Goal: Task Accomplishment & Management: Complete application form

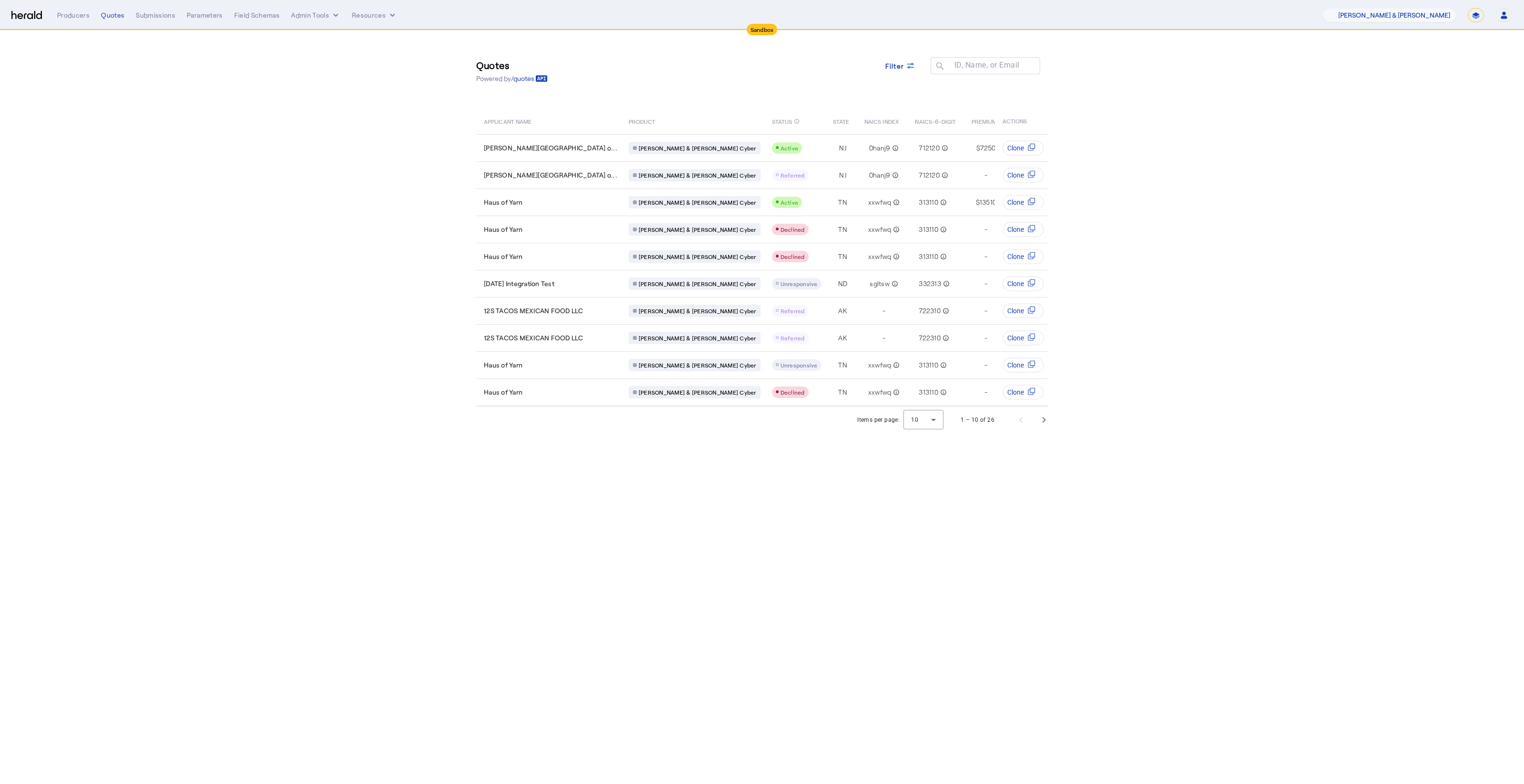
select select "pfm_fci4_crum_&_forster"
select select "*******"
click at [1409, 15] on select "1Fort Acrisure Acturis Affinity Advisors Affinity Risk Agentero AmWins Anzen Ao…" at bounding box center [1389, 15] width 134 height 14
select select "pfm_h3db_crc"
click at [1348, 8] on select "1Fort Acrisure Acturis Affinity Advisors Affinity Risk Agentero AmWins Anzen Ao…" at bounding box center [1389, 15] width 134 height 14
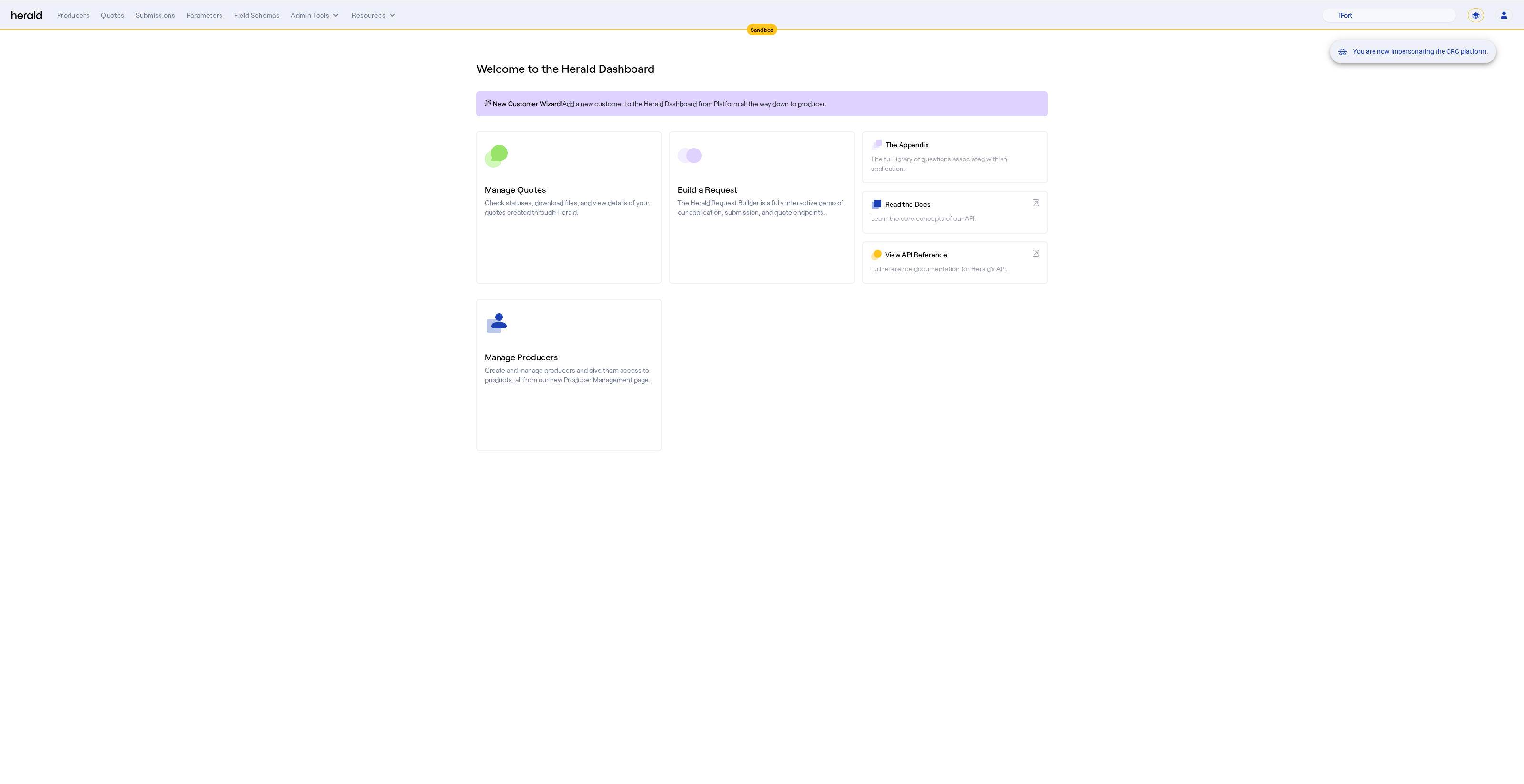
click at [587, 255] on div "You are now impersonating the CRC platform." at bounding box center [762, 392] width 1524 height 784
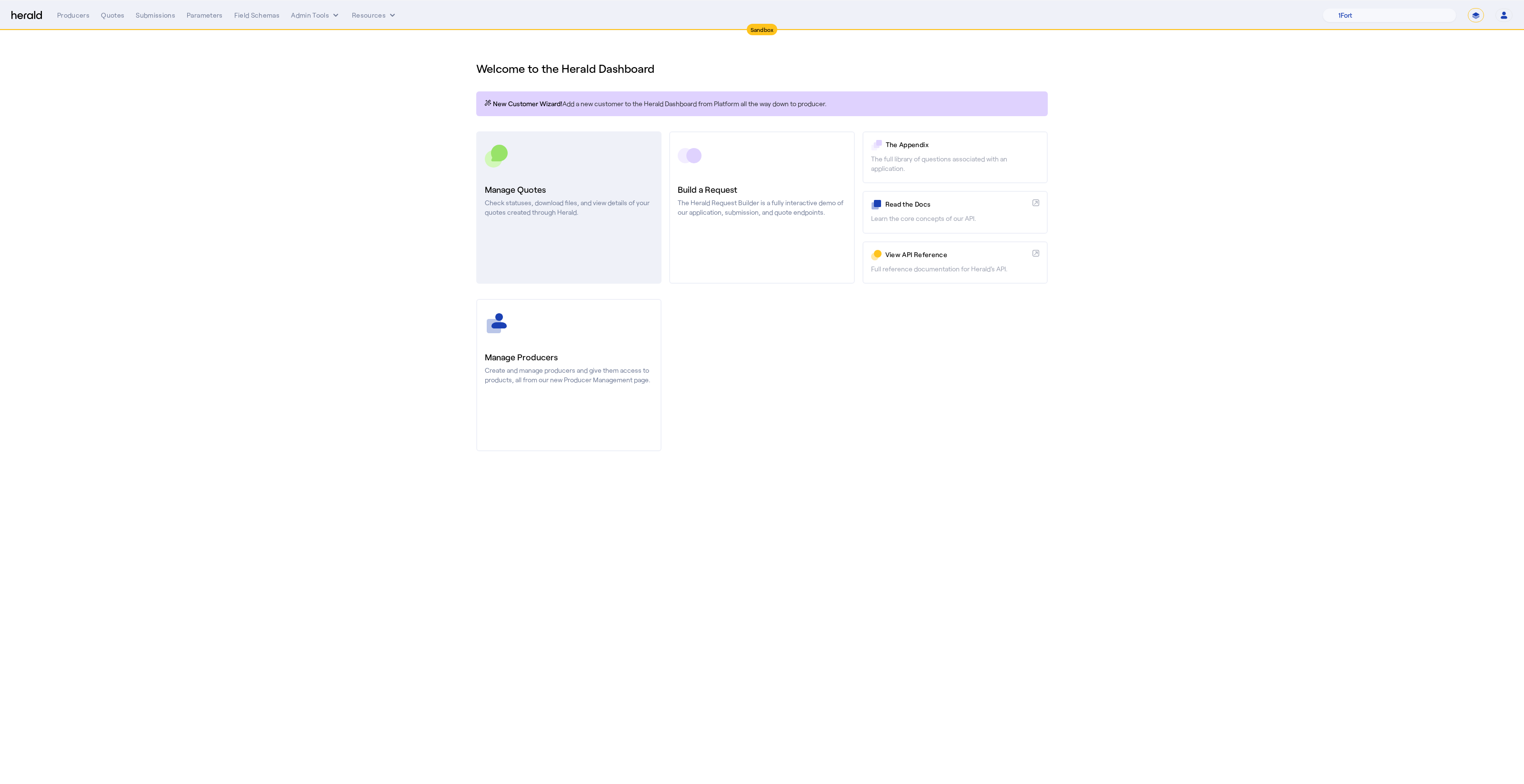
click at [547, 189] on h3 "Manage Quotes" at bounding box center [569, 189] width 168 height 14
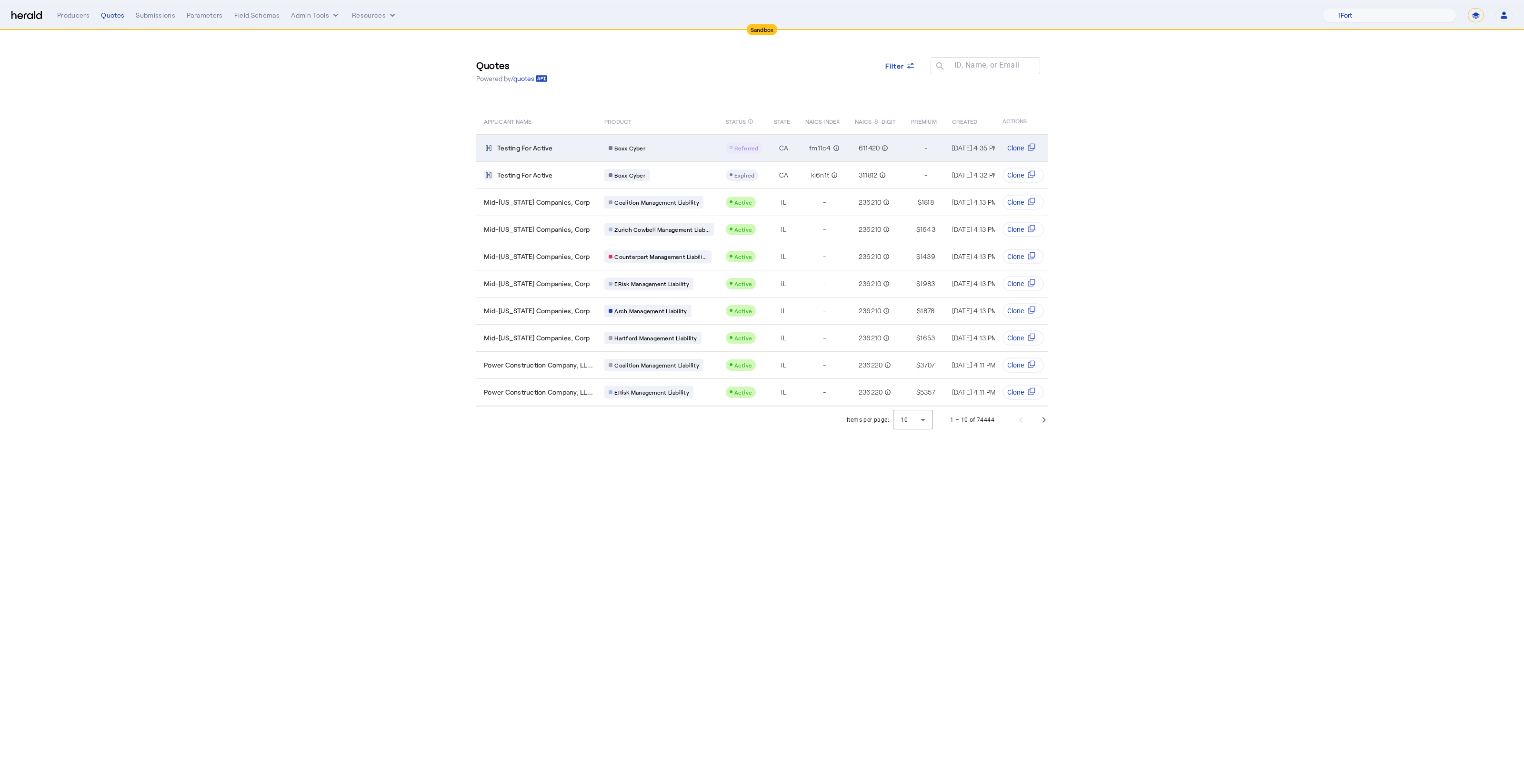
click at [536, 136] on td "Testing For Active" at bounding box center [537, 148] width 121 height 27
click at [1477, 17] on select "**********" at bounding box center [1475, 15] width 16 height 14
select select "**********"
click at [1468, 8] on select "**********" at bounding box center [1475, 15] width 16 height 14
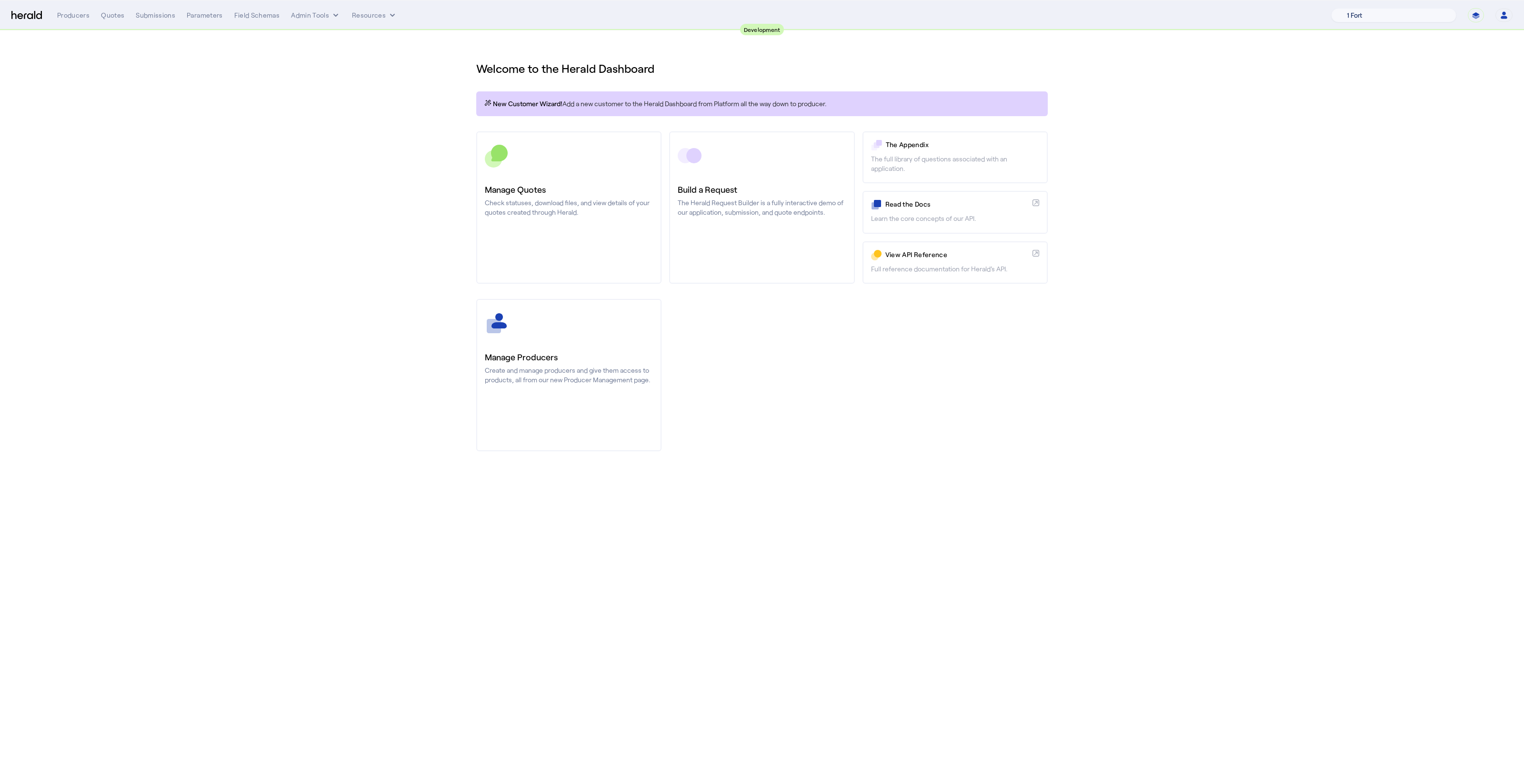
click at [1404, 16] on select "1 Fort A Demo Platform A New Platform Test Bam Batch Test Platform Beep Beep Bo…" at bounding box center [1394, 15] width 125 height 14
select select "pfm_2v8p_herald_api"
click at [1354, 8] on select "1 Fort A Demo Platform A New Platform Test Bam Batch Test Platform Beep Beep Bo…" at bounding box center [1394, 15] width 125 height 14
click at [412, 230] on div "You are now impersonating the Herald platform." at bounding box center [762, 392] width 1524 height 784
click at [538, 188] on h3 "Manage Quotes" at bounding box center [569, 189] width 168 height 14
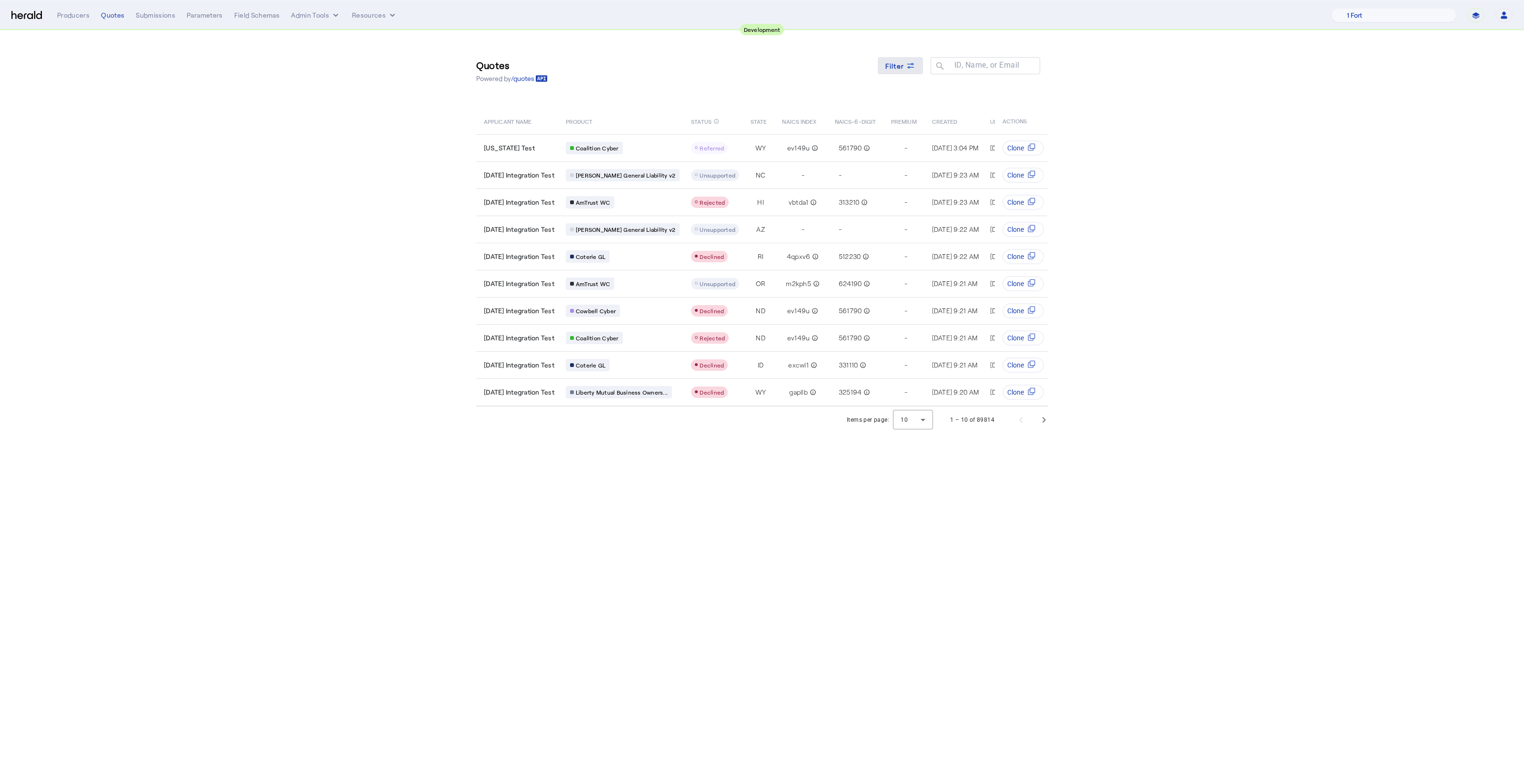
click at [891, 68] on span "Filter" at bounding box center [895, 66] width 19 height 10
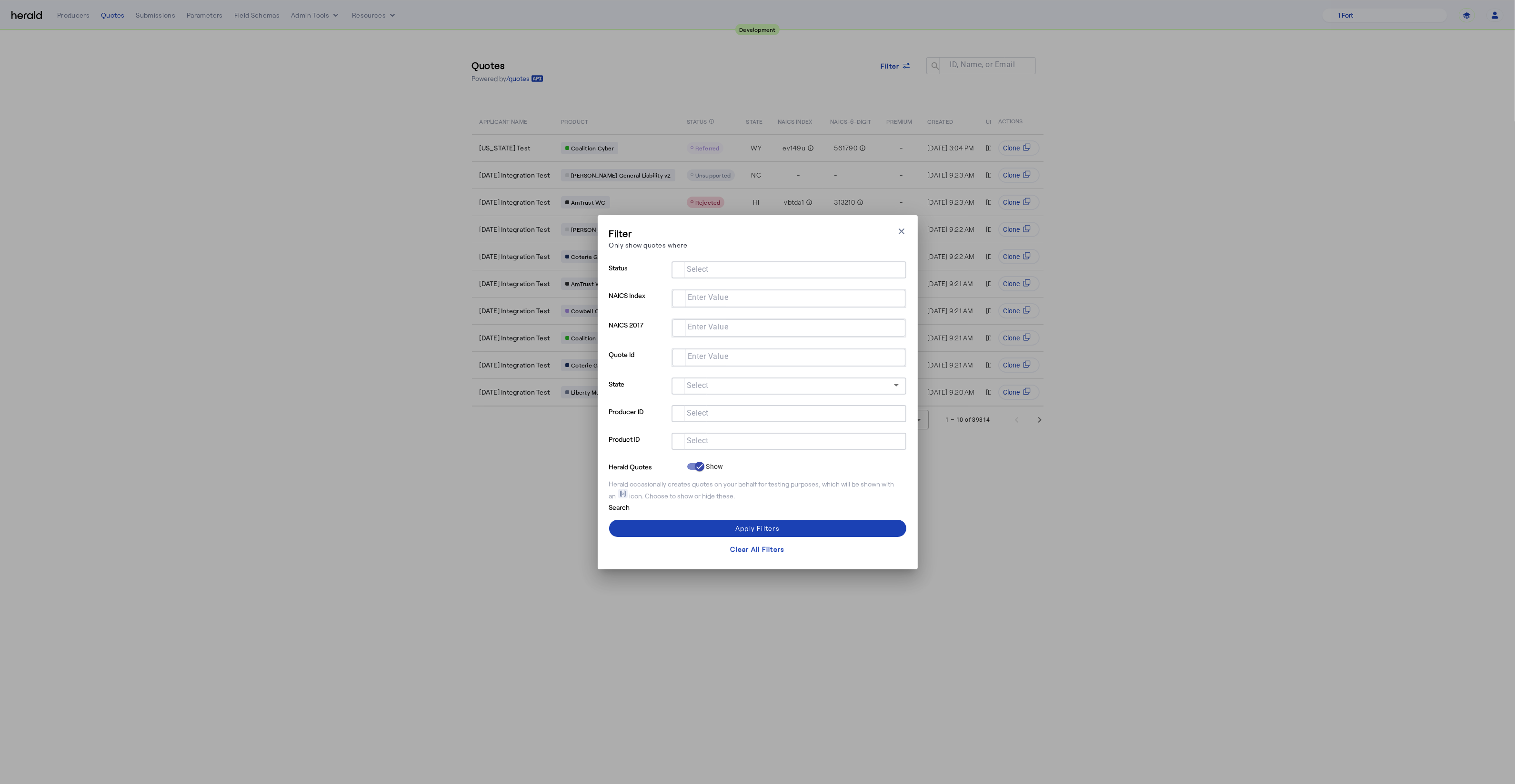
click at [761, 436] on input "Select" at bounding box center [787, 440] width 216 height 11
type input "***"
click at [761, 473] on span "Boxx Cyber" at bounding box center [789, 464] width 219 height 19
click at [797, 526] on span at bounding box center [758, 528] width 297 height 23
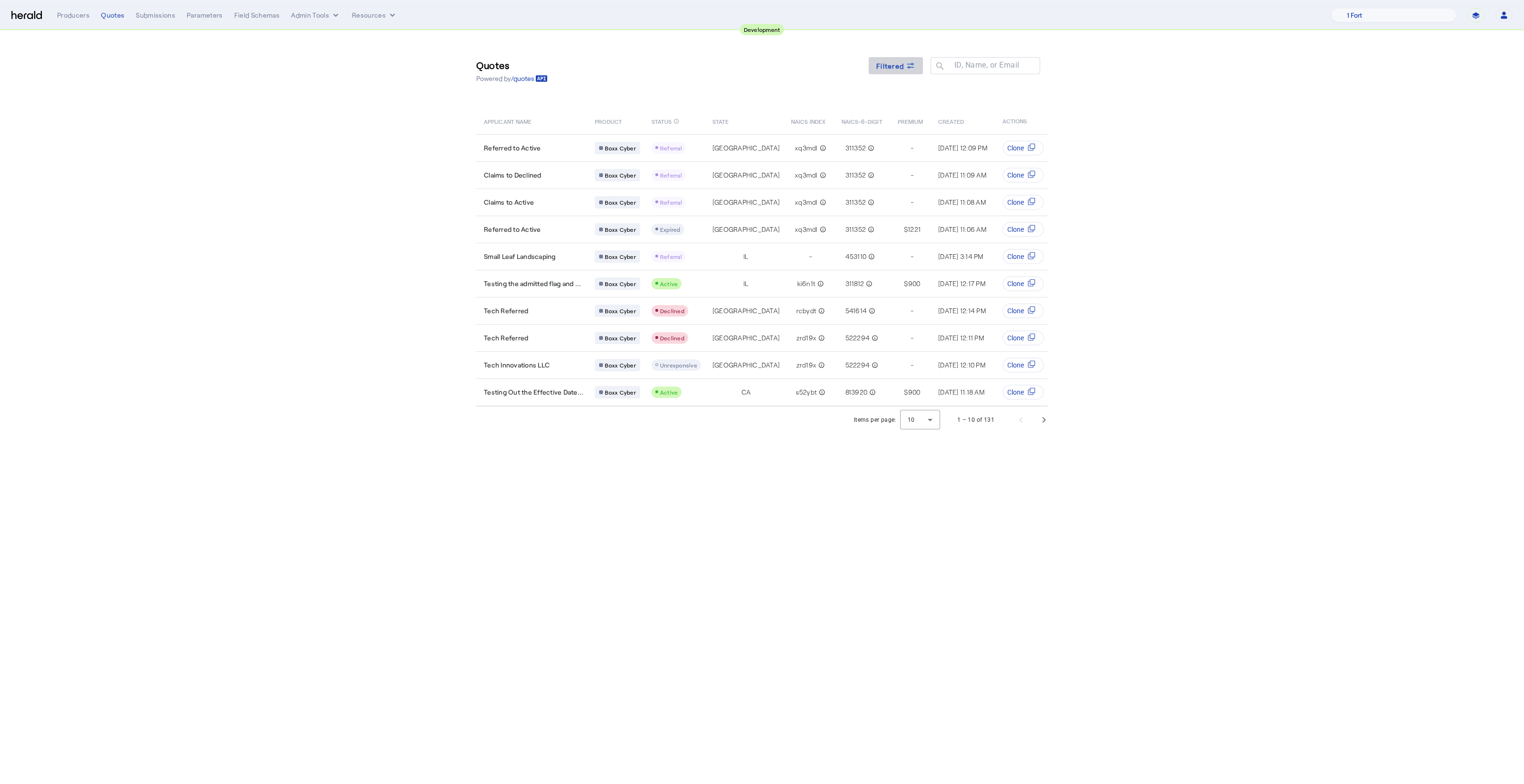
click at [882, 70] on span at bounding box center [896, 66] width 54 height 23
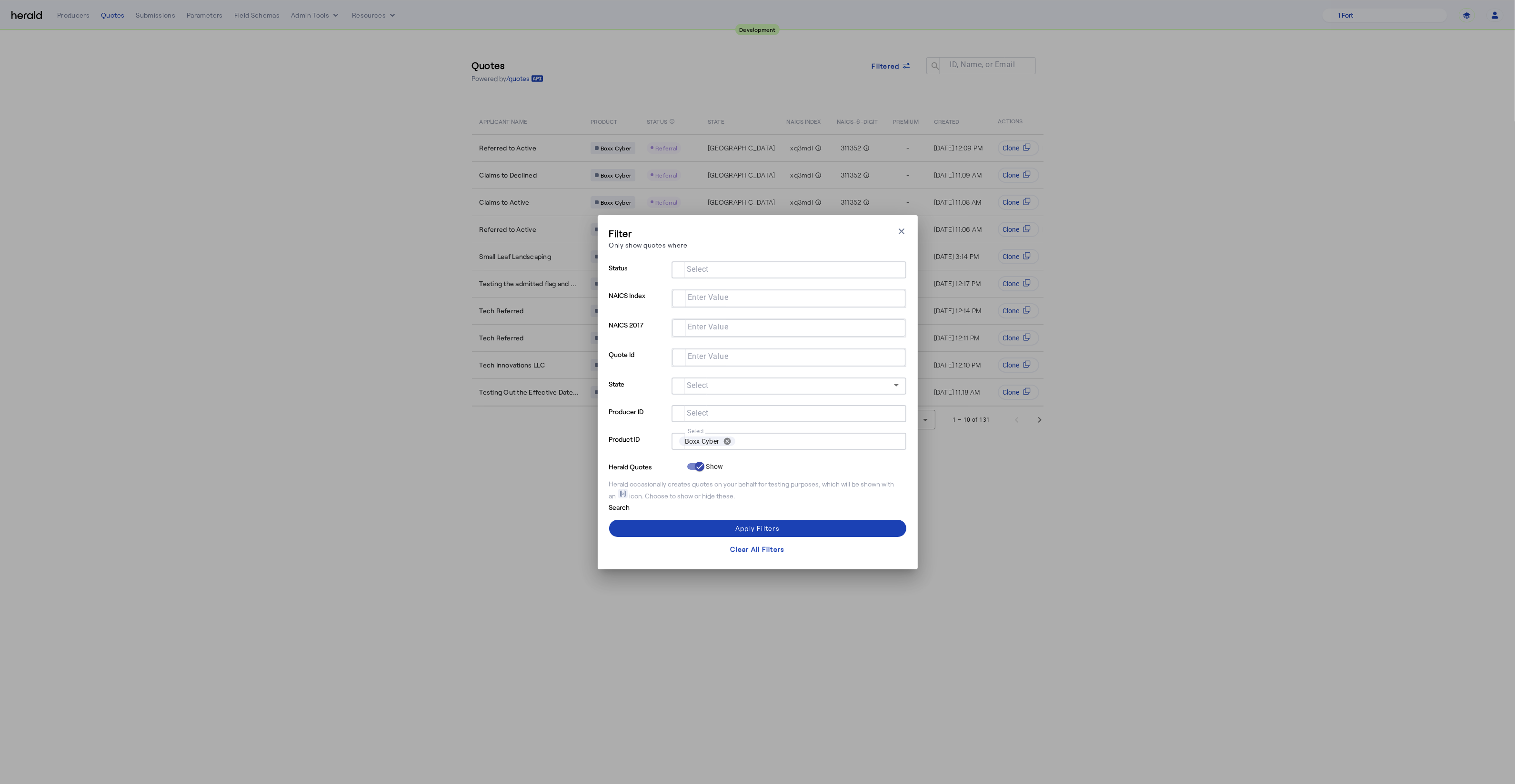
click at [722, 272] on input "Select" at bounding box center [787, 268] width 216 height 11
click at [609, 399] on p "State" at bounding box center [638, 391] width 59 height 28
click at [902, 227] on icon "button" at bounding box center [902, 231] width 9 height 9
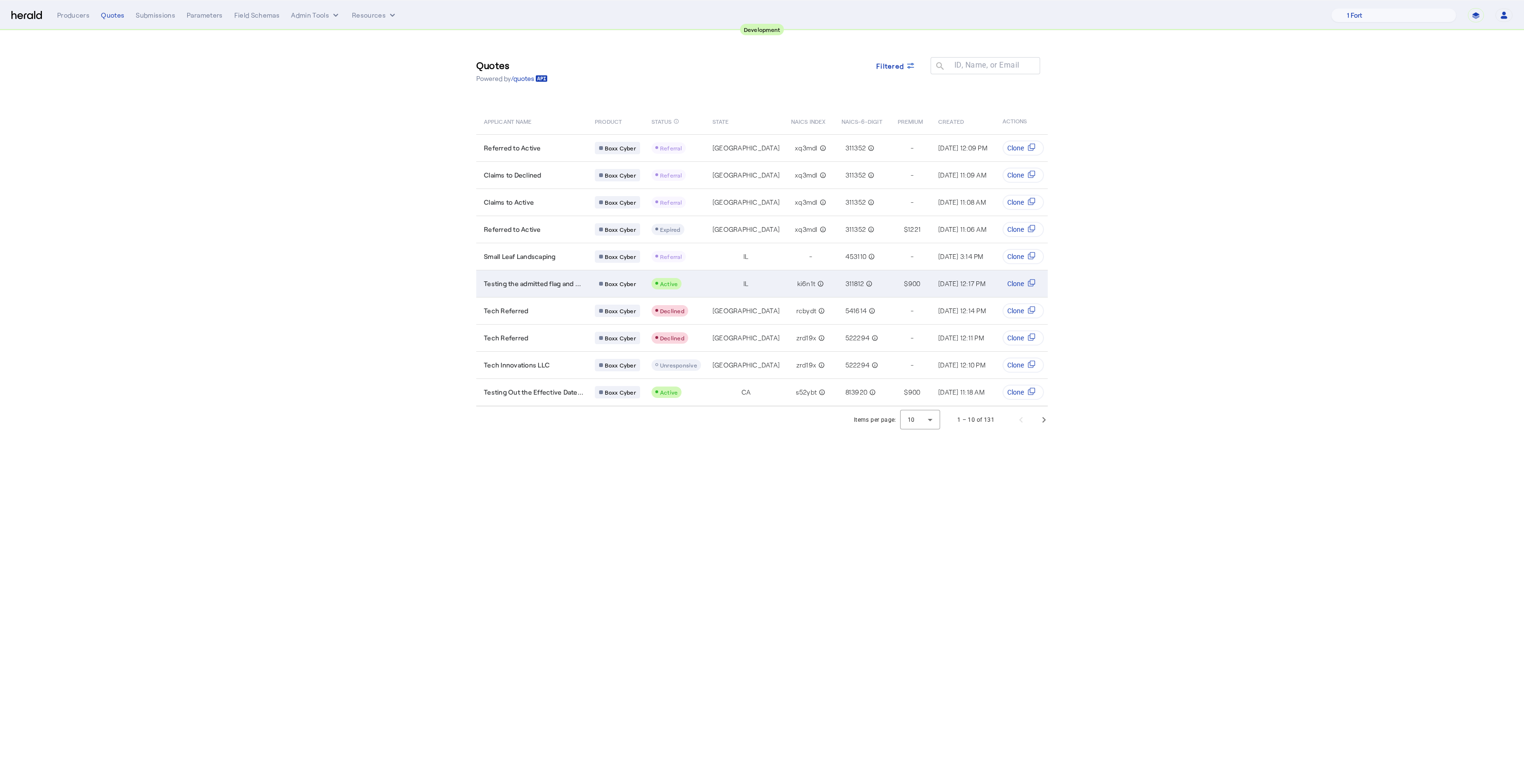
click at [538, 273] on td "Testing the admitted flag and ..." at bounding box center [532, 283] width 111 height 27
click at [1475, 17] on select "**********" at bounding box center [1475, 15] width 16 height 14
select select "*******"
click at [1468, 8] on select "**********" at bounding box center [1475, 15] width 16 height 14
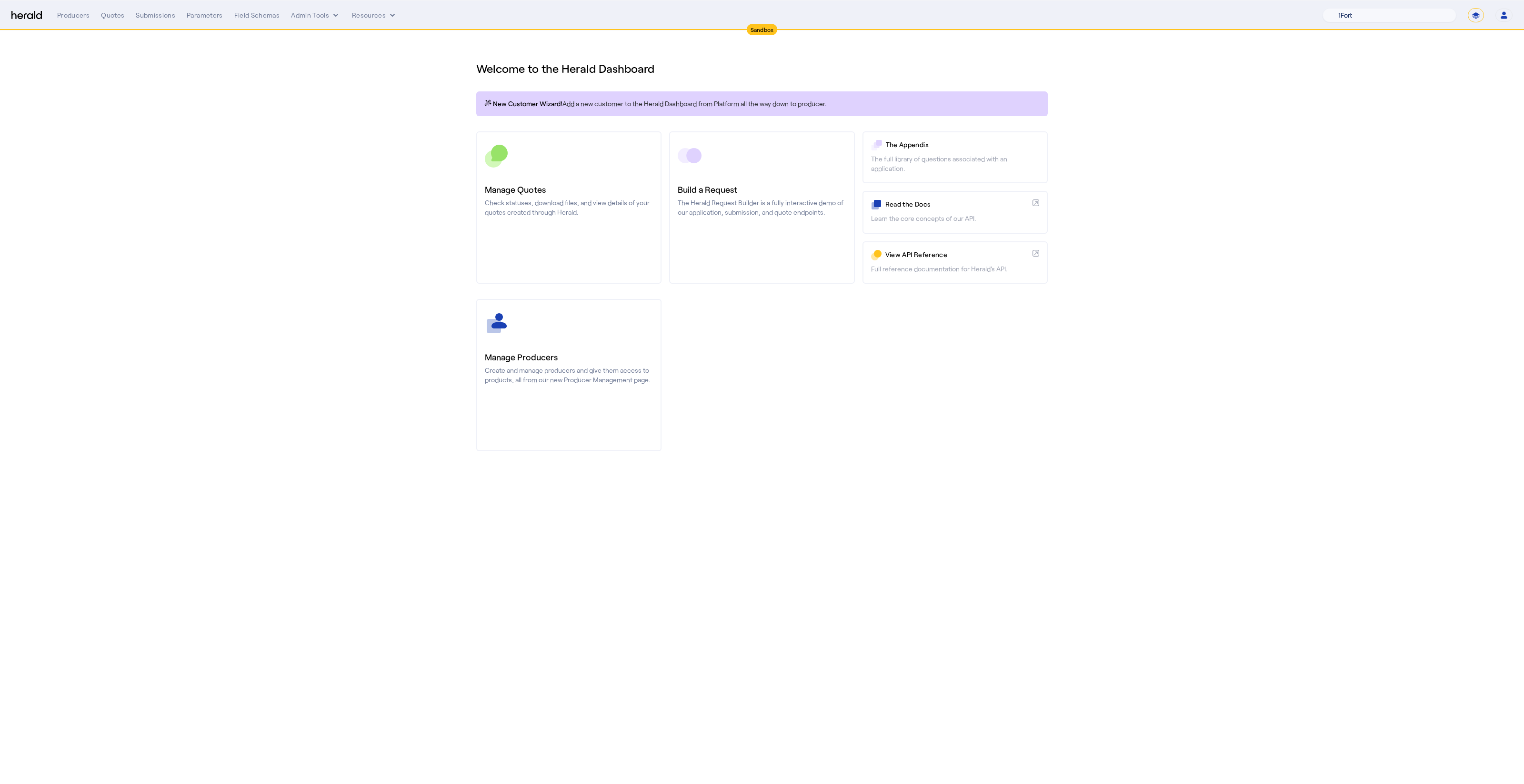
click at [1398, 17] on select "1Fort Acrisure Acturis Affinity Advisors Affinity Risk Agentero AmWins Anzen Ao…" at bounding box center [1389, 15] width 134 height 14
select select "pfm_h3db_crc"
click at [1348, 8] on select "1Fort Acrisure Acturis Affinity Advisors Affinity Risk Agentero AmWins Anzen Ao…" at bounding box center [1389, 15] width 134 height 14
click at [457, 176] on div "You are now impersonating the CRC platform." at bounding box center [762, 392] width 1524 height 784
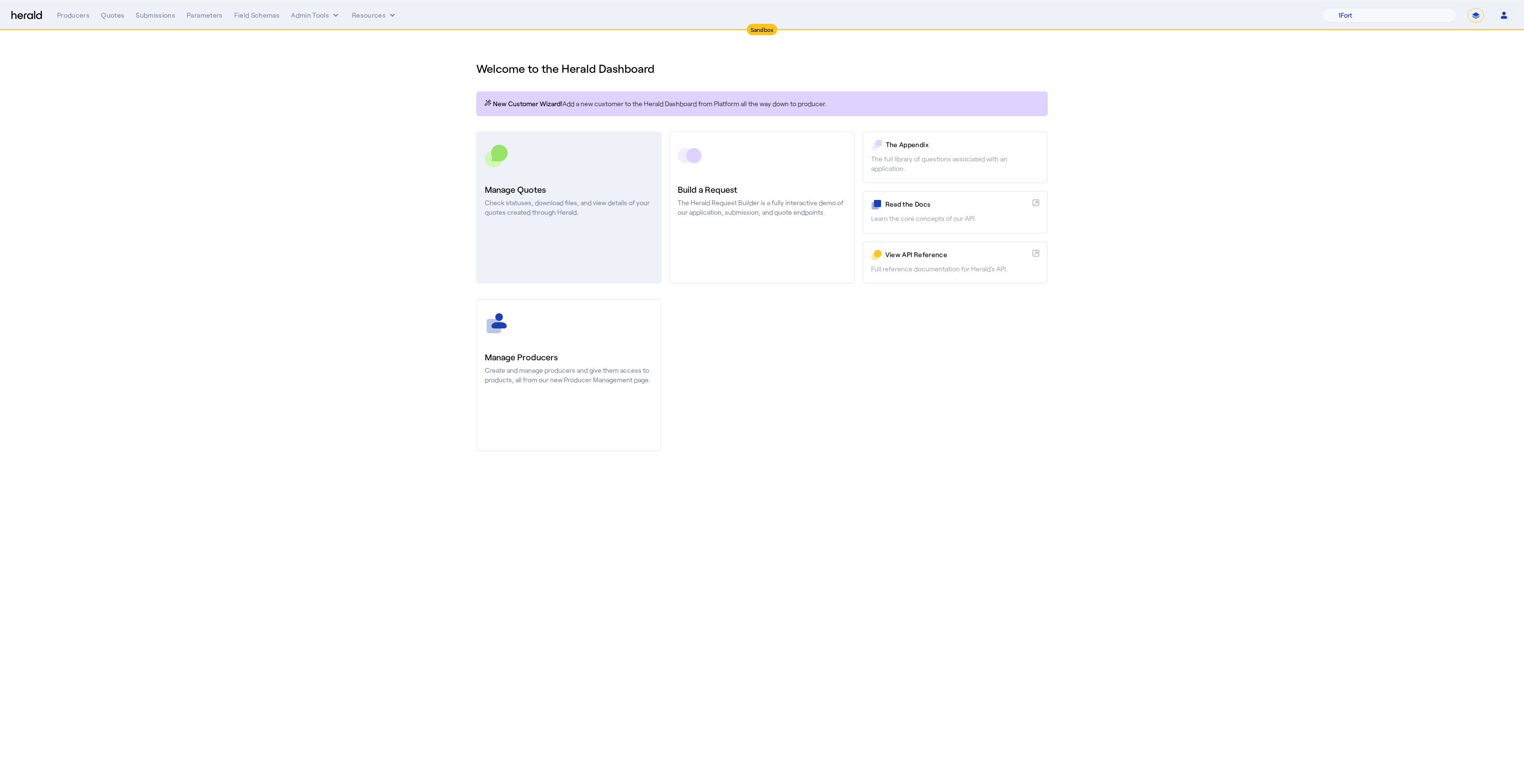
click at [553, 175] on link "Manage Quotes Check statuses, download files, and view details of your quotes c…" at bounding box center [569, 208] width 185 height 153
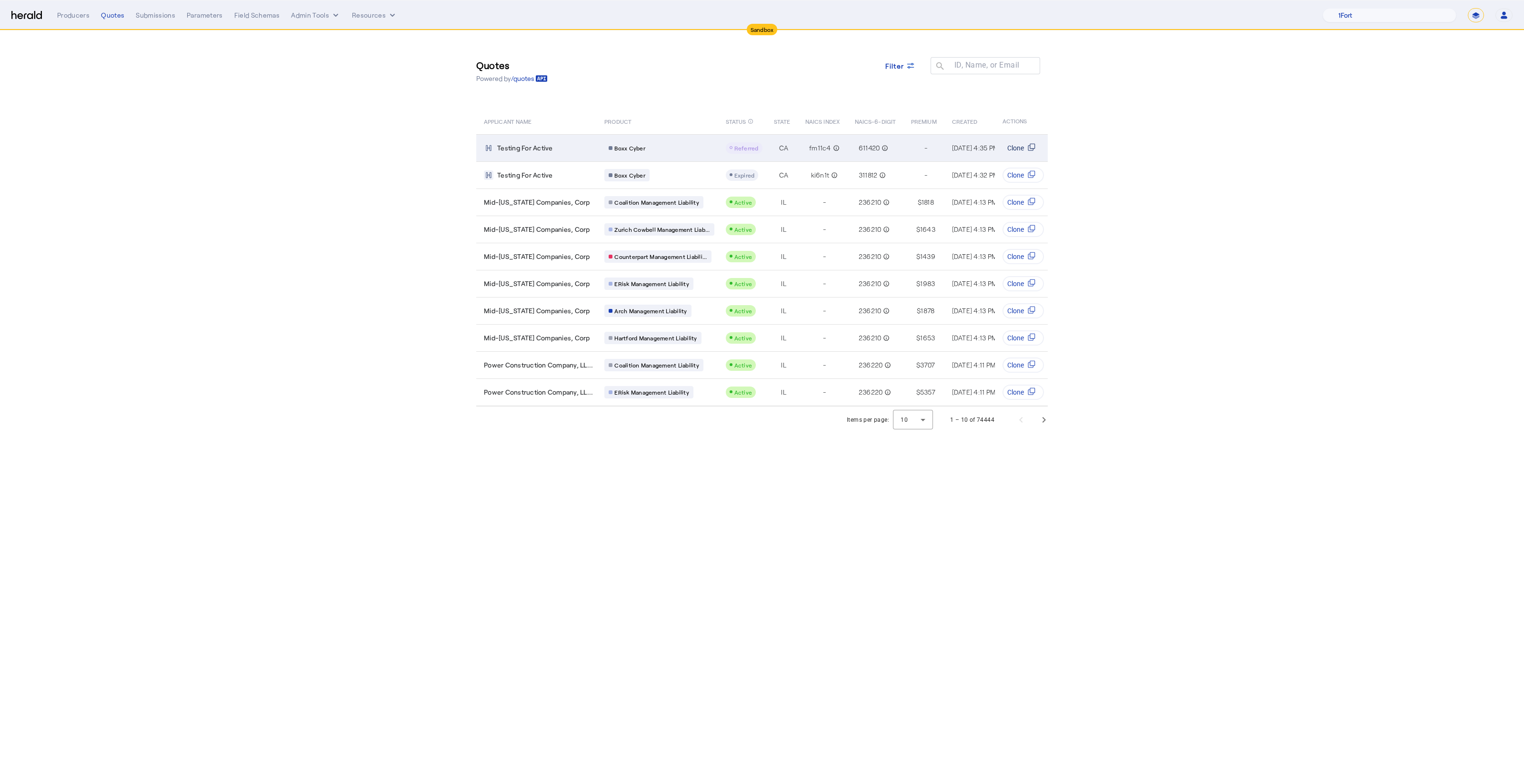
click at [1024, 150] on svg-icon "Table view of all quotes submitted by your platform" at bounding box center [1032, 148] width 15 height 9
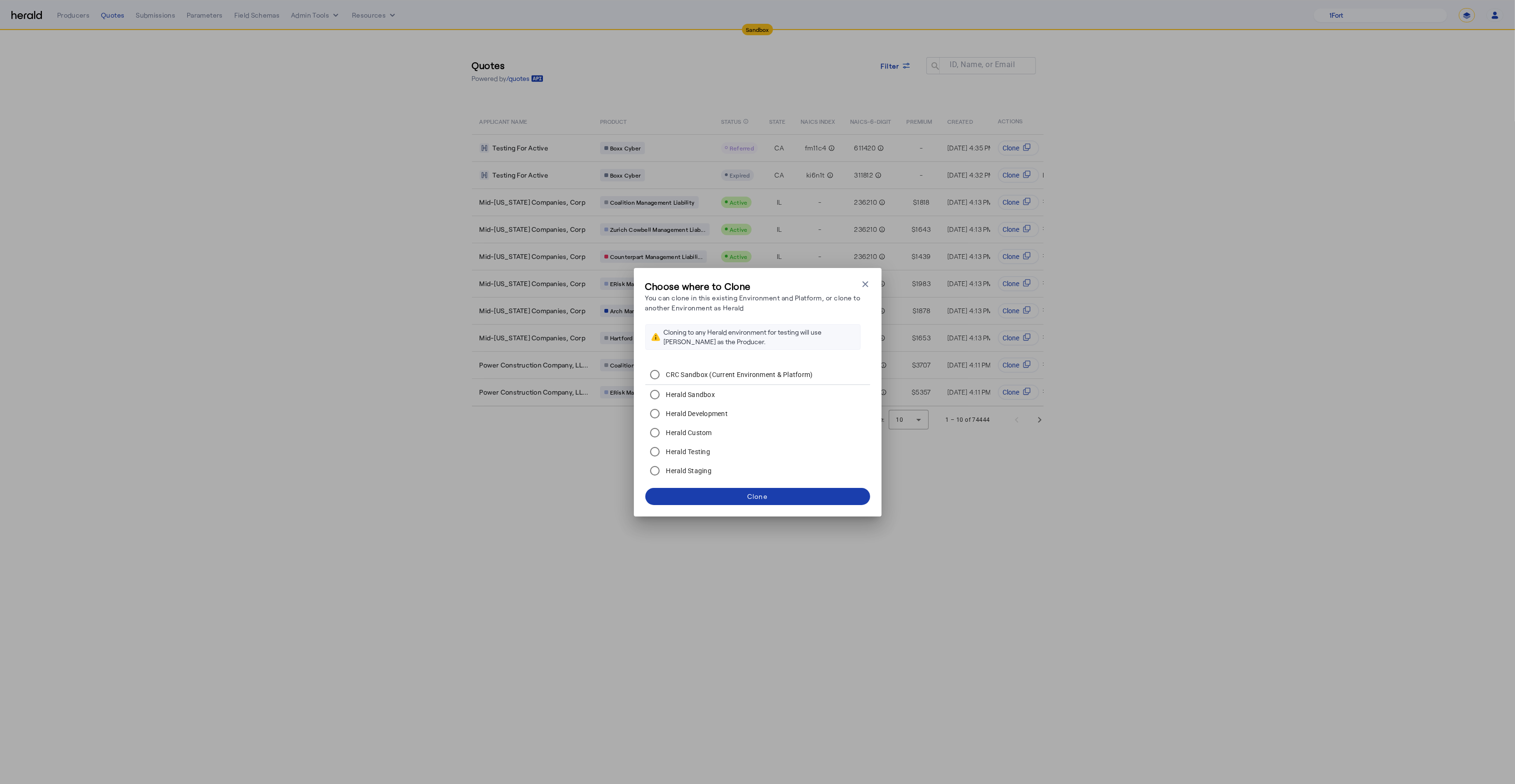
click at [785, 500] on span at bounding box center [758, 496] width 225 height 23
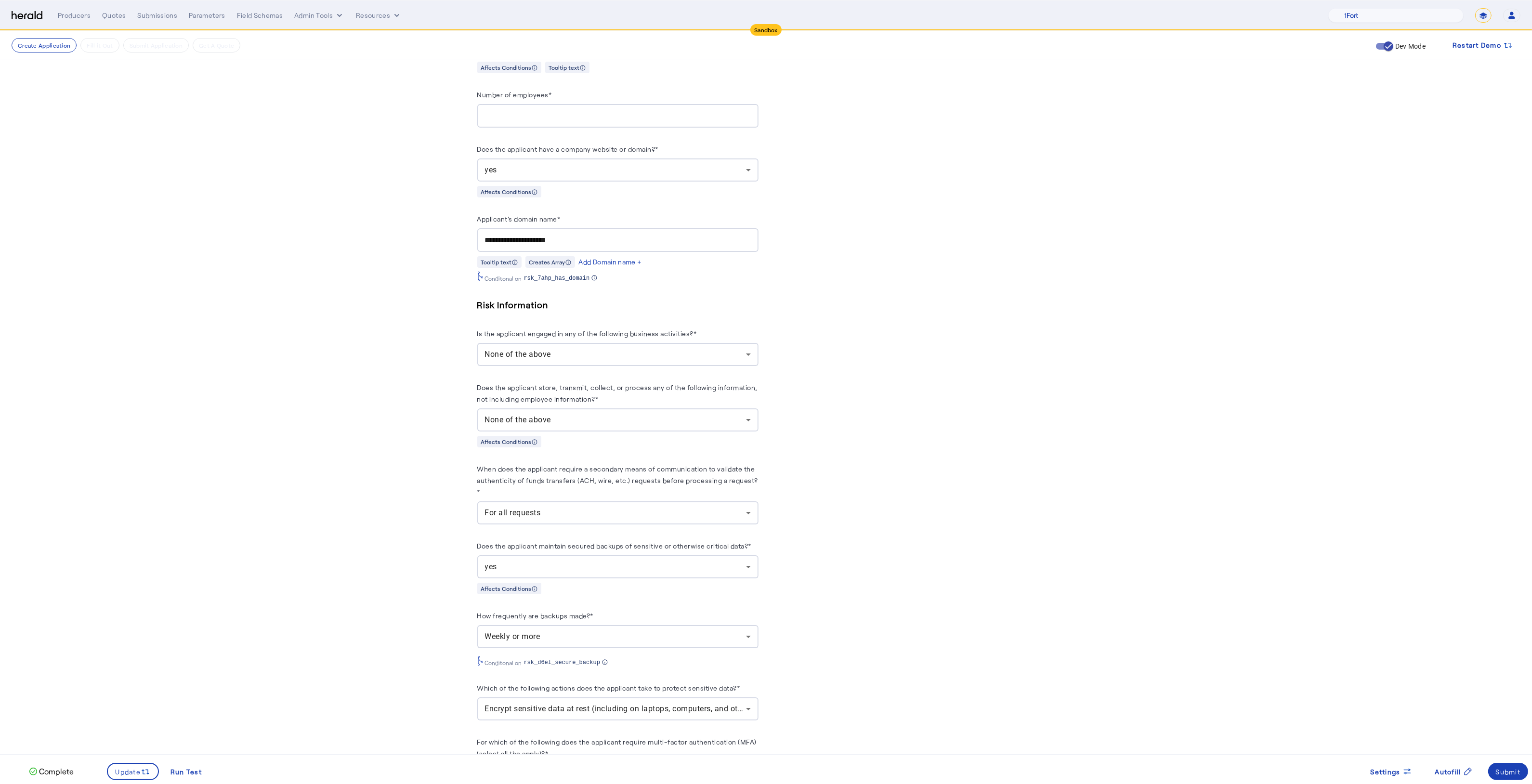
scroll to position [706, 0]
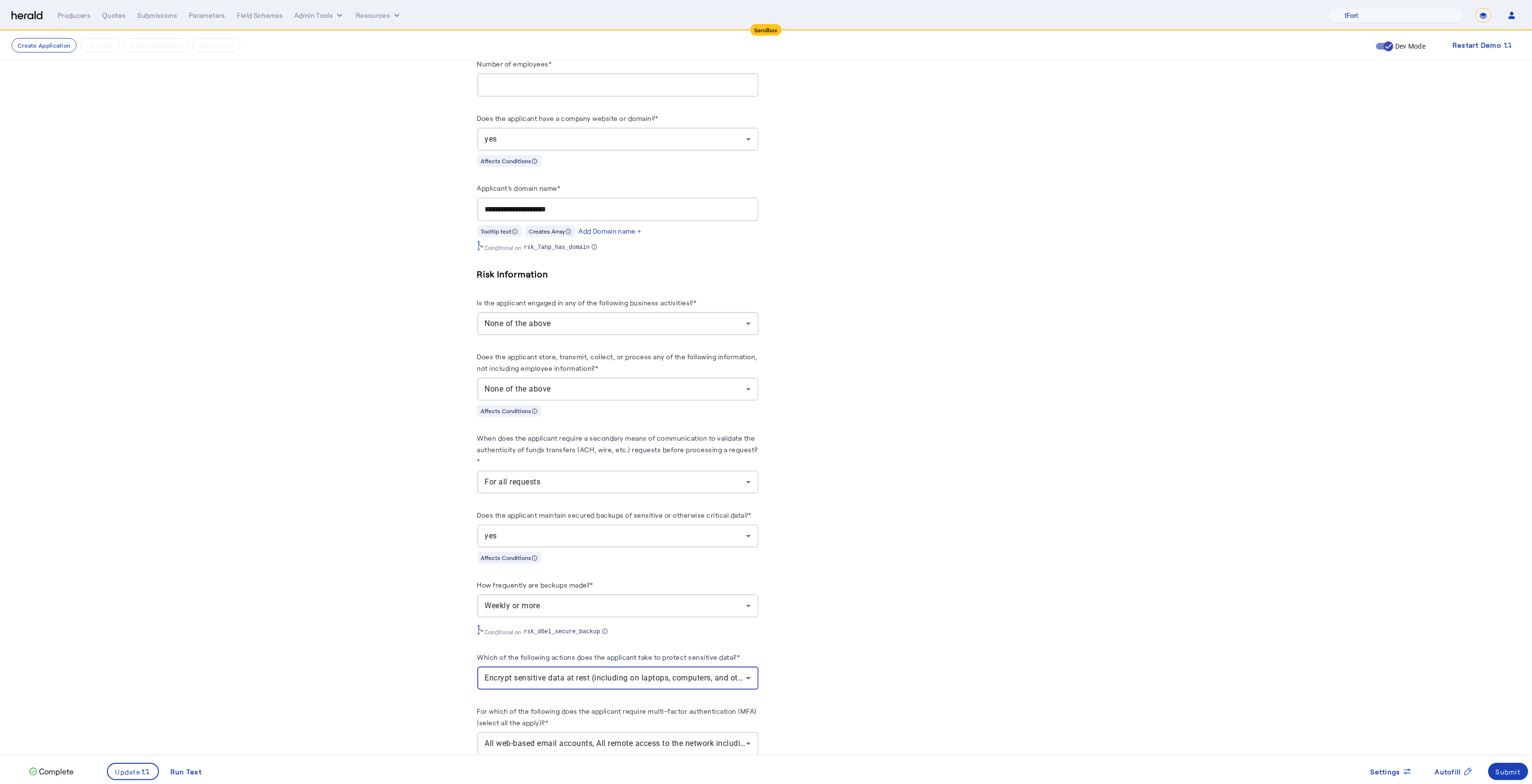
click at [528, 672] on div "Encrypt sensitive data at rest (including on laptops, computers, and other port…" at bounding box center [616, 678] width 261 height 11
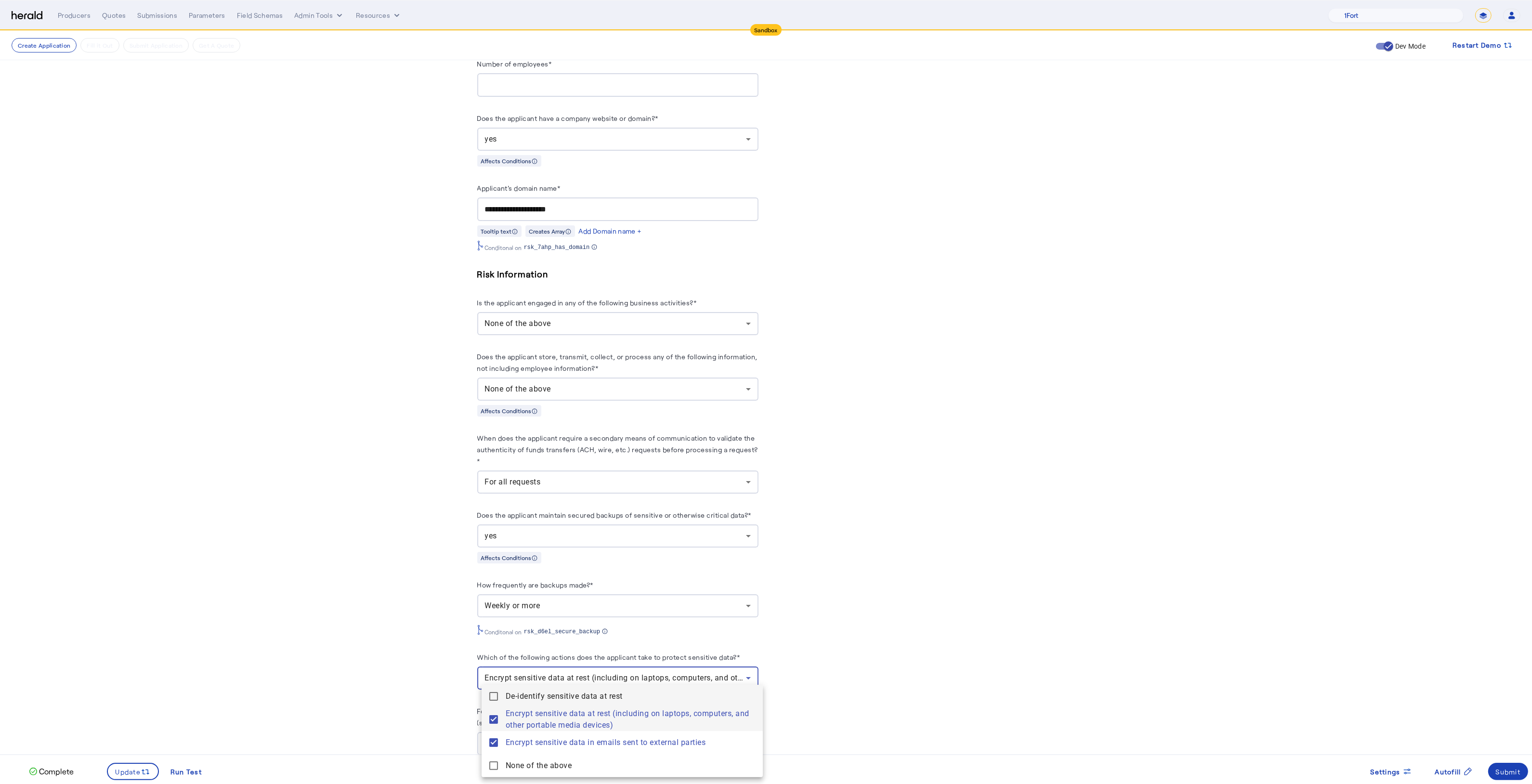
click at [493, 695] on mat-pseudo-checkbox at bounding box center [494, 696] width 8 height 8
click at [428, 684] on div at bounding box center [766, 392] width 1532 height 784
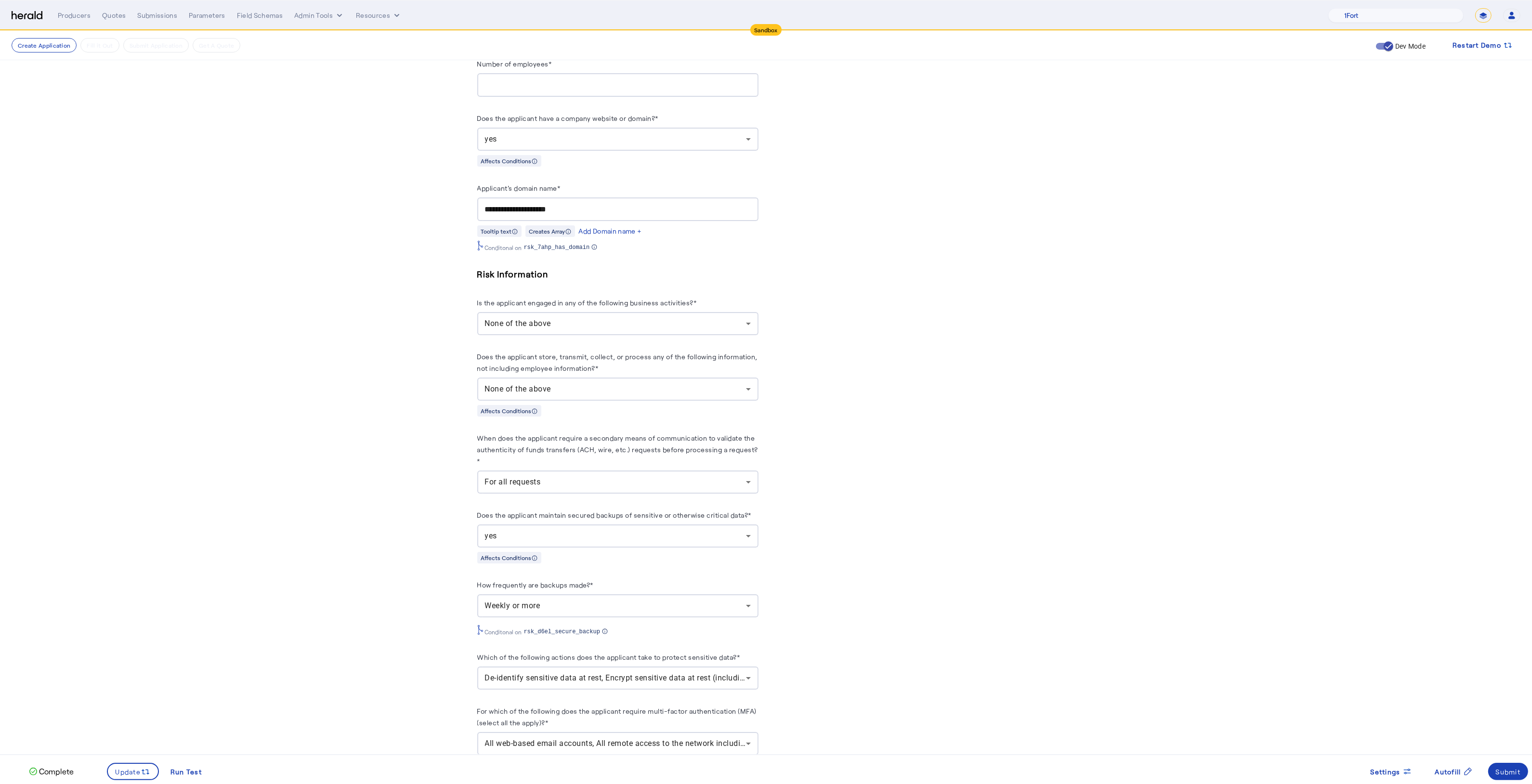
click at [526, 746] on div "All web-based email accounts, All remote access to the network including any re…" at bounding box center [618, 743] width 266 height 23
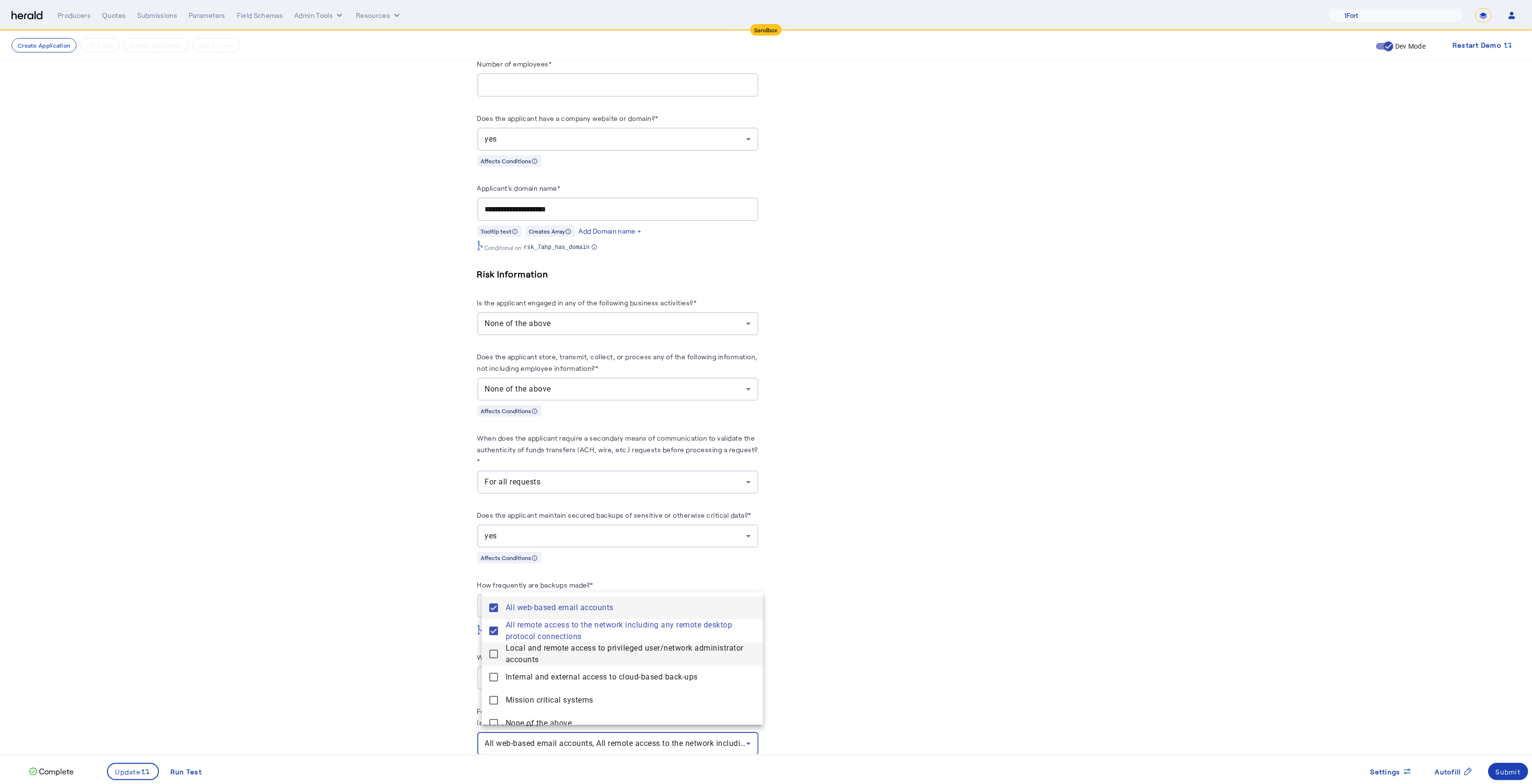
click at [497, 654] on mat-pseudo-checkbox at bounding box center [494, 654] width 8 height 8
click at [498, 680] on back-ups "Internal and external access to cloud-based back-ups" at bounding box center [622, 677] width 281 height 23
click at [489, 702] on mat-pseudo-checkbox at bounding box center [494, 700] width 8 height 8
click at [417, 695] on div at bounding box center [766, 392] width 1532 height 784
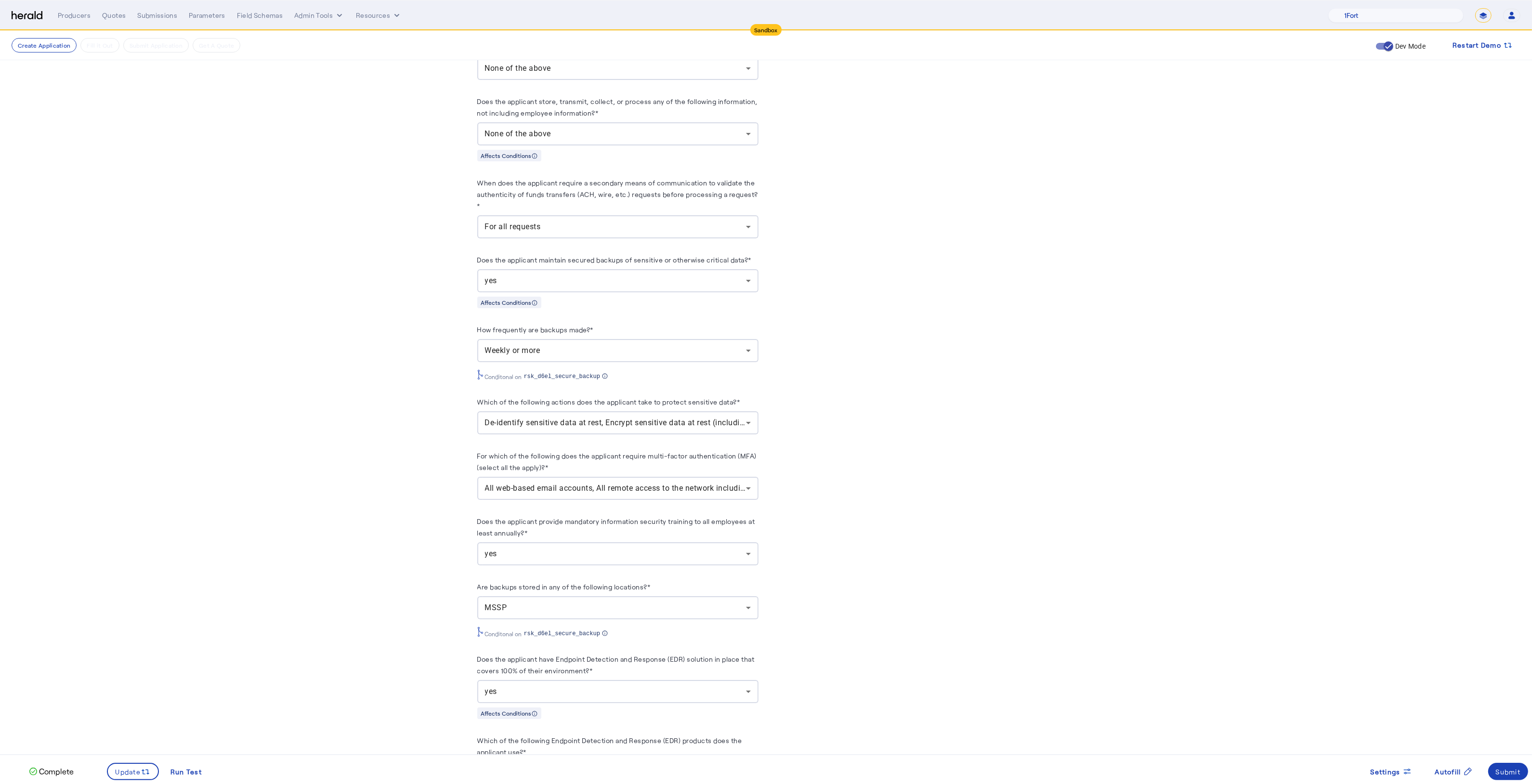
scroll to position [1147, 0]
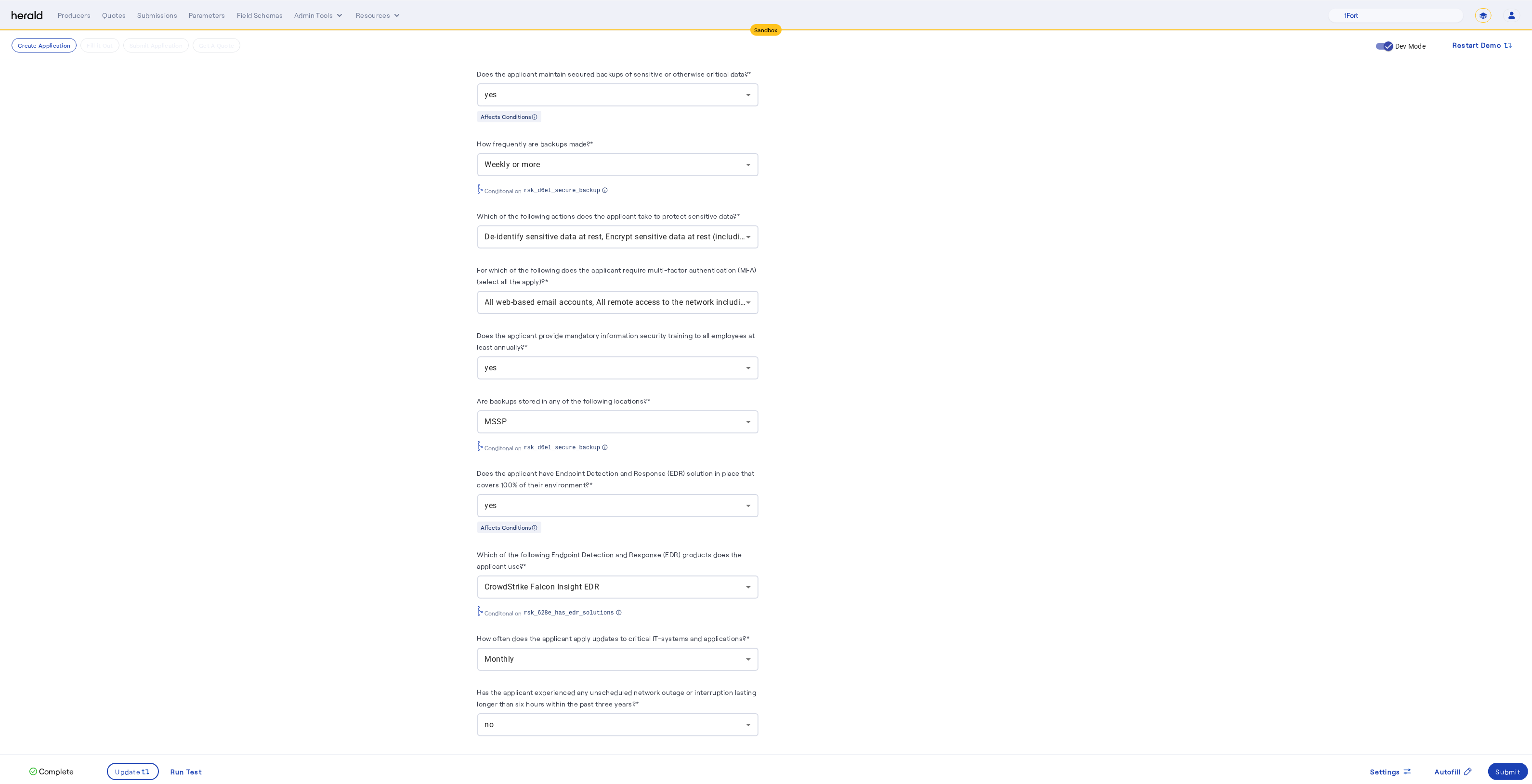
click at [546, 364] on div "yes" at bounding box center [616, 367] width 261 height 11
click at [422, 383] on div at bounding box center [766, 392] width 1532 height 784
click at [507, 417] on span "MSSP" at bounding box center [496, 421] width 22 height 9
click at [432, 507] on div at bounding box center [766, 392] width 1532 height 784
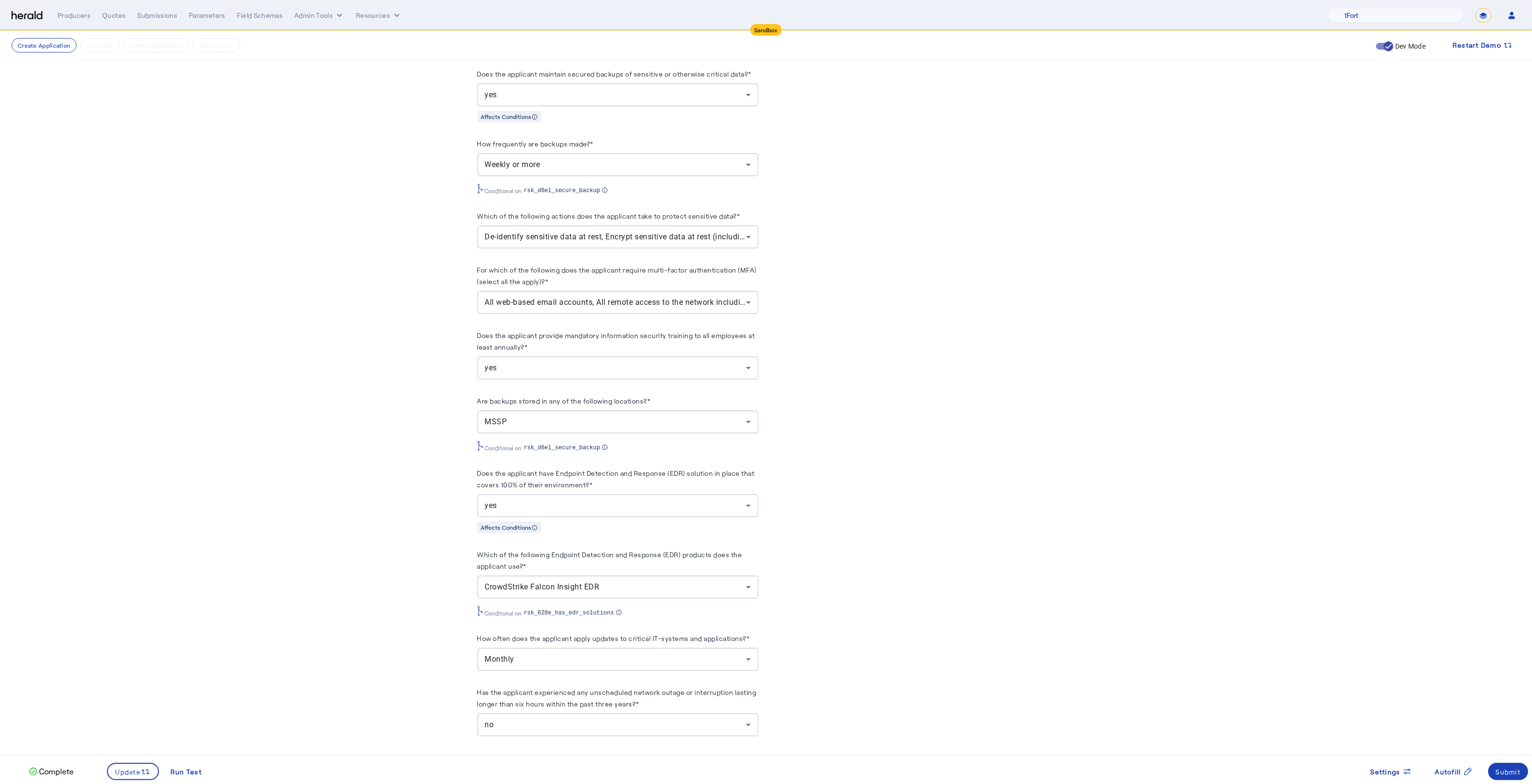
click at [617, 508] on div "yes" at bounding box center [618, 505] width 266 height 23
click at [377, 539] on div at bounding box center [766, 392] width 1532 height 784
click at [527, 658] on div "Monthly" at bounding box center [618, 659] width 266 height 23
click at [507, 521] on span "Weekly or more" at bounding box center [622, 523] width 266 height 11
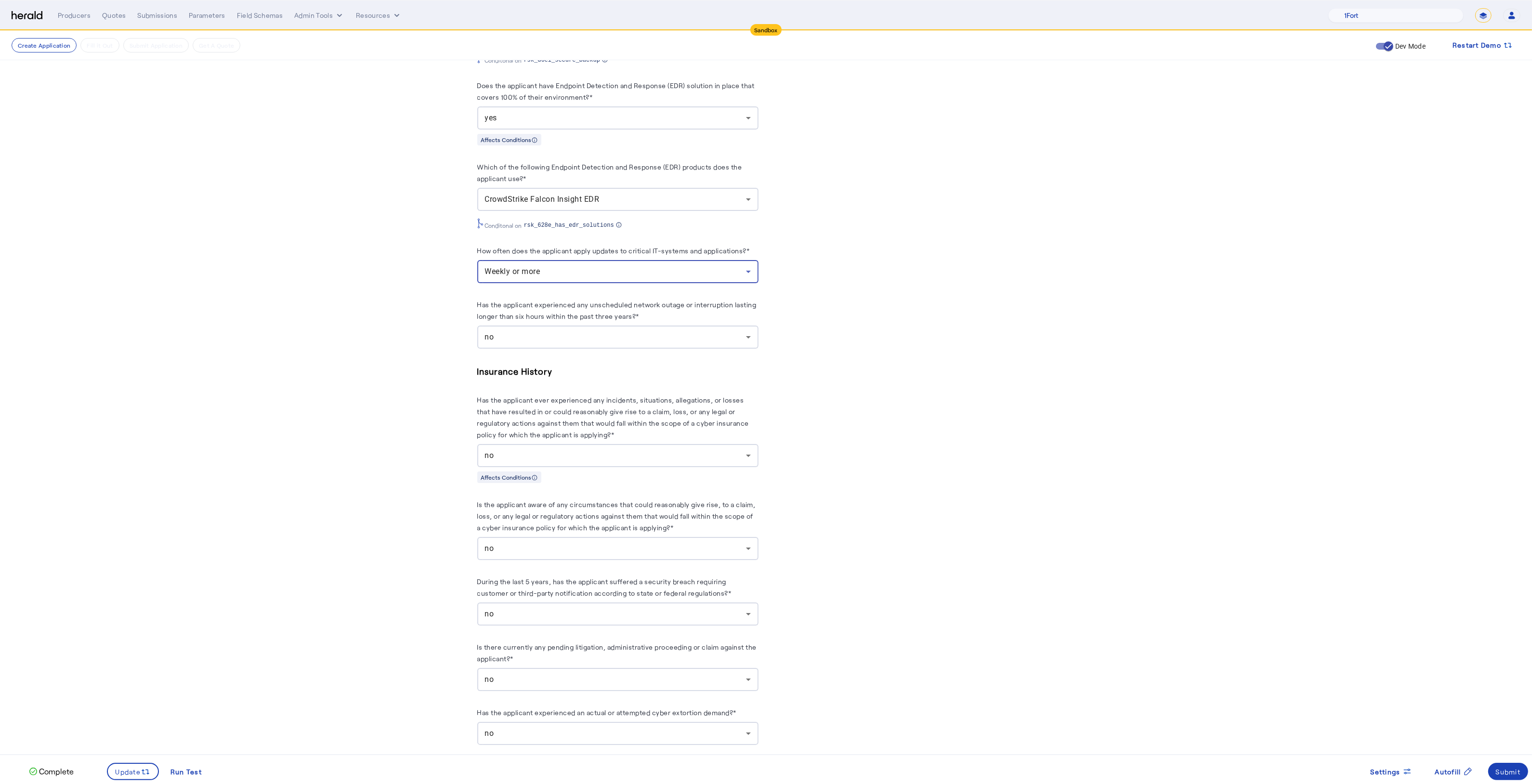
scroll to position [1631, 0]
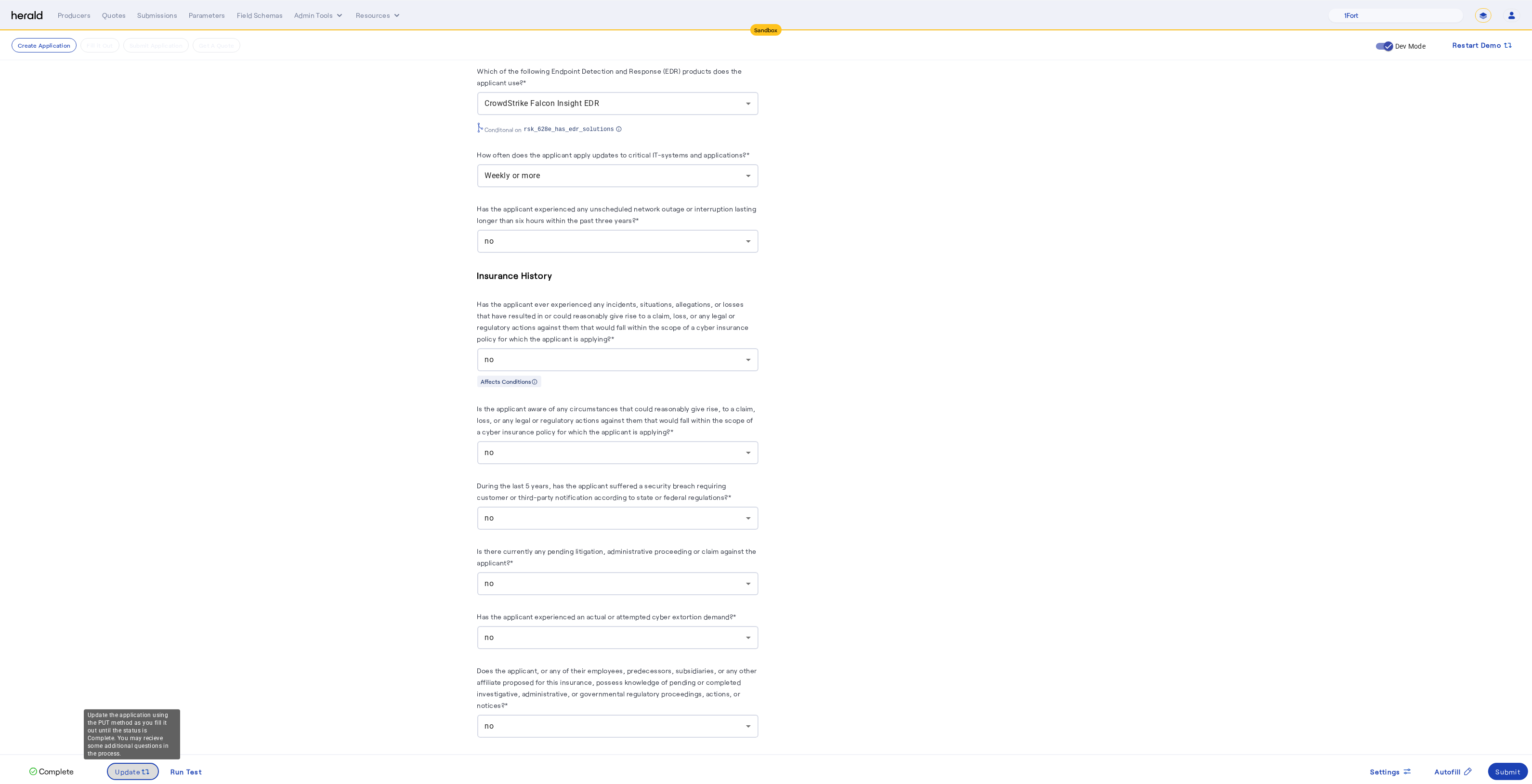
click at [145, 768] on icon at bounding box center [145, 771] width 10 height 10
click at [1519, 772] on div "Submit" at bounding box center [1508, 771] width 25 height 10
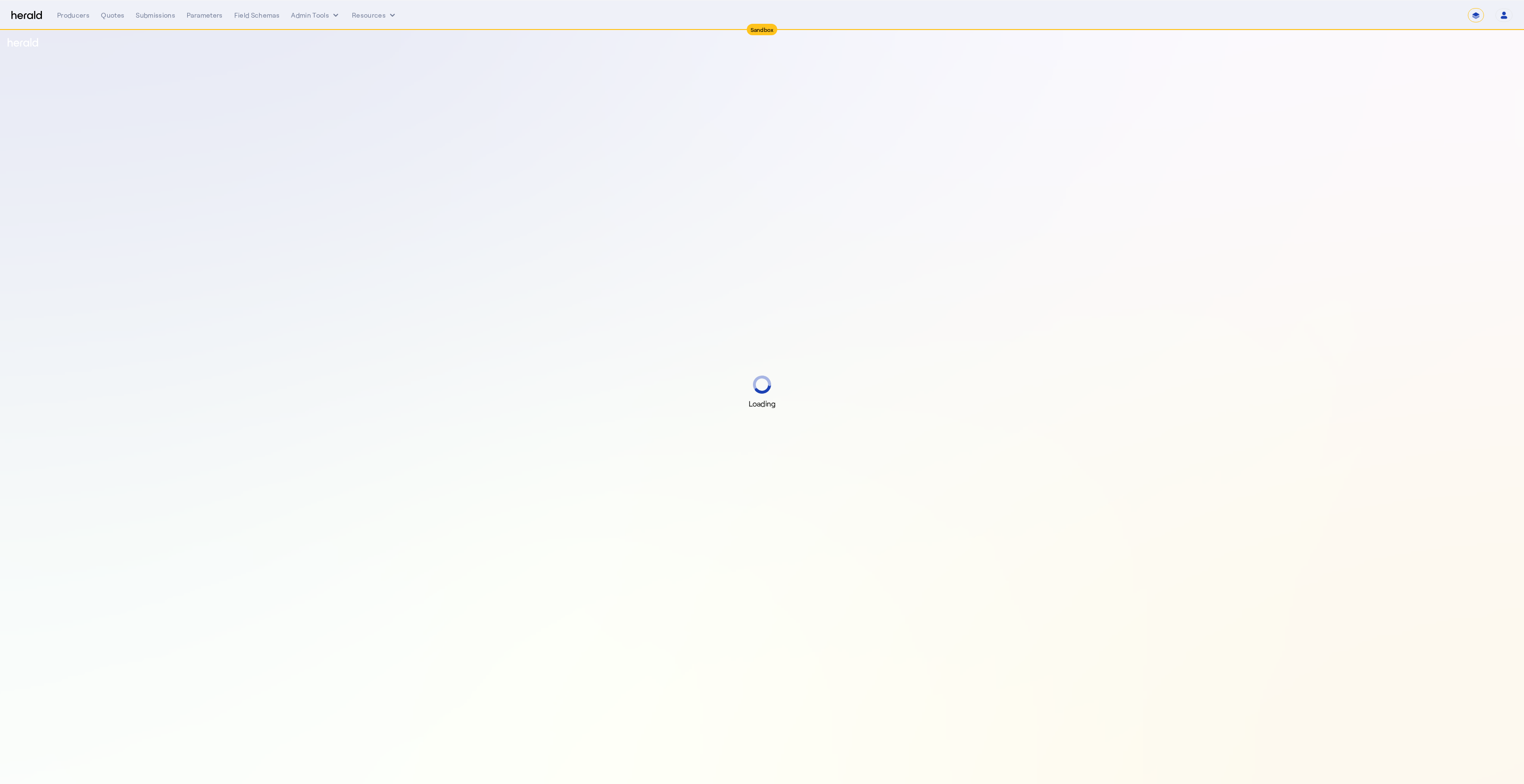
select select "*******"
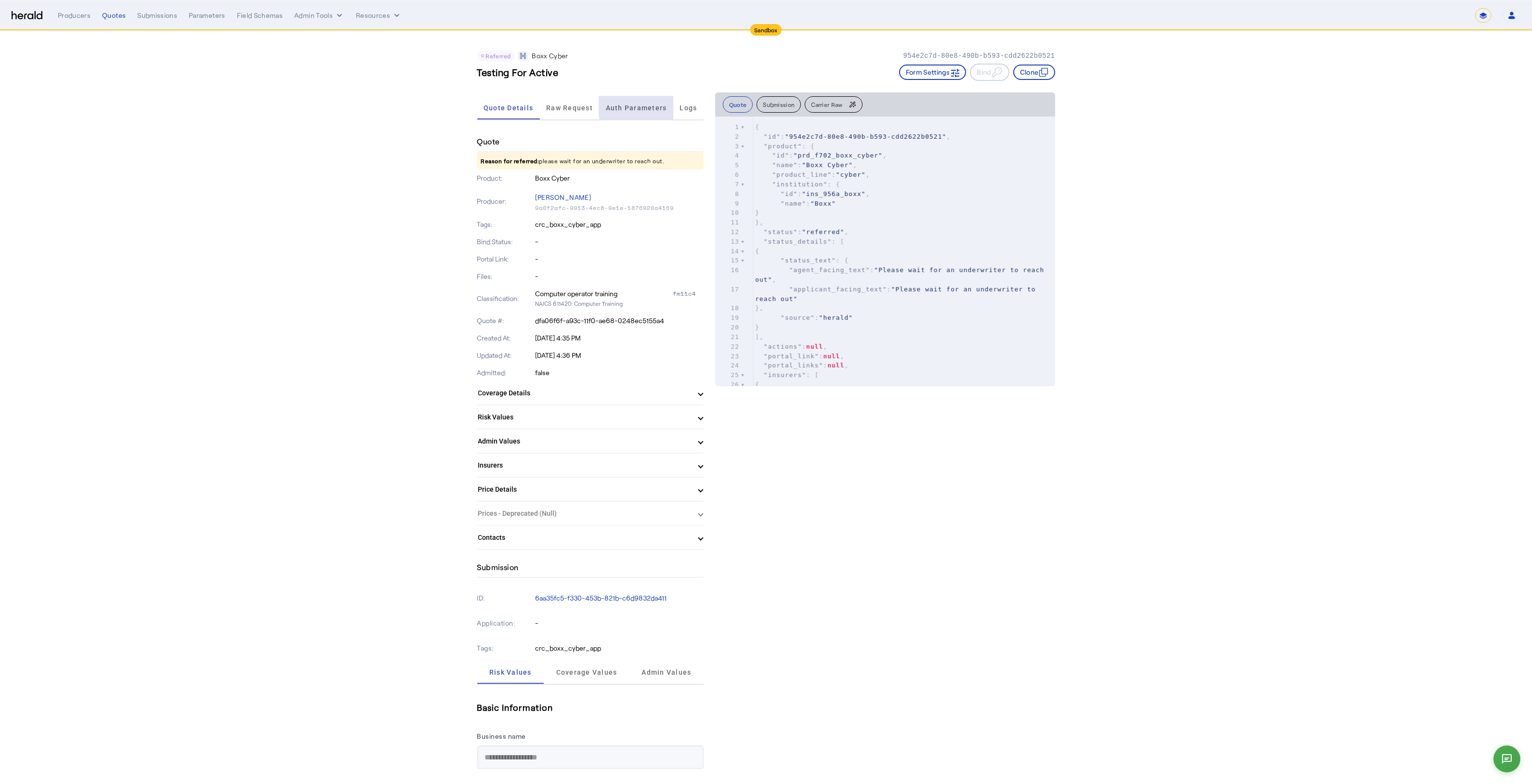
click at [658, 105] on span "Auth Parameters" at bounding box center [636, 108] width 61 height 7
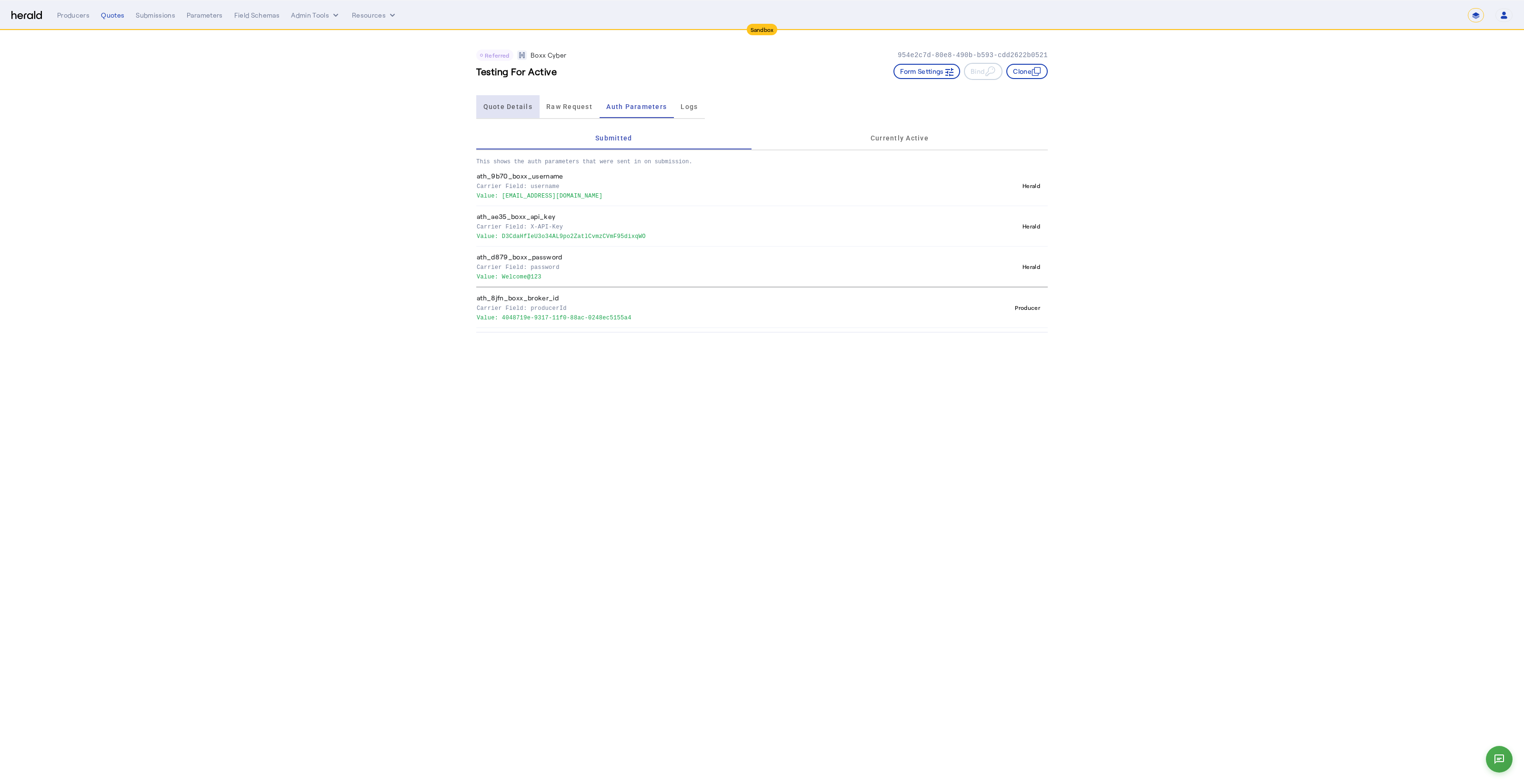
click at [512, 111] on span "Quote Details" at bounding box center [508, 106] width 49 height 23
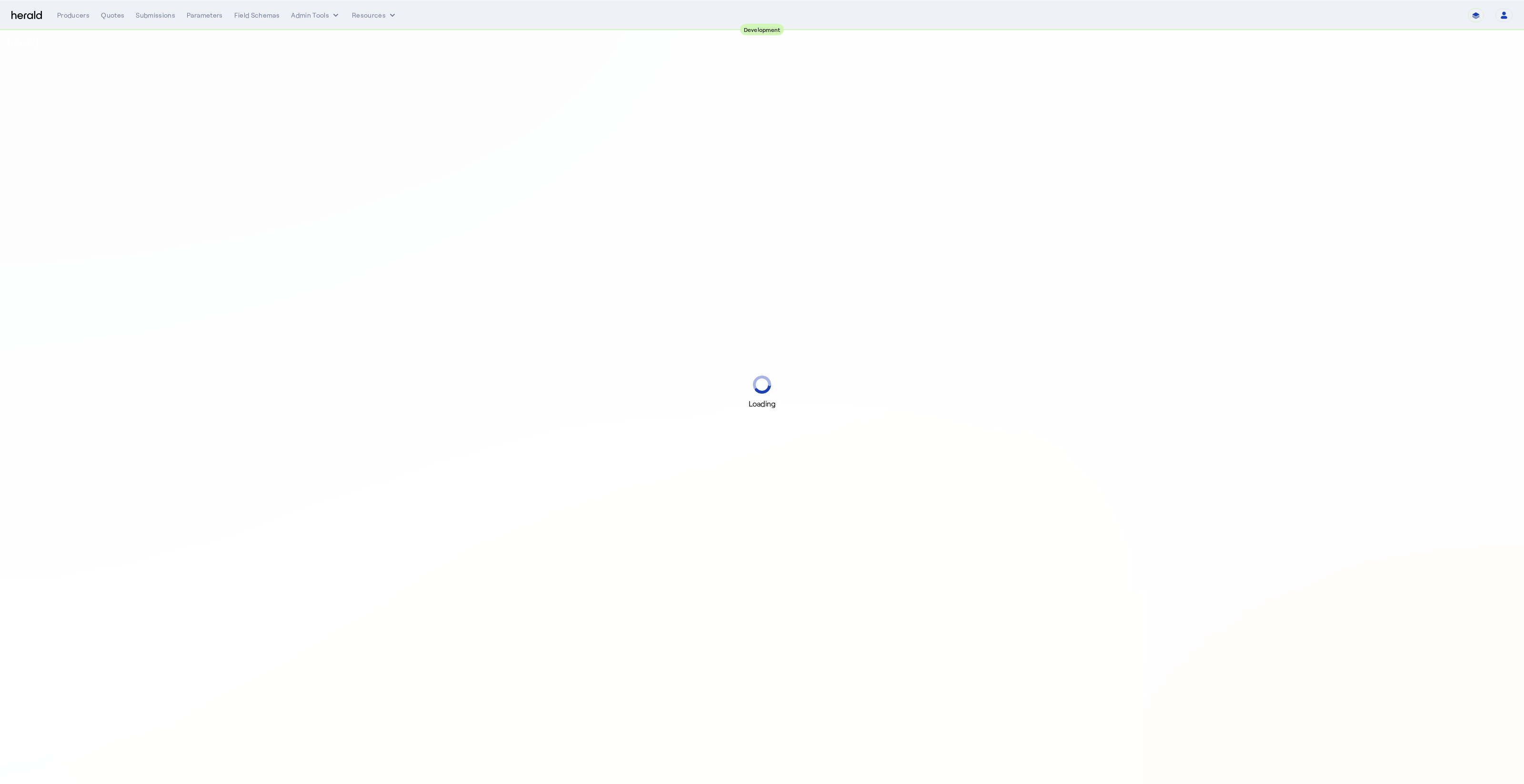
select select "pfm_2v8p_herald_api"
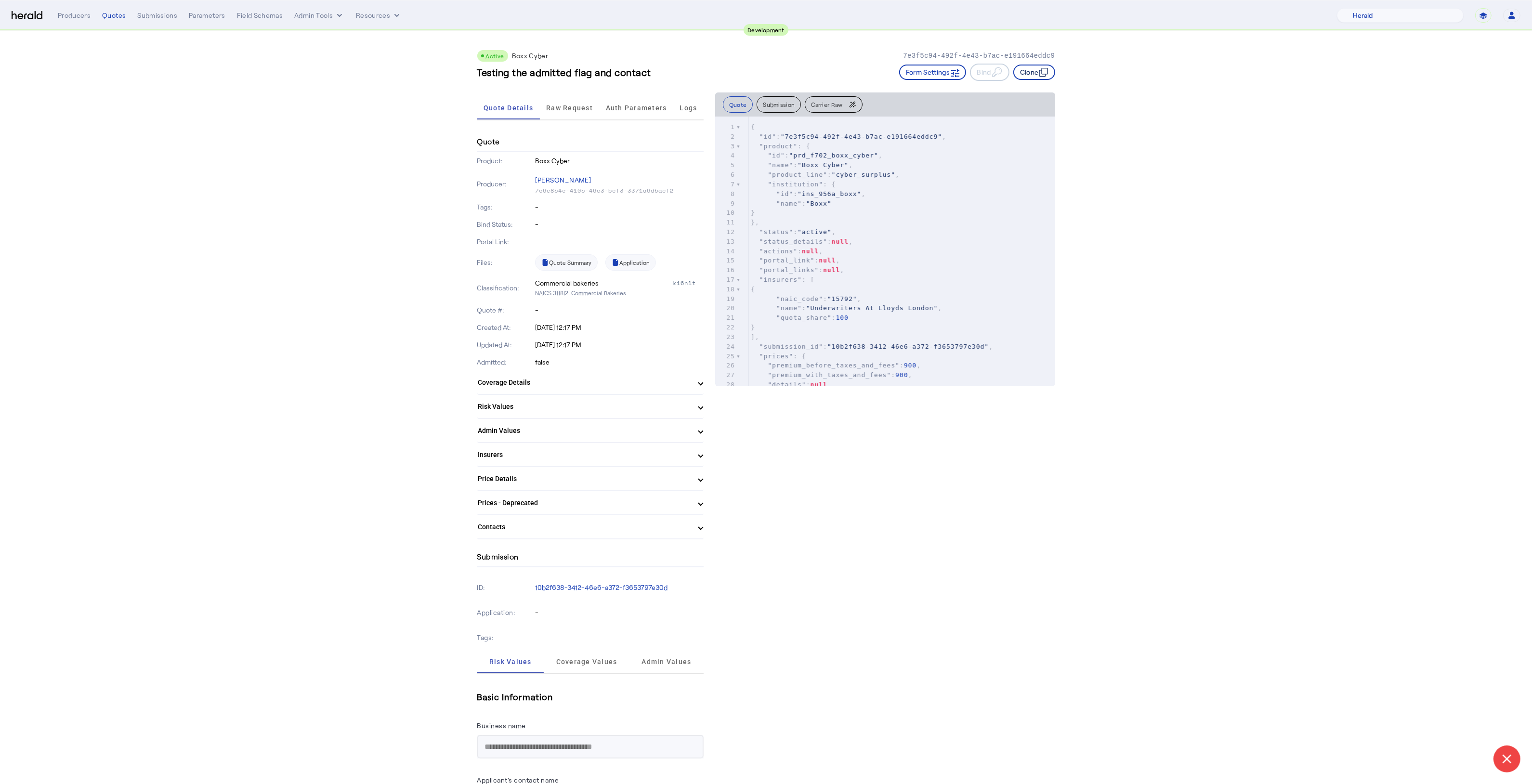
click at [1045, 72] on icon "button" at bounding box center [1043, 72] width 10 height 10
click at [575, 117] on span "Raw Request" at bounding box center [569, 108] width 47 height 23
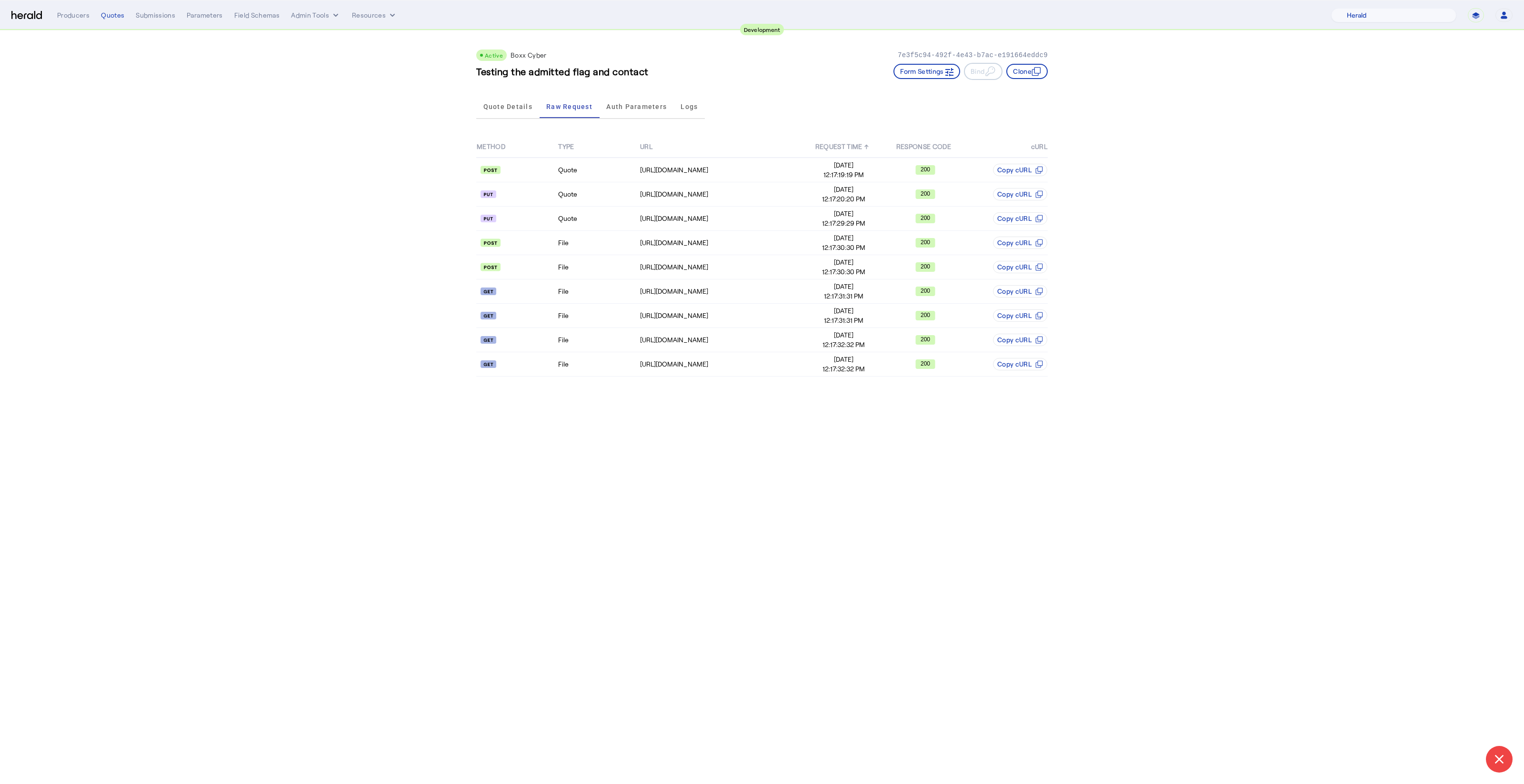
click at [1031, 63] on div "Form Settings Bind Clone" at bounding box center [970, 71] width 154 height 17
click at [1034, 76] on button "Clone" at bounding box center [1027, 72] width 41 height 15
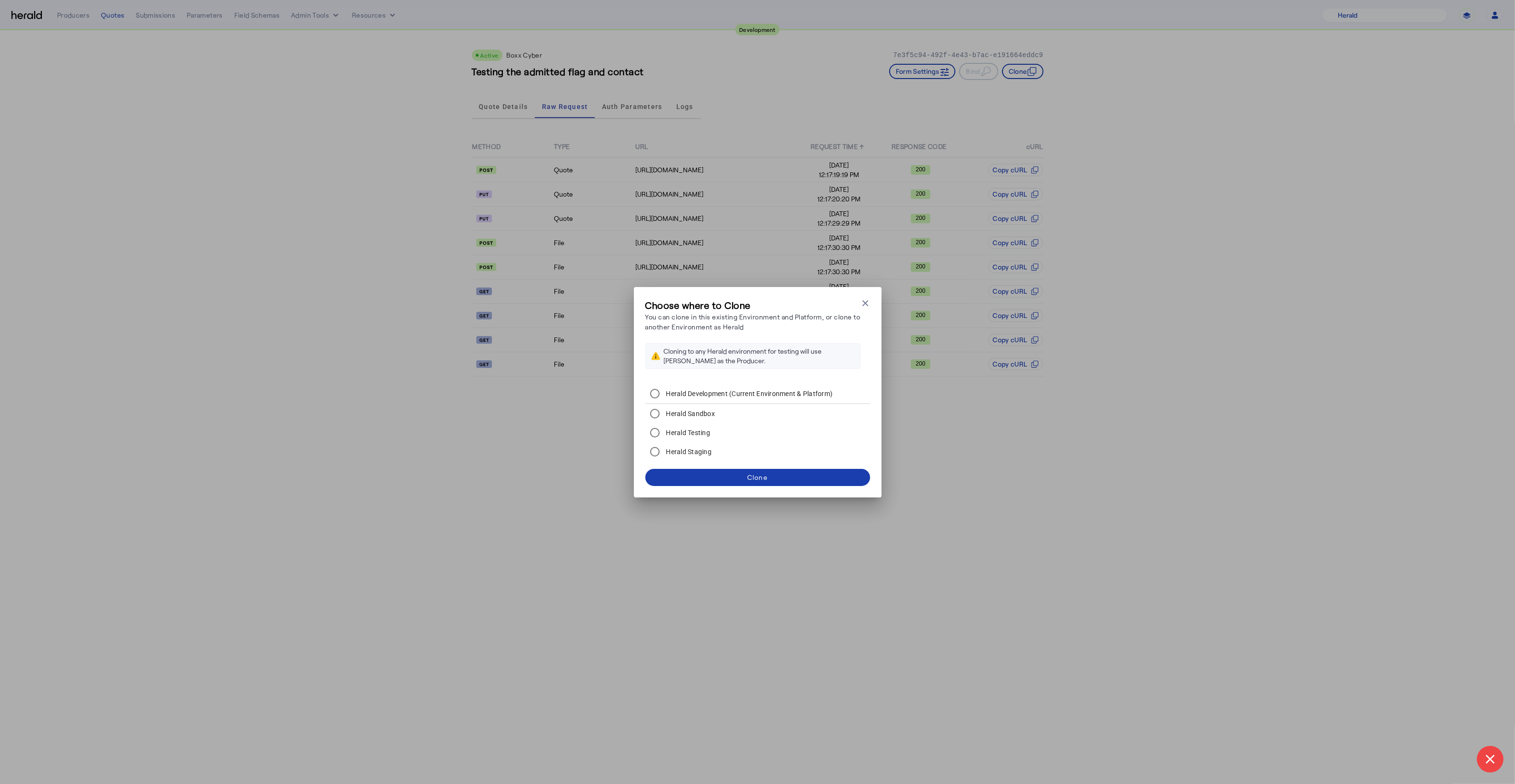
click at [848, 487] on span at bounding box center [758, 477] width 225 height 23
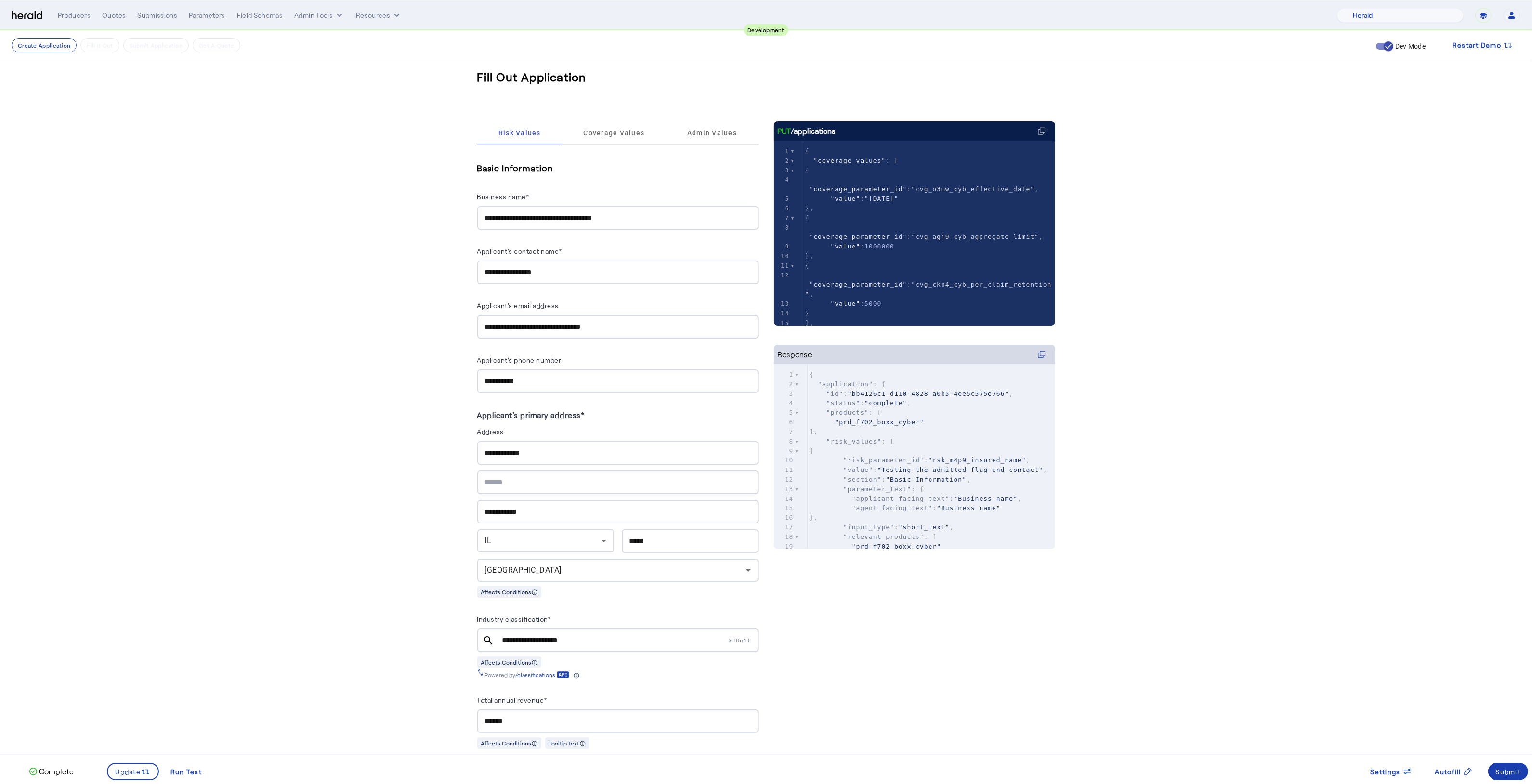
click at [1518, 767] on div "Submit" at bounding box center [1508, 771] width 25 height 10
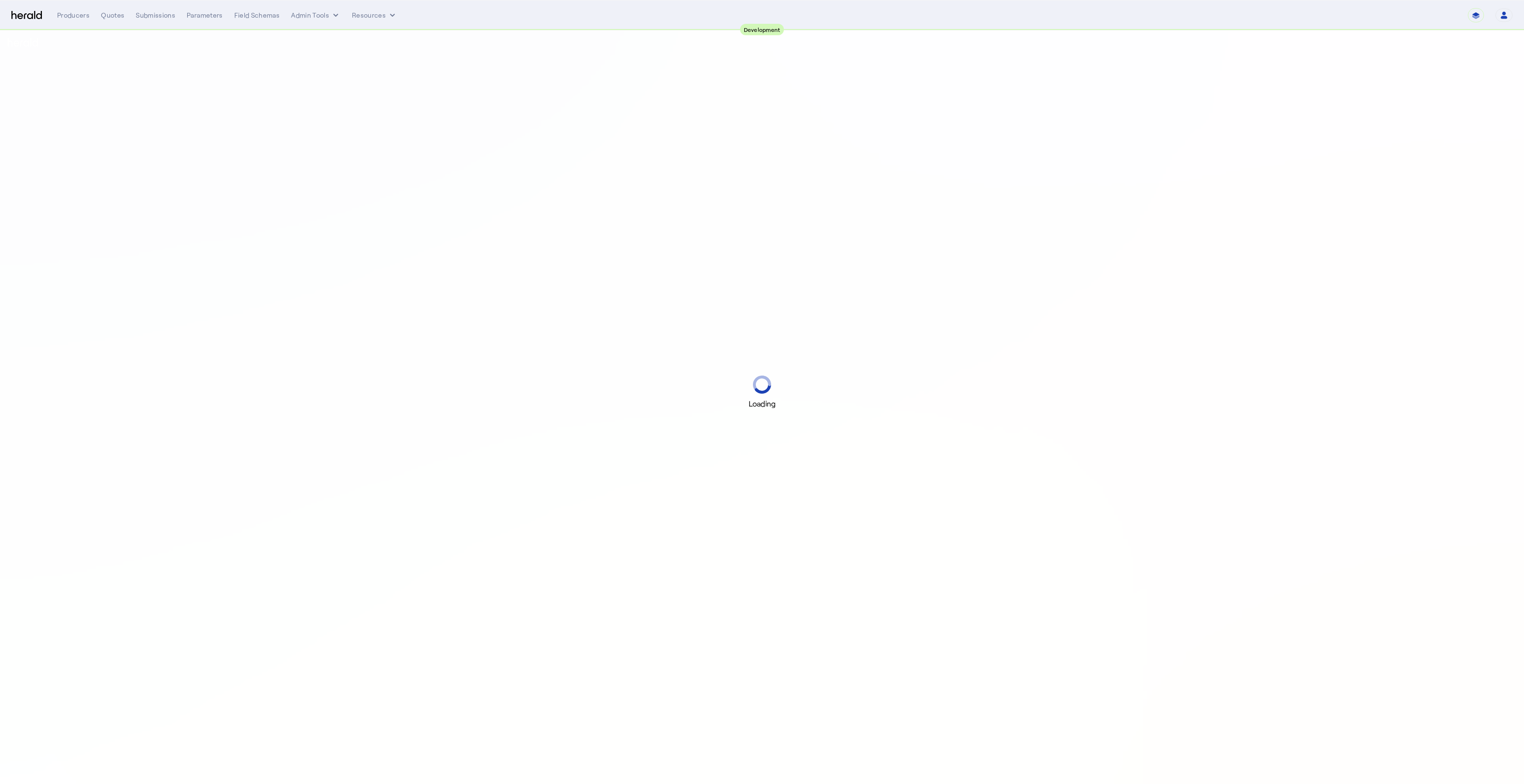
select select "pfm_2v8p_herald_api"
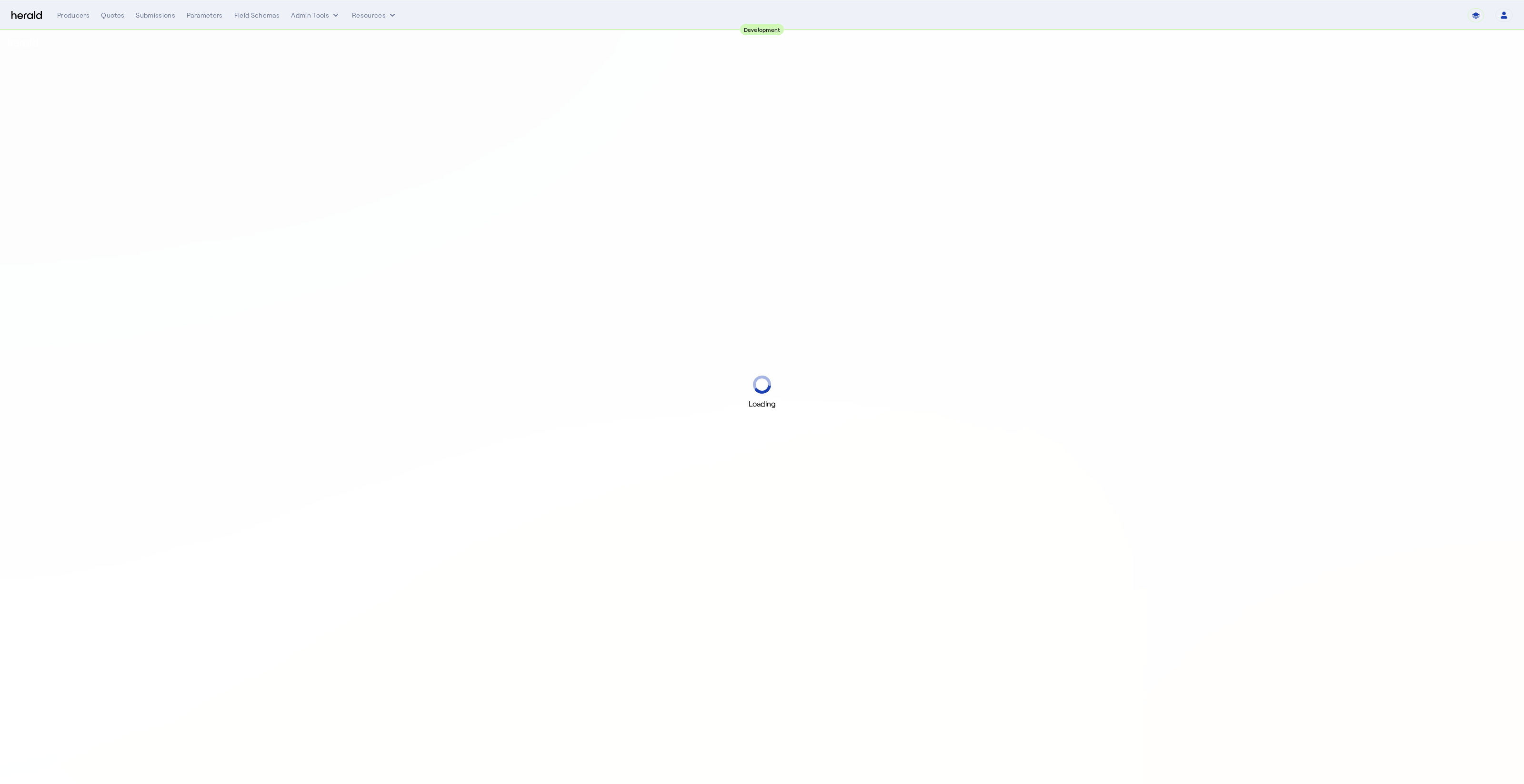
select select "pfm_2v8p_herald_api"
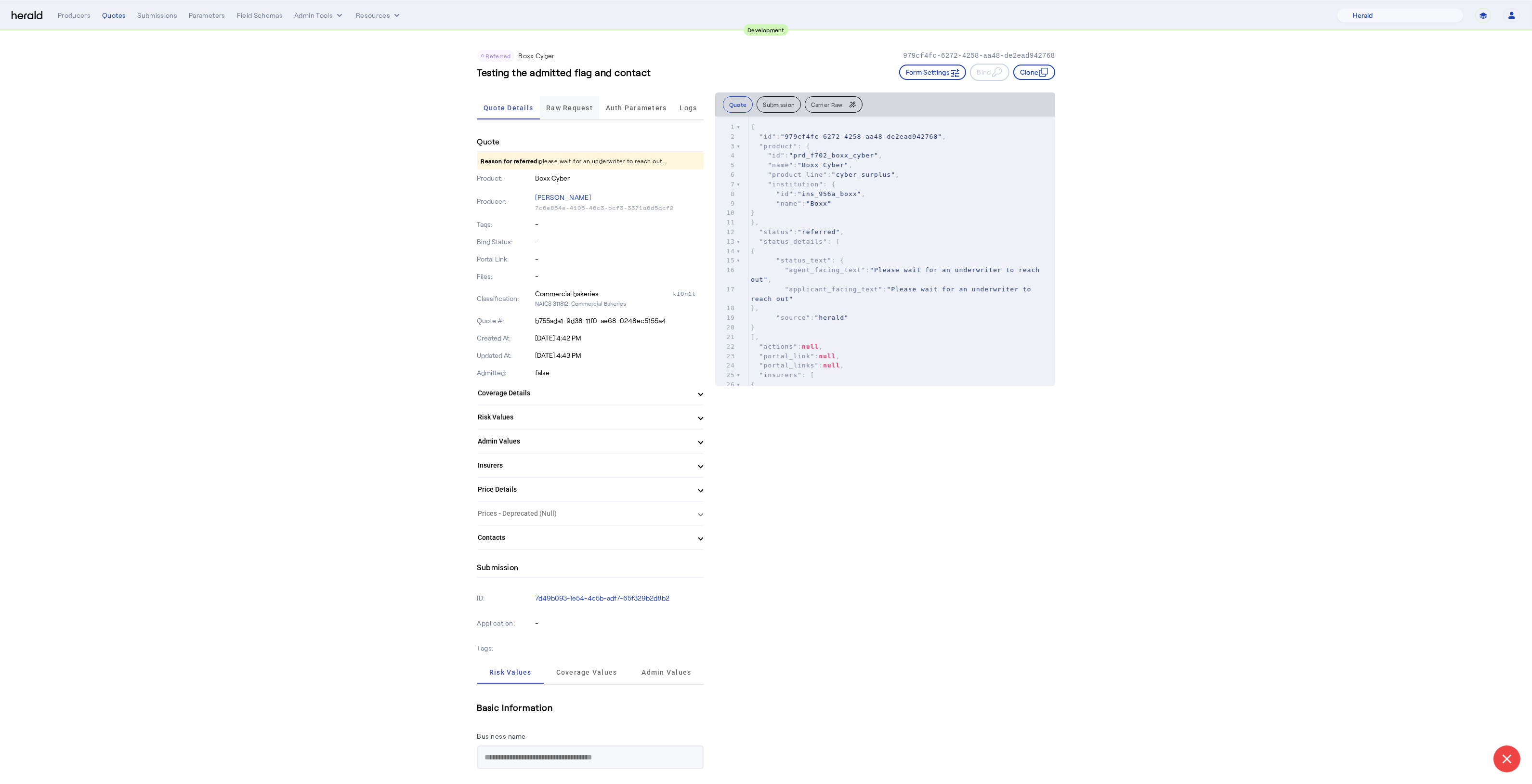
click at [559, 106] on span "Raw Request" at bounding box center [569, 108] width 47 height 7
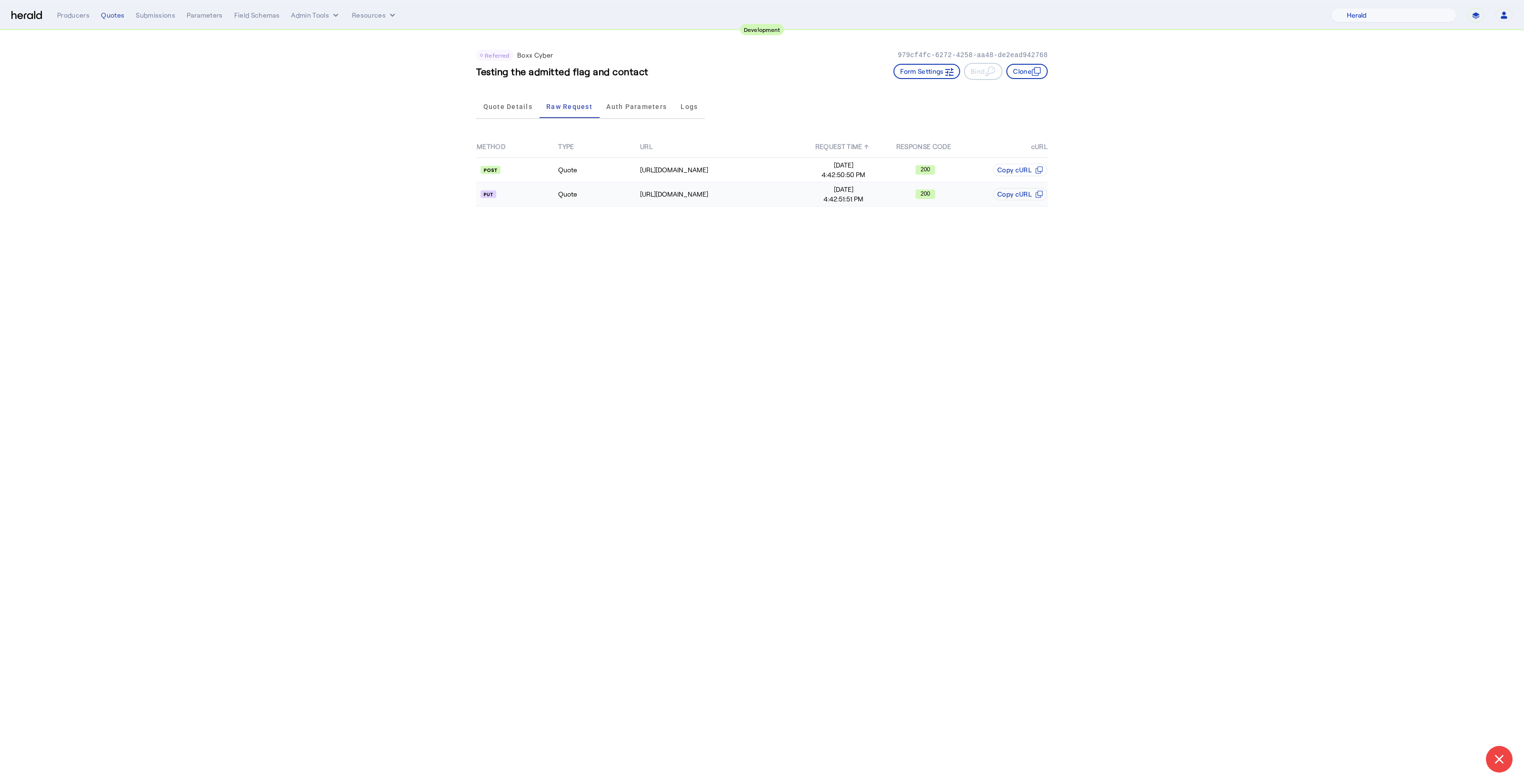
click at [602, 197] on td "Quote" at bounding box center [599, 194] width 82 height 24
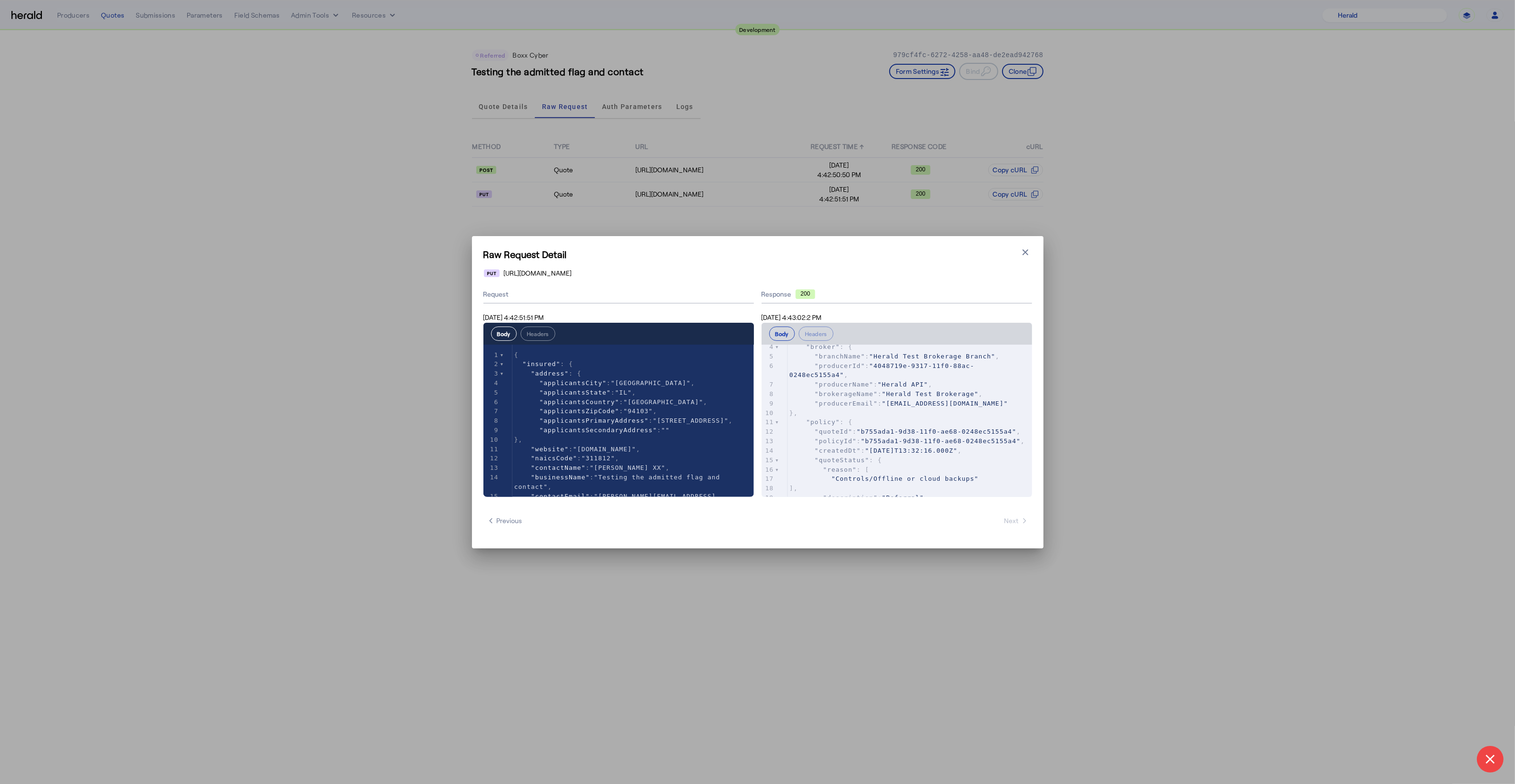
scroll to position [144, 0]
type textarea "**********"
drag, startPoint x: 1004, startPoint y: 387, endPoint x: 757, endPoint y: 386, distance: 247.0
click at [757, 386] on div "Request Oct 14, 2025 4:42:51:51 PM Body Headers xxxxxxxxxx 167 1 { 2 "insured" …" at bounding box center [757, 391] width 548 height 211
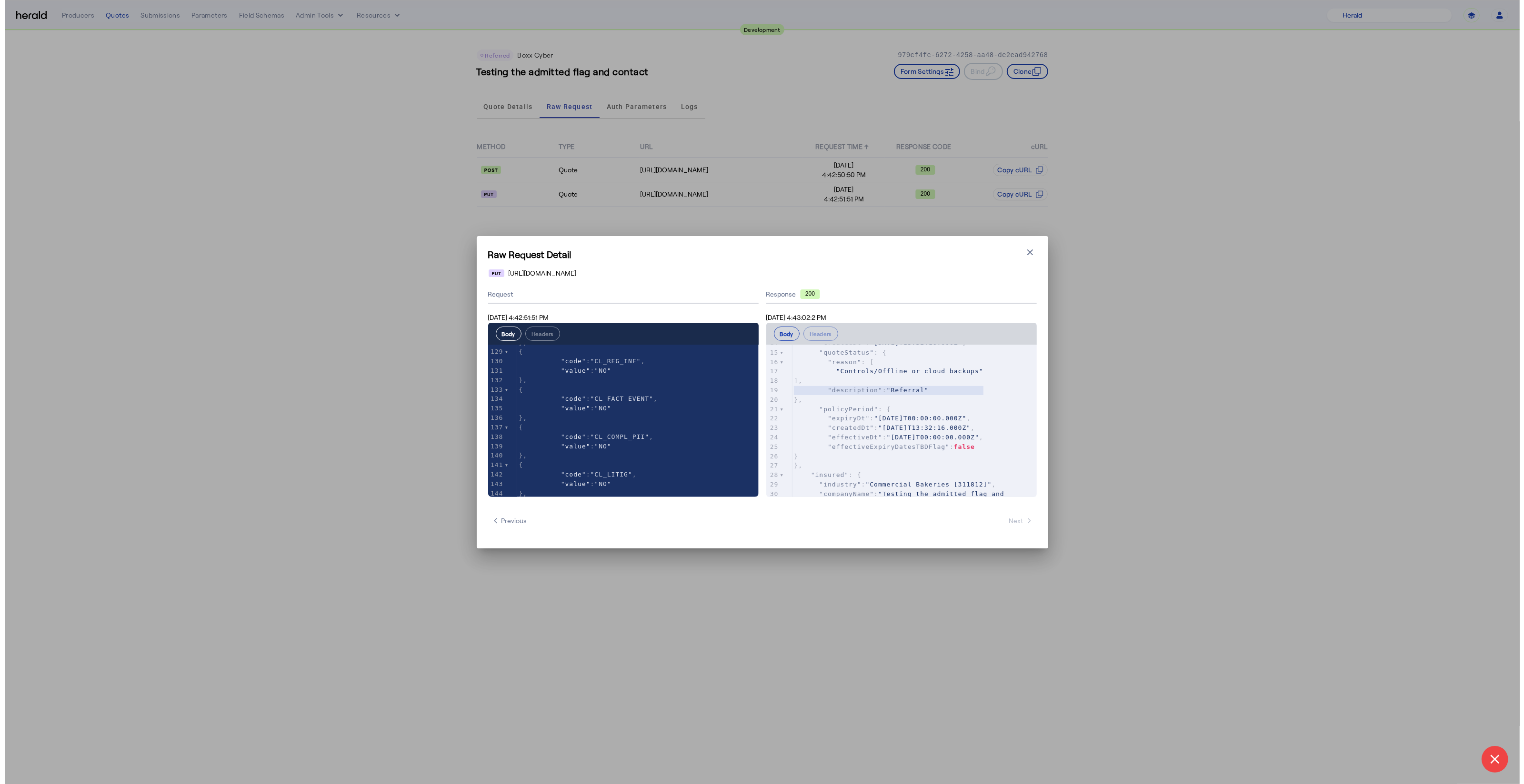
scroll to position [1434, 0]
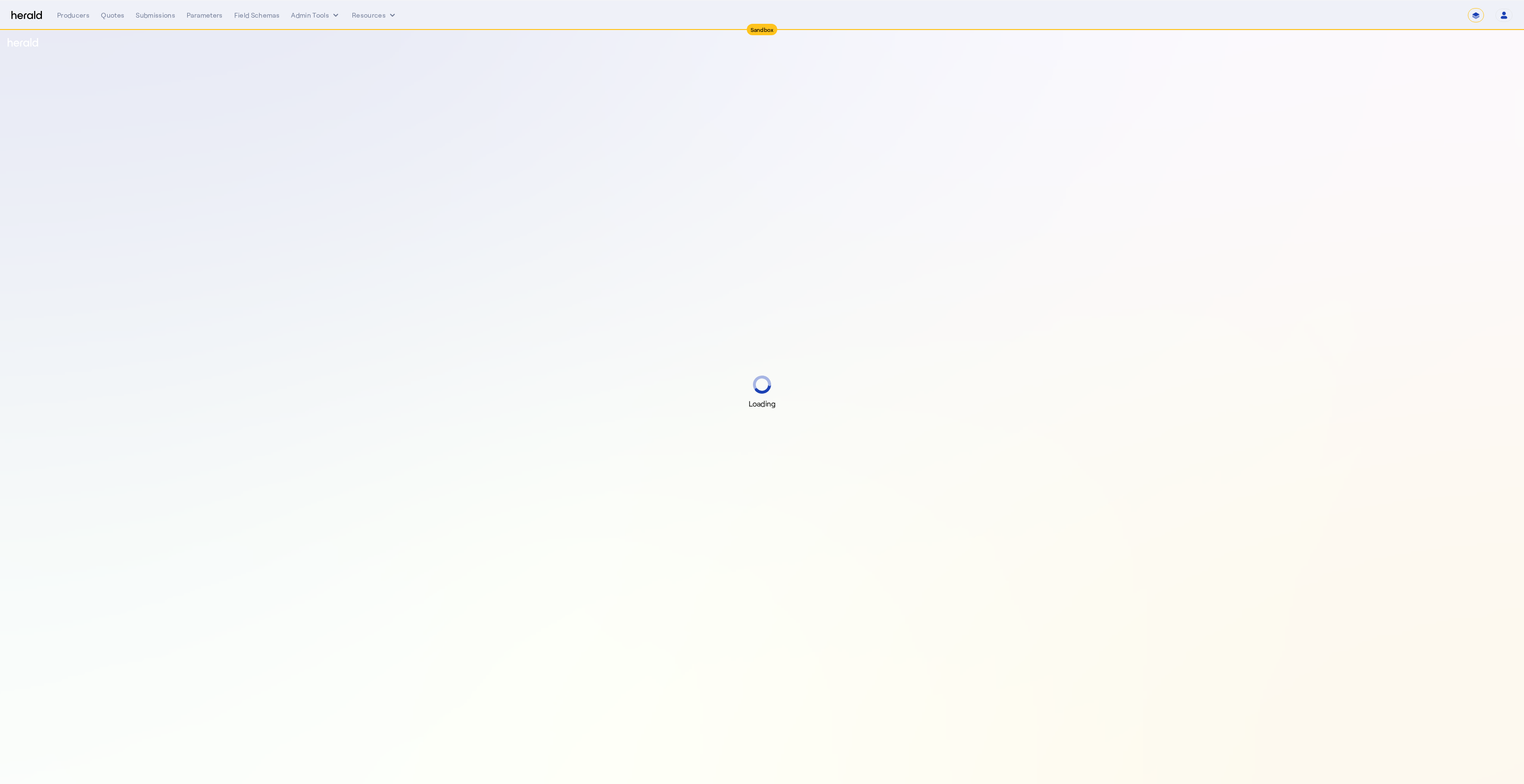
select select "*******"
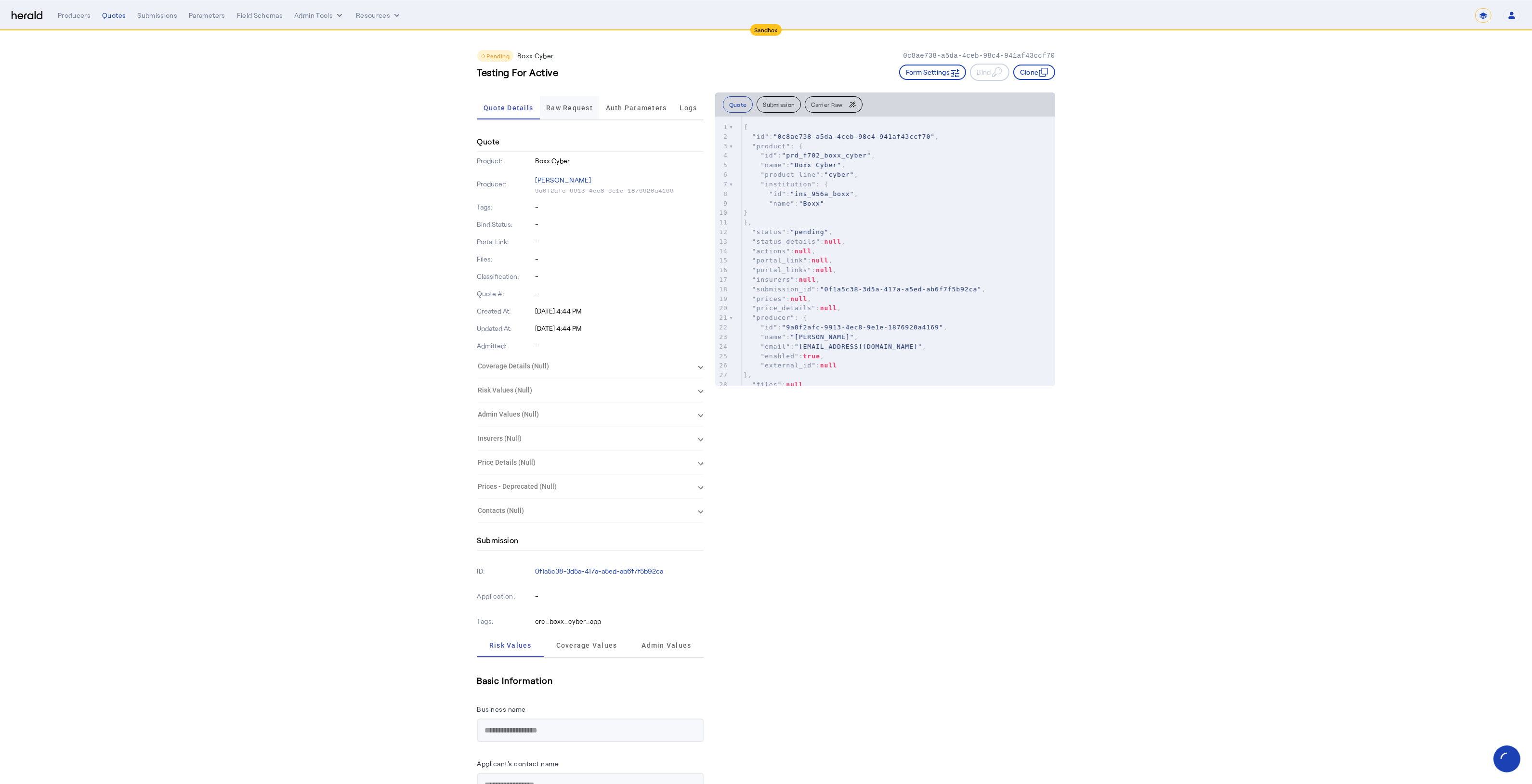
click at [581, 105] on span "Raw Request" at bounding box center [569, 108] width 47 height 7
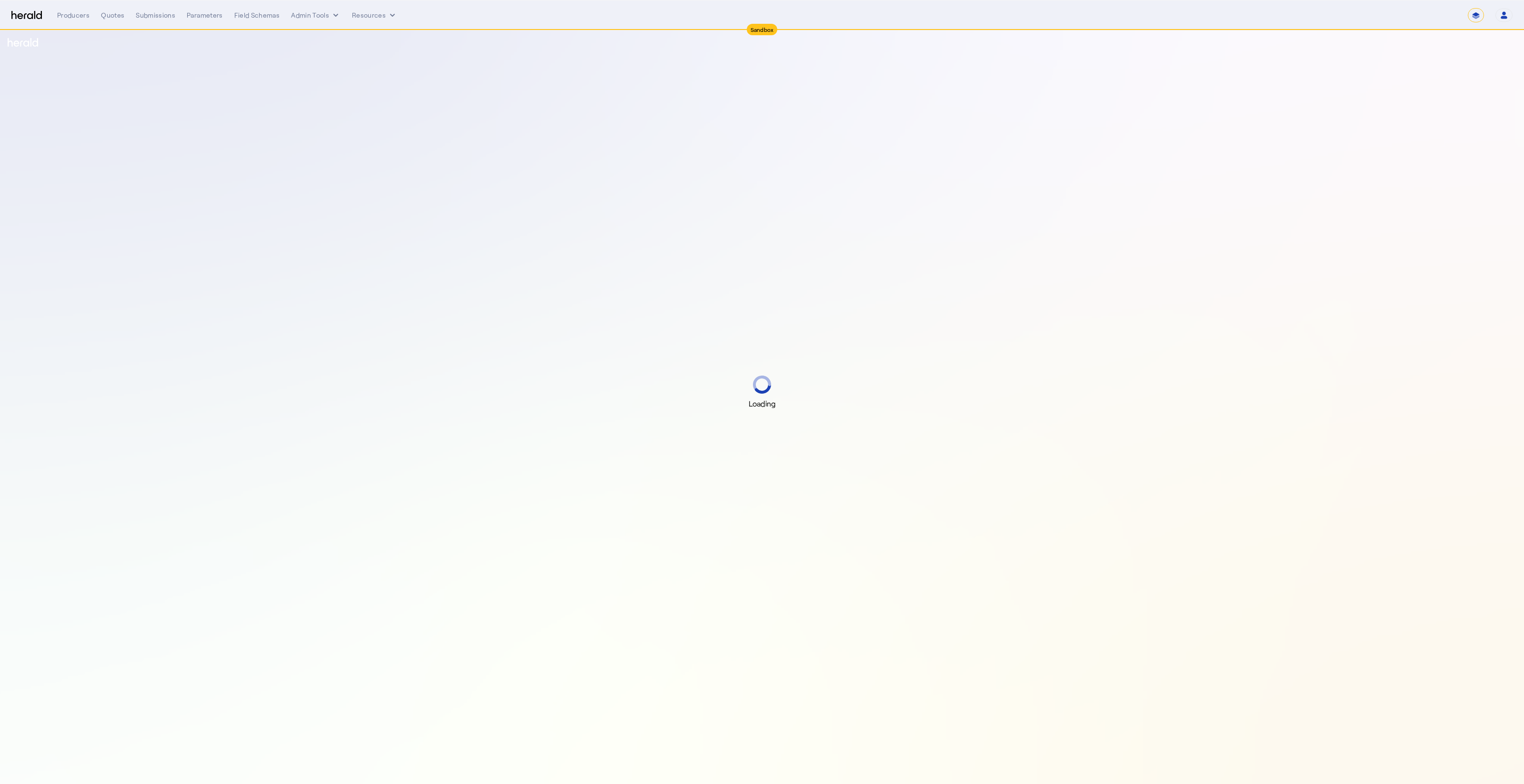
select select "*******"
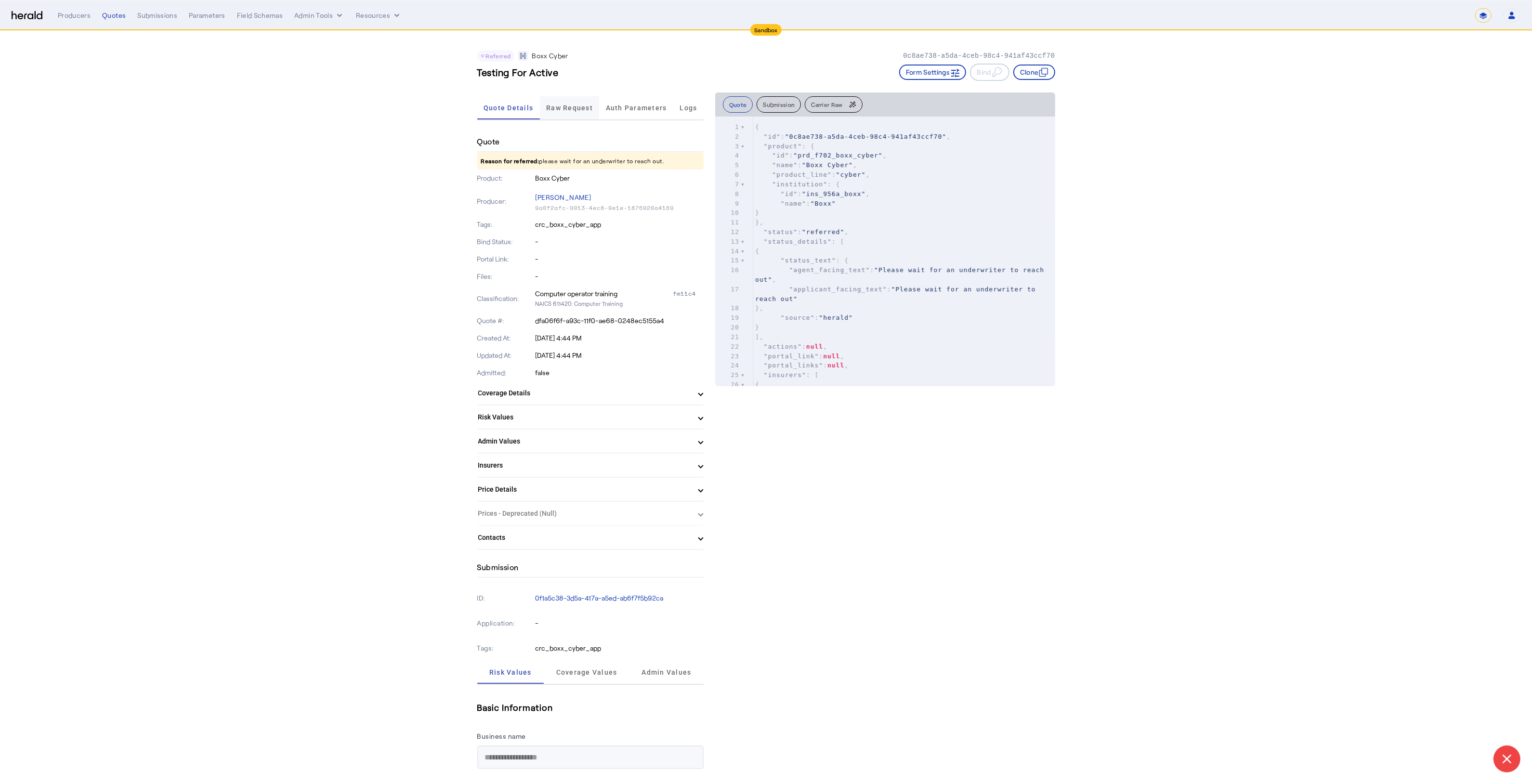
click at [566, 112] on span "Raw Request" at bounding box center [569, 108] width 47 height 23
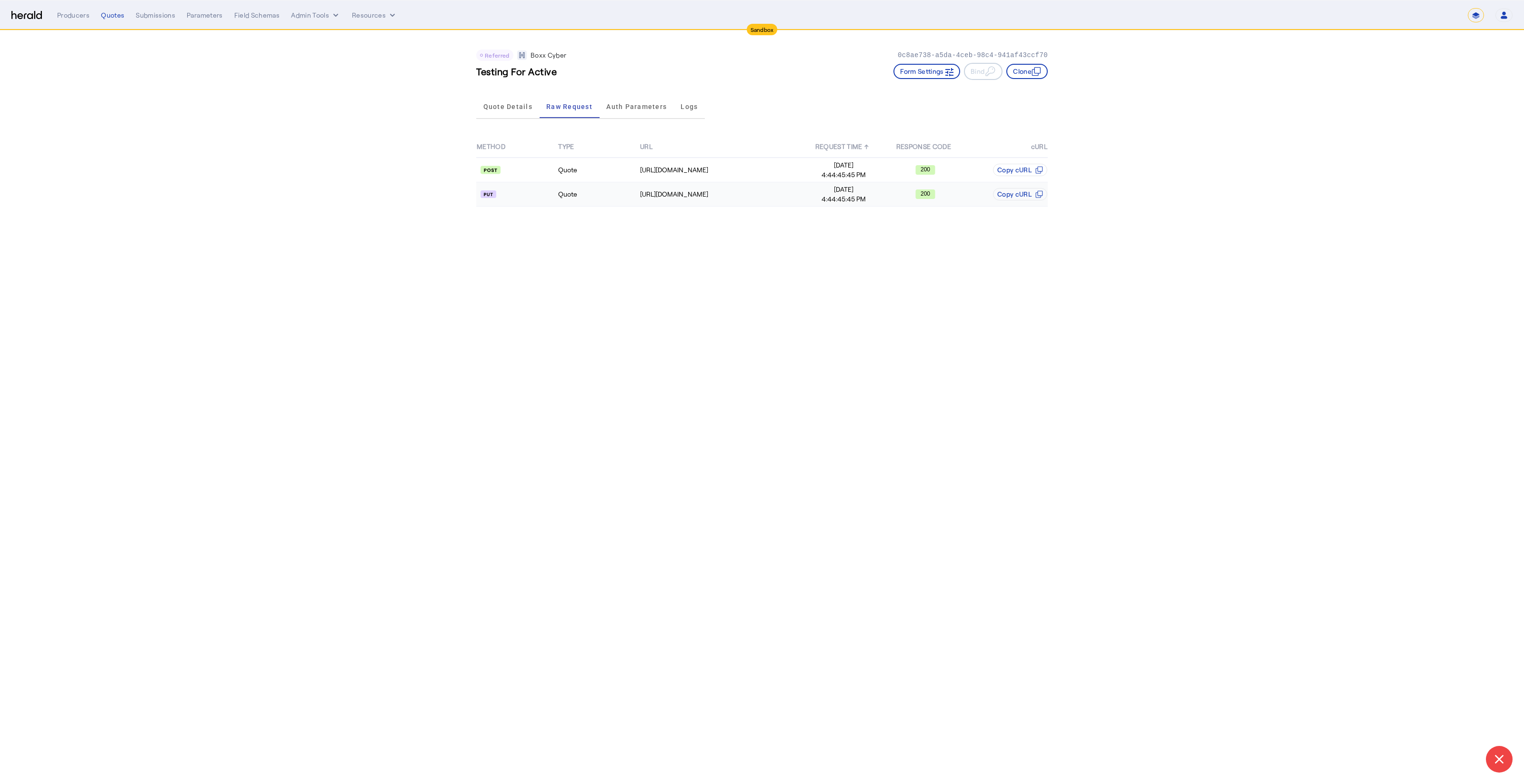
click at [603, 192] on td "Quote" at bounding box center [599, 194] width 82 height 24
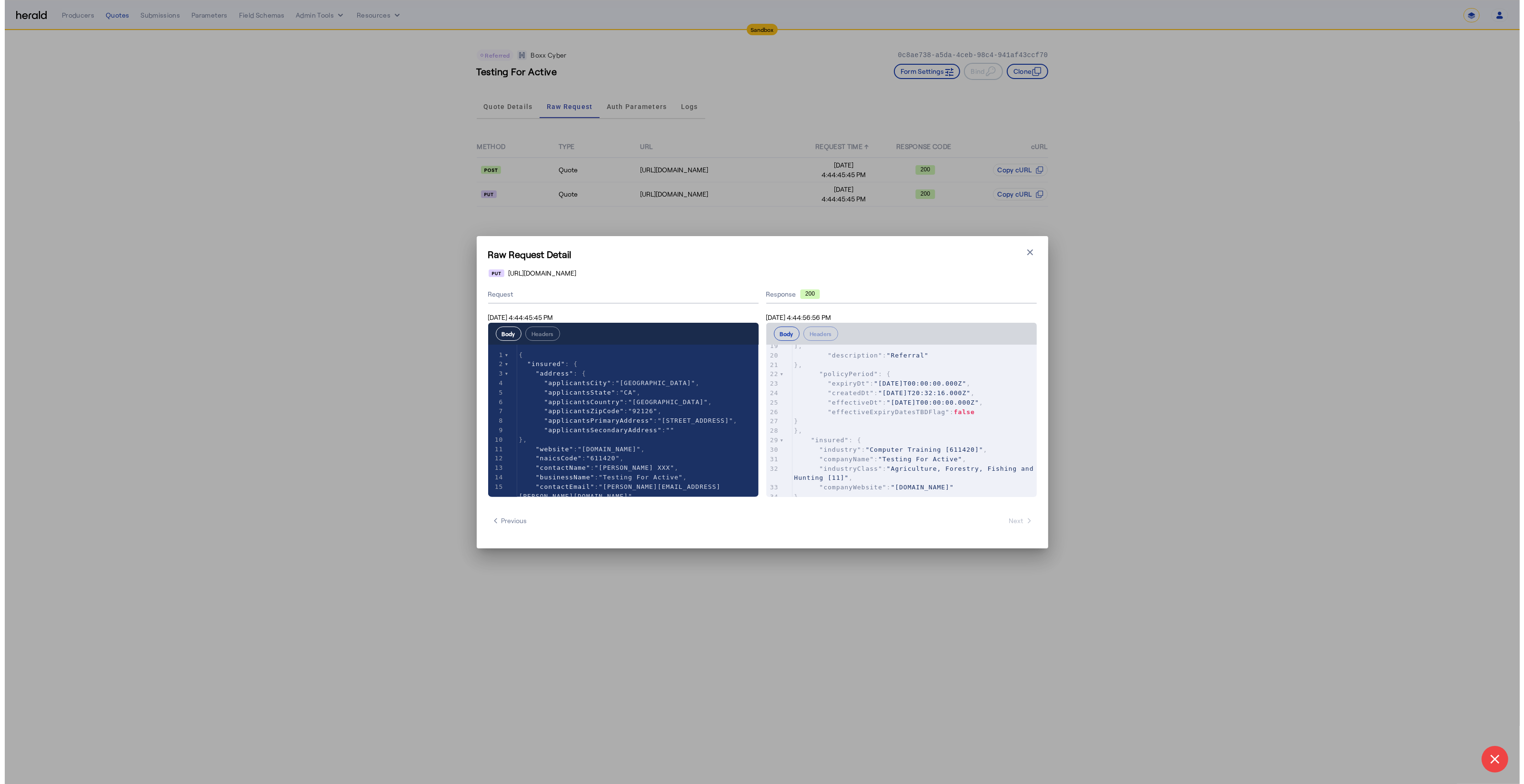
scroll to position [134, 0]
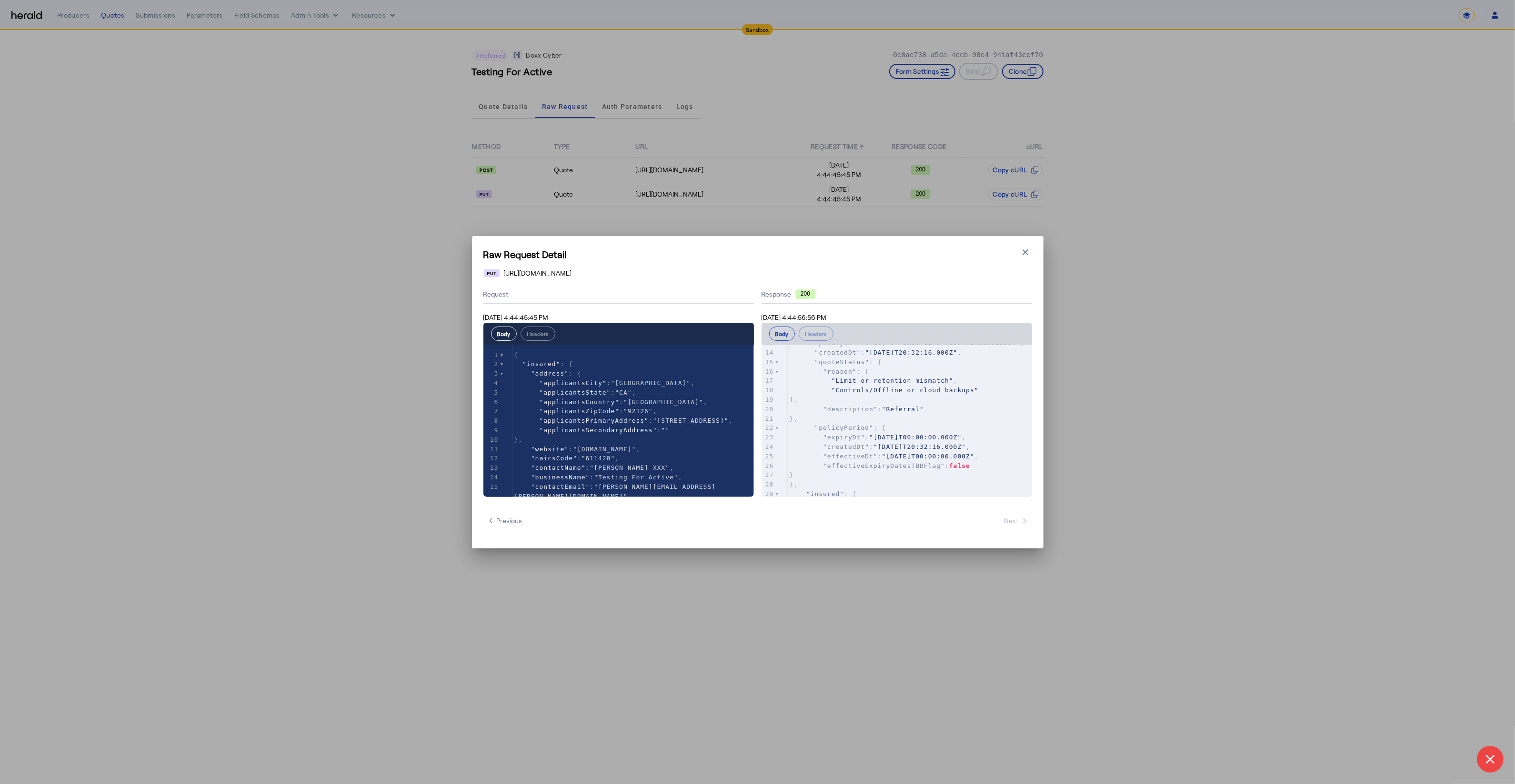
click at [1100, 413] on div "Raw Request Detail Close modal https://cauat-mkt-api-piboxx.boxxinsurance.com/b…" at bounding box center [757, 392] width 1515 height 784
click at [1025, 260] on h1 "Raw Request Detail" at bounding box center [757, 254] width 548 height 14
click at [1023, 249] on icon "button" at bounding box center [1025, 252] width 9 height 9
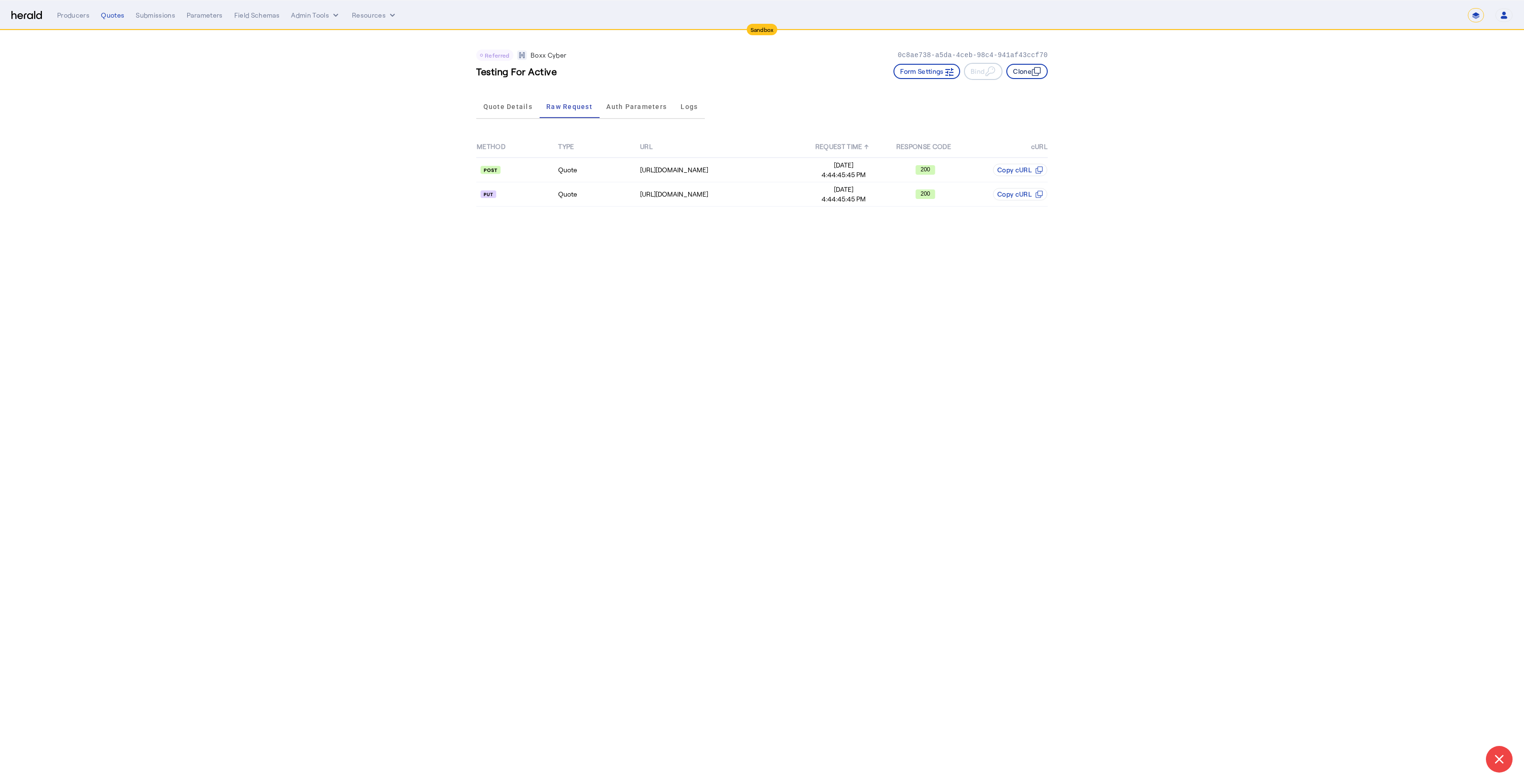
click at [1027, 72] on button "Clone" at bounding box center [1027, 72] width 41 height 15
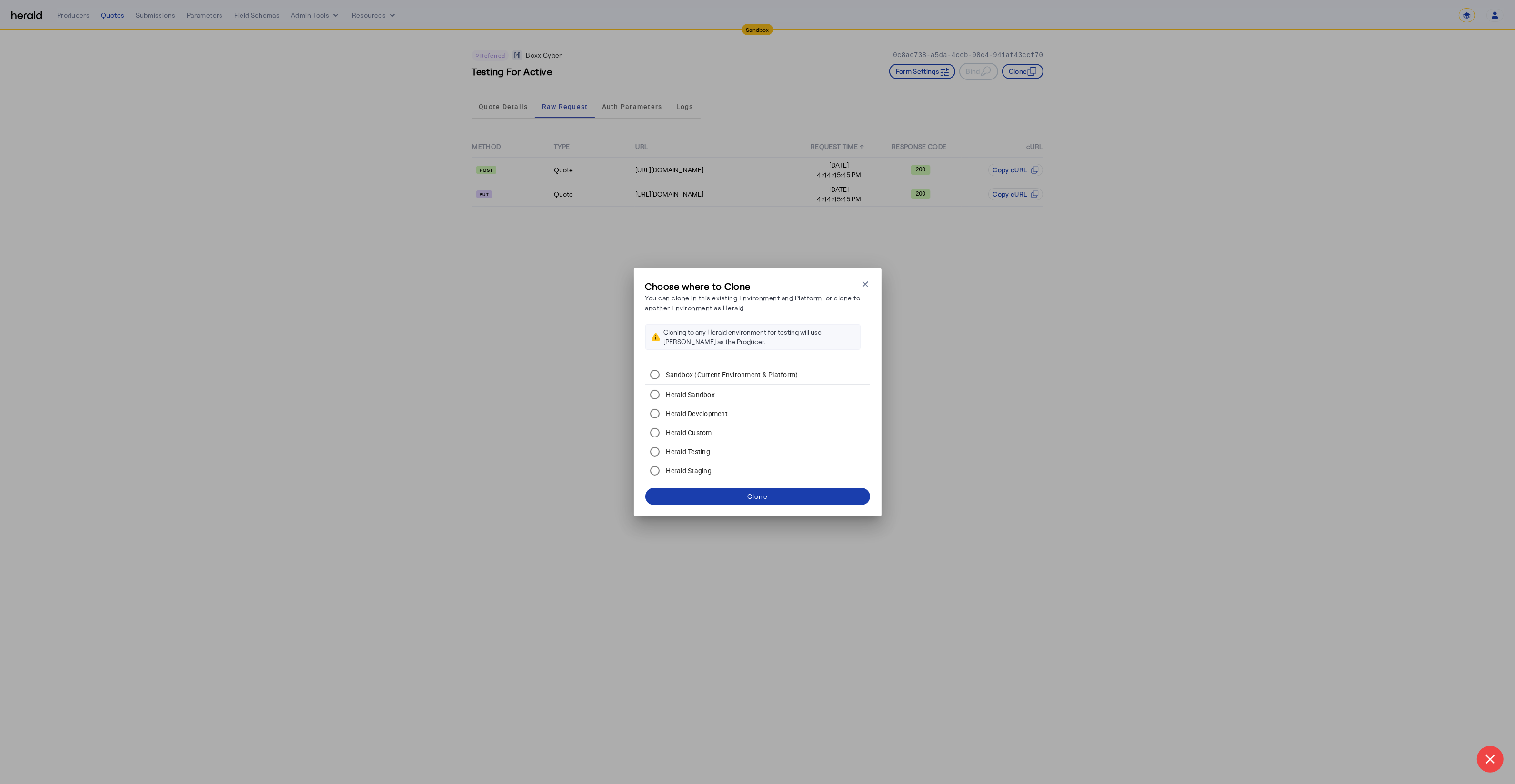
click at [820, 504] on span at bounding box center [758, 496] width 225 height 23
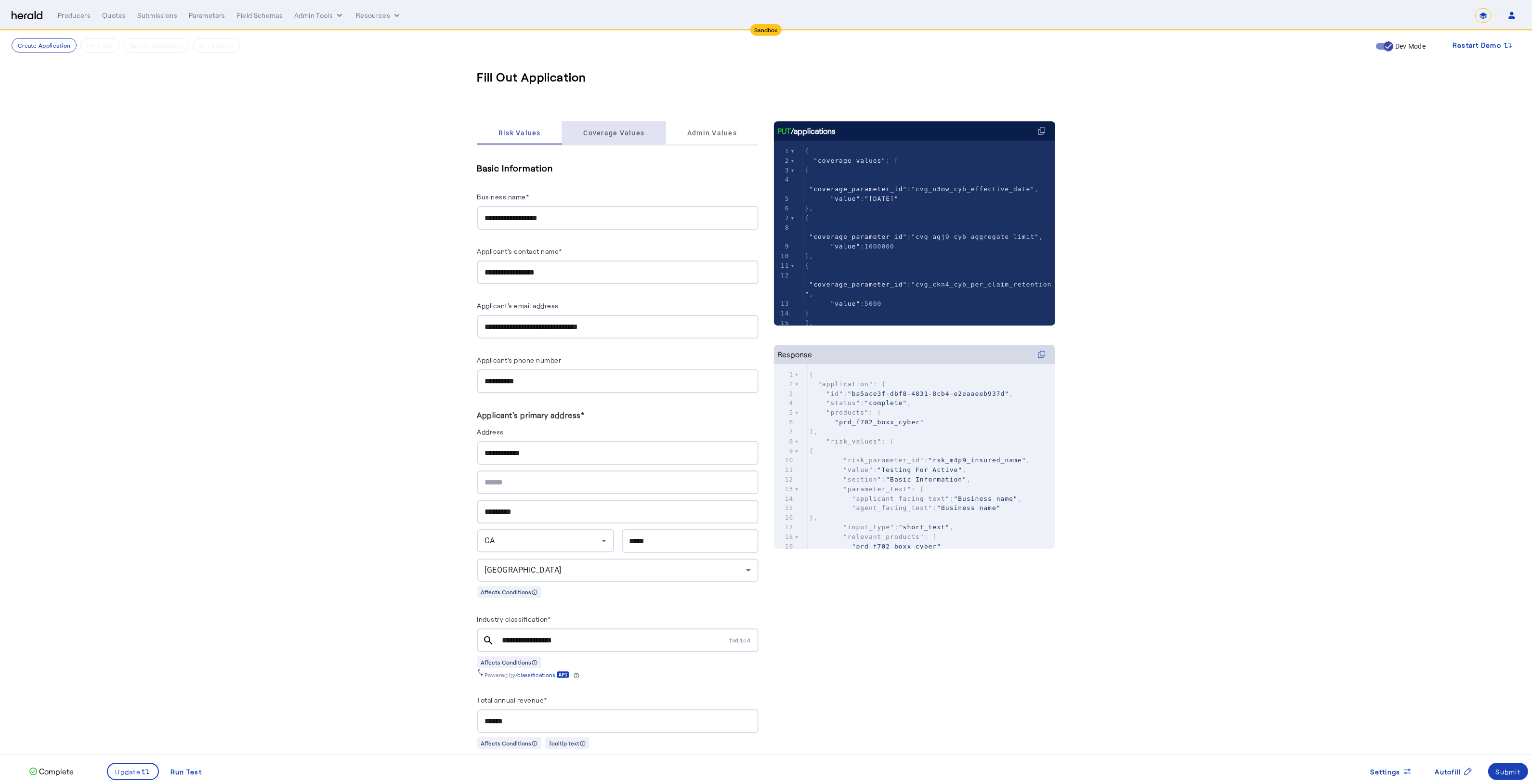
click at [596, 121] on span "Coverage Values" at bounding box center [614, 133] width 61 height 23
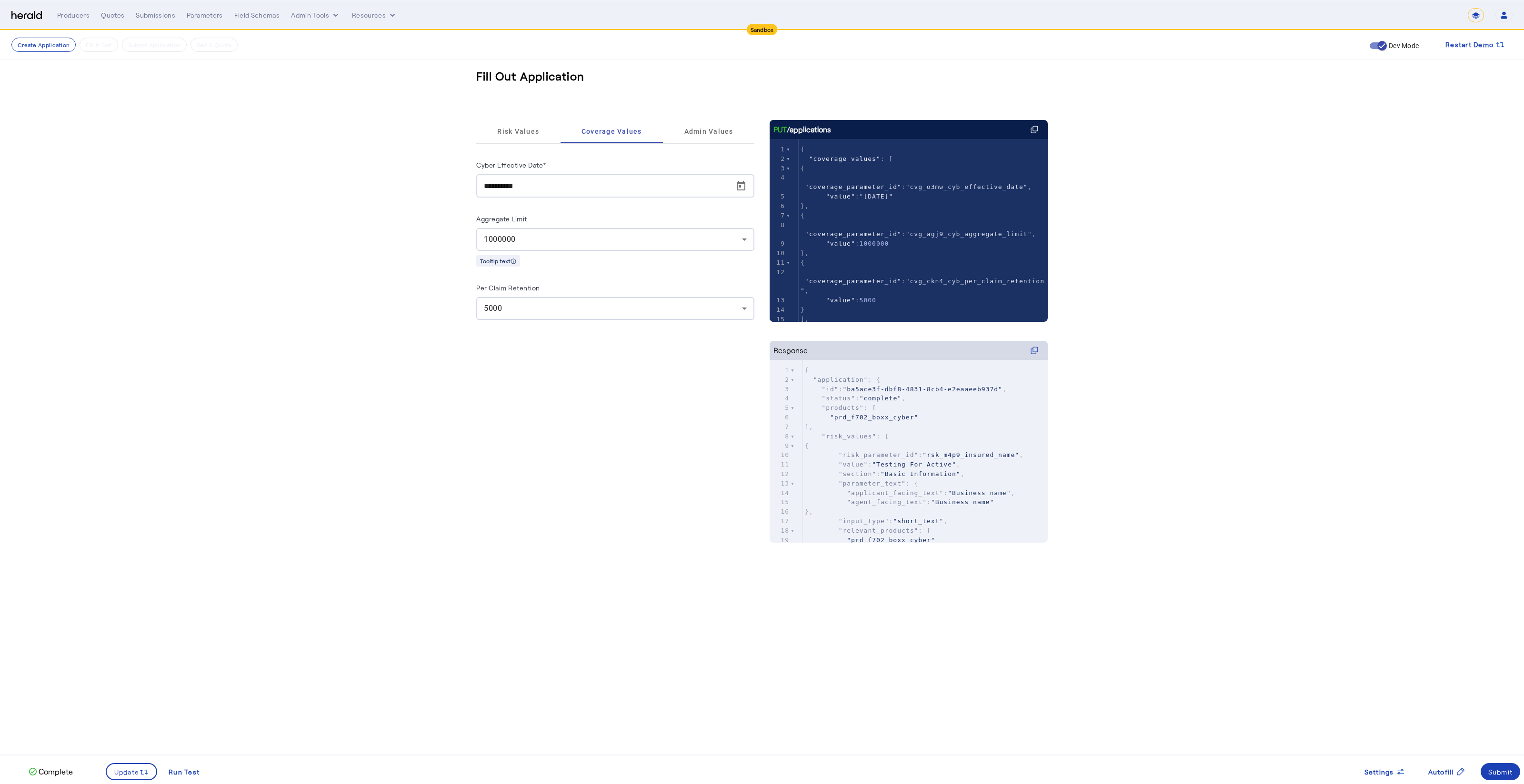
click at [538, 316] on div "5000" at bounding box center [615, 308] width 263 height 23
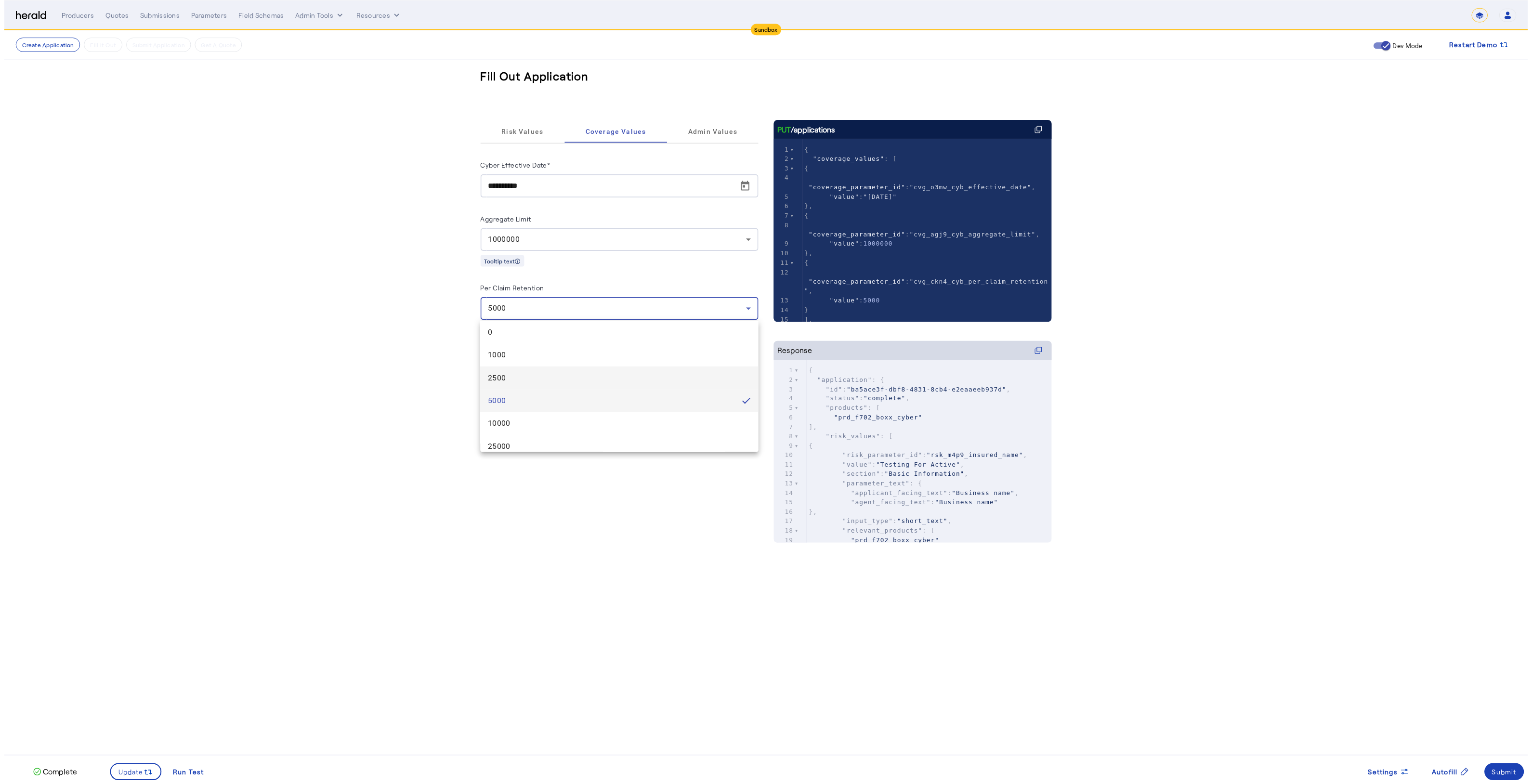
scroll to position [7, 0]
click at [562, 440] on span "25000" at bounding box center [622, 444] width 266 height 11
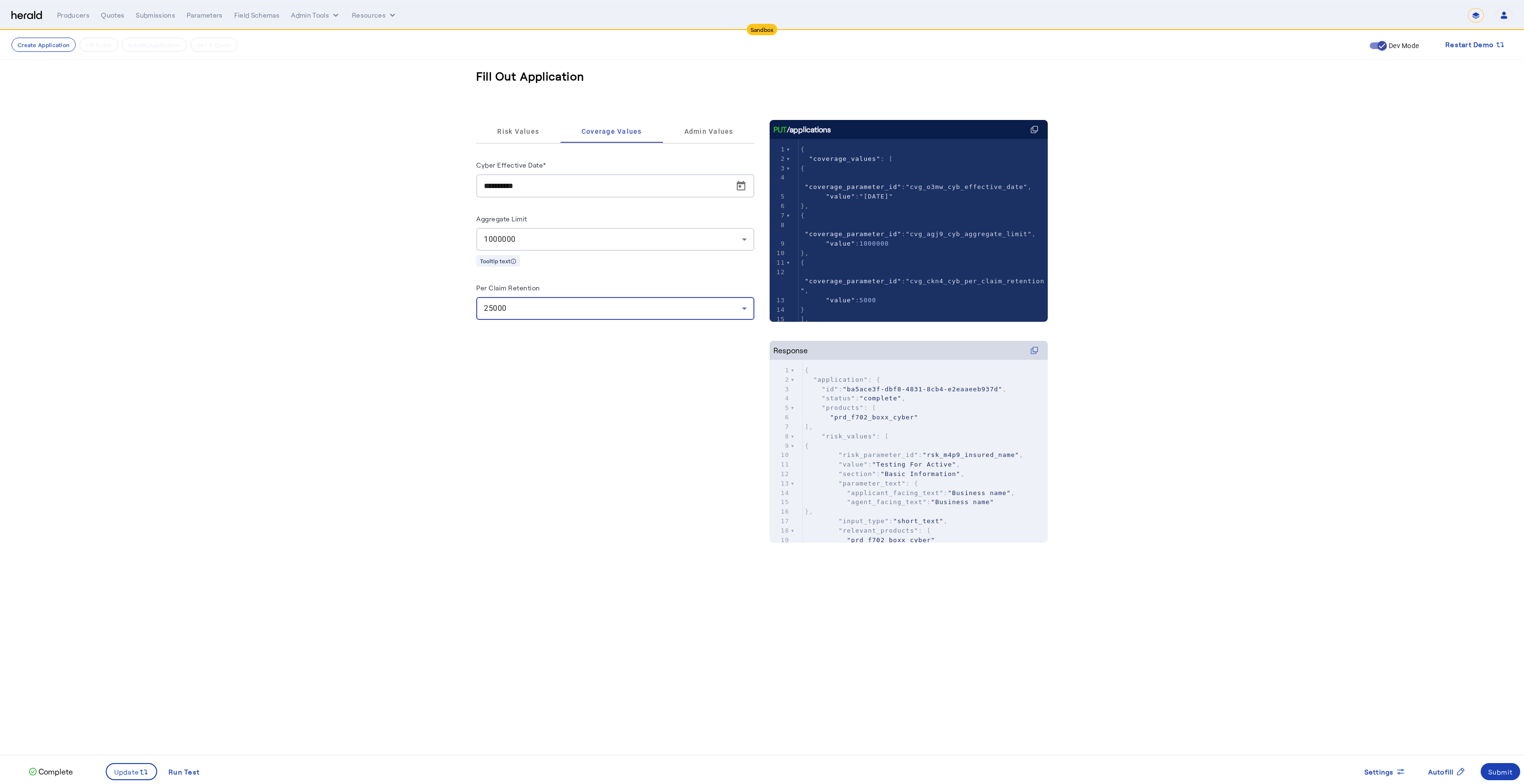
click at [534, 368] on div "**********" at bounding box center [615, 341] width 278 height 442
click at [139, 769] on icon at bounding box center [144, 772] width 9 height 9
click at [525, 140] on span "Risk Values" at bounding box center [518, 131] width 42 height 23
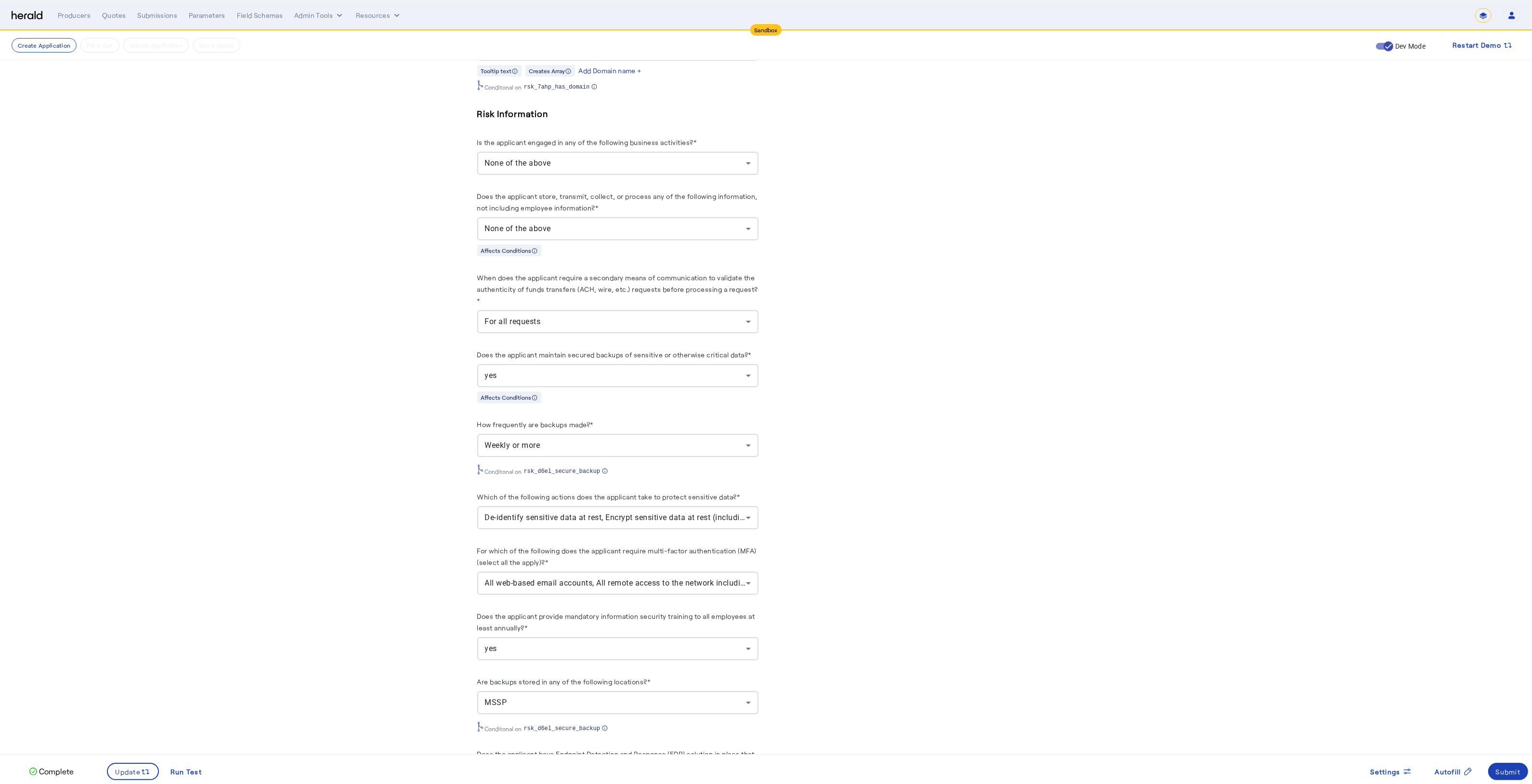
scroll to position [890, 0]
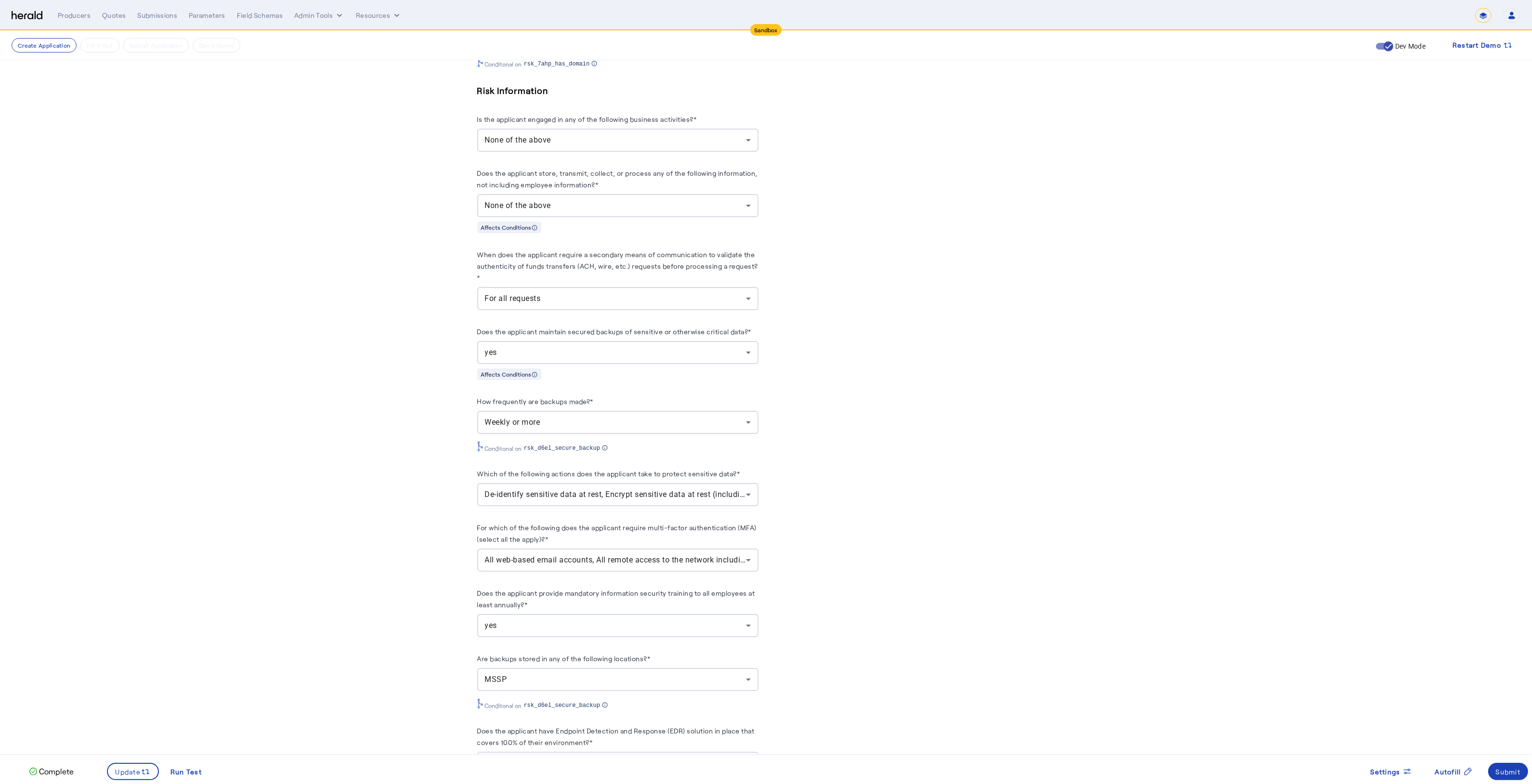
click at [716, 490] on span "De-identify sensitive data at rest, Encrypt sensitive data at rest (including o…" at bounding box center [824, 494] width 678 height 9
click at [838, 521] on div at bounding box center [766, 392] width 1532 height 784
click at [741, 673] on div "MSSP" at bounding box center [616, 679] width 261 height 11
click at [522, 591] on span "Offline storage" at bounding box center [630, 589] width 249 height 11
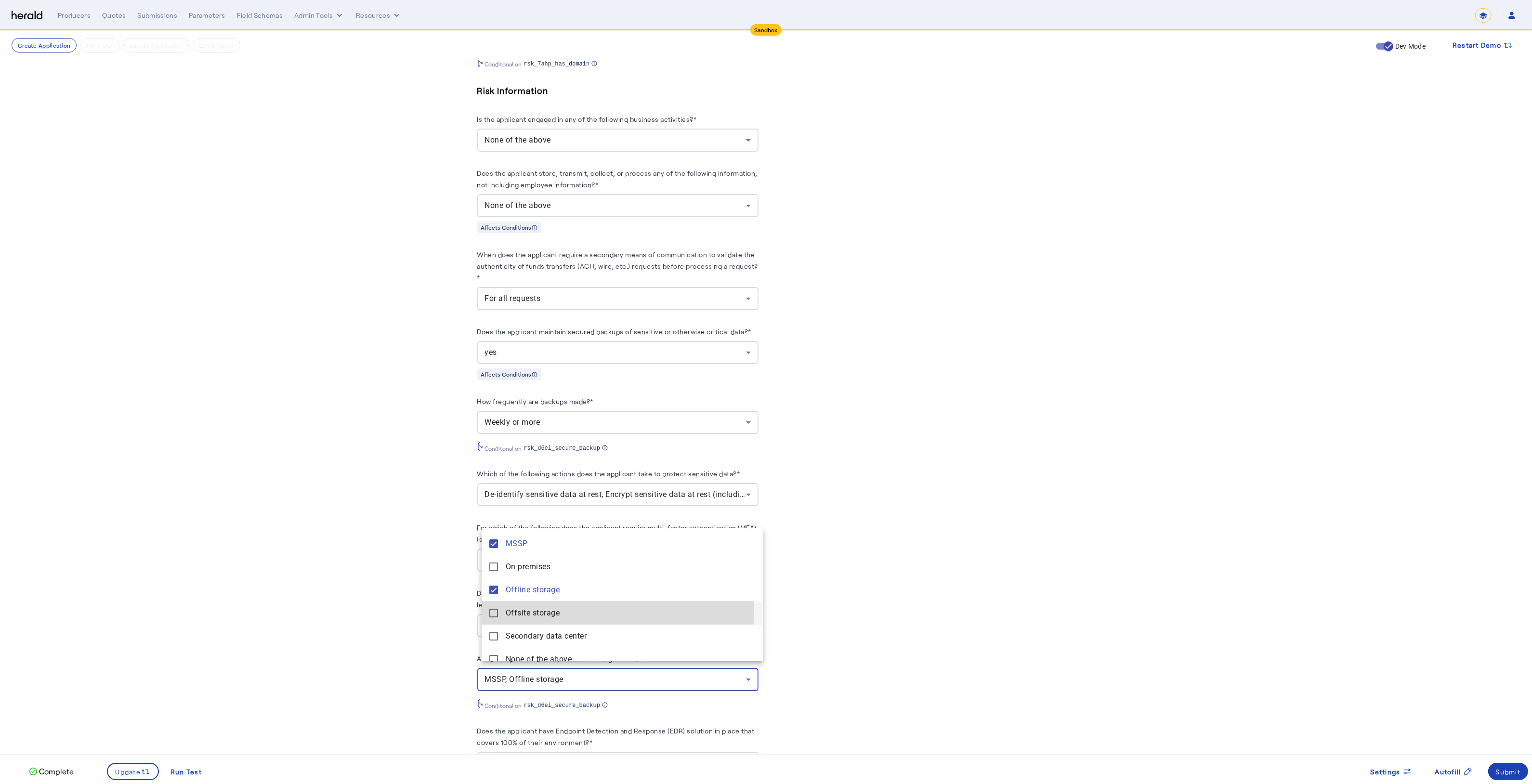
click at [569, 614] on span "Offsite storage" at bounding box center [630, 612] width 249 height 11
click at [502, 546] on mat-option "MSSP" at bounding box center [622, 544] width 281 height 23
click at [471, 634] on div at bounding box center [766, 392] width 1532 height 784
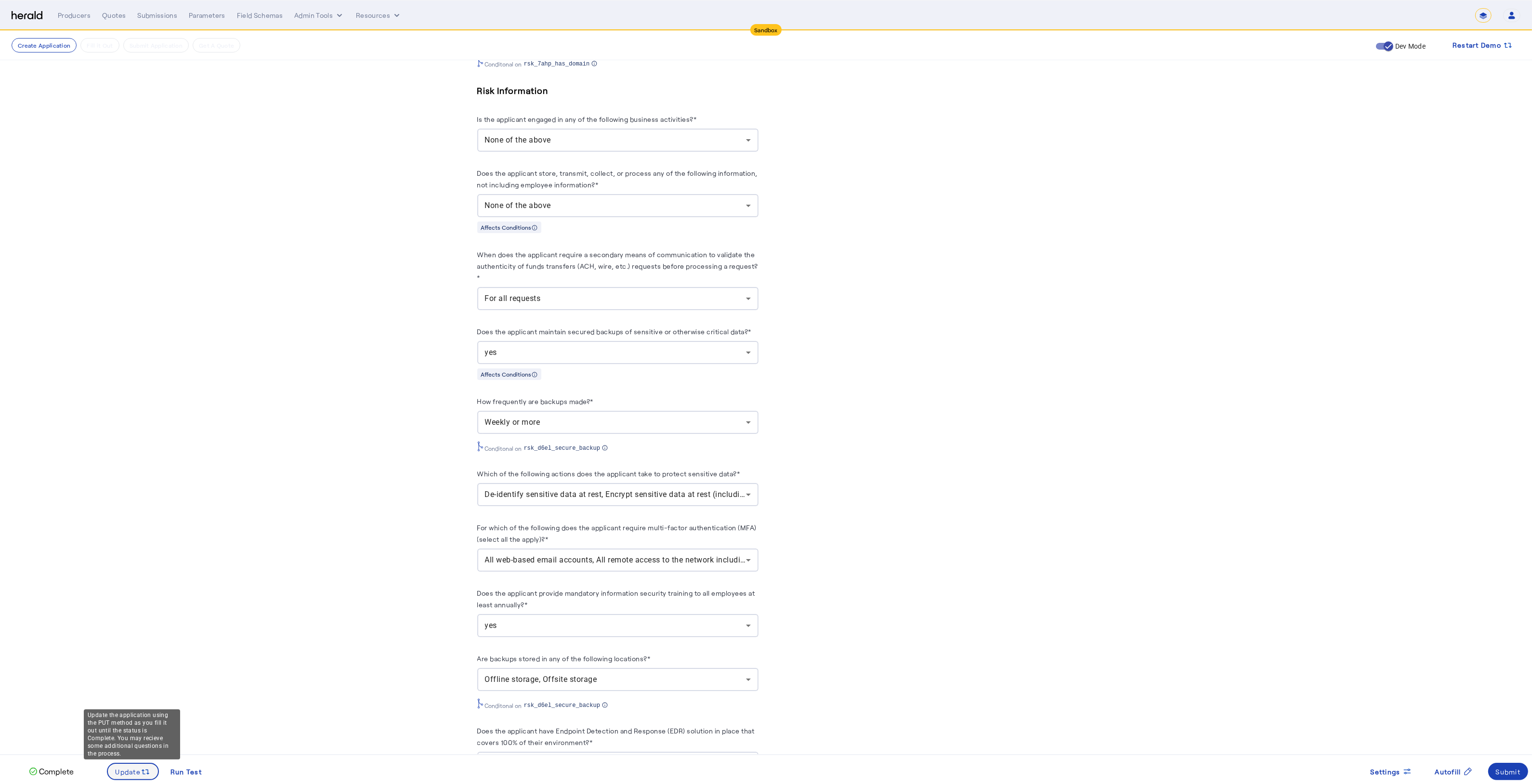
click at [120, 767] on span "Update" at bounding box center [128, 771] width 26 height 10
click at [1511, 774] on div "Submit" at bounding box center [1508, 771] width 25 height 10
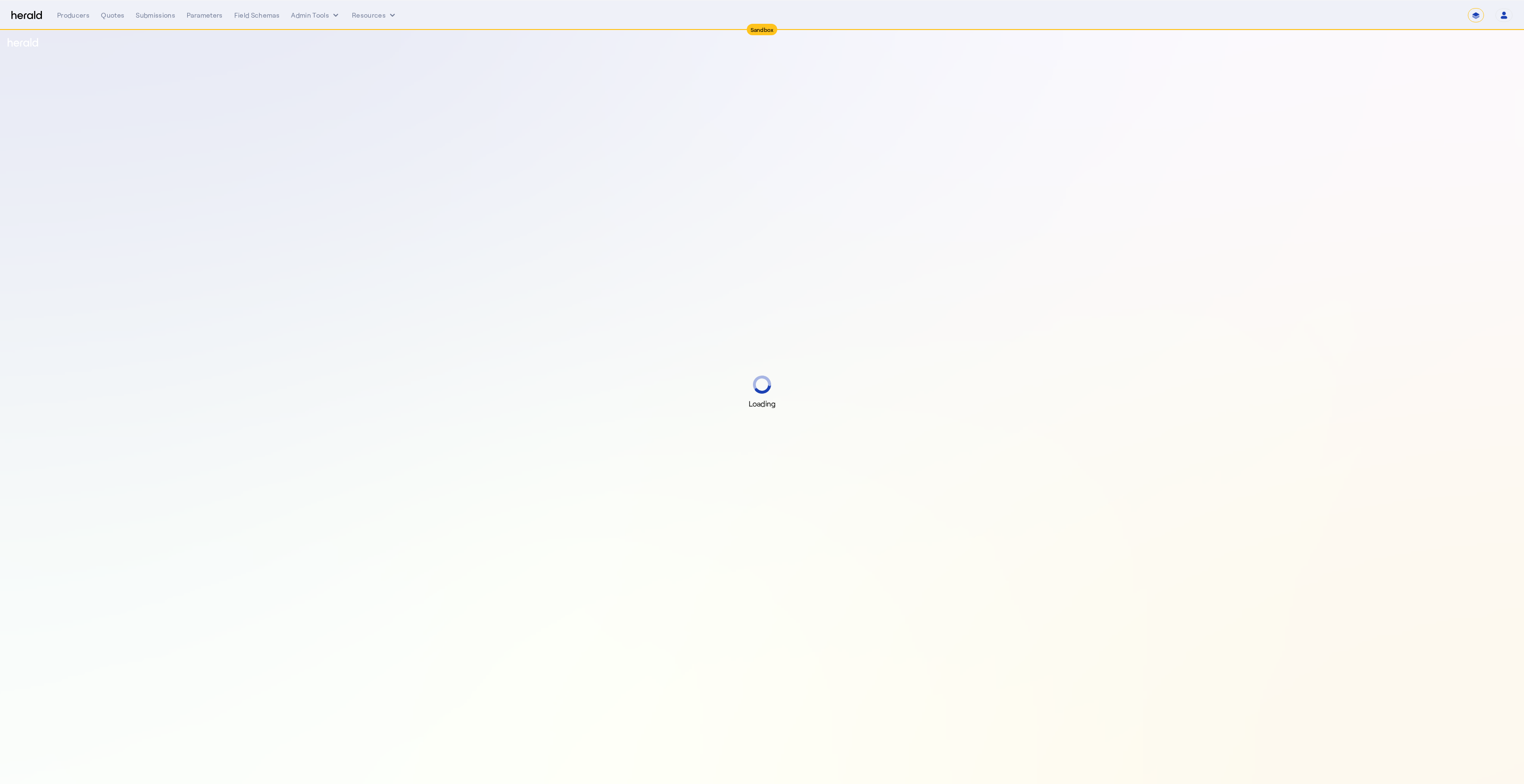
select select "*******"
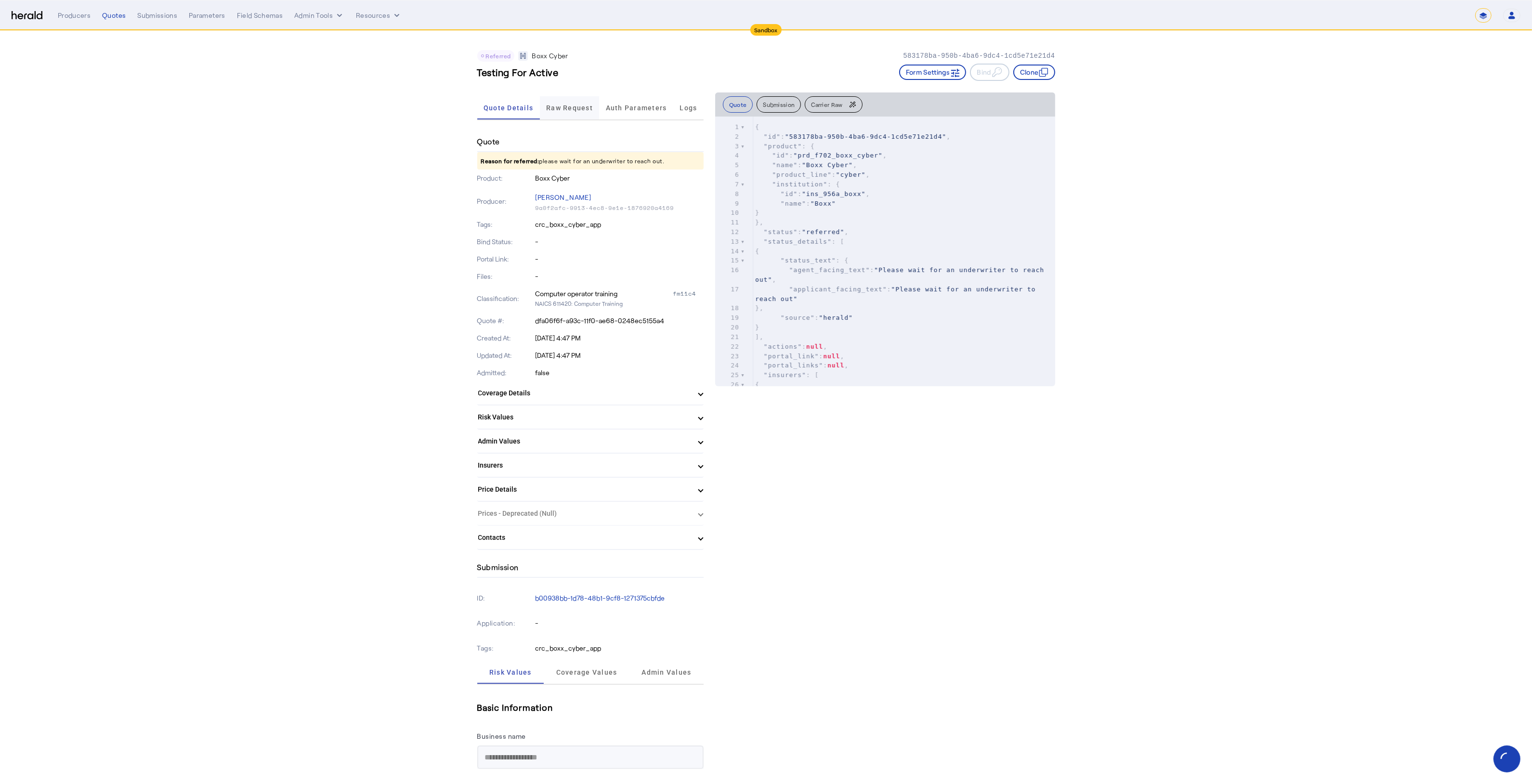
drag, startPoint x: 589, startPoint y: 120, endPoint x: 571, endPoint y: 100, distance: 26.9
click at [589, 120] on div "Quote Details Raw Request Auth Parameters Logs" at bounding box center [590, 108] width 226 height 32
click at [571, 100] on span "Raw Request" at bounding box center [569, 108] width 47 height 23
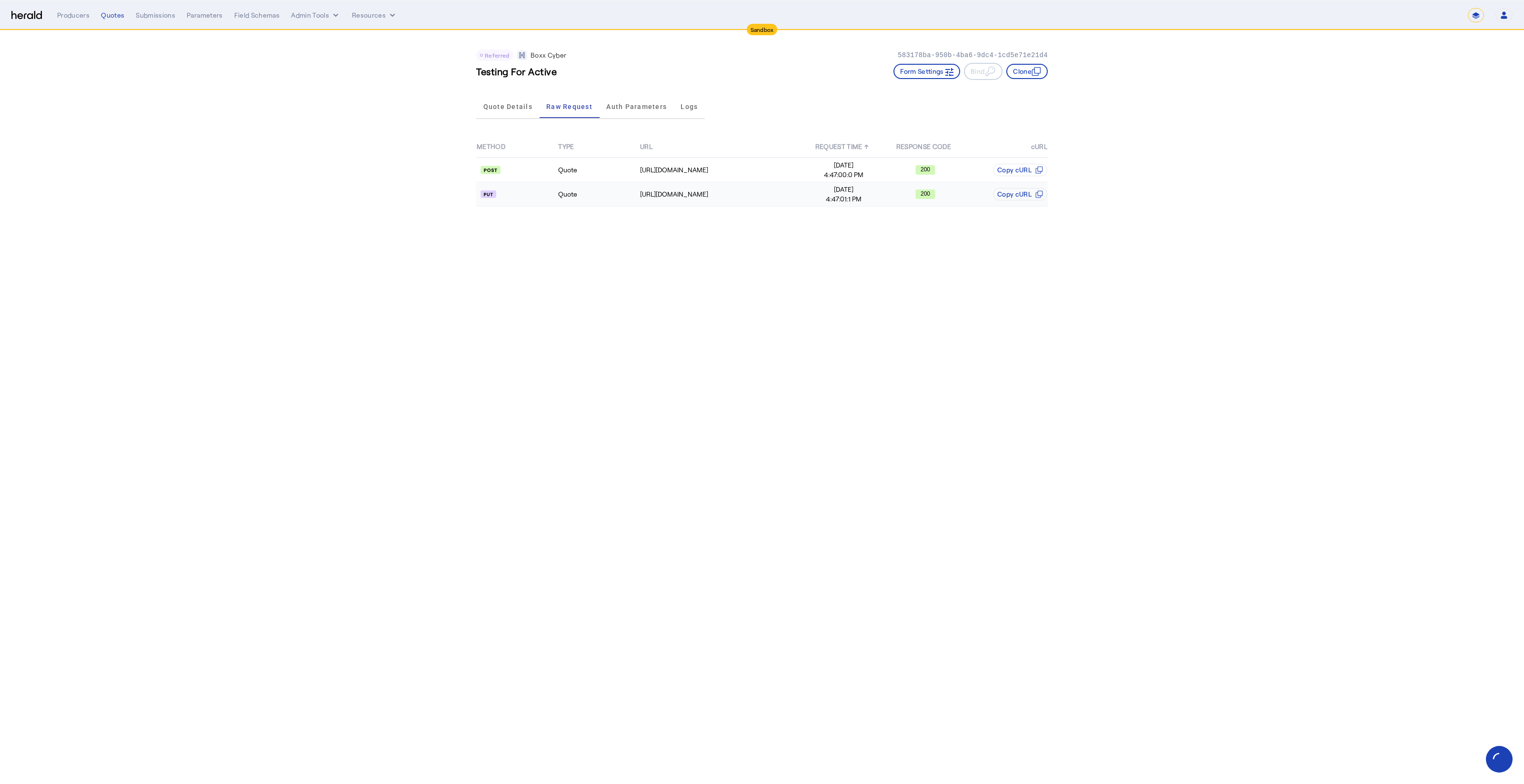
click at [571, 204] on td "Quote" at bounding box center [599, 194] width 82 height 24
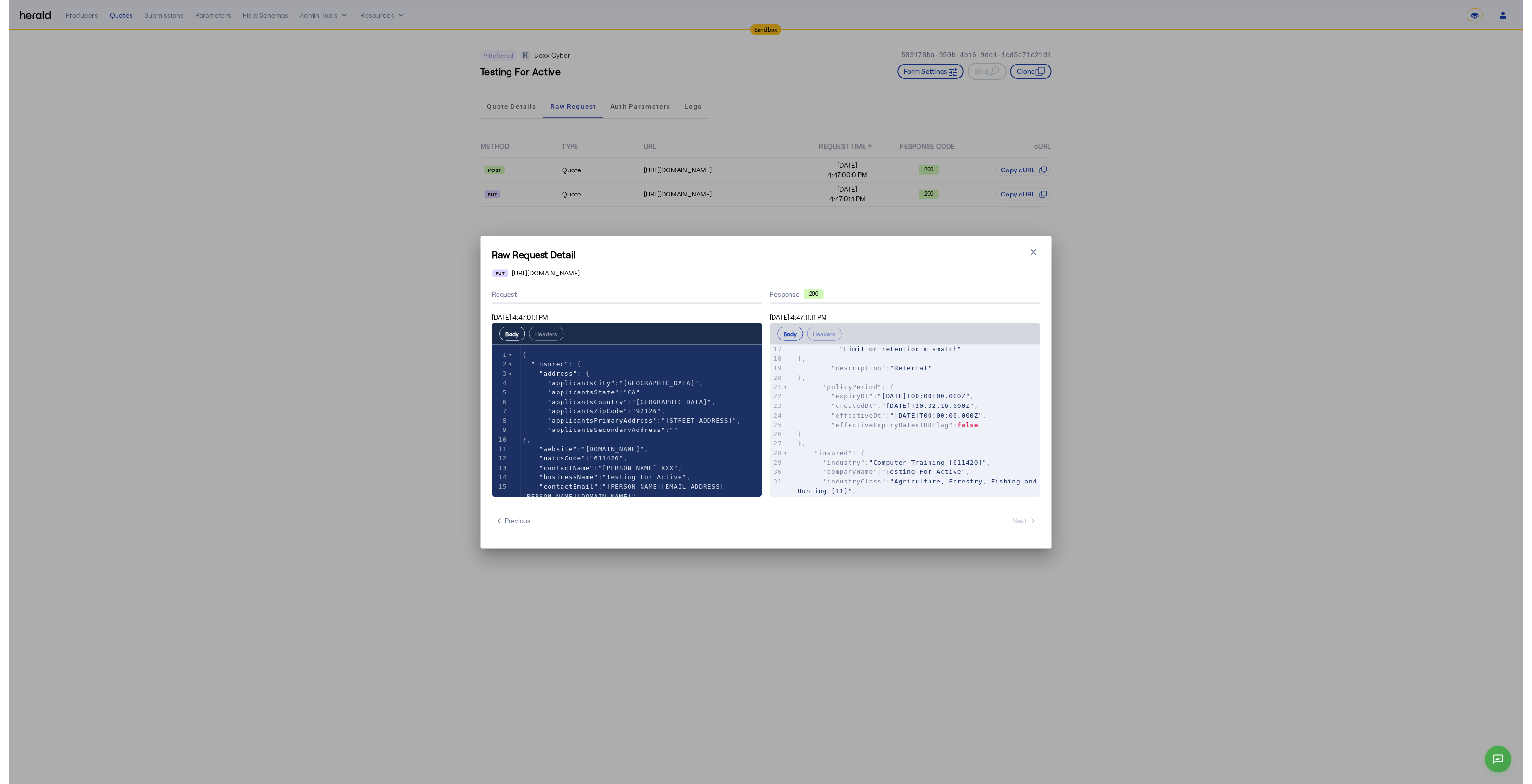
scroll to position [160, 0]
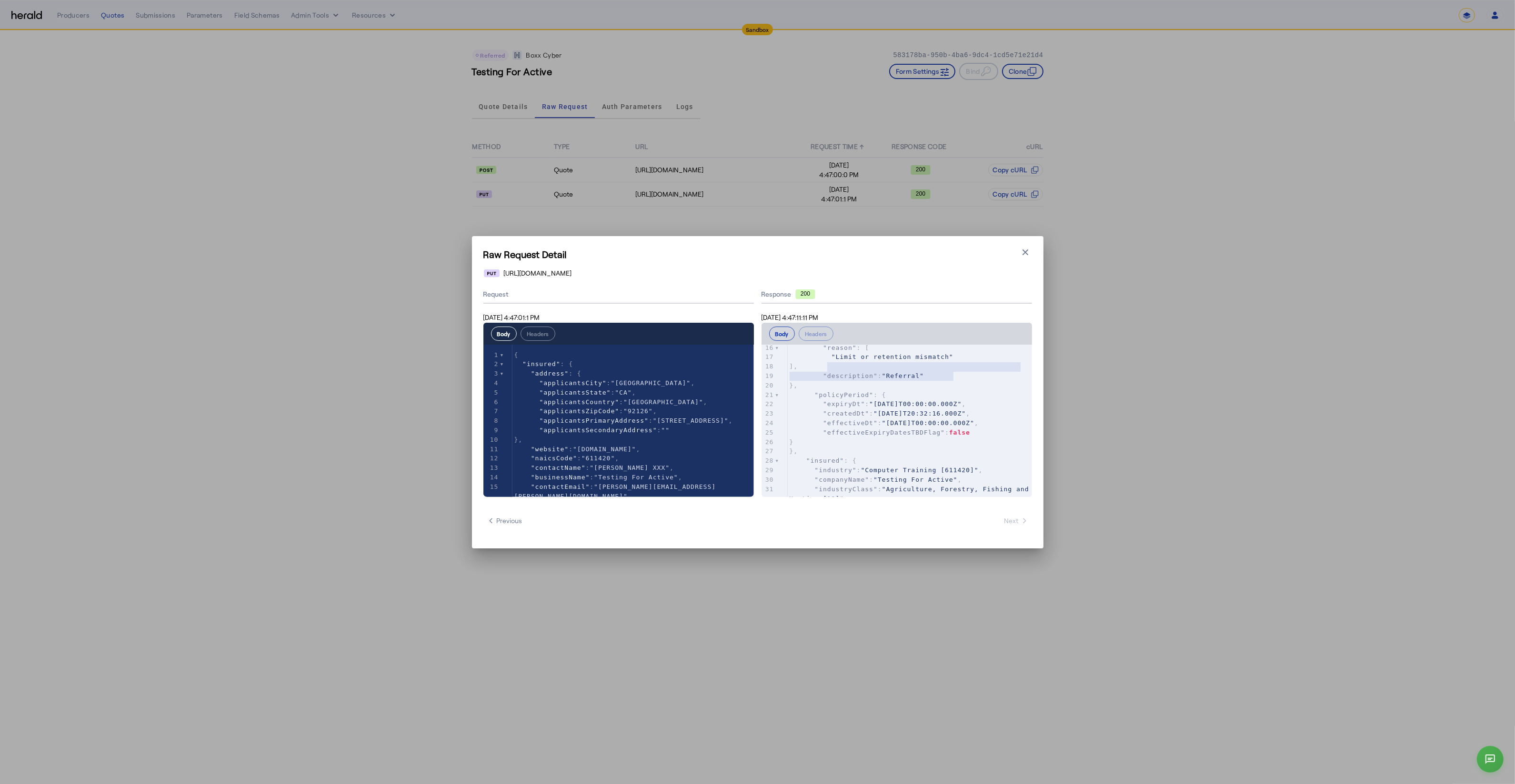
type textarea "**********"
drag, startPoint x: 981, startPoint y: 378, endPoint x: 829, endPoint y: 363, distance: 152.7
click at [822, 367] on div "1 { 2 "code" : "OPERATION_SUCCESS" , 3 "data" : { 4 "broker" : { 5 "branchName"…" at bounding box center [909, 404] width 244 height 425
click at [1020, 250] on icon "button" at bounding box center [1025, 252] width 9 height 9
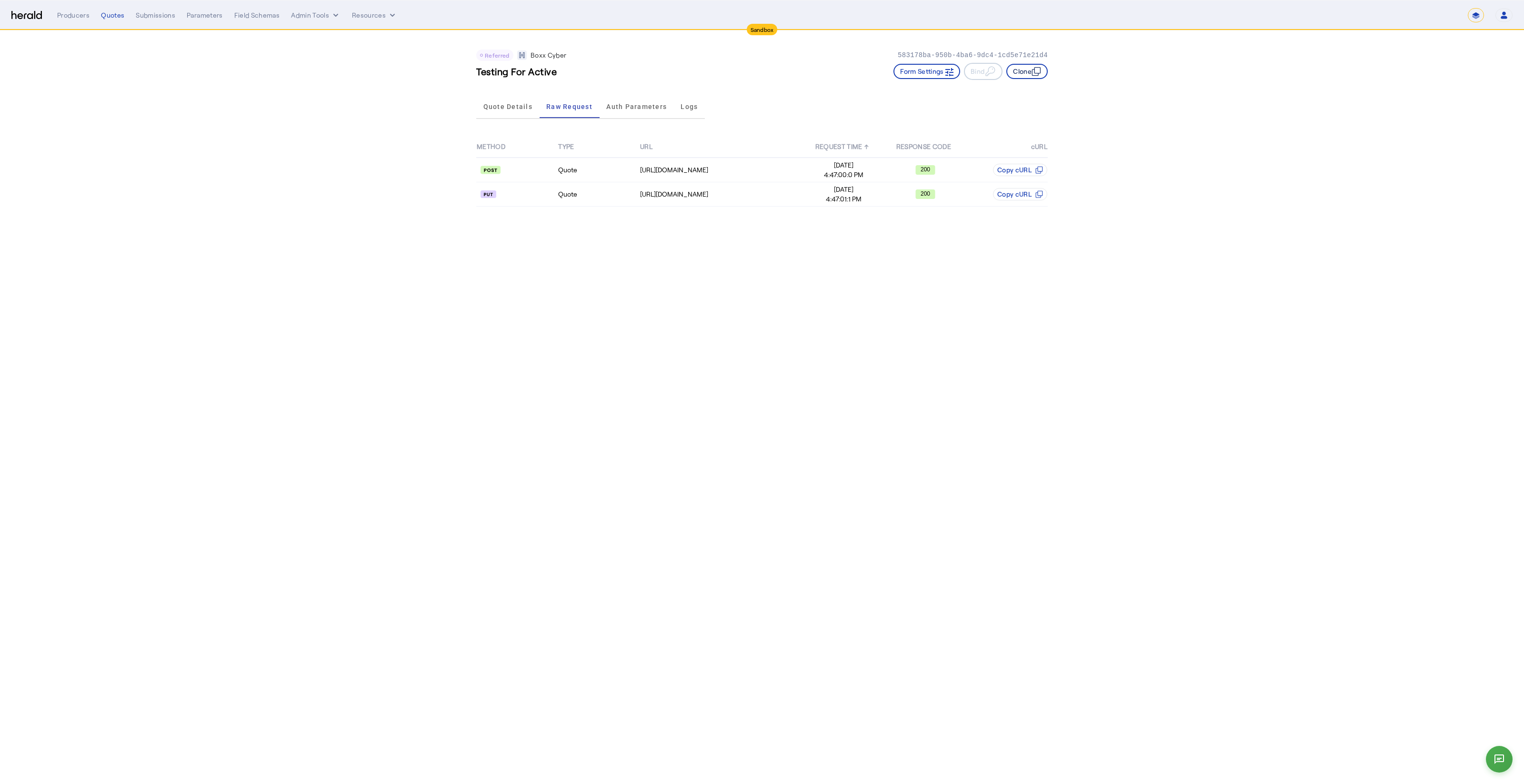
click at [1025, 67] on button "Clone" at bounding box center [1027, 72] width 41 height 15
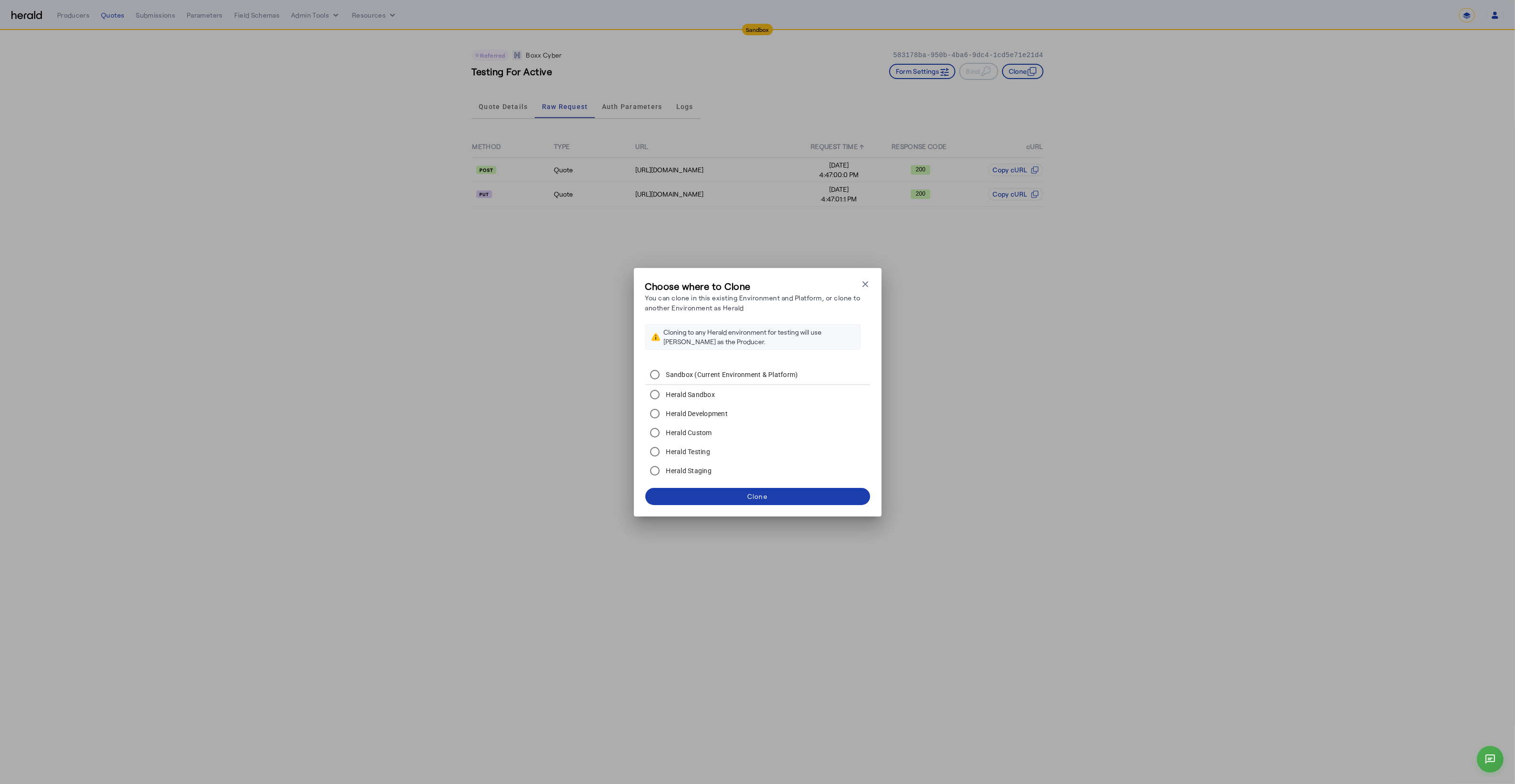
click at [802, 497] on span at bounding box center [758, 496] width 225 height 23
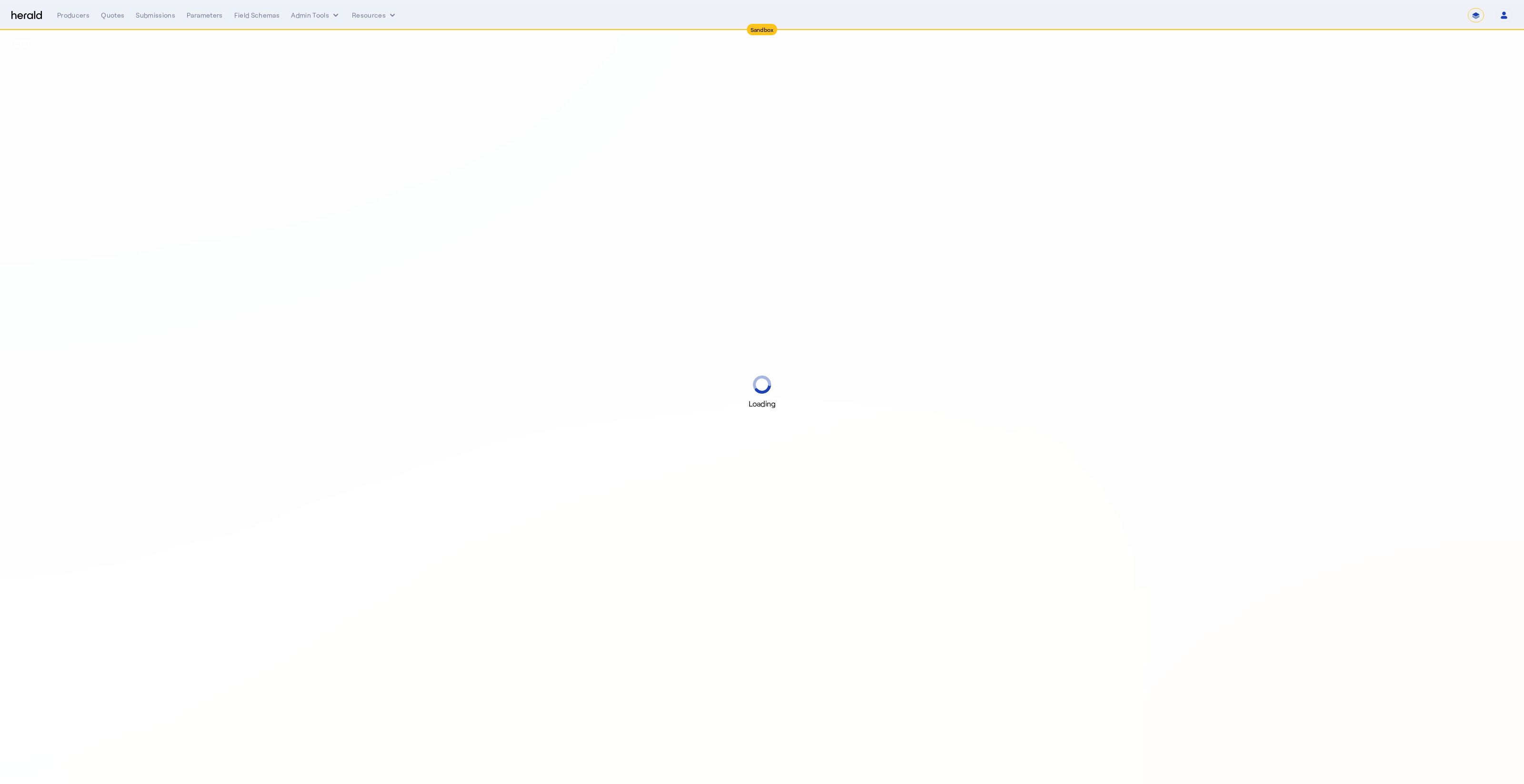
select select "*******"
select select "pfm_h3db_crc"
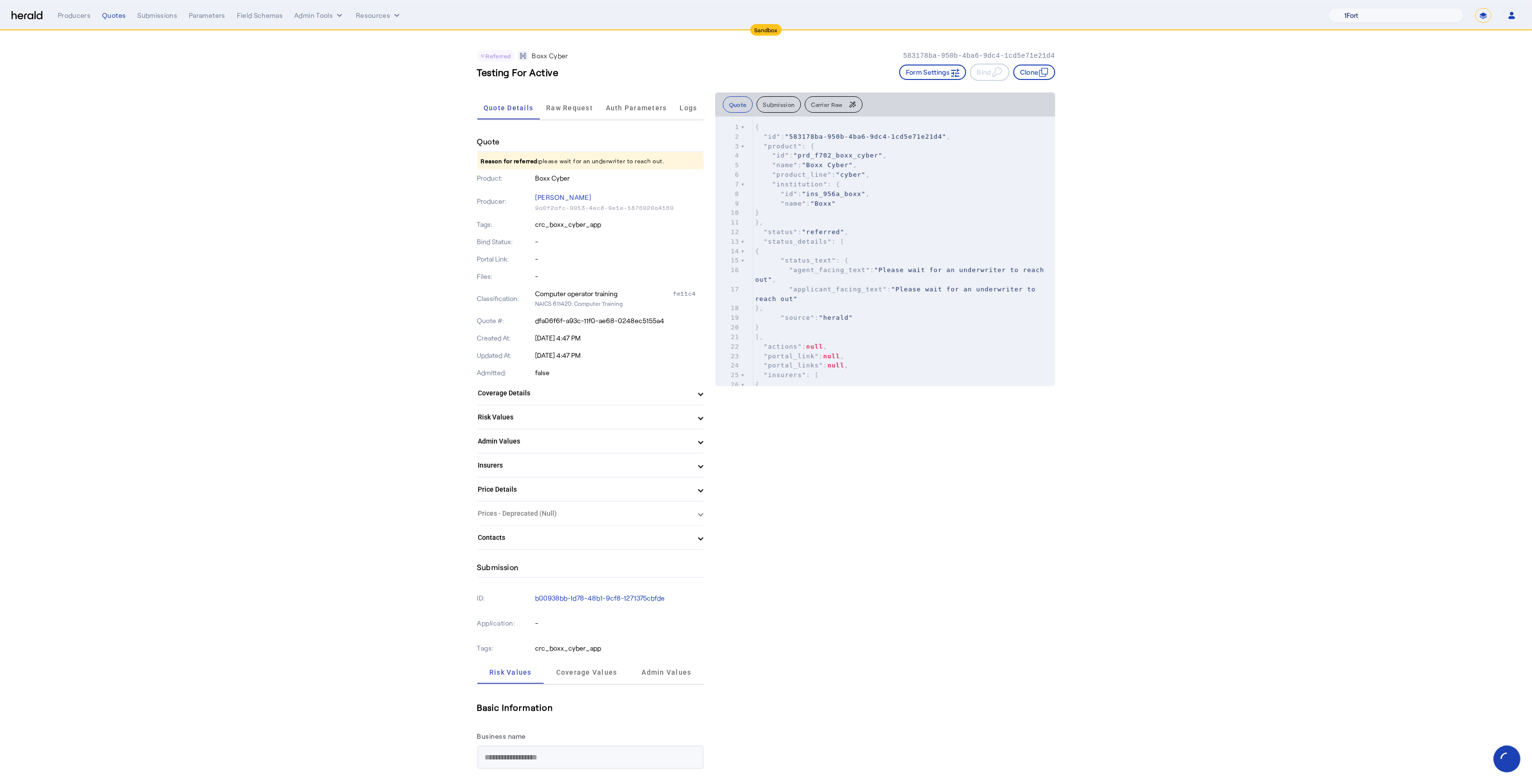
click at [1424, 18] on select "1Fort Acrisure Acturis Affinity Advisors Affinity Risk Agentero AmWins Anzen Ao…" at bounding box center [1396, 16] width 135 height 14
click at [1478, 16] on select "**********" at bounding box center [1483, 16] width 16 height 14
select select "**********"
click at [1484, 8] on select "**********" at bounding box center [1483, 16] width 16 height 14
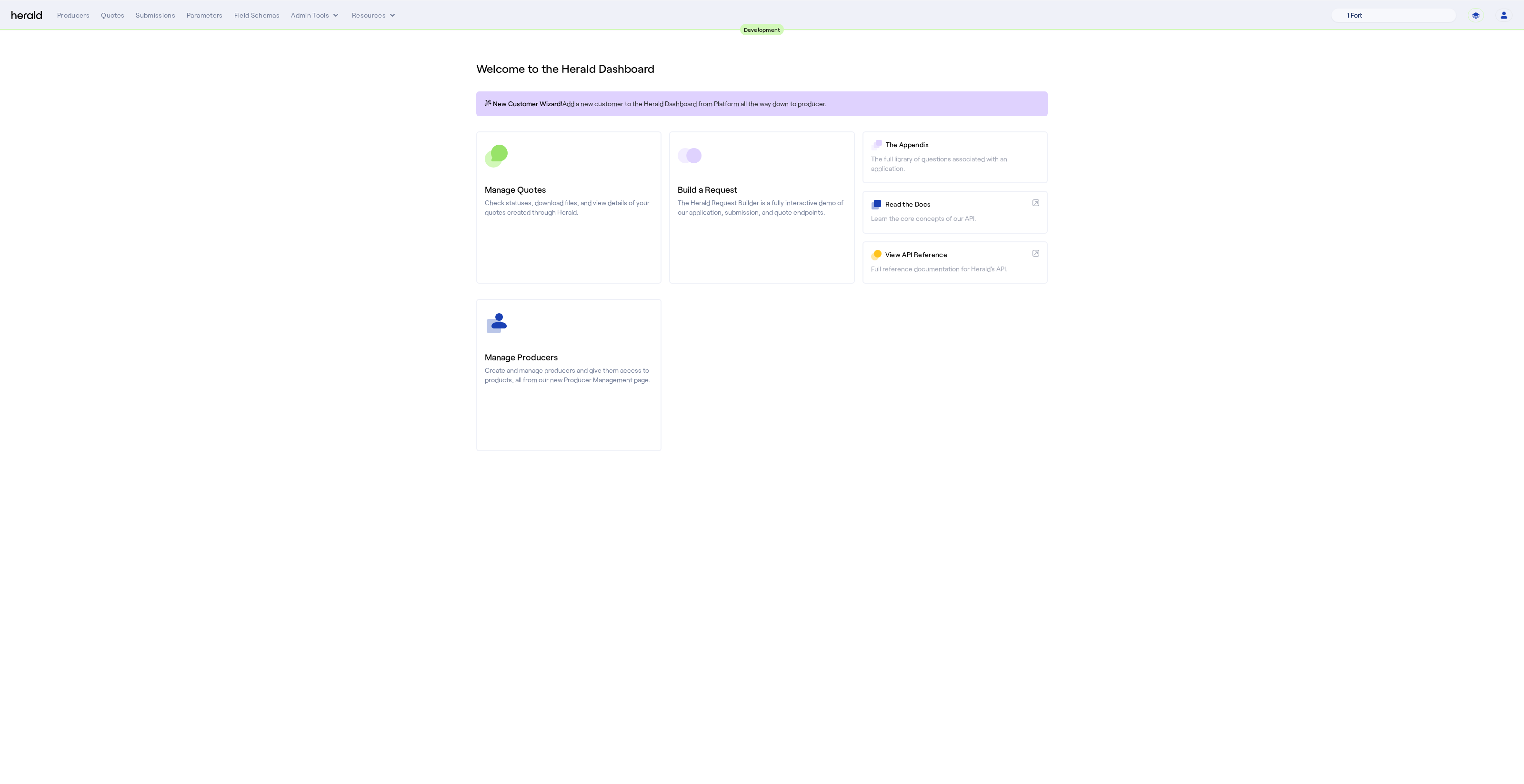
click at [1398, 18] on select "1 Fort A Demo Platform A New Platform Test Bam Batch Test Platform Beep Beep Bo…" at bounding box center [1394, 15] width 125 height 14
select select "pfm_2v8p_herald_api"
click at [1354, 8] on select "1 Fort A Demo Platform A New Platform Test Bam Batch Test Platform Beep Beep Bo…" at bounding box center [1394, 15] width 125 height 14
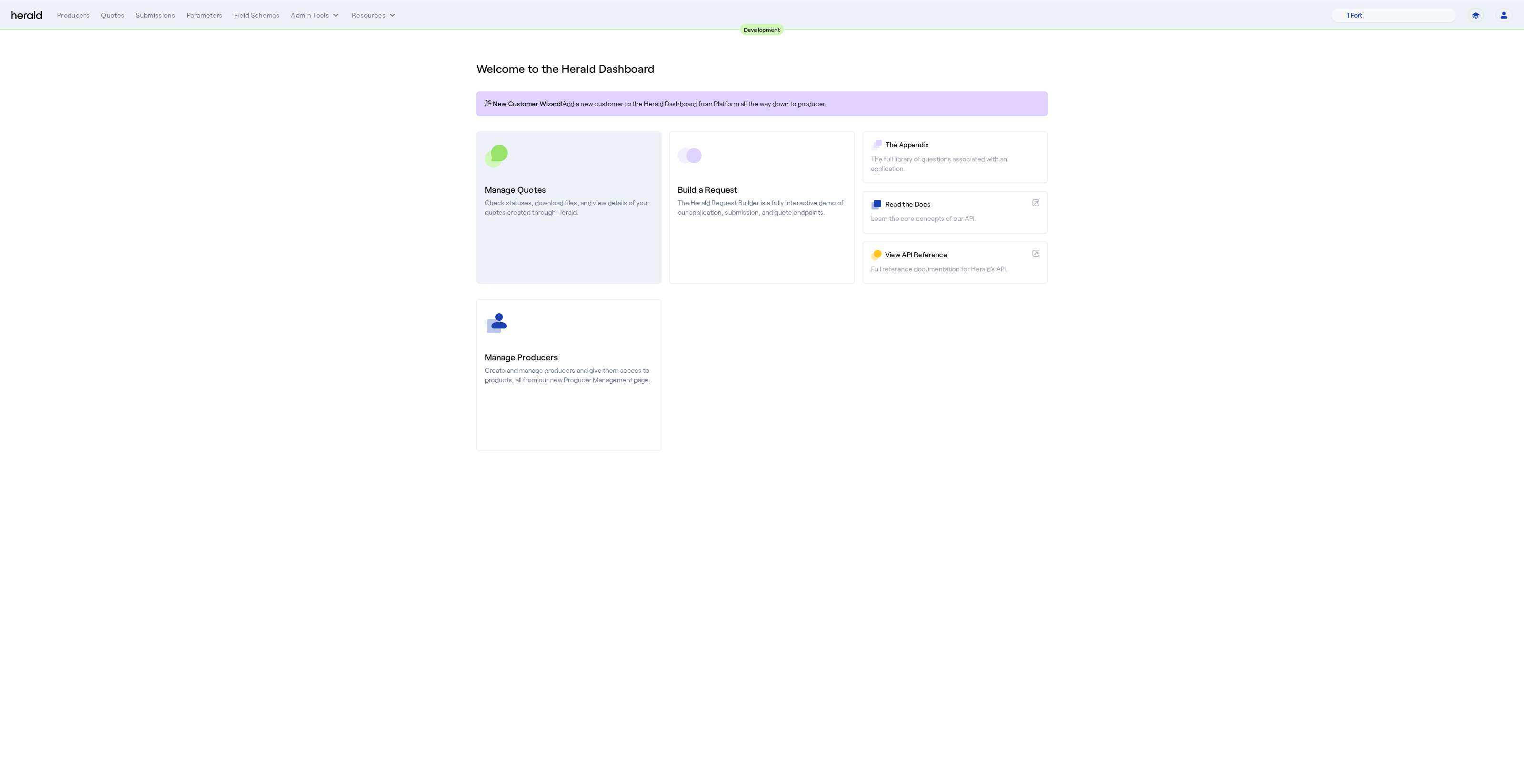
click at [511, 157] on div at bounding box center [569, 155] width 168 height 24
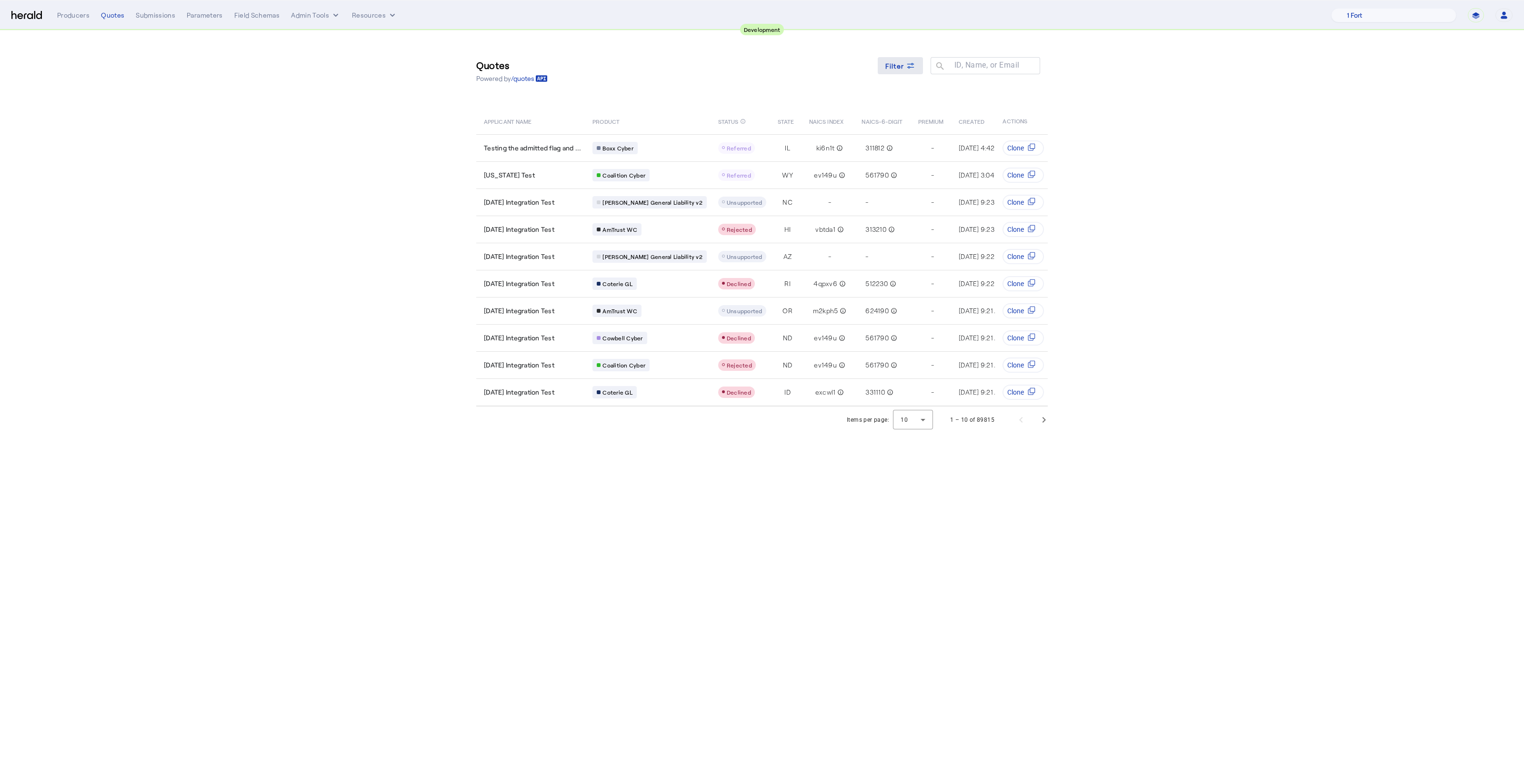
click at [887, 72] on span at bounding box center [900, 66] width 46 height 23
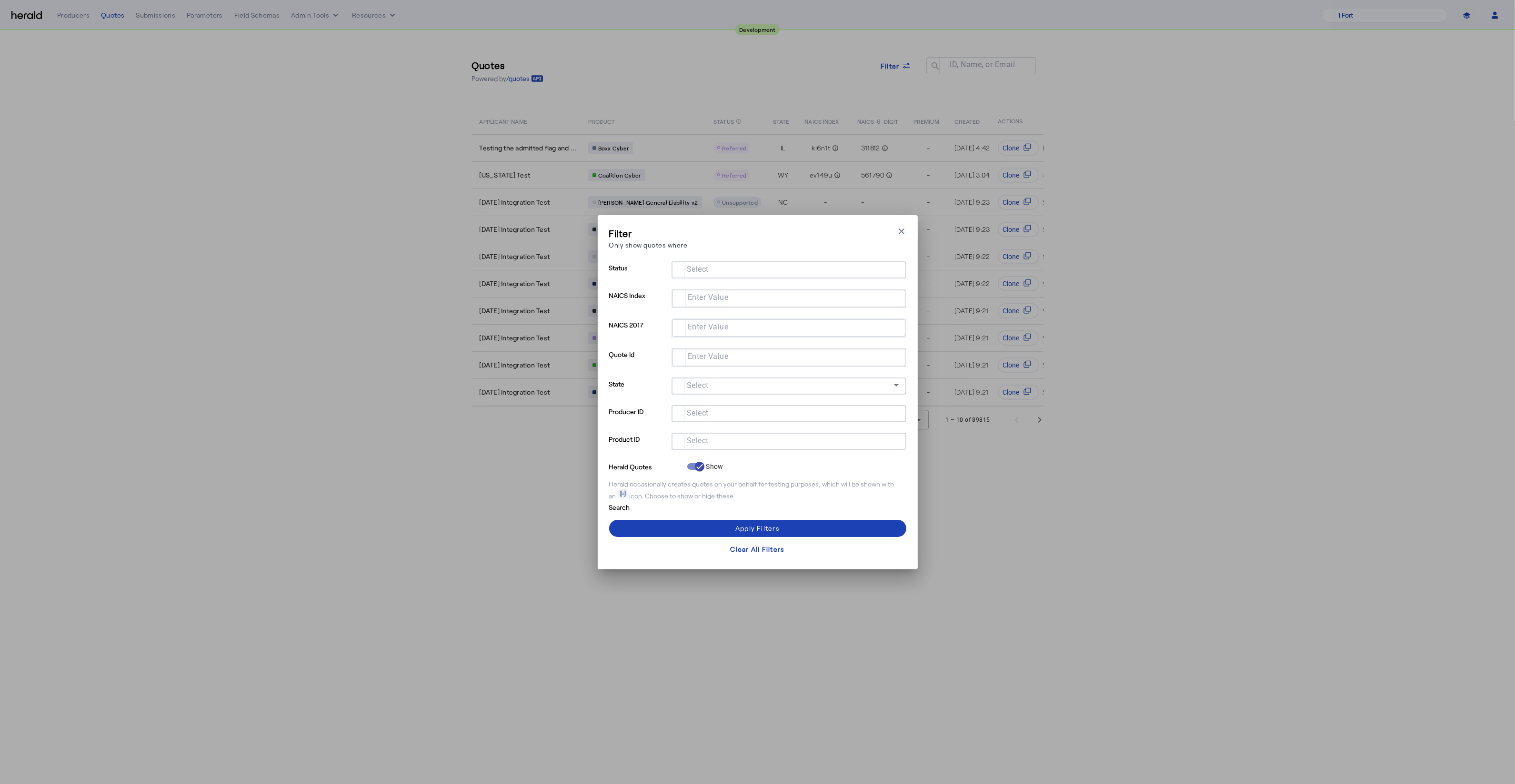
click at [642, 157] on div "Filter Only show quotes where Close modal Status Select NAICS Index Enter Value…" at bounding box center [757, 392] width 1515 height 784
click at [901, 239] on div "Filter Only show quotes where Close modal" at bounding box center [758, 240] width 297 height 27
click at [900, 236] on icon "button" at bounding box center [902, 231] width 9 height 9
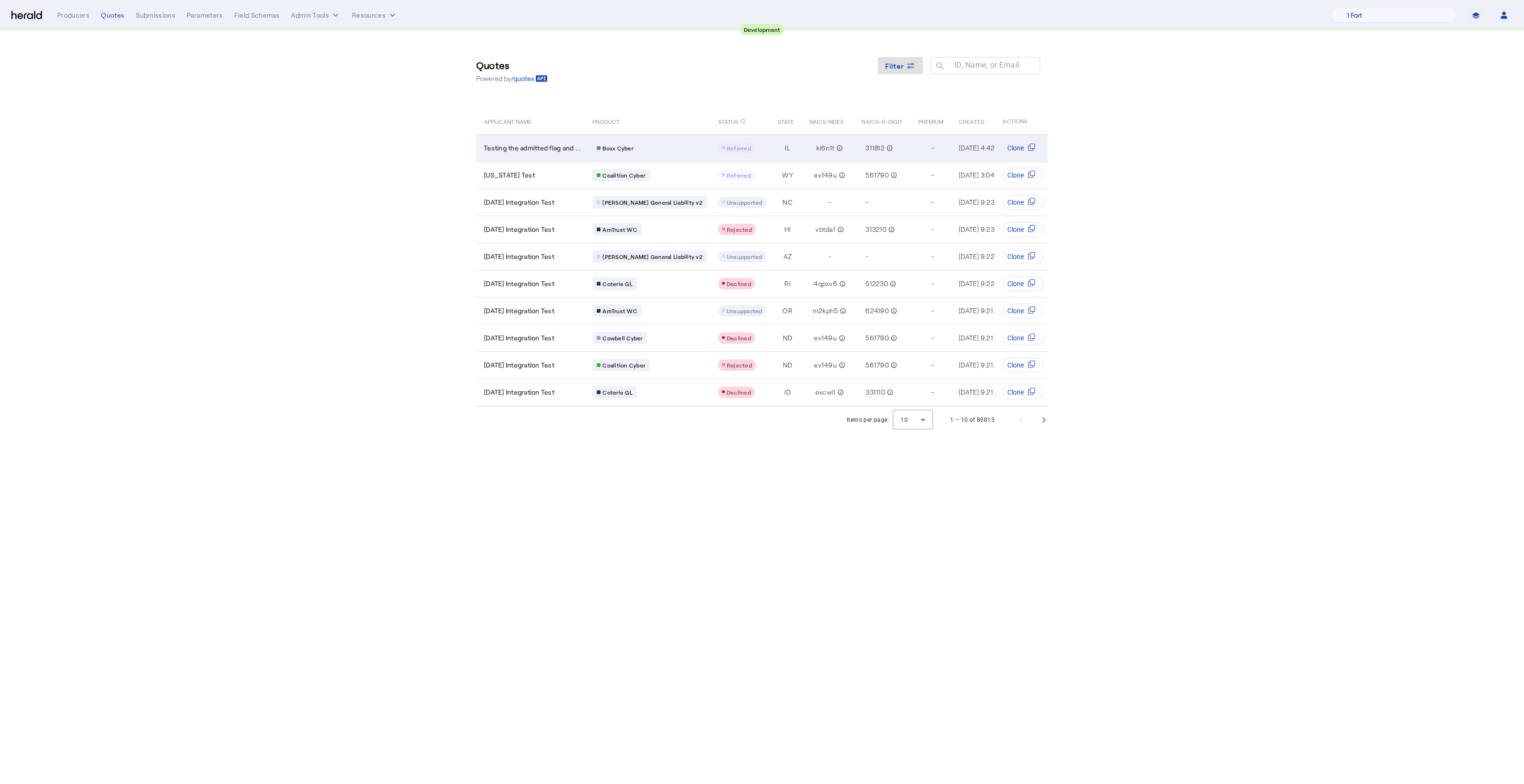
click at [623, 149] on span "Boxx Cyber" at bounding box center [618, 148] width 31 height 8
click at [1476, 16] on select "**********" at bounding box center [1475, 15] width 16 height 14
select select "*******"
click at [1468, 8] on select "**********" at bounding box center [1475, 15] width 16 height 14
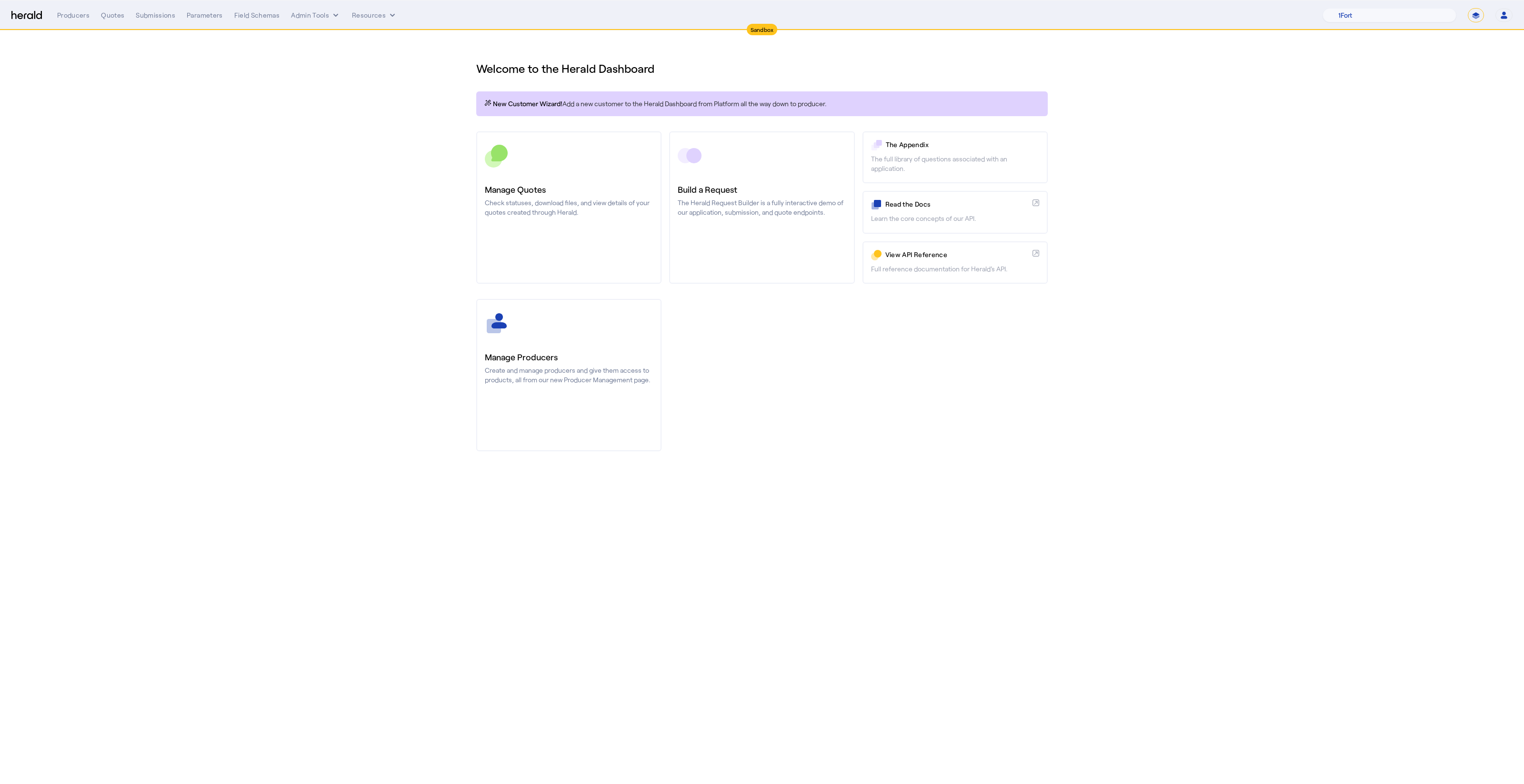
click at [1409, 19] on select "1Fort Acrisure Acturis Affinity Advisors Affinity Risk Agentero AmWins Anzen Ao…" at bounding box center [1389, 15] width 134 height 14
select select "pfm_h3db_crc"
click at [1348, 8] on select "1Fort Acrisure Acturis Affinity Advisors Affinity Risk Agentero AmWins Anzen Ao…" at bounding box center [1389, 15] width 134 height 14
click at [391, 218] on div "You are now impersonating the CRC platform." at bounding box center [762, 392] width 1524 height 784
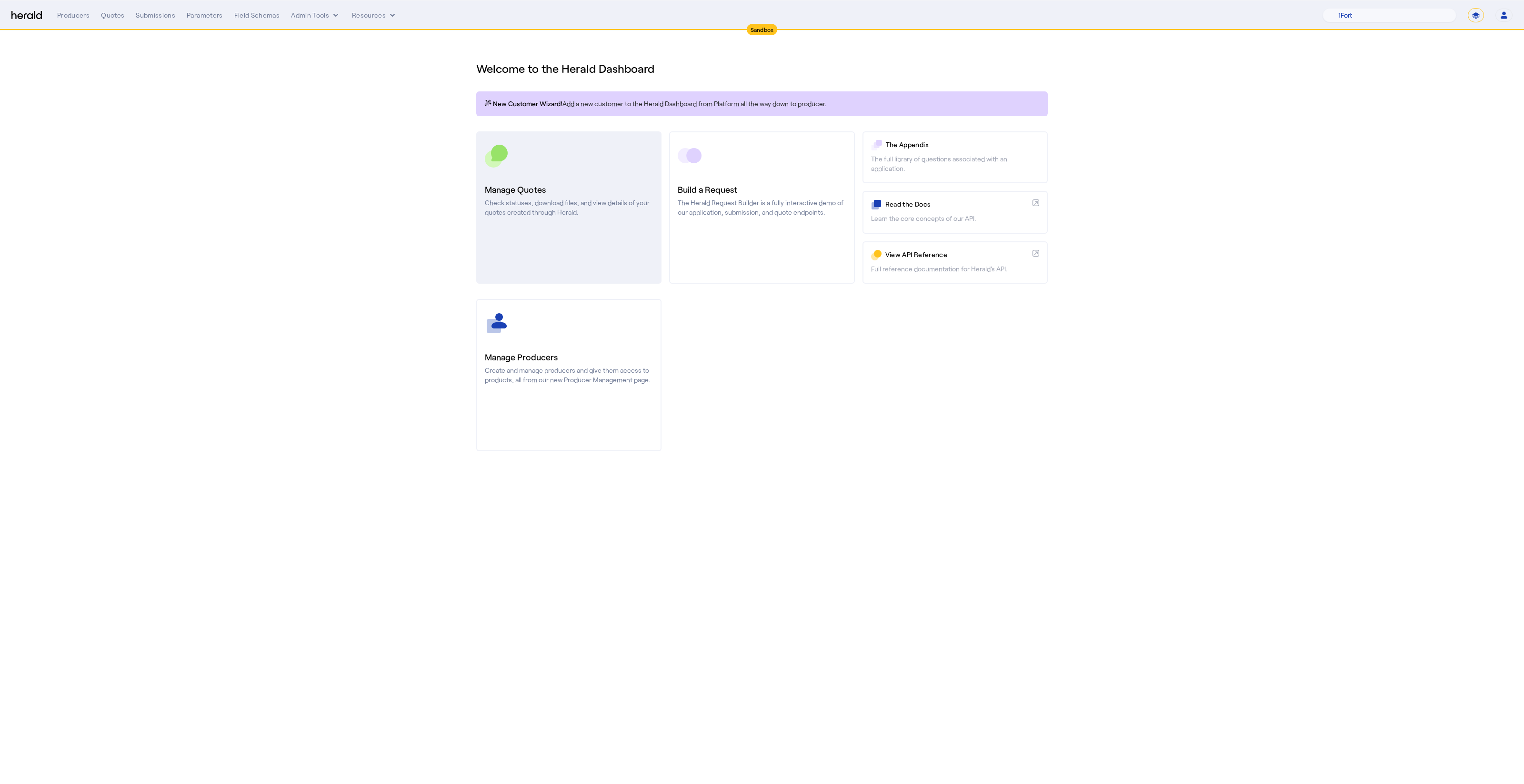
click at [545, 177] on link "Manage Quotes Check statuses, download files, and view details of your quotes c…" at bounding box center [569, 208] width 185 height 153
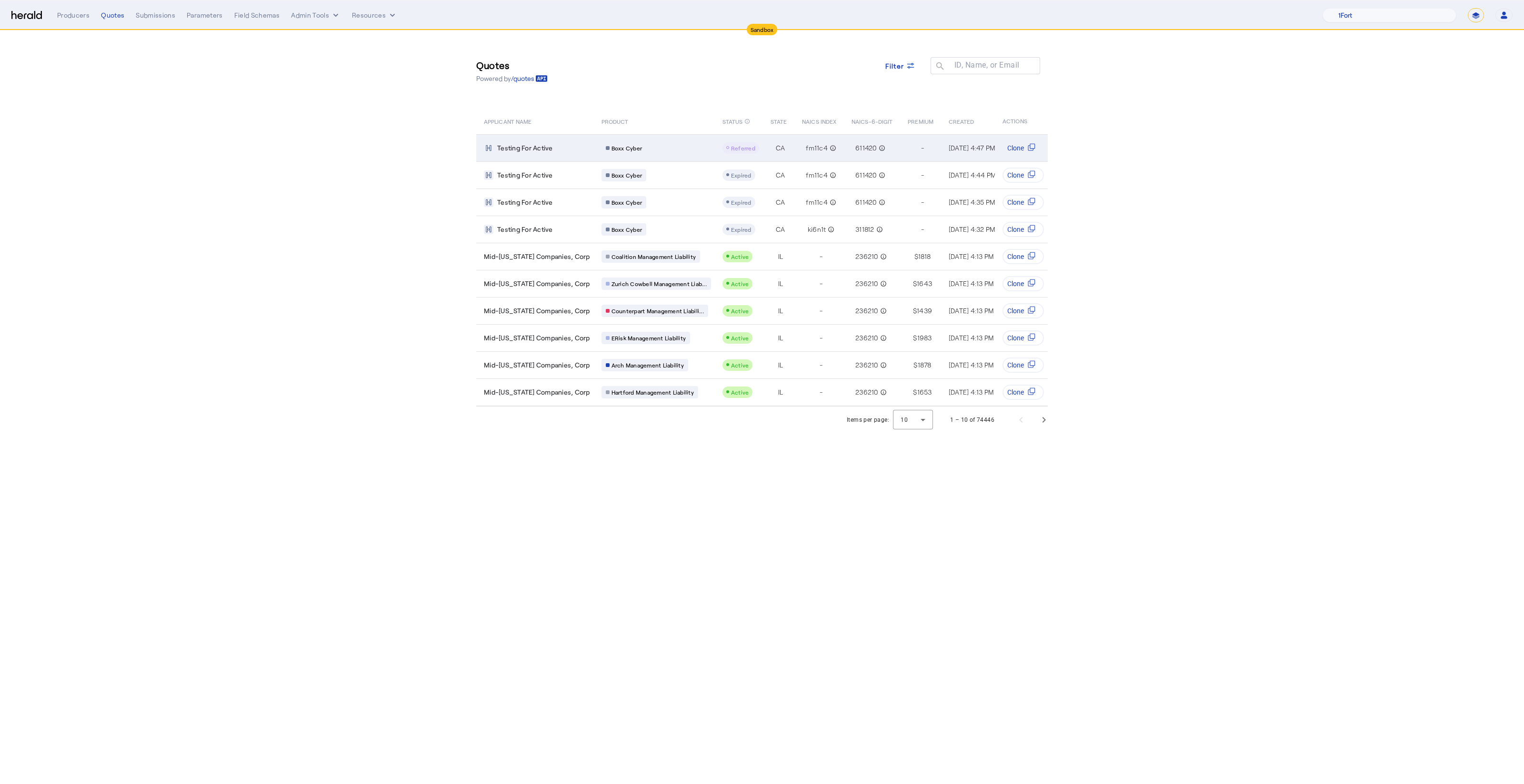
click at [503, 148] on span "Testing For Active" at bounding box center [525, 148] width 56 height 9
click at [1021, 149] on span "Clone" at bounding box center [1016, 148] width 17 height 9
click at [663, 59] on div "Quotes Powered by /quotes Filter ID, Name, or Email search" at bounding box center [762, 71] width 572 height 43
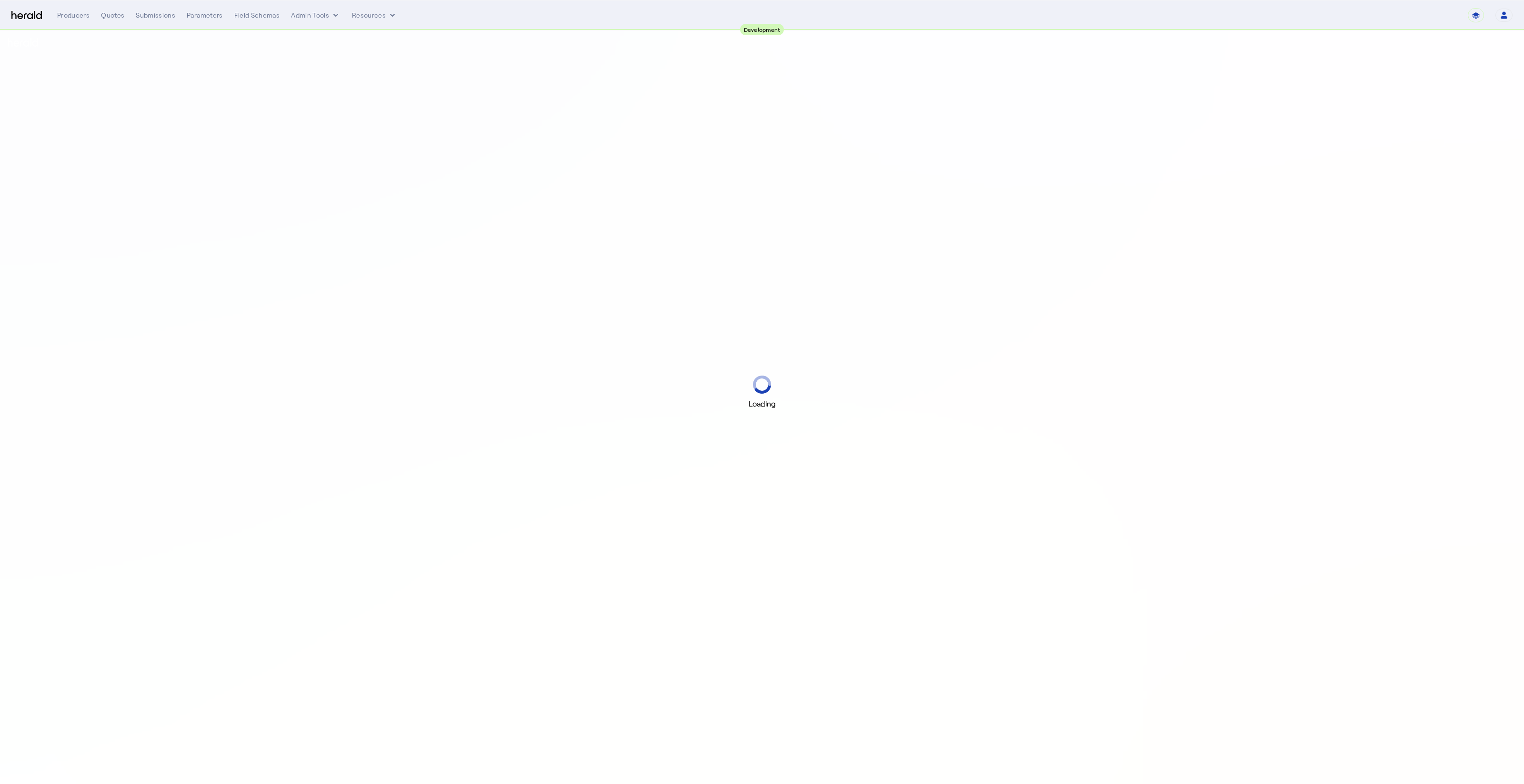
select select "pfm_2v8p_herald_api"
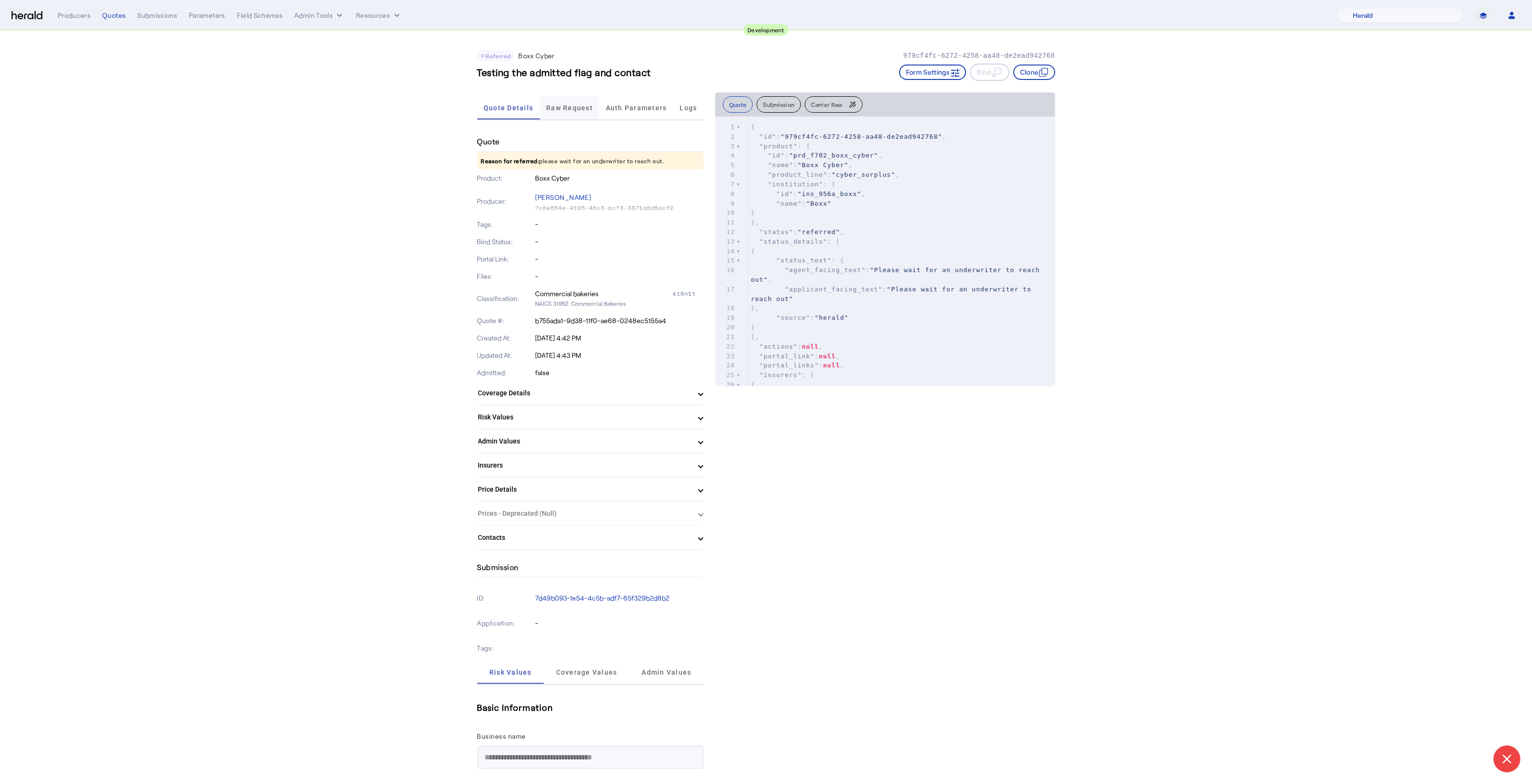
click at [568, 108] on span "Raw Request" at bounding box center [569, 108] width 47 height 7
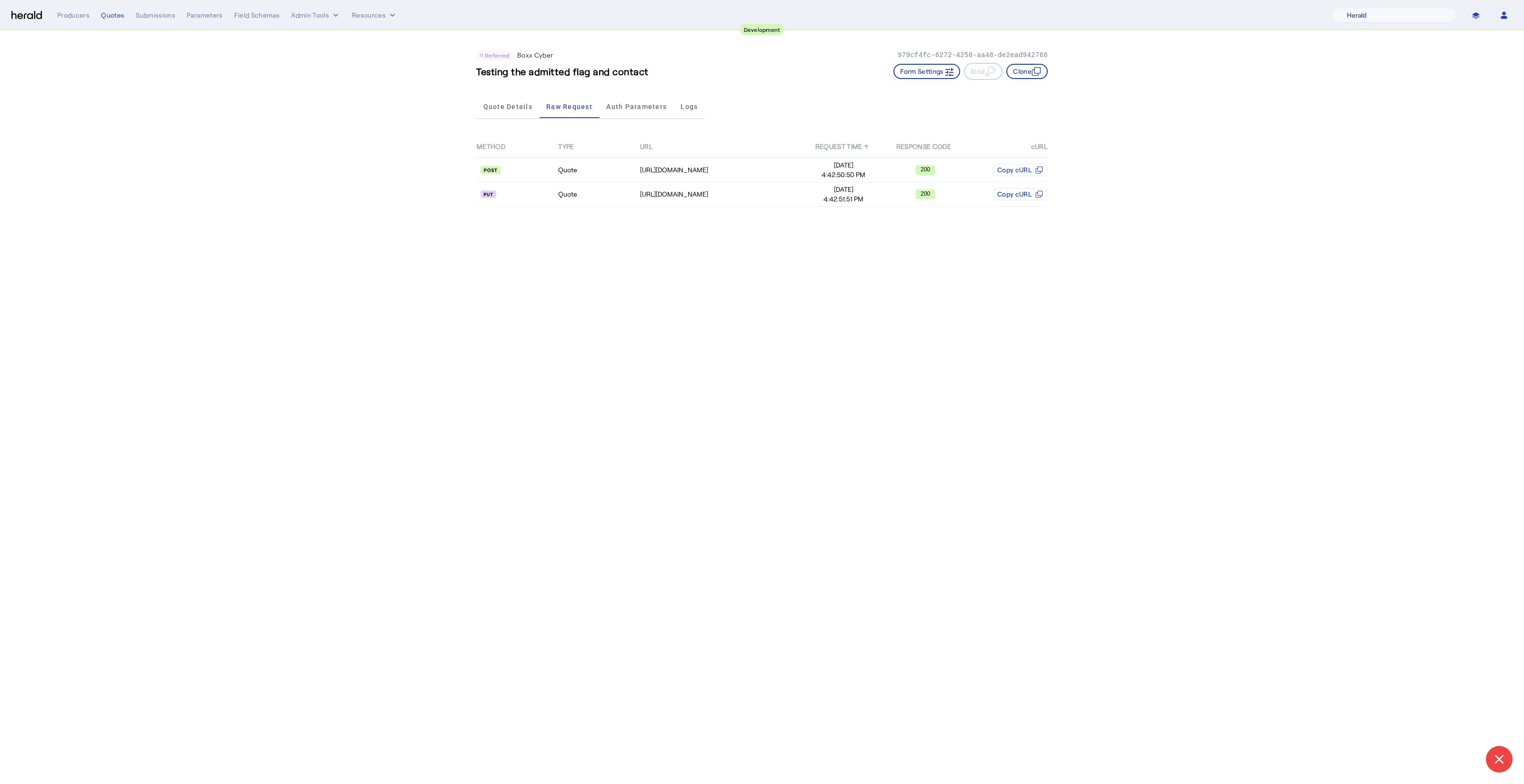
click at [506, 109] on span "Quote Details" at bounding box center [508, 106] width 49 height 23
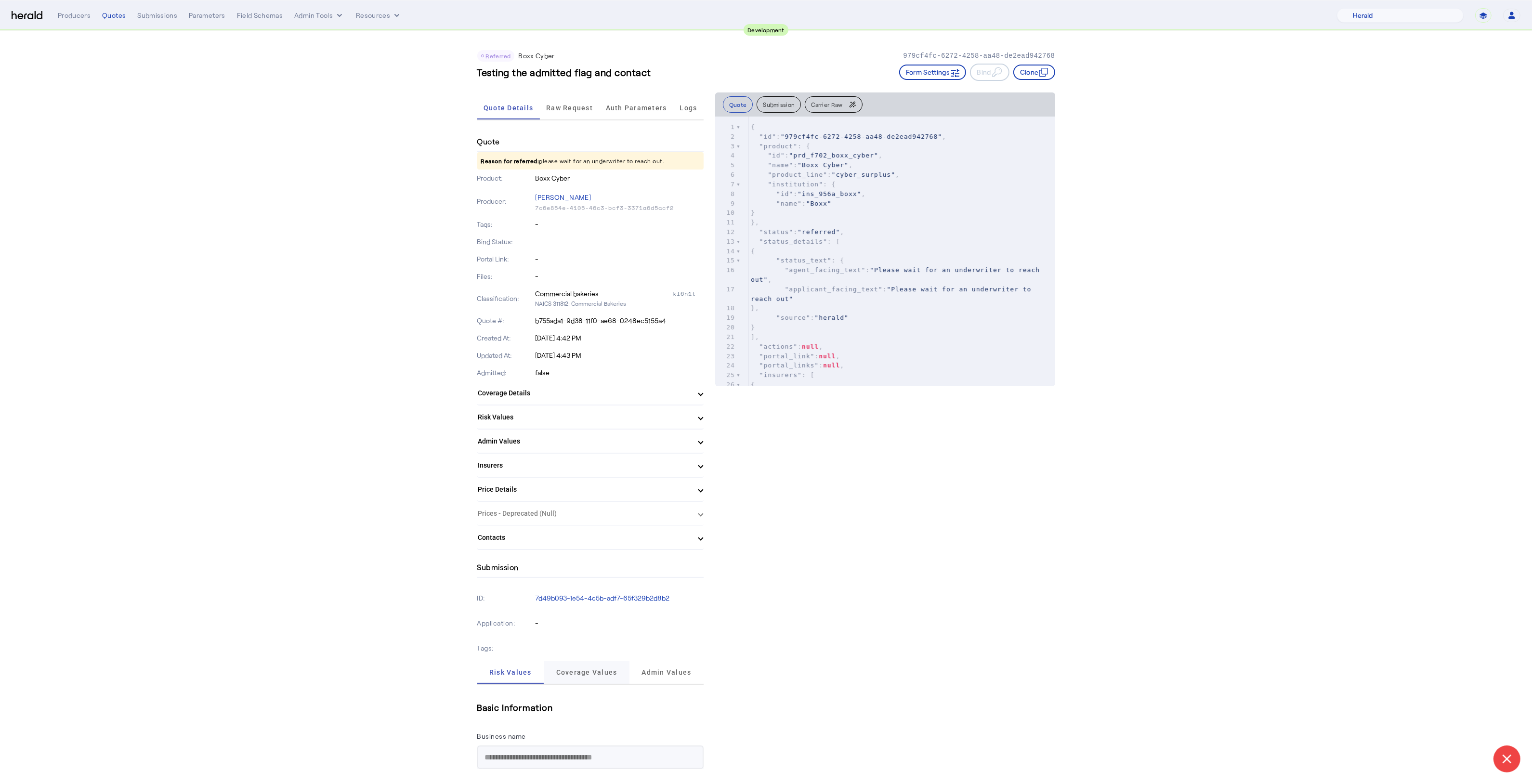
click at [587, 669] on span "Coverage Values" at bounding box center [587, 672] width 61 height 7
click at [585, 109] on span "Raw Request" at bounding box center [569, 108] width 47 height 7
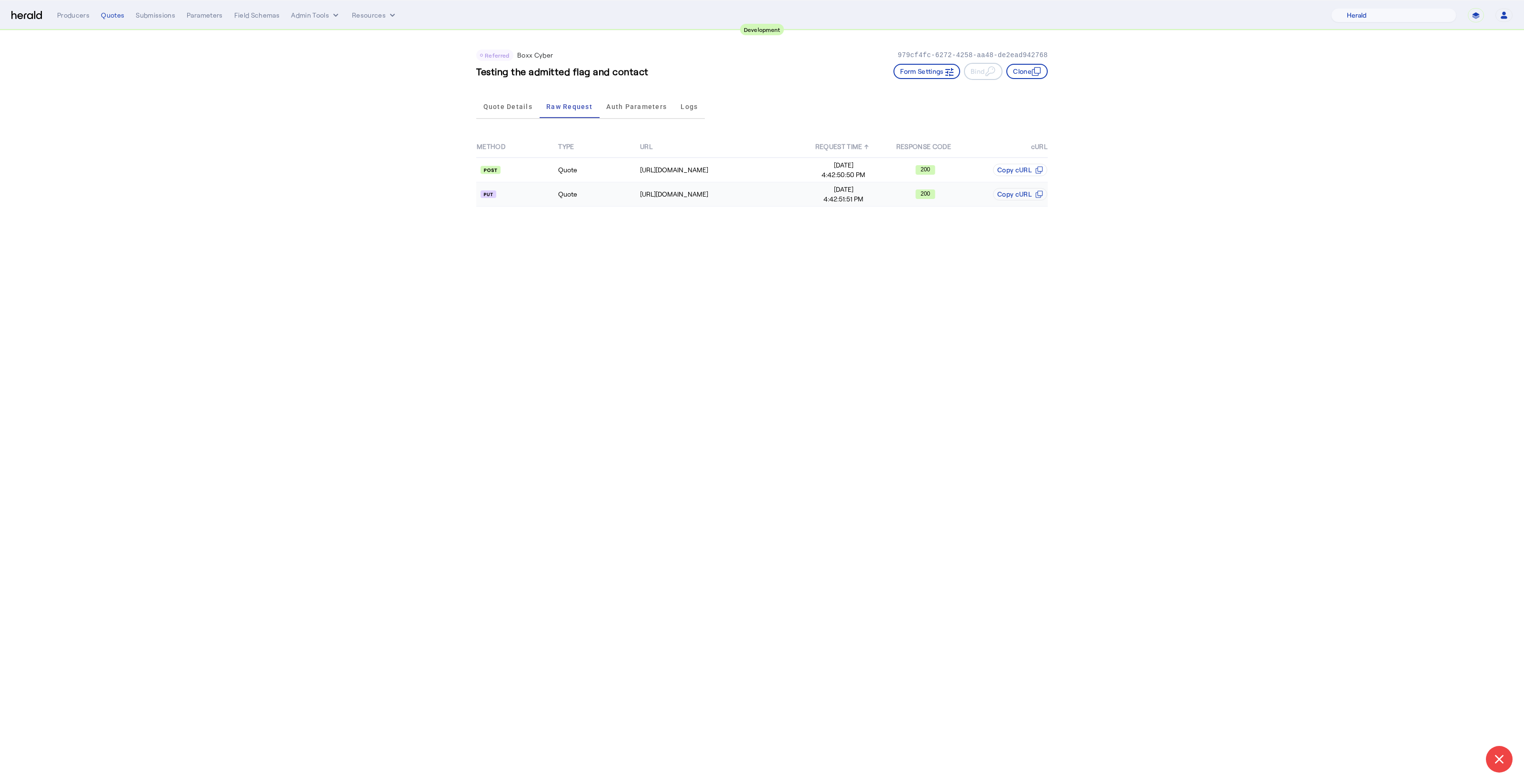
click at [629, 192] on td "Quote" at bounding box center [599, 194] width 82 height 24
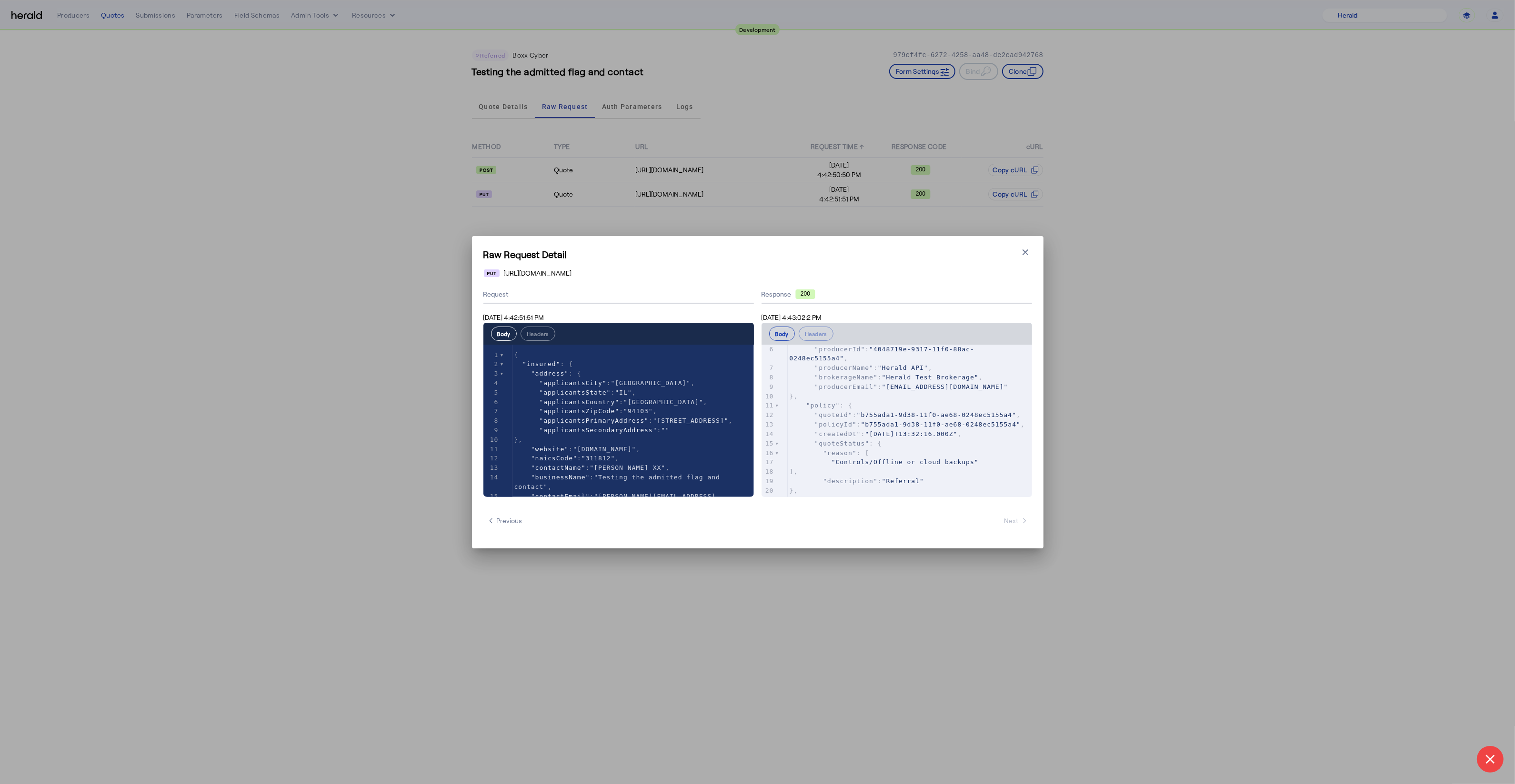
scroll to position [103, 0]
type input "*****"
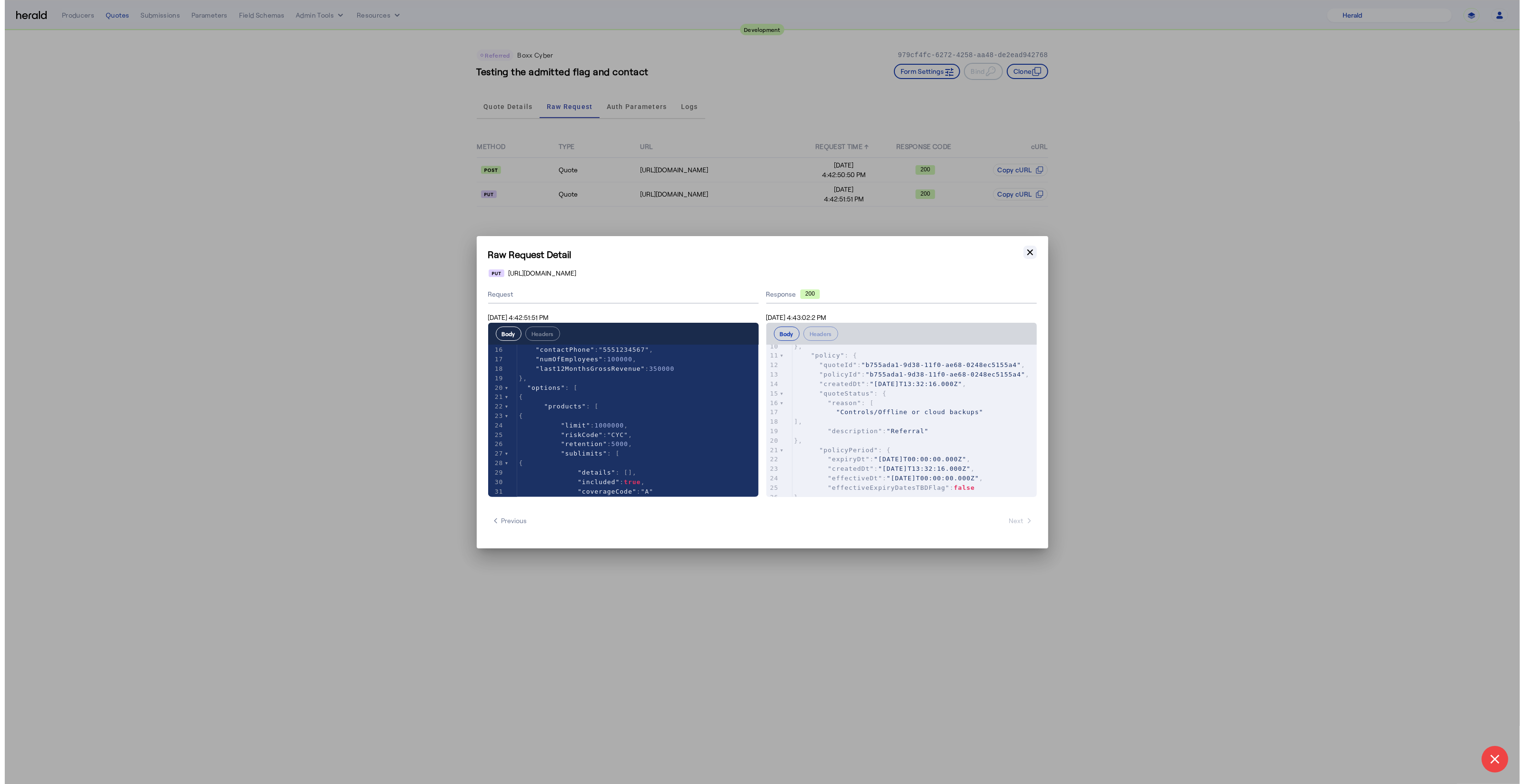
scroll to position [165, 0]
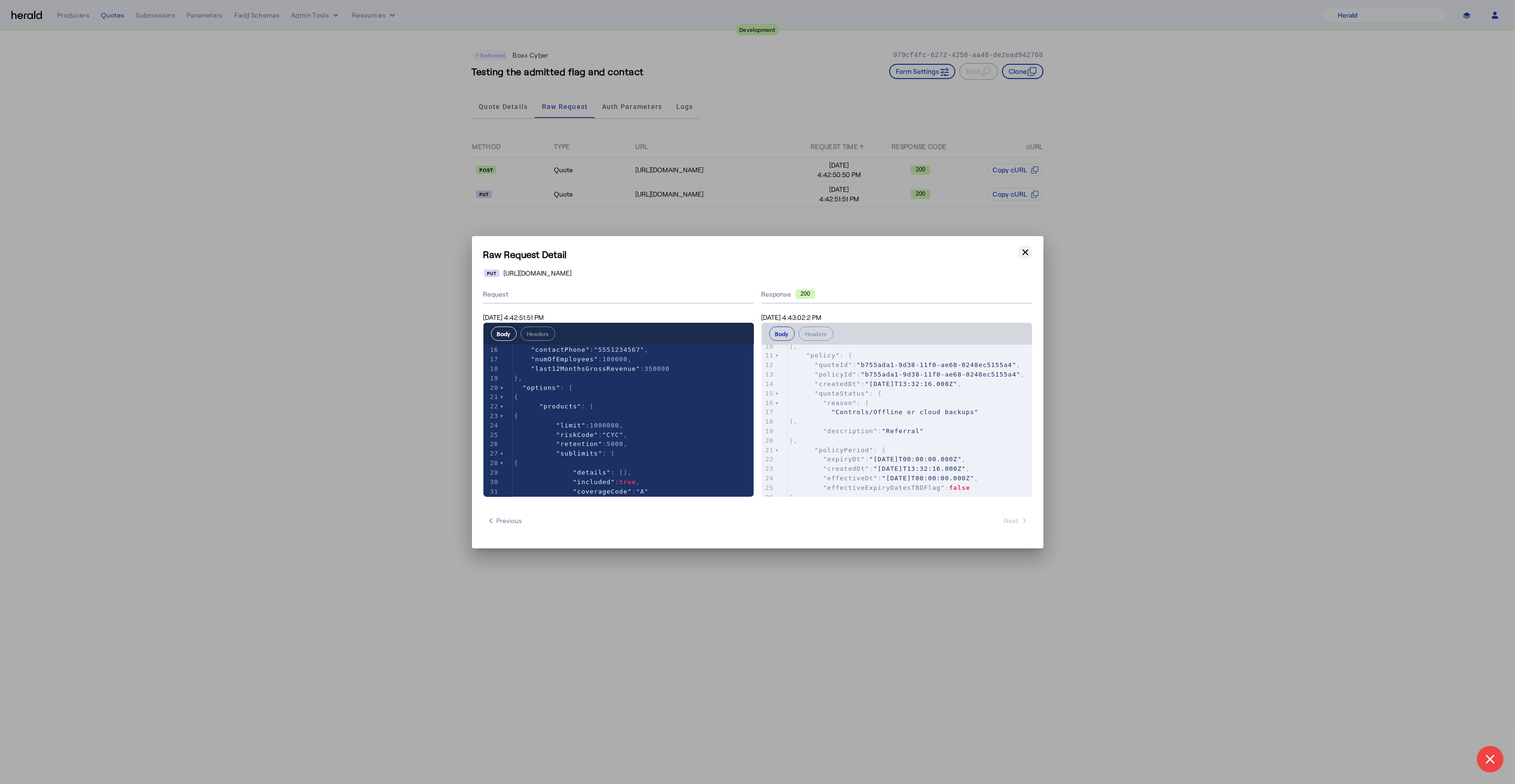
click at [1023, 251] on icon "button" at bounding box center [1025, 252] width 6 height 6
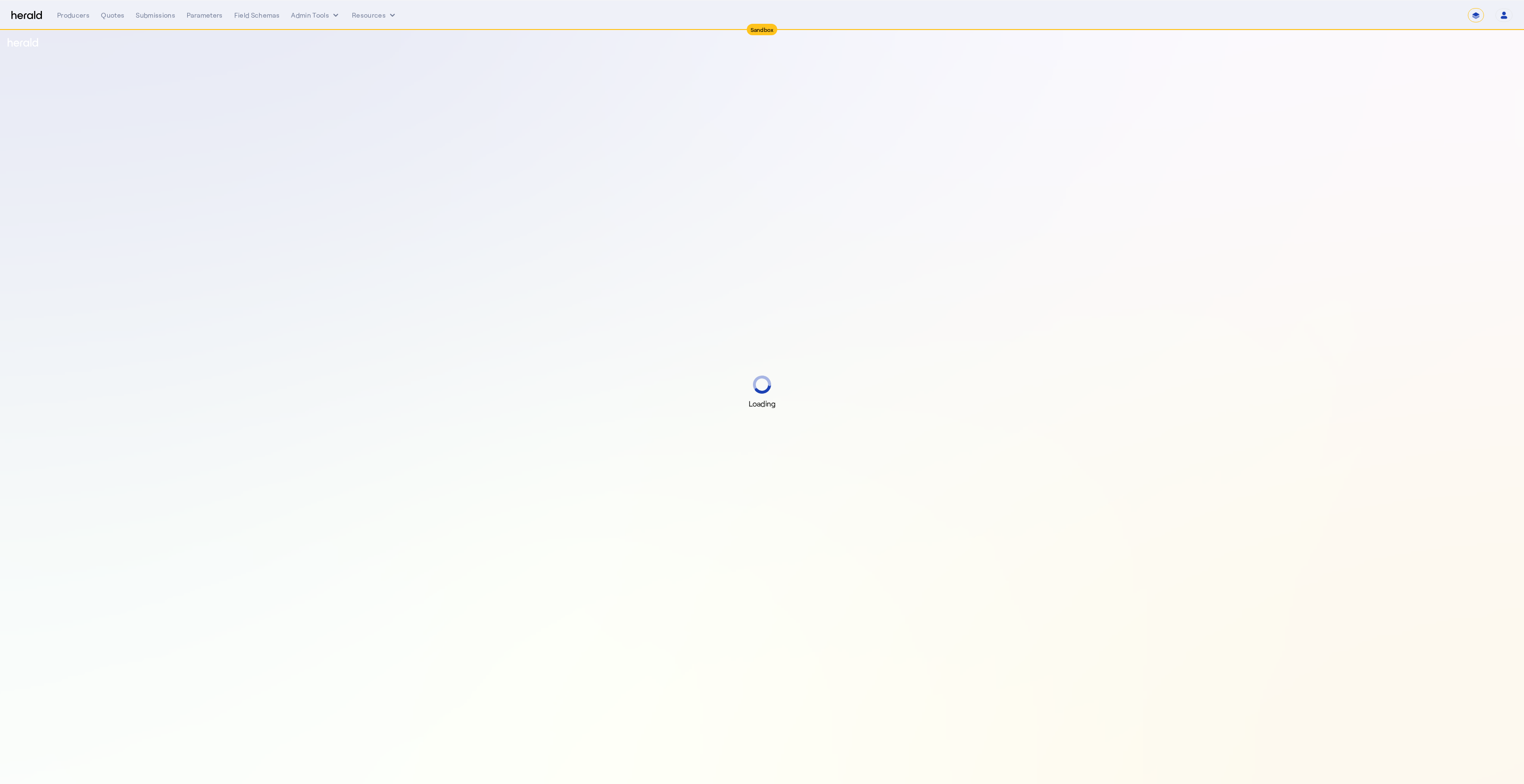
select select "*******"
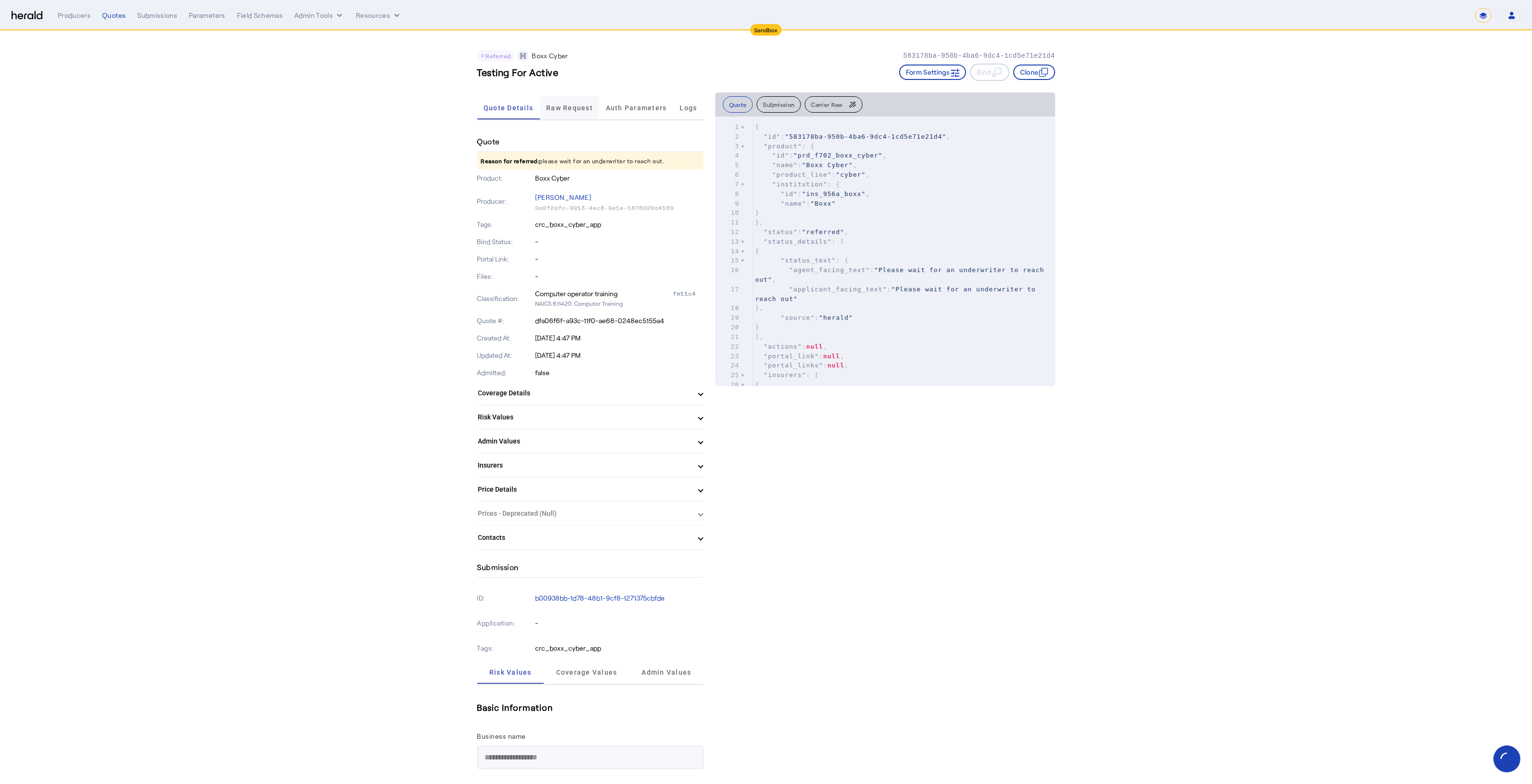
click at [573, 105] on span "Raw Request" at bounding box center [569, 108] width 47 height 7
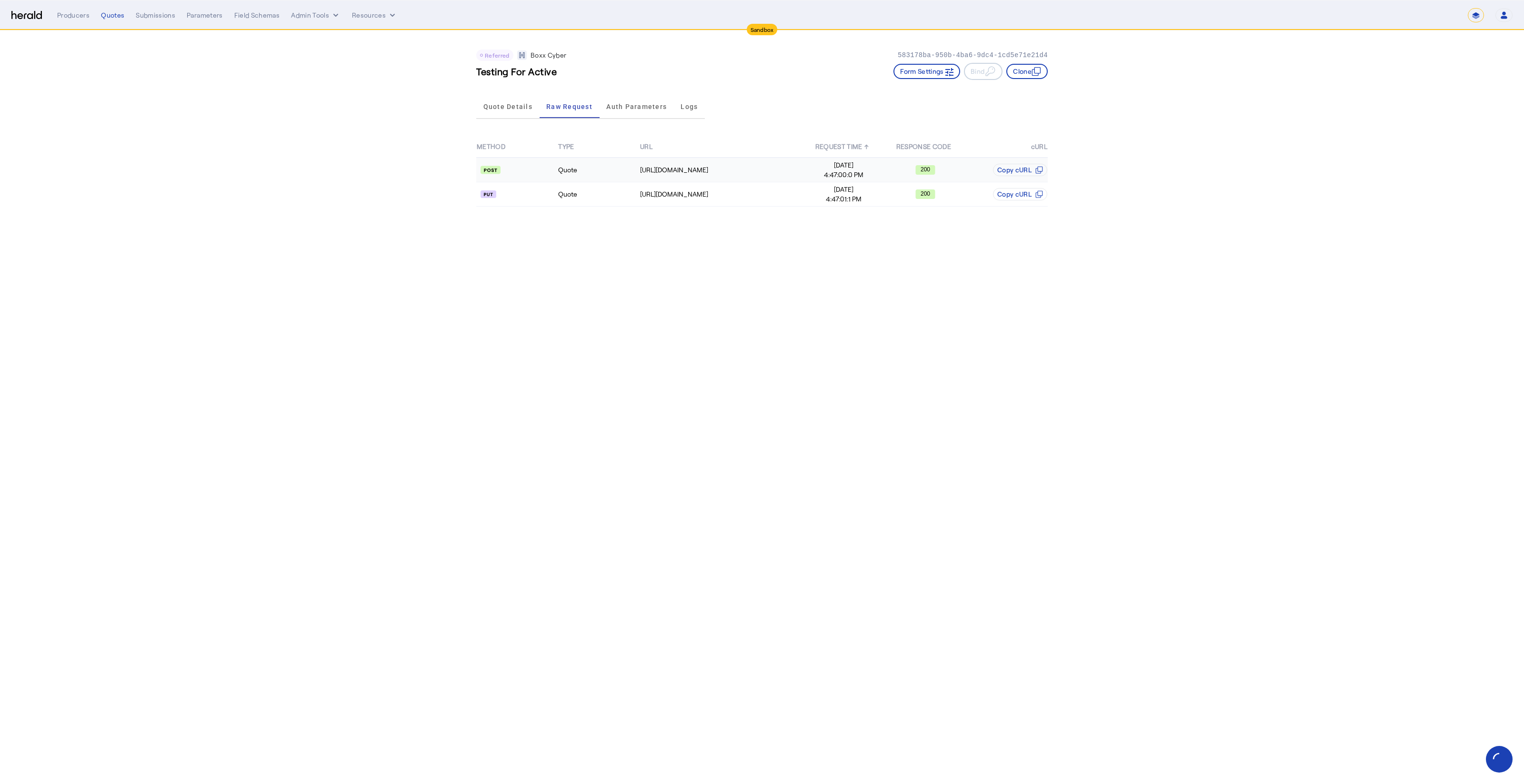
click at [583, 177] on td "Quote" at bounding box center [599, 170] width 82 height 25
click at [629, 187] on td "Quote" at bounding box center [599, 194] width 82 height 24
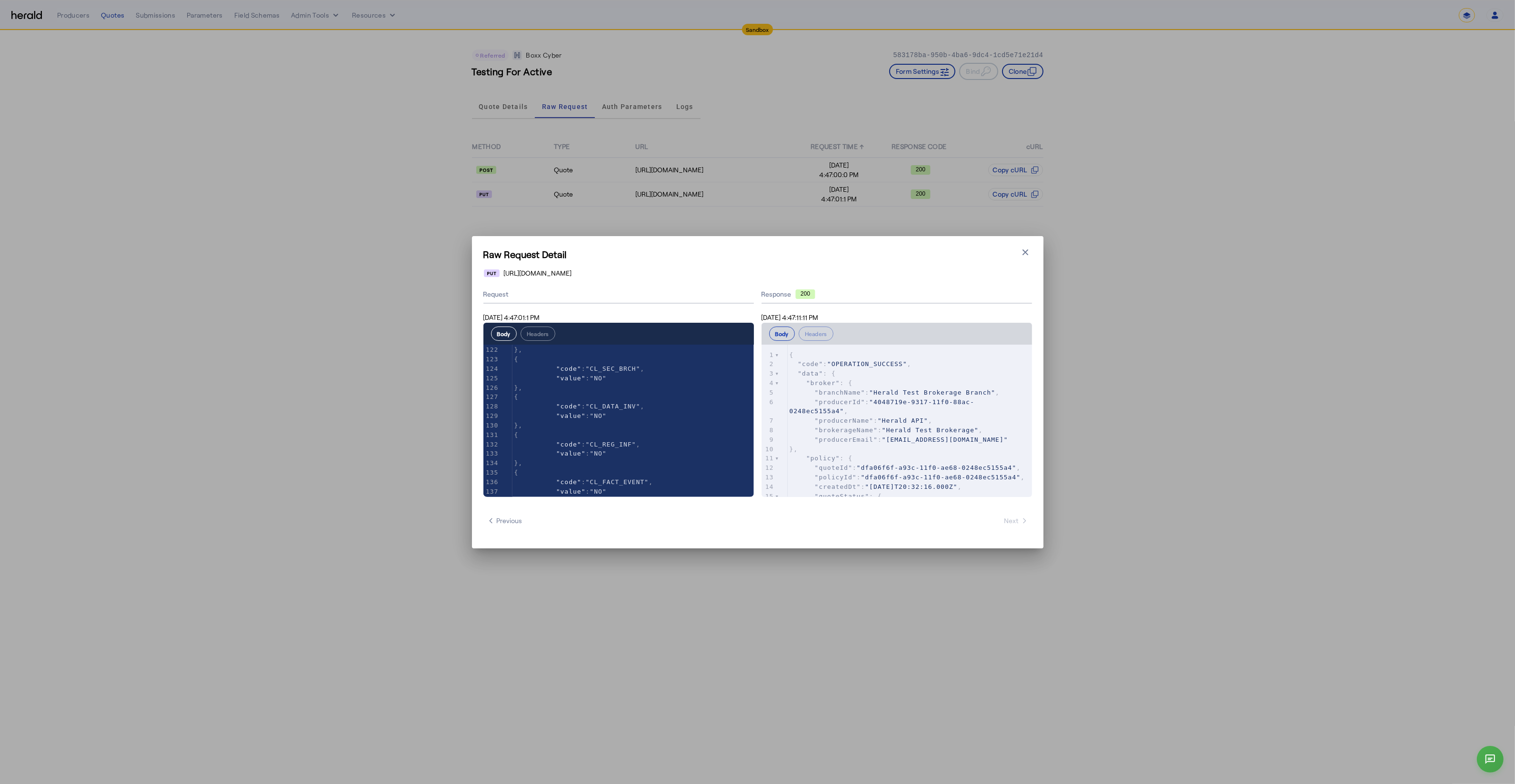
scroll to position [1412, 0]
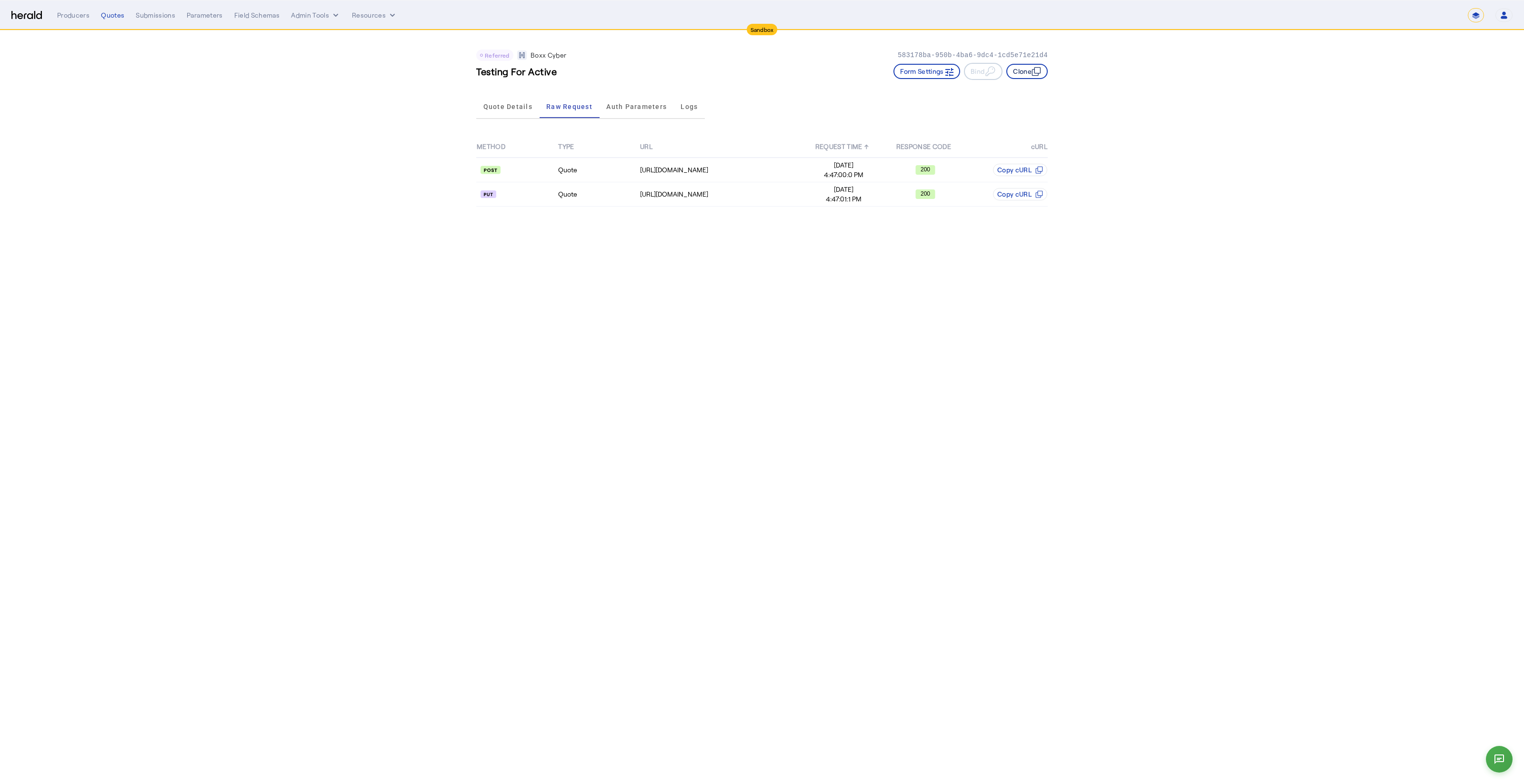
click at [1025, 69] on button "Clone" at bounding box center [1027, 72] width 41 height 15
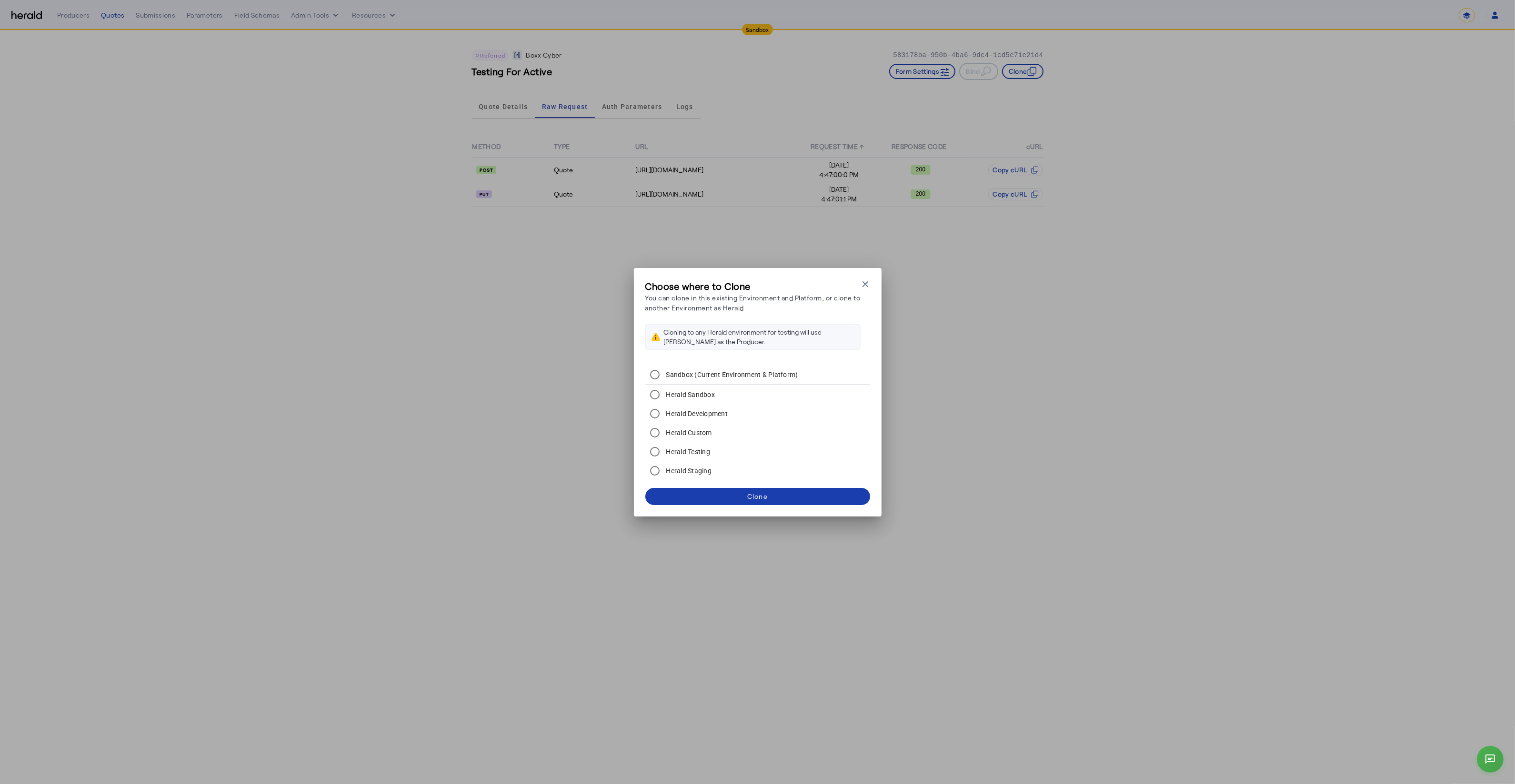
click at [799, 500] on span at bounding box center [758, 496] width 225 height 23
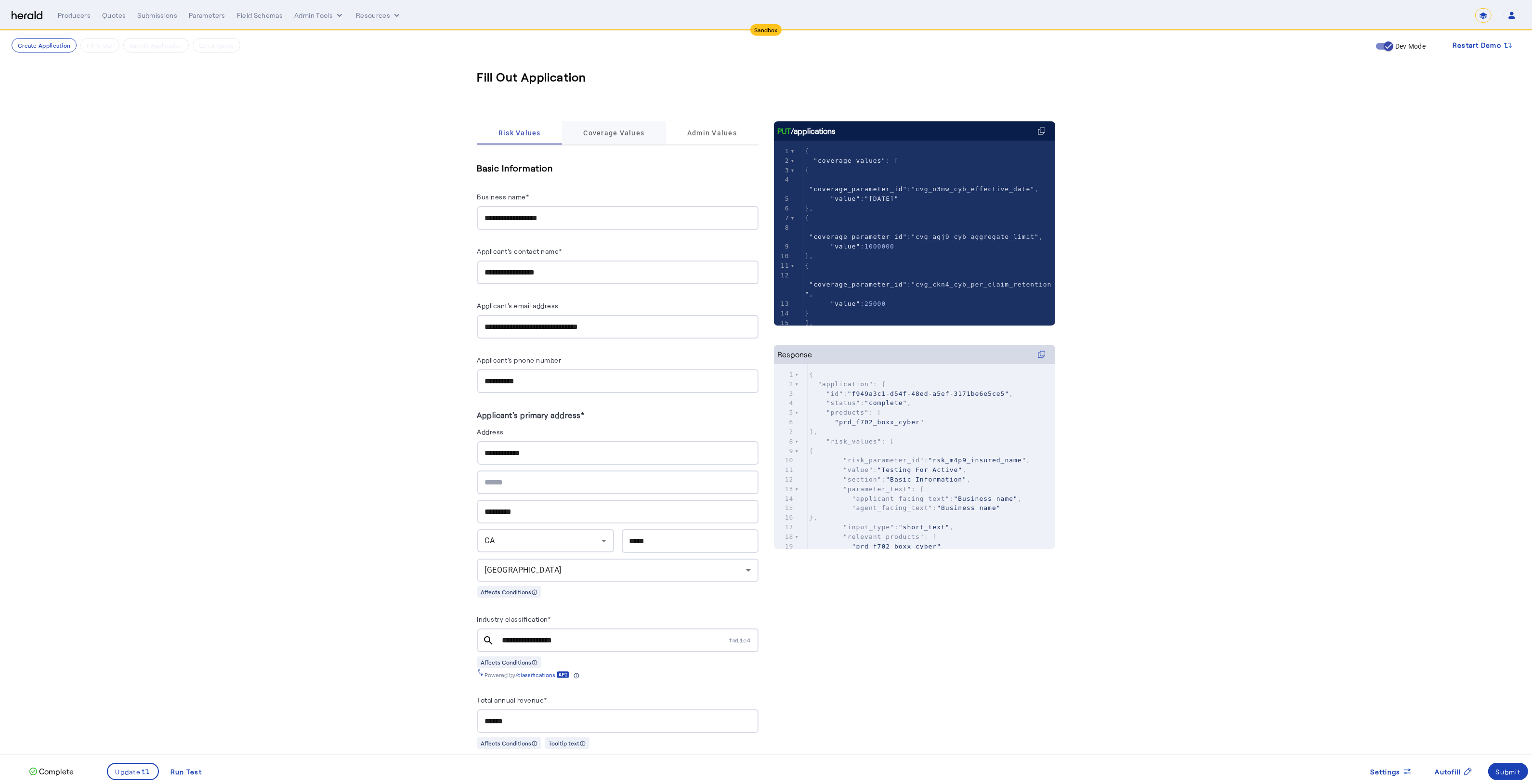
click at [592, 136] on span "Coverage Values" at bounding box center [614, 133] width 61 height 7
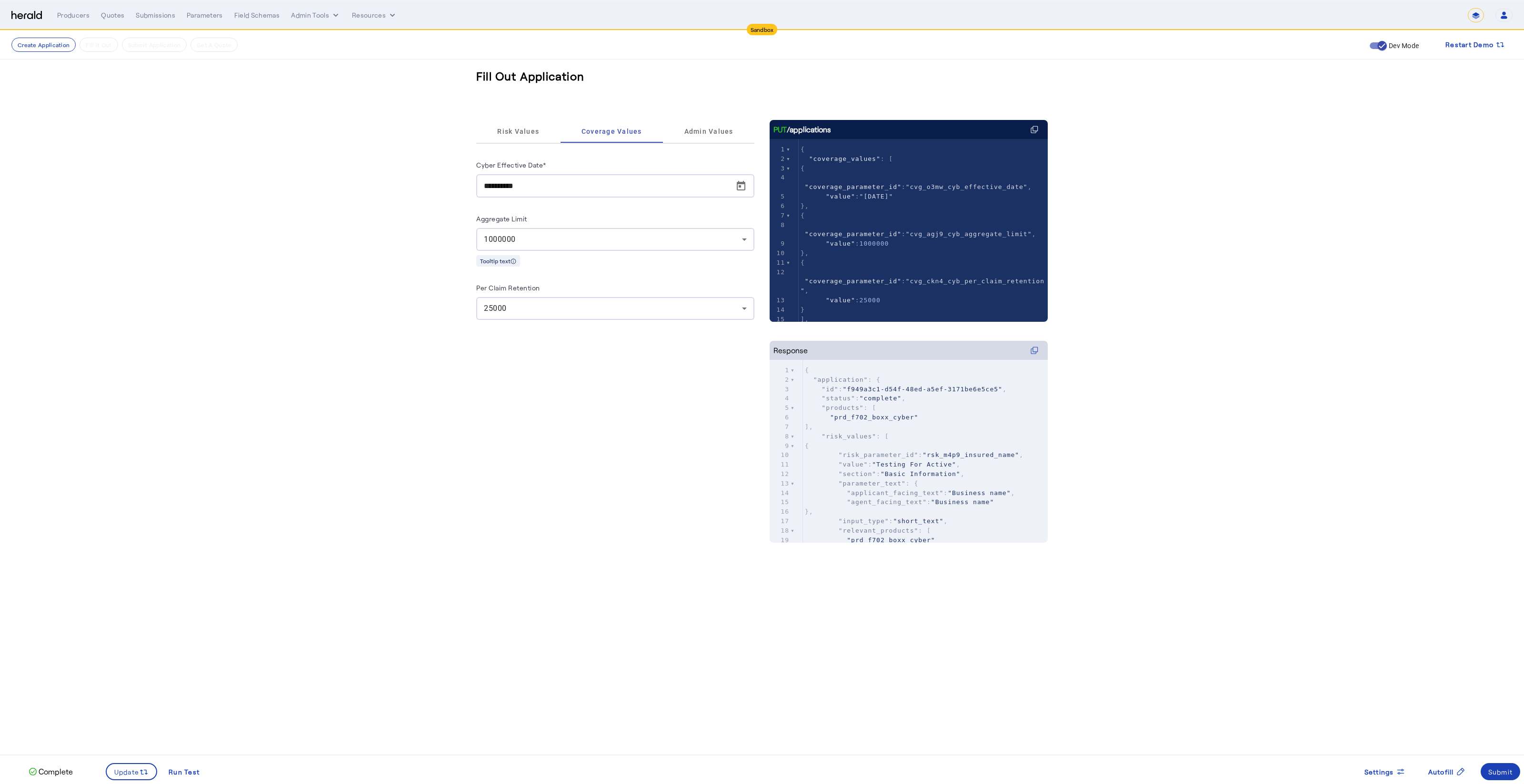
click at [560, 319] on div "25000" at bounding box center [615, 308] width 263 height 23
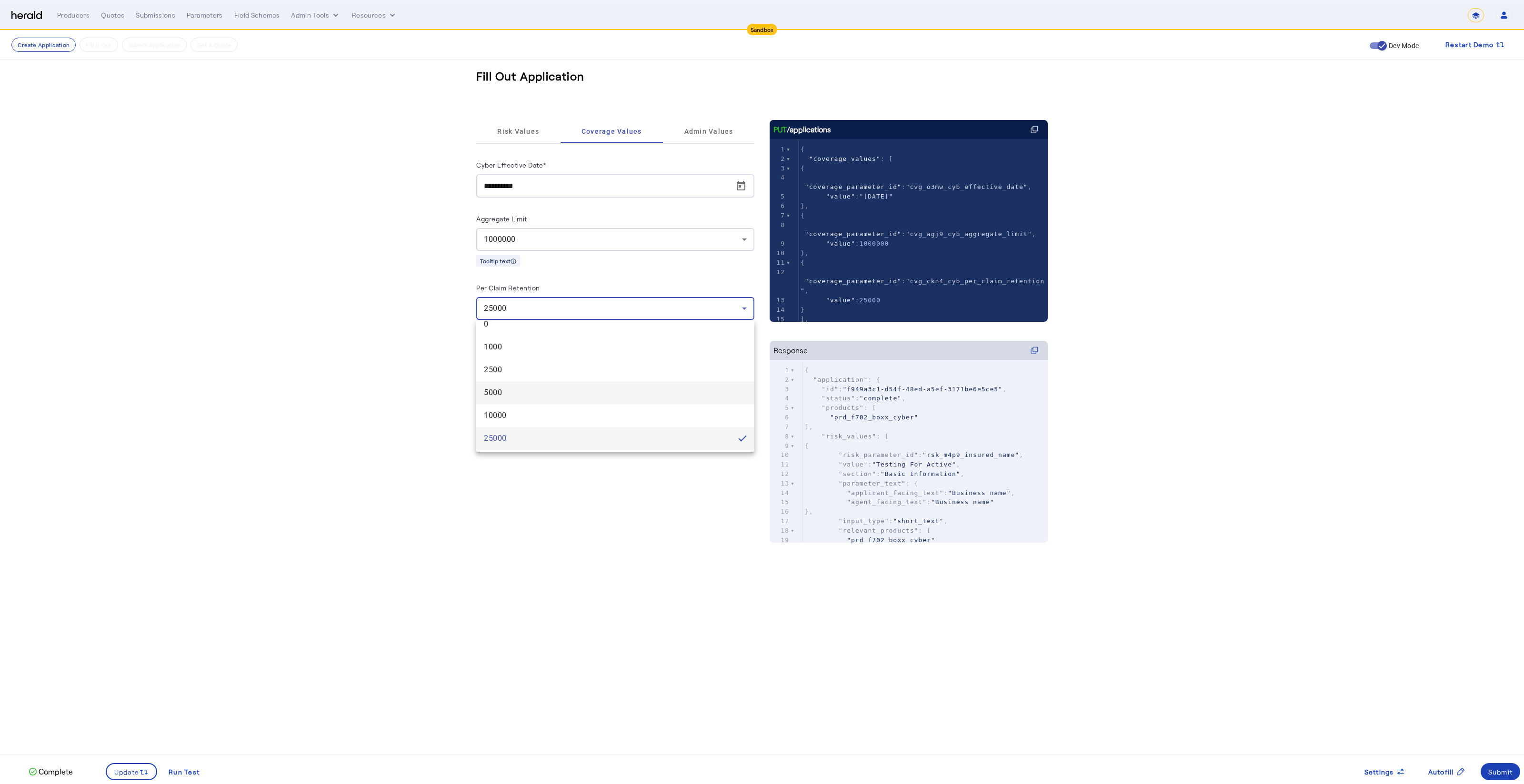
click at [511, 394] on span "5000" at bounding box center [615, 392] width 263 height 11
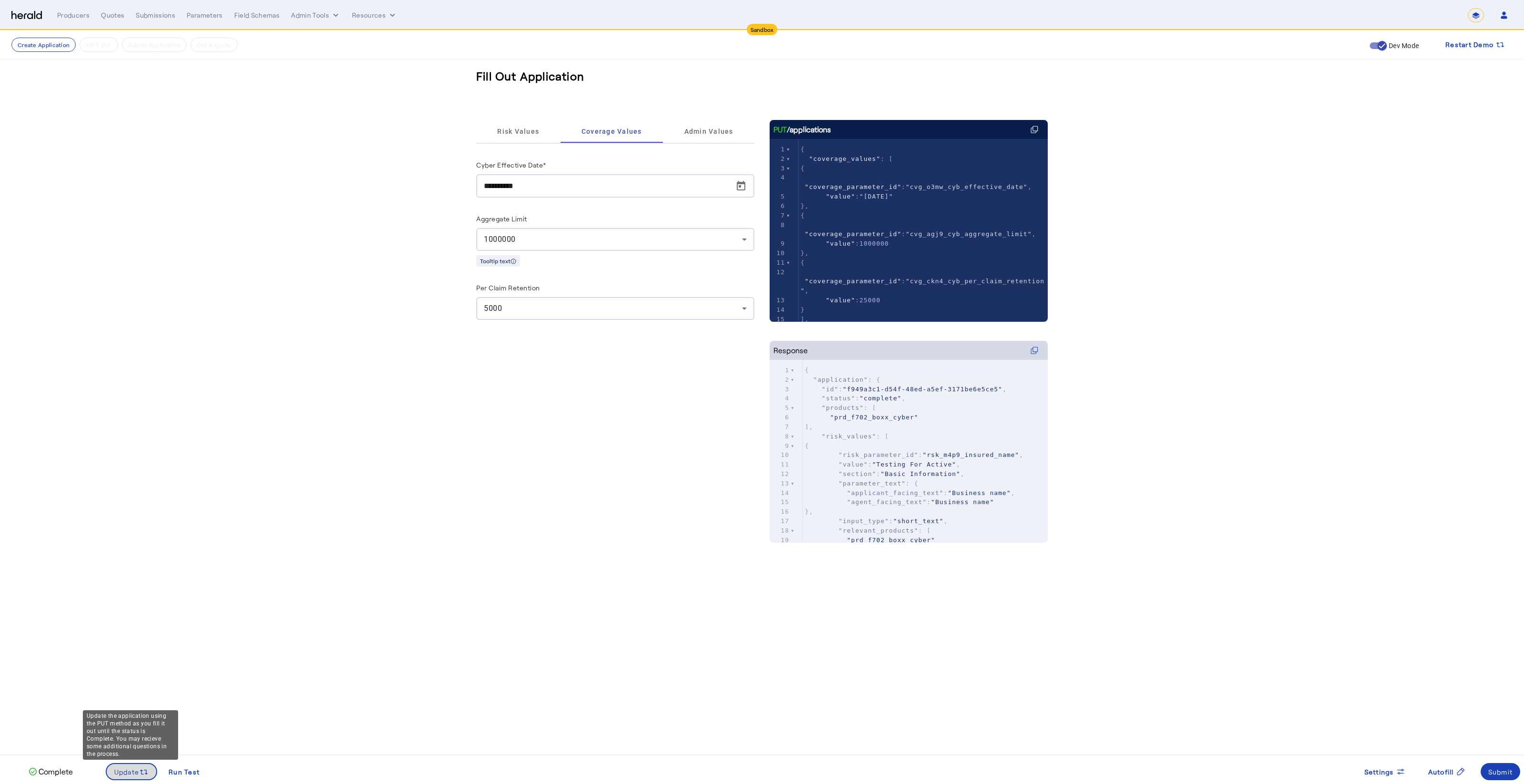
click at [120, 779] on span at bounding box center [131, 772] width 50 height 23
click at [512, 138] on span "Risk Values" at bounding box center [518, 131] width 42 height 23
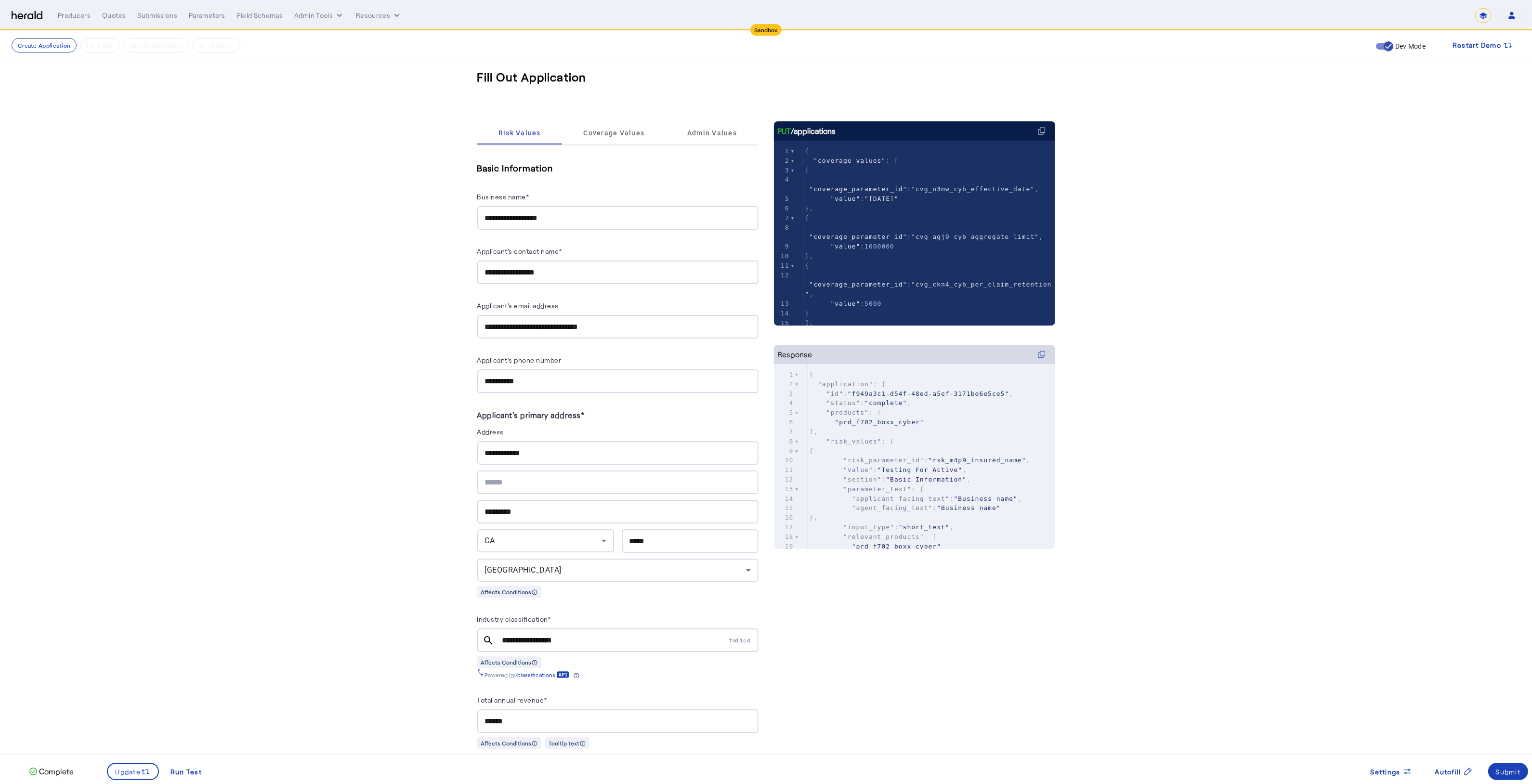
click at [578, 218] on input "**********" at bounding box center [618, 218] width 266 height 11
type input "**********"
click at [502, 447] on input "**********" at bounding box center [618, 453] width 266 height 11
type input "**********"
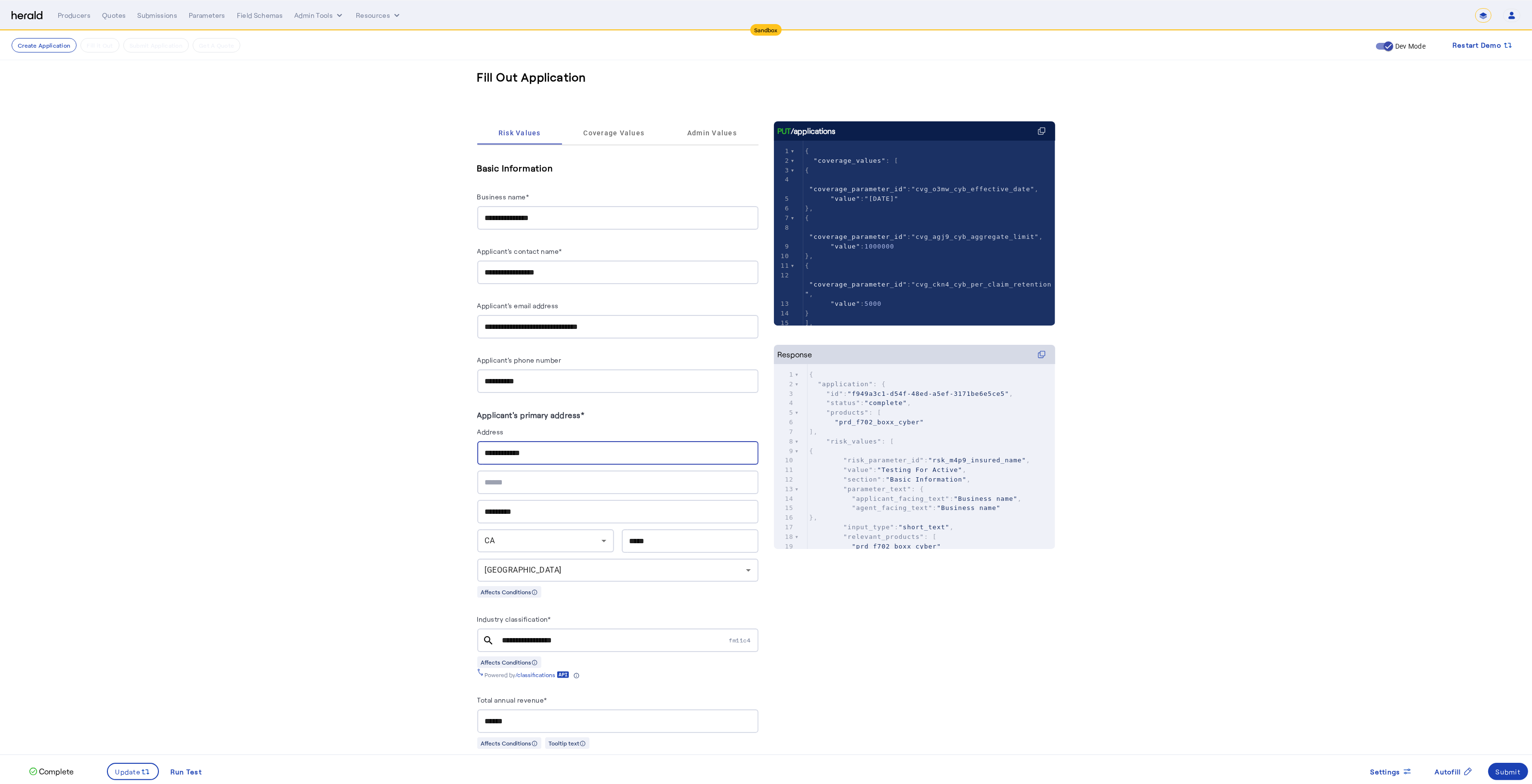
click at [562, 388] on div "**********" at bounding box center [618, 380] width 266 height 23
type input "**********"
click at [579, 277] on div "**********" at bounding box center [618, 272] width 266 height 23
type input "**********"
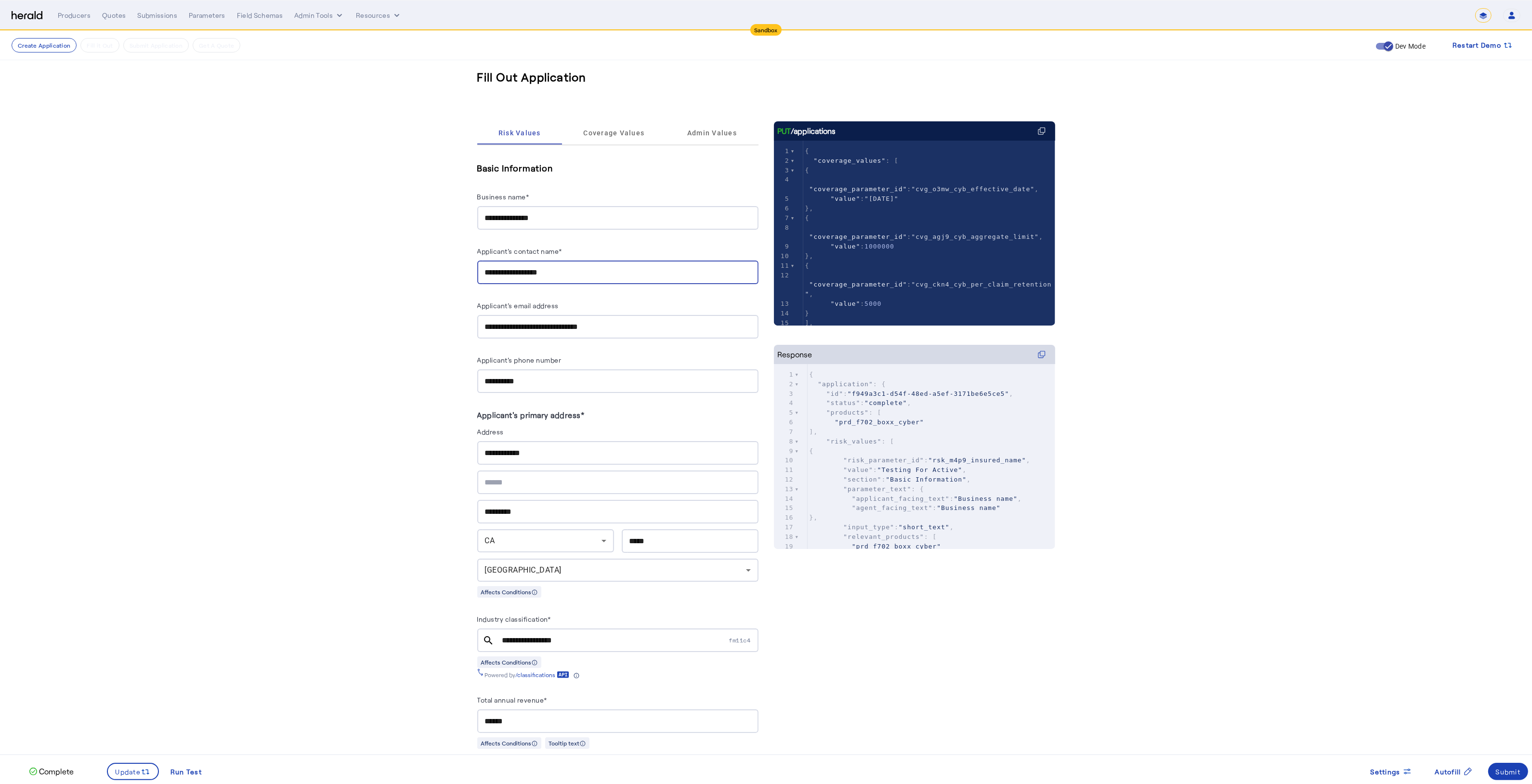
click at [500, 327] on input "**********" at bounding box center [618, 327] width 266 height 11
click at [537, 327] on input "**********" at bounding box center [618, 327] width 266 height 11
type input "**********"
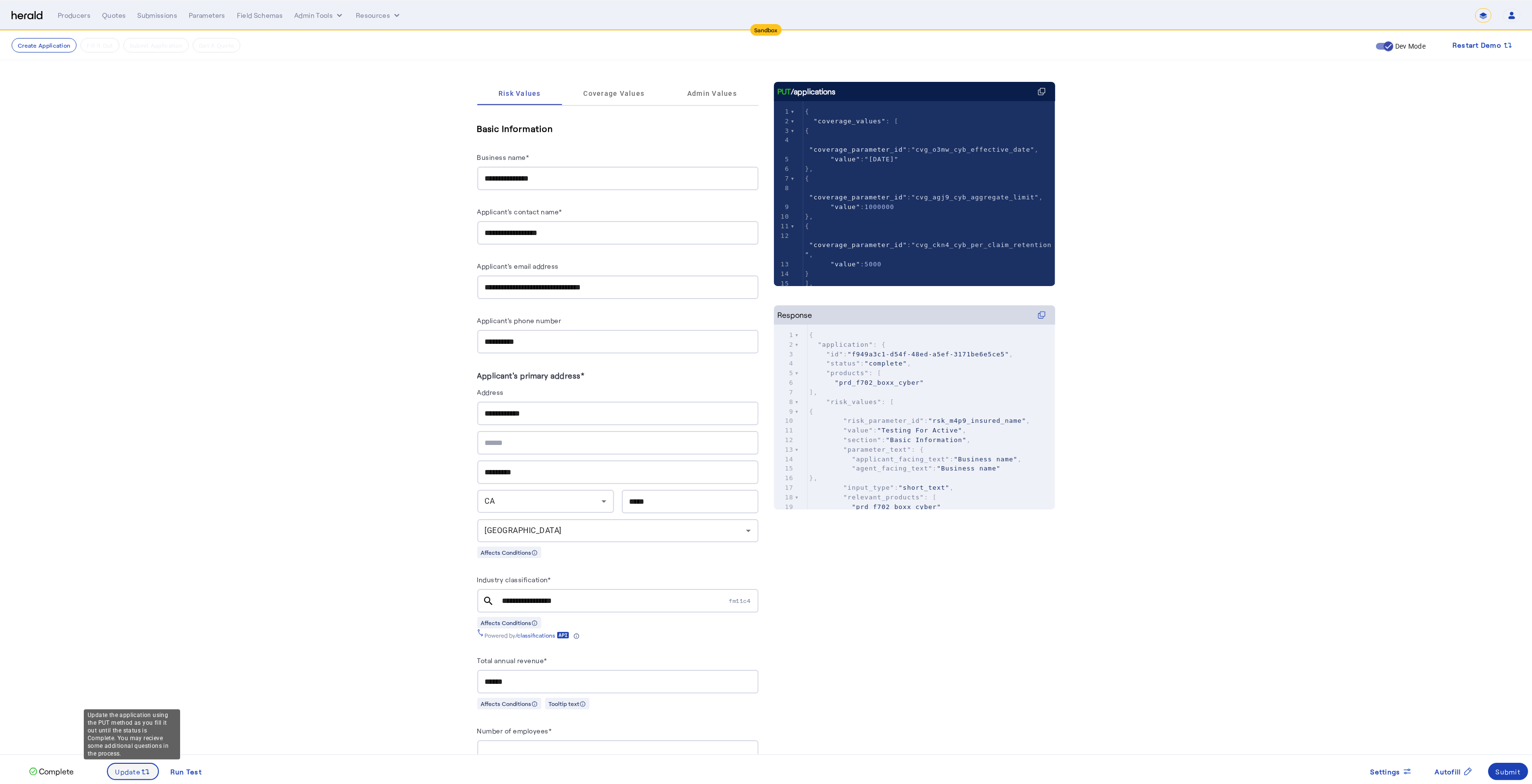
click at [129, 774] on span "Update" at bounding box center [128, 771] width 26 height 10
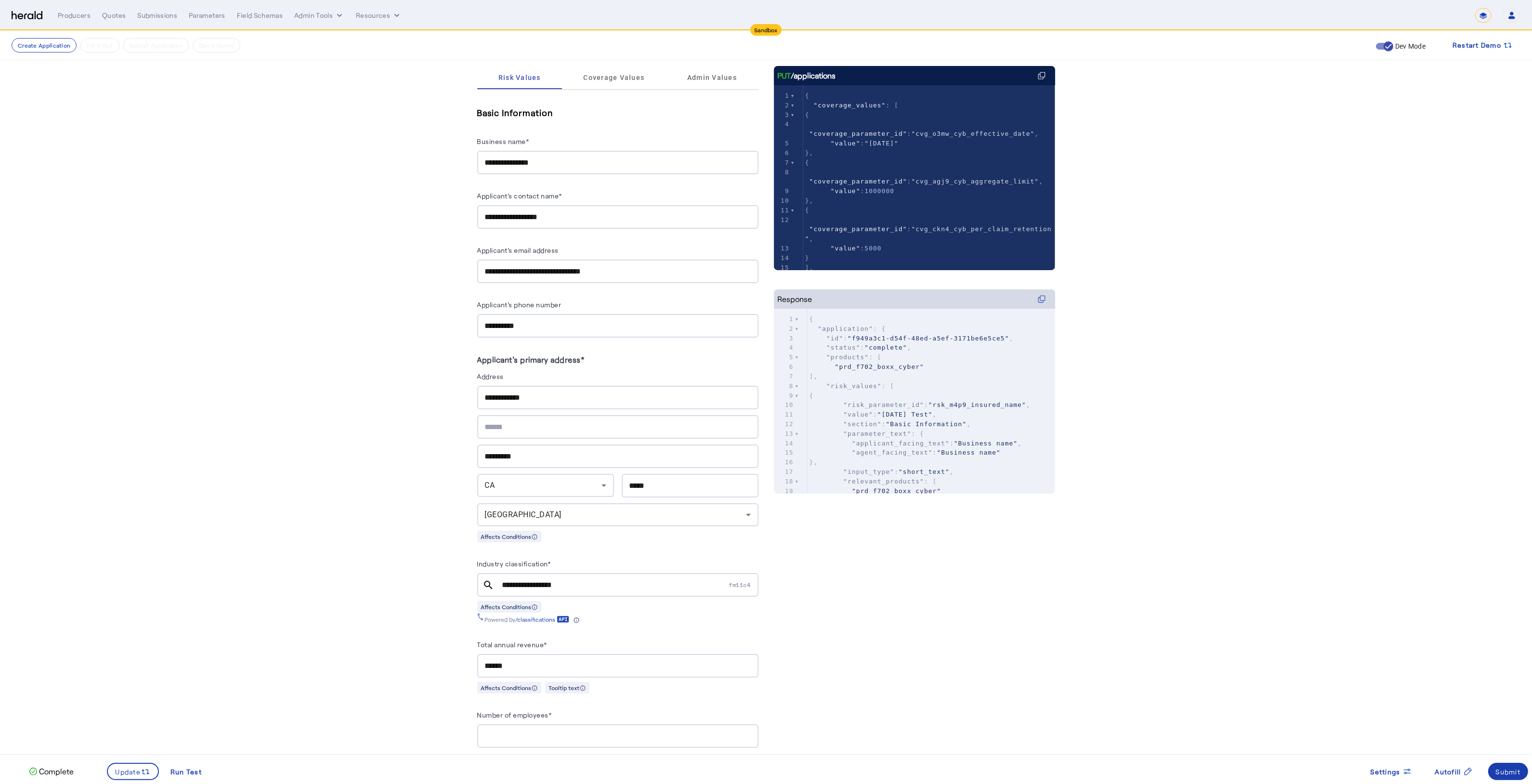
click at [1518, 773] on div "Submit" at bounding box center [1508, 771] width 25 height 10
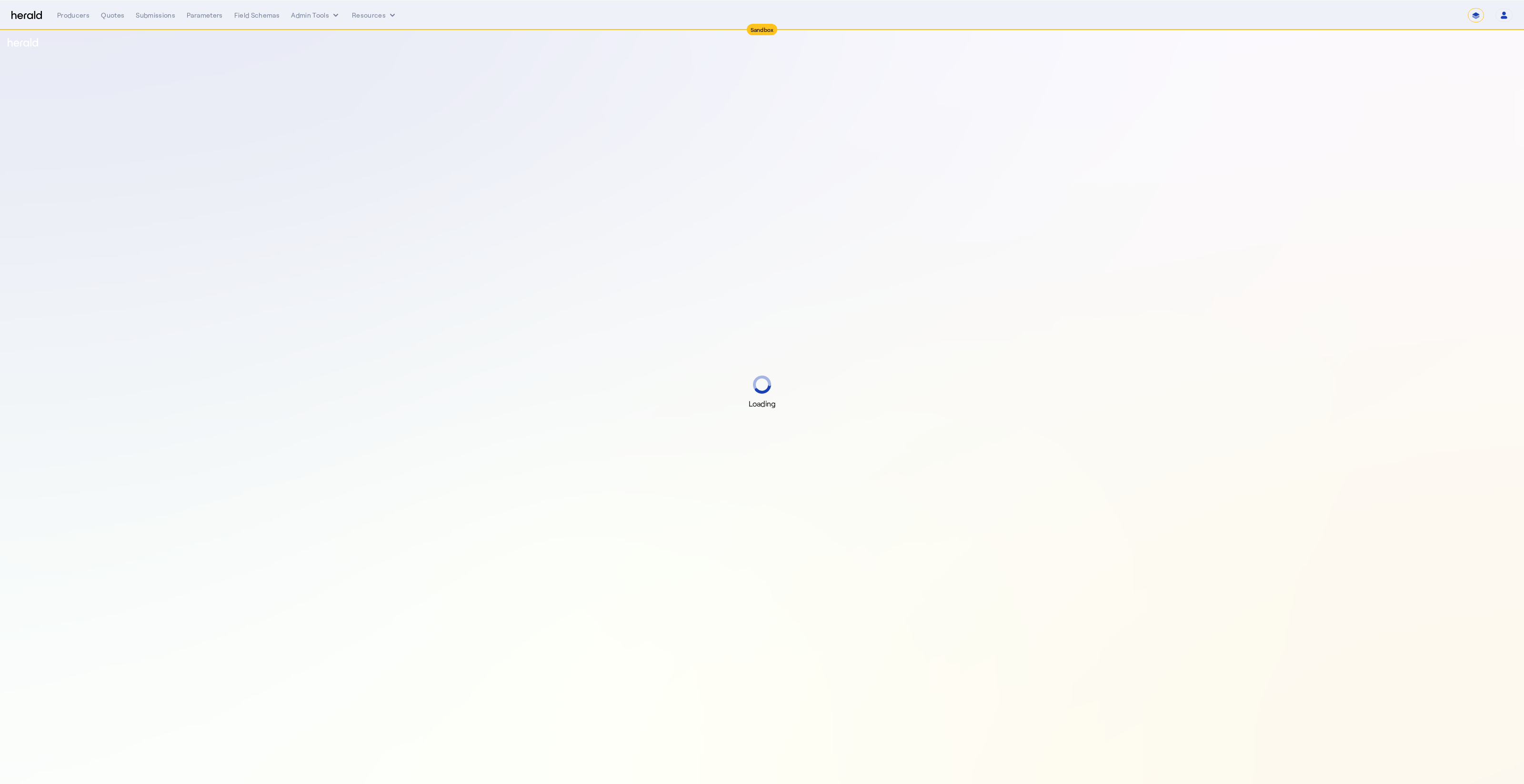
select select "*******"
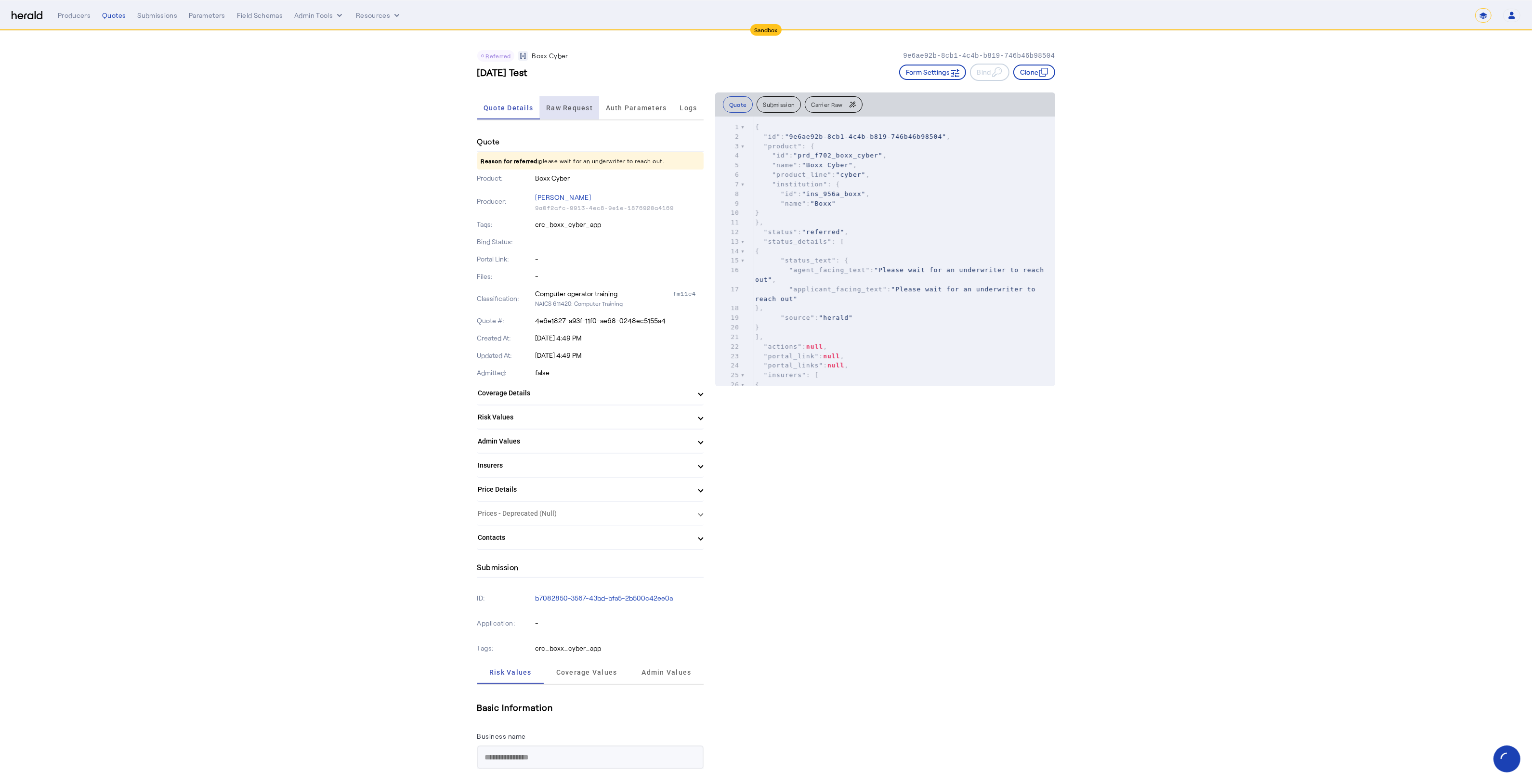
click at [577, 97] on span "Raw Request" at bounding box center [569, 108] width 47 height 23
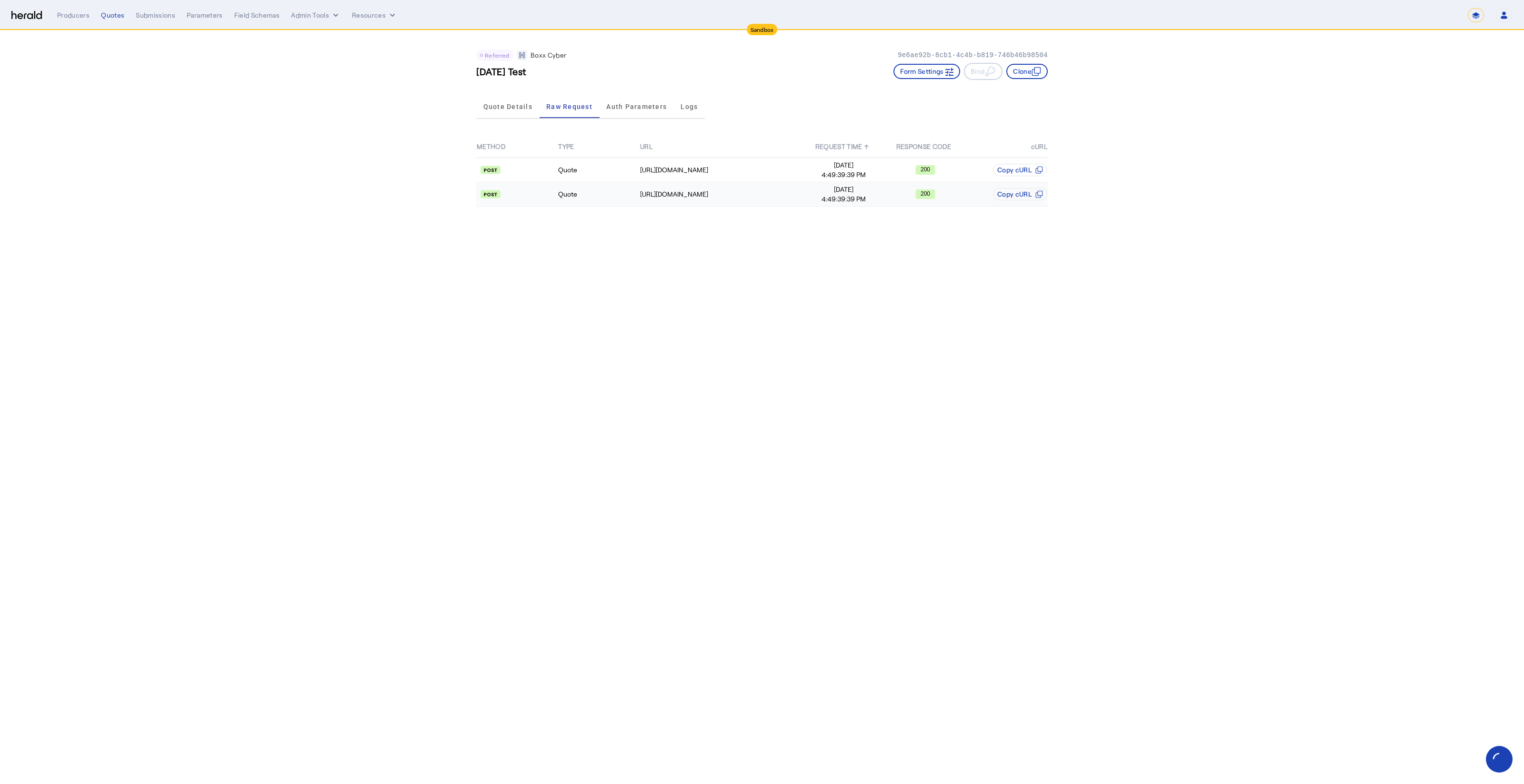
click at [619, 200] on td "Quote" at bounding box center [599, 194] width 82 height 24
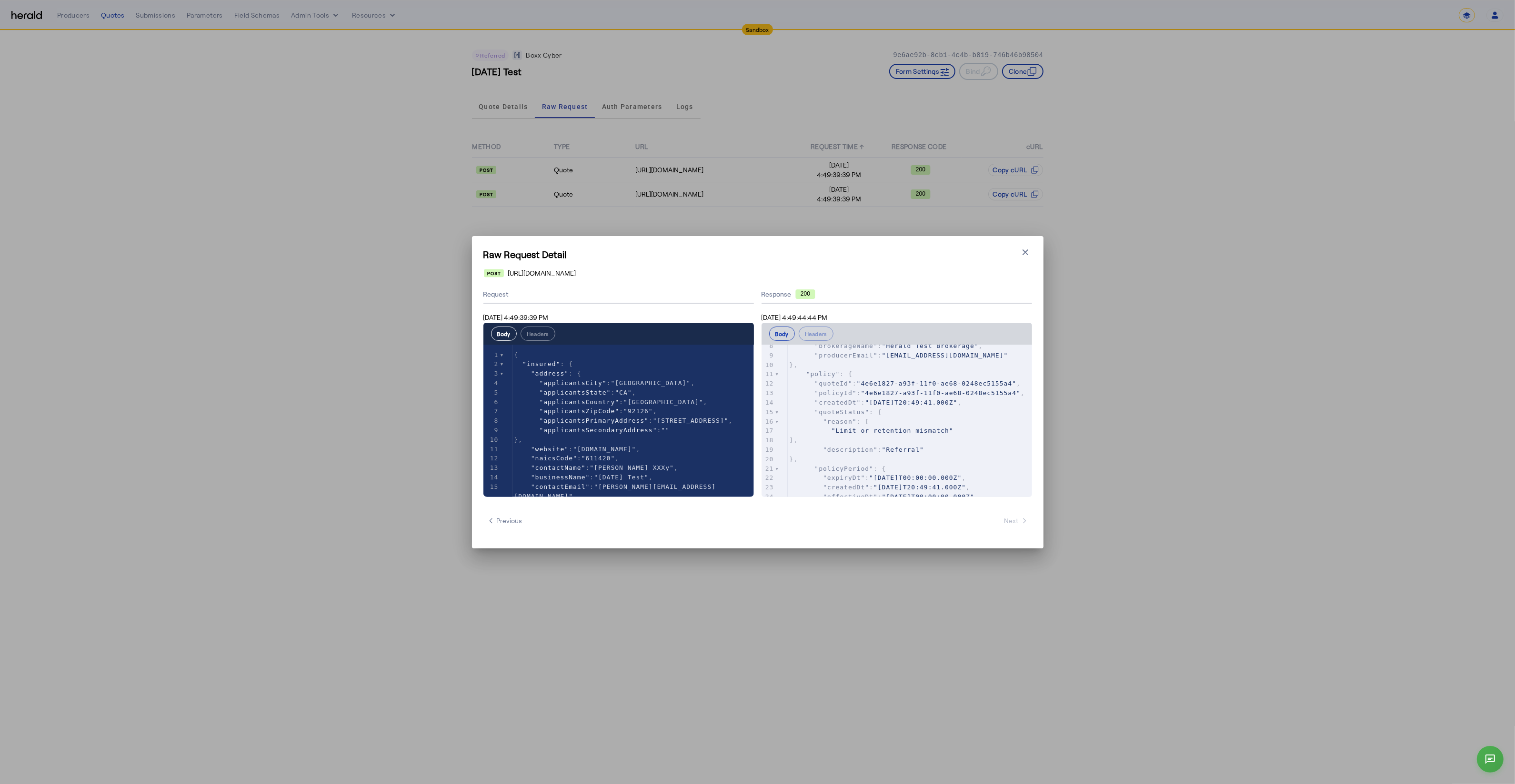
scroll to position [92, 0]
click at [726, 77] on div "Raw Request Detail Close modal [URL][DOMAIN_NAME] Request [DATE] 4:49:39:39 PM …" at bounding box center [757, 392] width 1515 height 784
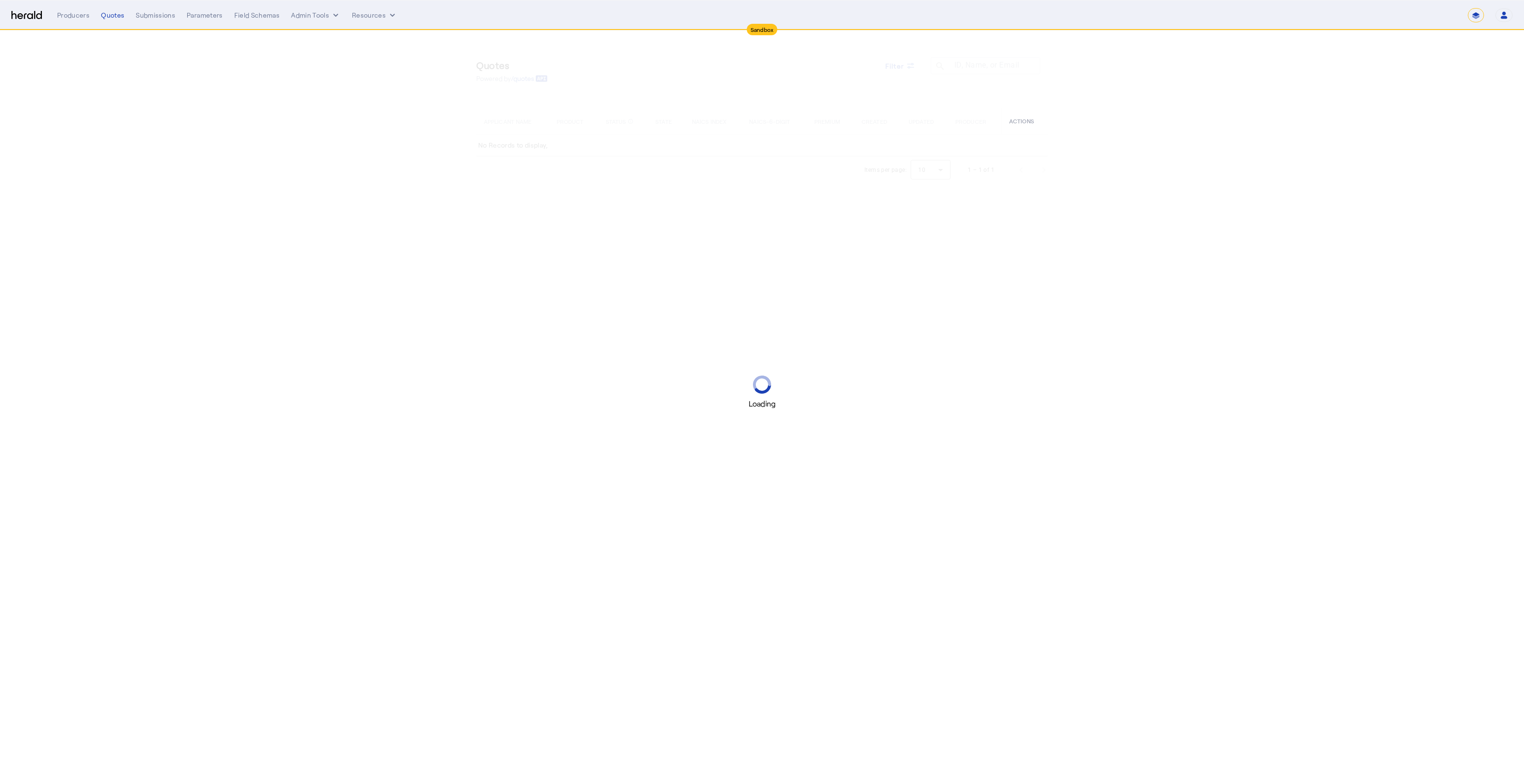
select select "*******"
select select "pfm_h3db_crc"
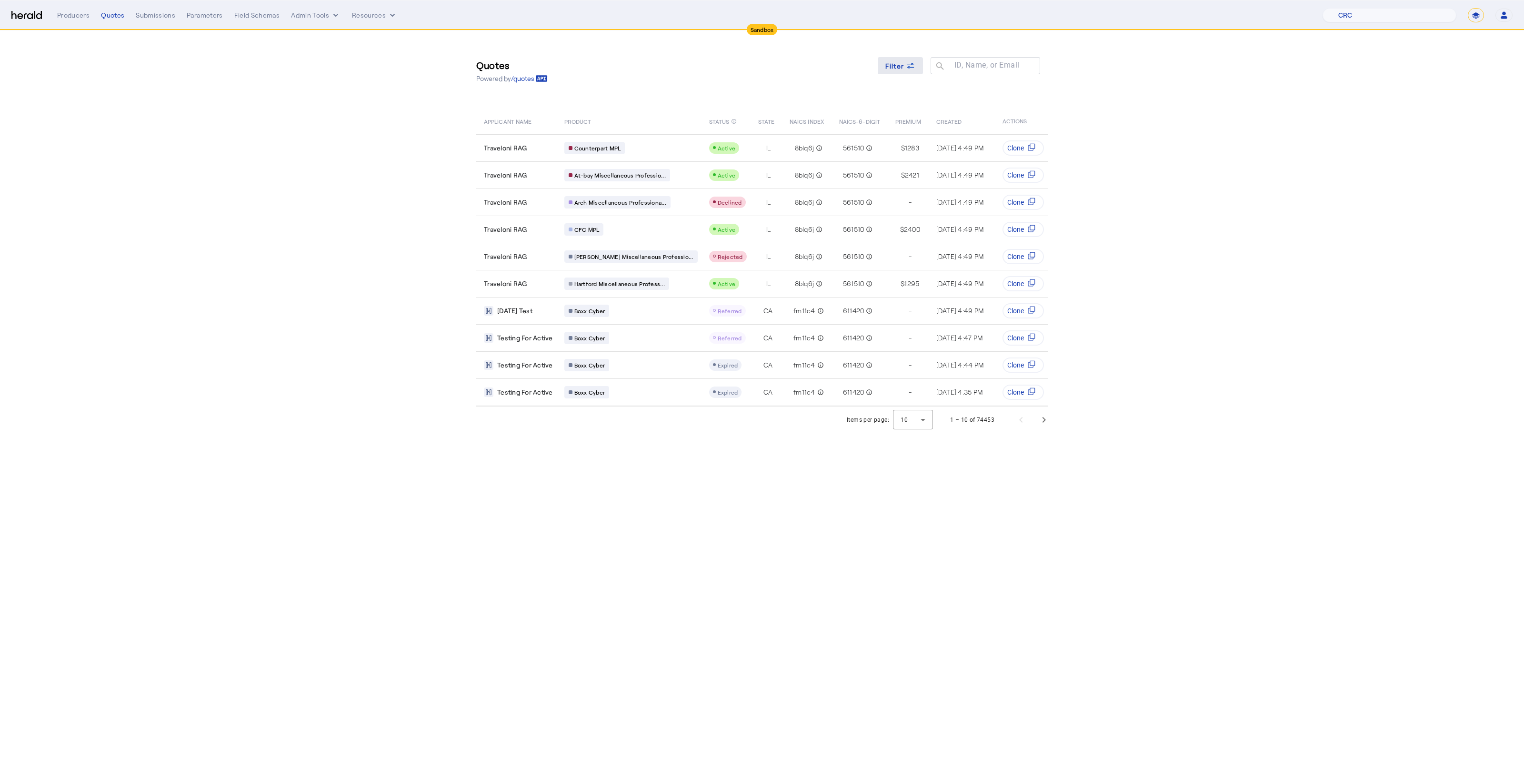
click at [893, 64] on span "Filter" at bounding box center [895, 66] width 19 height 10
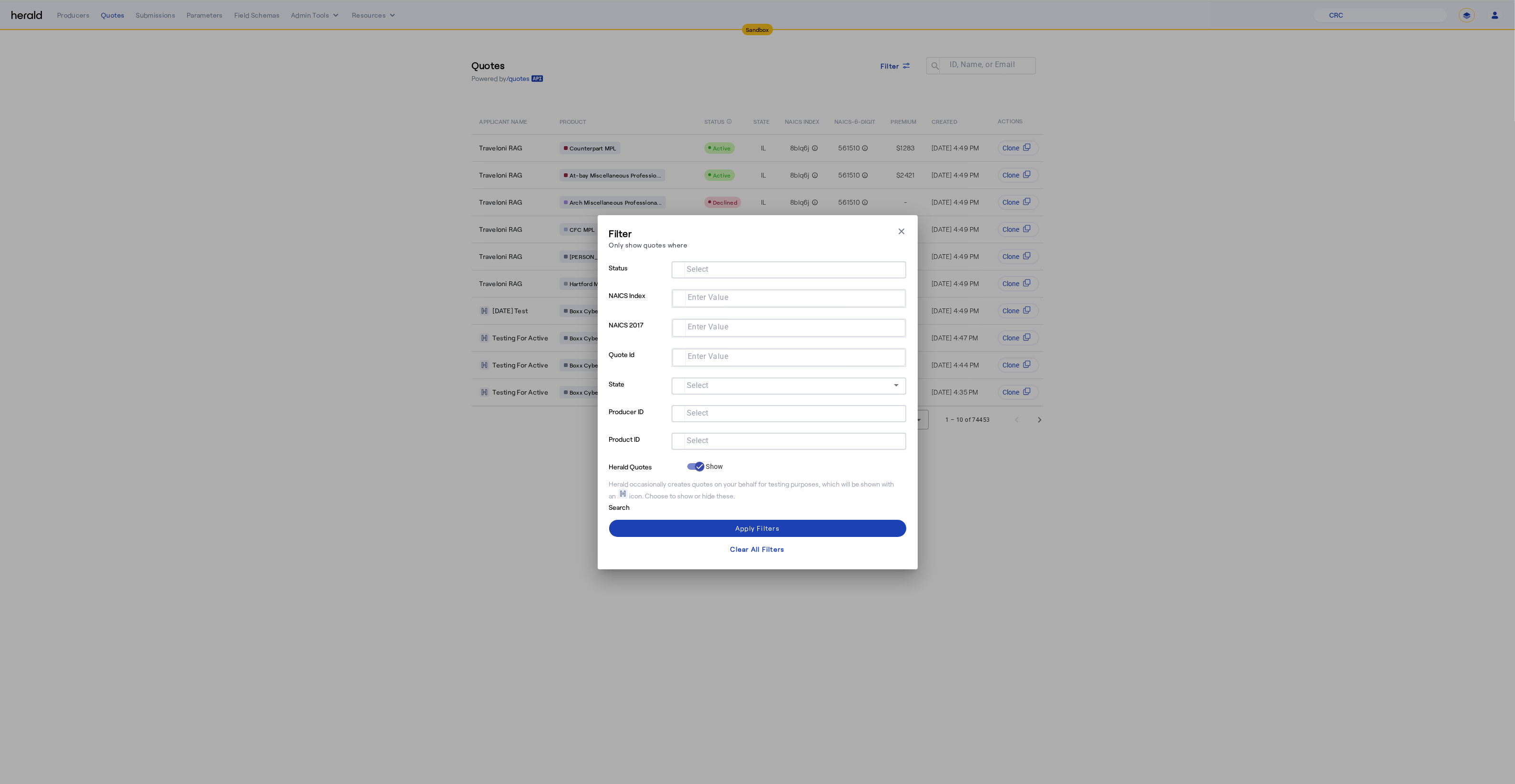
click at [709, 435] on input "Select" at bounding box center [787, 440] width 216 height 11
type input "***"
click at [711, 465] on label "Boxx Cyber" at bounding box center [716, 464] width 37 height 9
click at [718, 529] on span at bounding box center [758, 528] width 297 height 23
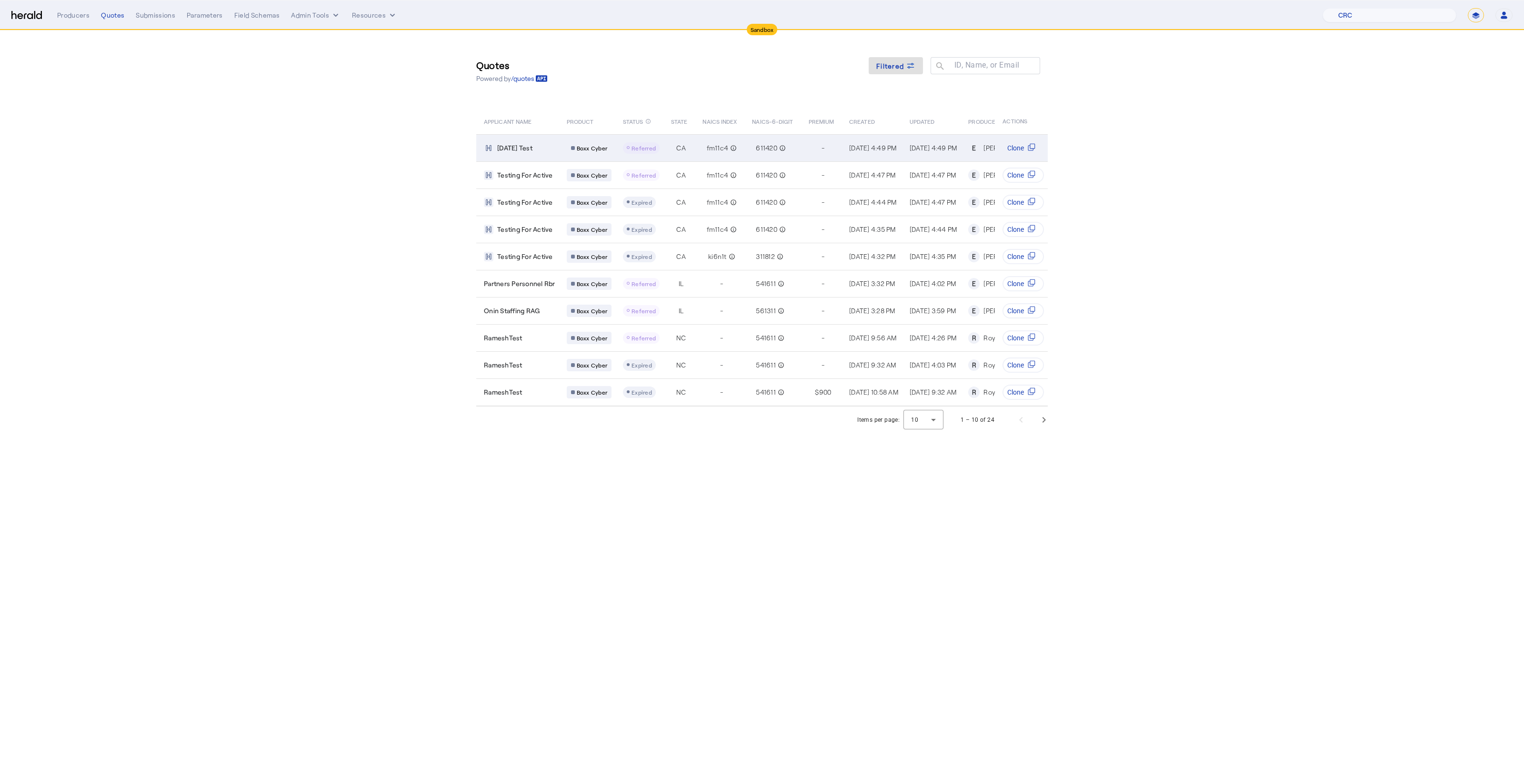
click at [721, 147] on span "fm11c4" at bounding box center [718, 148] width 22 height 9
click at [1471, 8] on select "**********" at bounding box center [1475, 15] width 16 height 14
select select "**********"
click at [1468, 8] on select "**********" at bounding box center [1475, 15] width 16 height 14
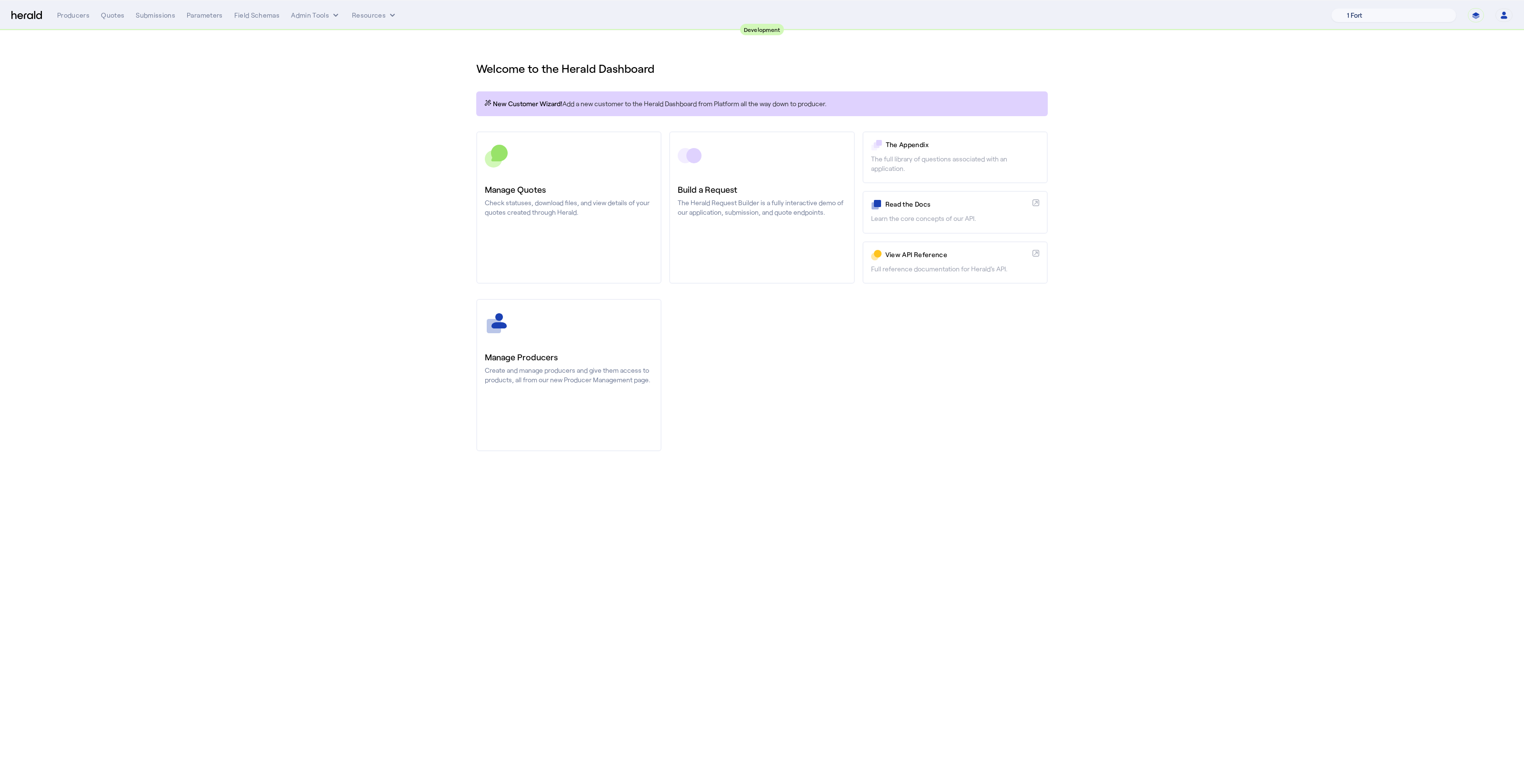
click at [1404, 11] on select "1 Fort A Demo Platform A New Platform Test Bam Batch Test Platform Beep Beep Bo…" at bounding box center [1394, 15] width 125 height 14
select select "pfm_2v8p_herald_api"
click at [1354, 8] on select "1 Fort A Demo Platform A New Platform Test Bam Batch Test Platform Beep Beep Bo…" at bounding box center [1394, 15] width 125 height 14
drag, startPoint x: 527, startPoint y: 182, endPoint x: 534, endPoint y: 181, distance: 7.1
click at [527, 182] on div "You are now impersonating the Herald platform." at bounding box center [762, 392] width 1524 height 784
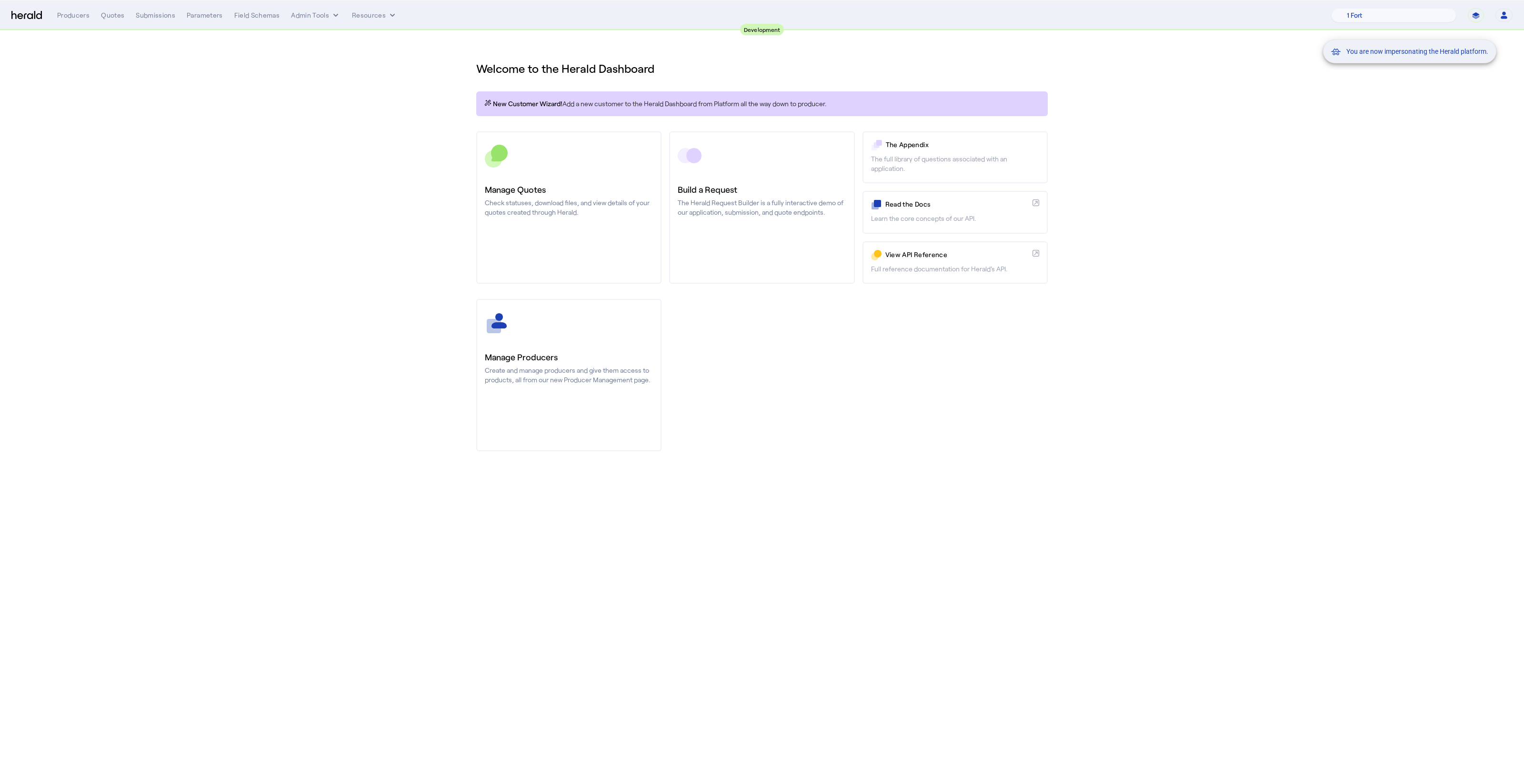
click at [543, 182] on div "You are now impersonating the Herald platform." at bounding box center [762, 392] width 1524 height 784
click at [570, 167] on div "You are now impersonating the Herald platform." at bounding box center [762, 392] width 1524 height 784
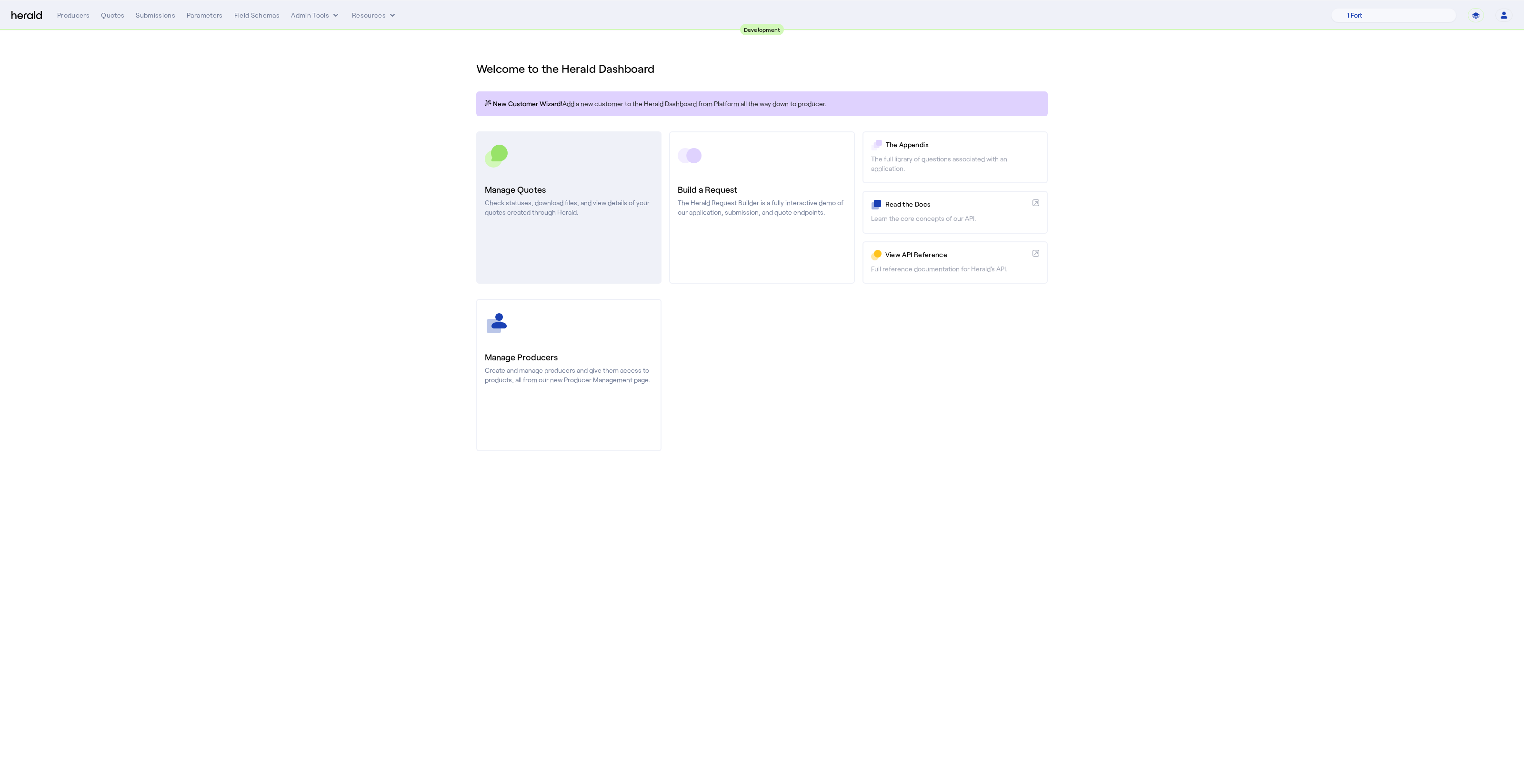
click at [564, 178] on link "Manage Quotes Check statuses, download files, and view details of your quotes c…" at bounding box center [569, 208] width 185 height 153
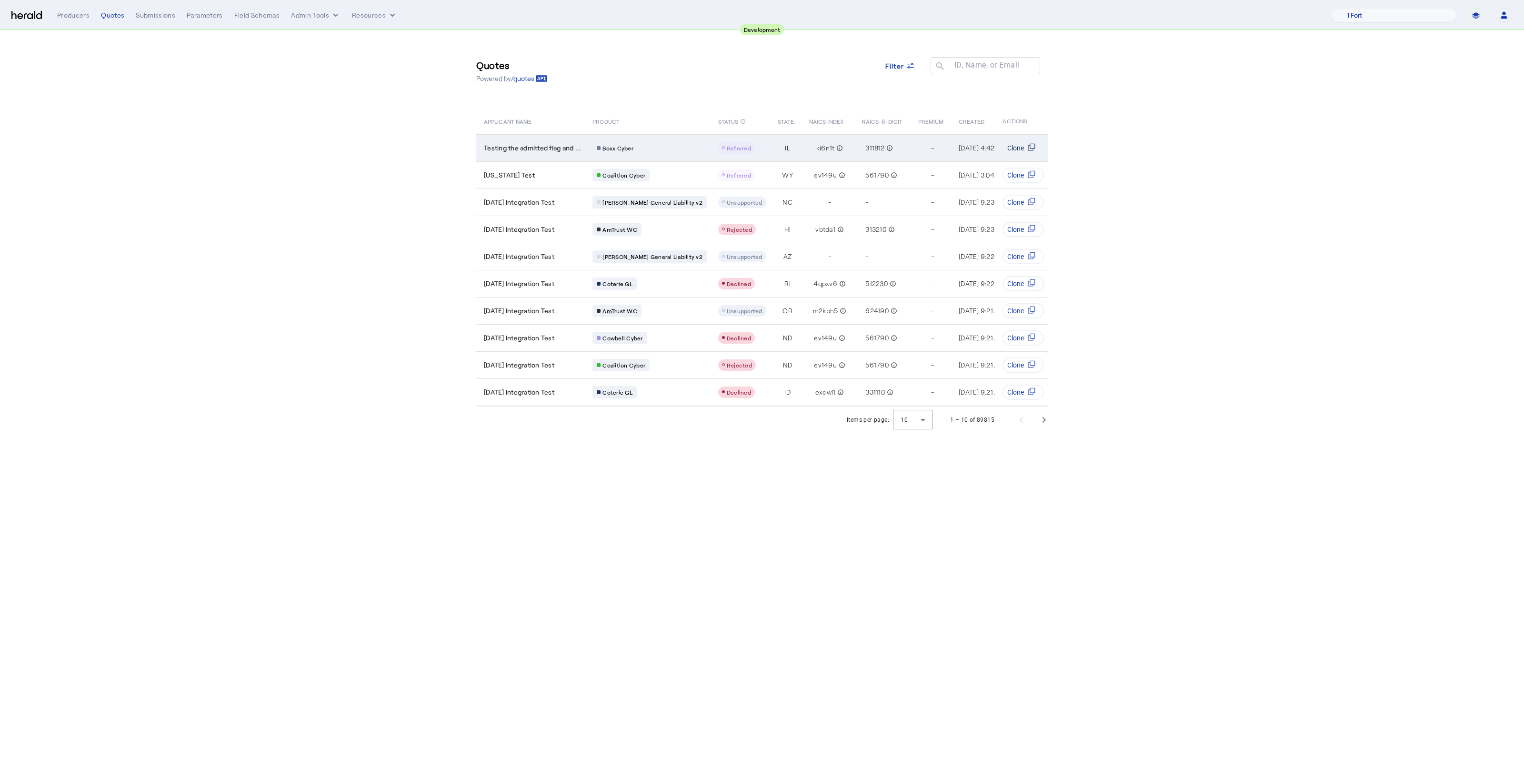
click at [1022, 148] on span "Clone" at bounding box center [1016, 148] width 17 height 9
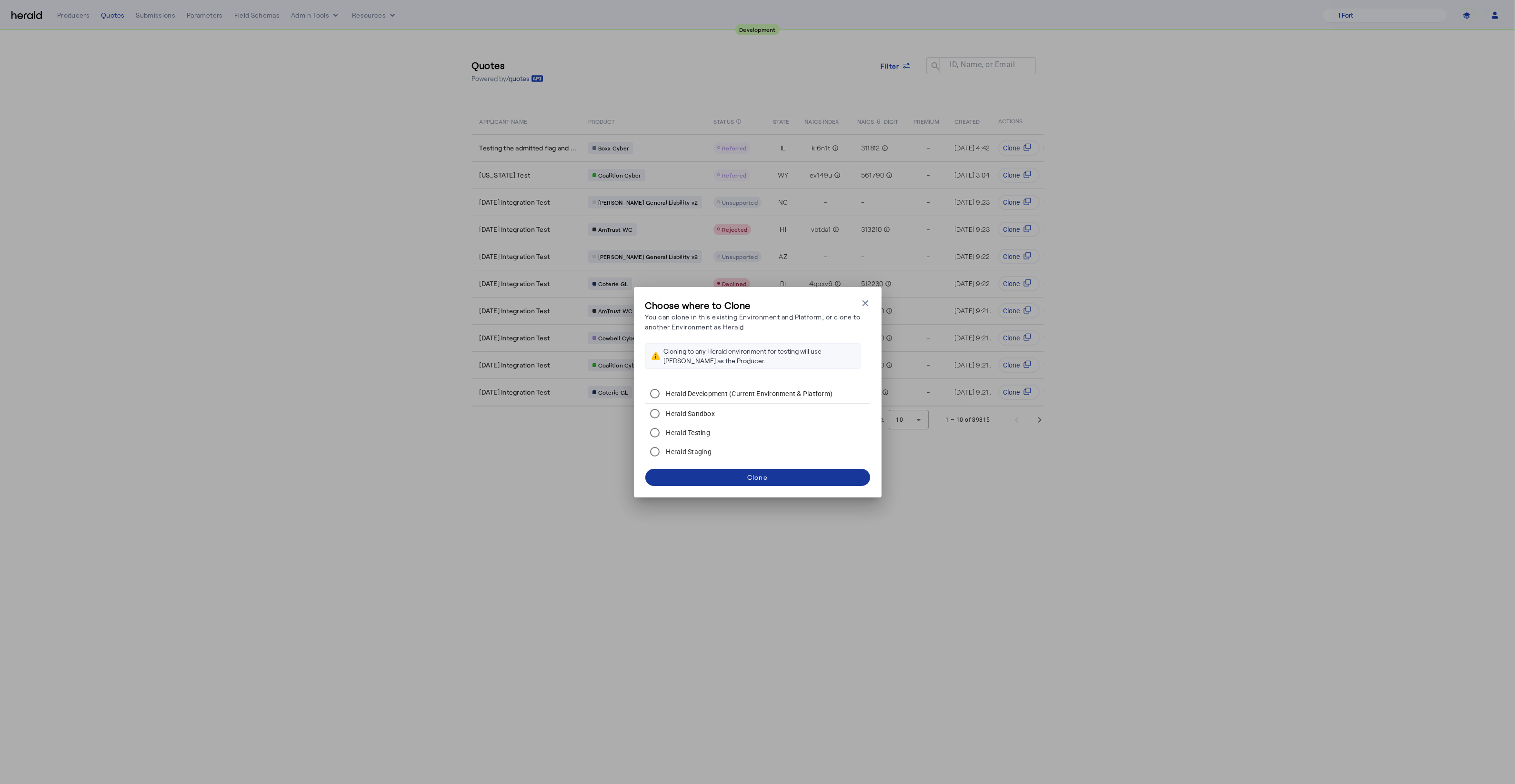
click at [791, 481] on span at bounding box center [758, 477] width 225 height 23
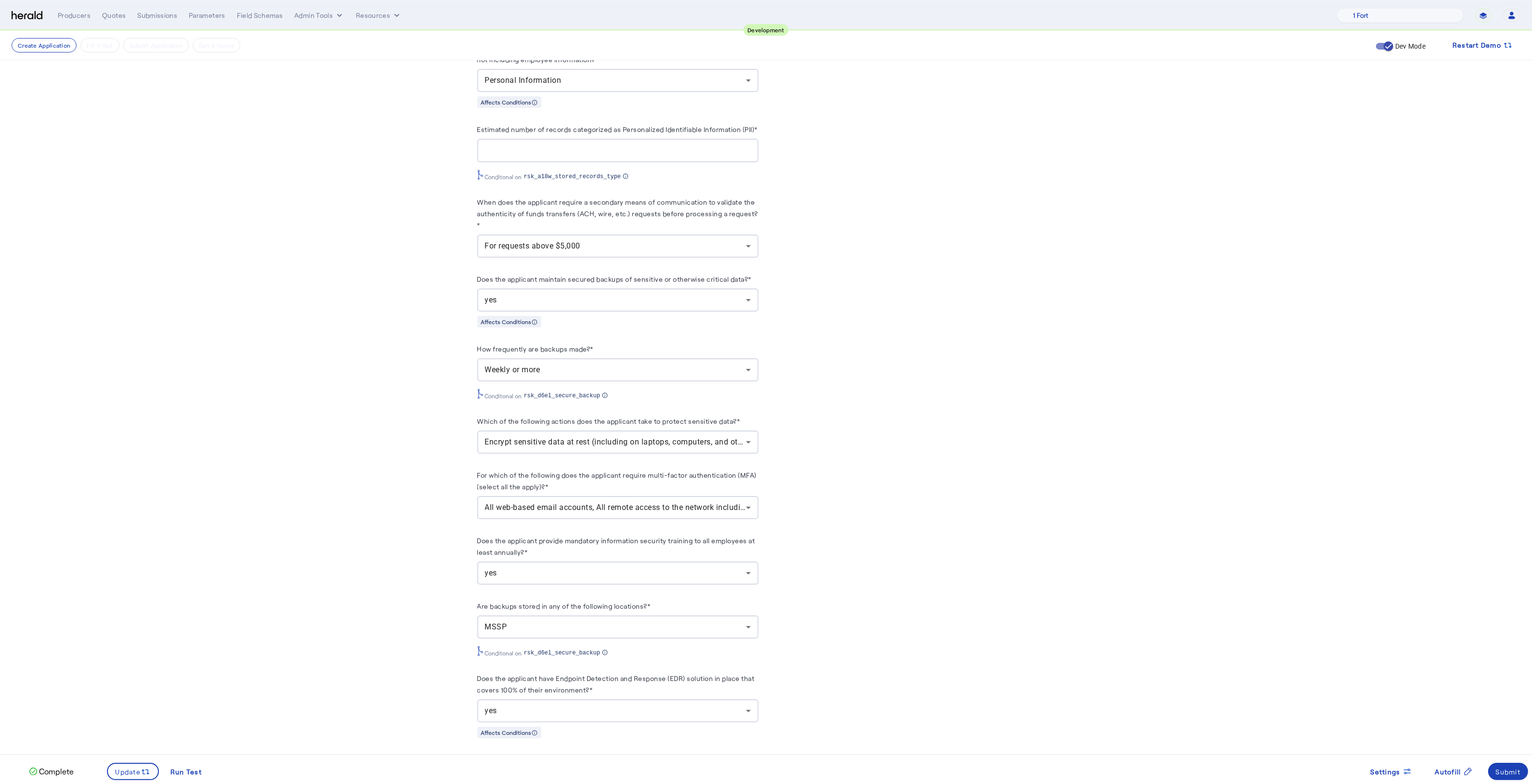
scroll to position [1077, 0]
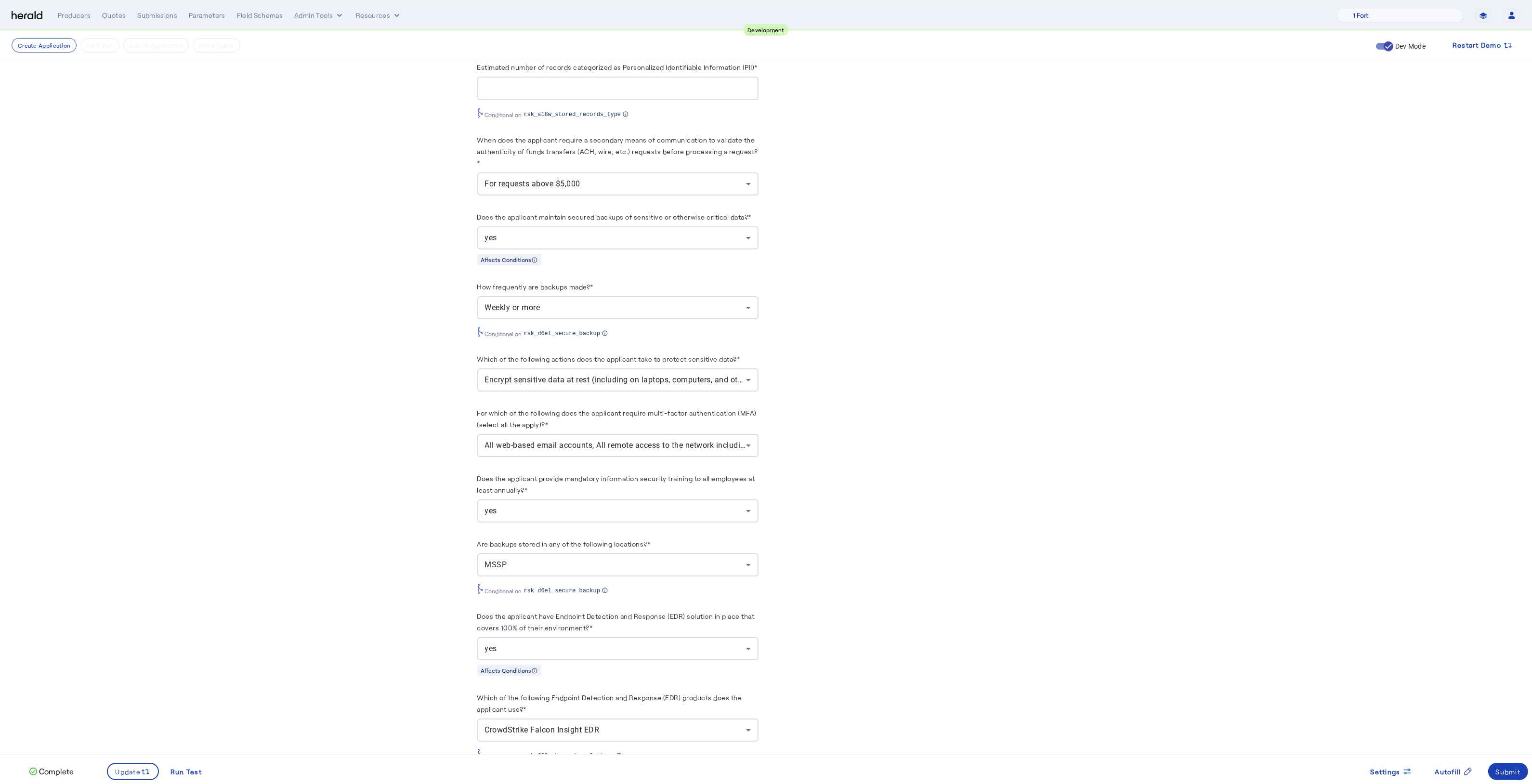
click at [538, 561] on div "MSSP" at bounding box center [618, 565] width 266 height 23
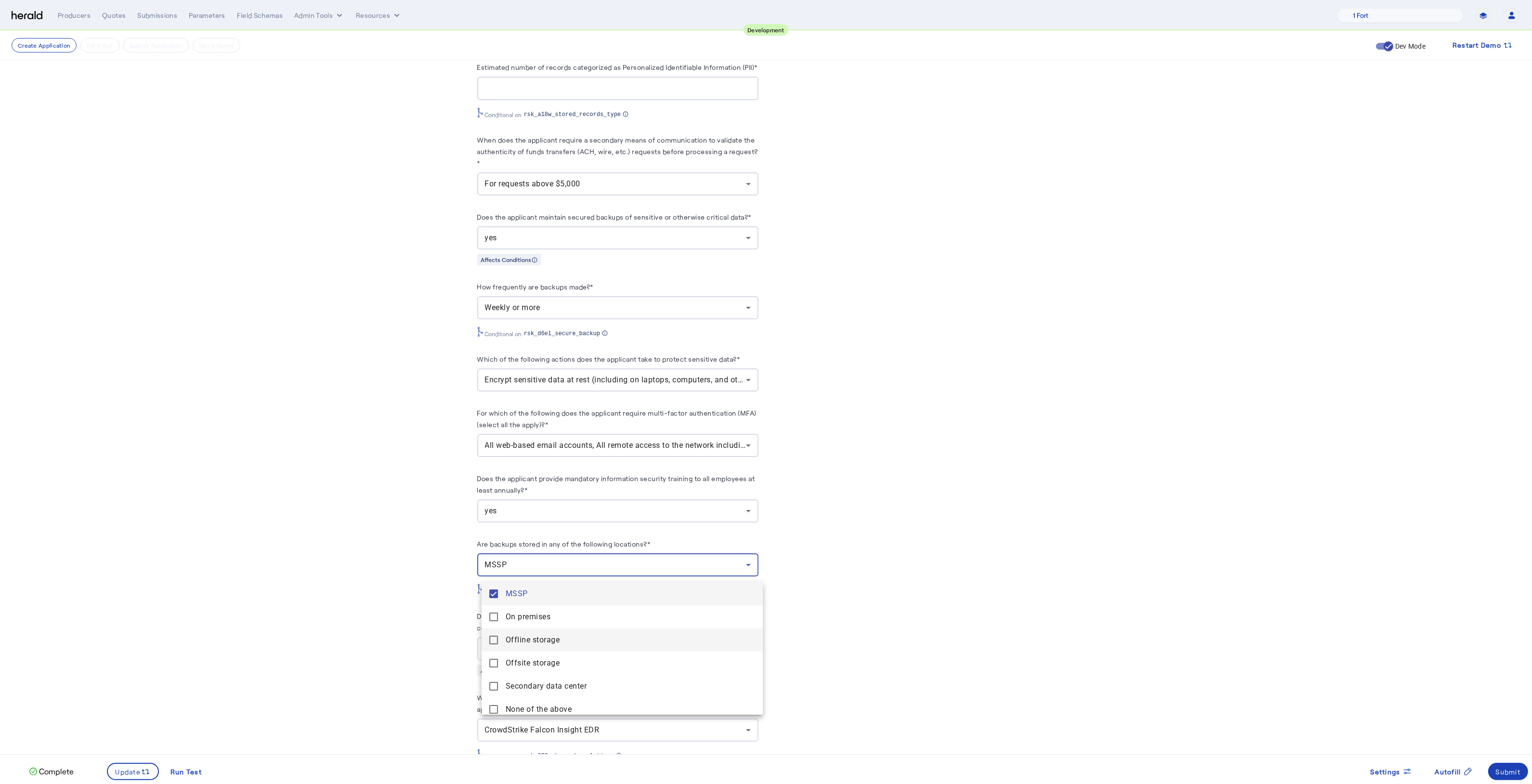
click at [528, 637] on span "Offline storage" at bounding box center [630, 639] width 249 height 11
click at [529, 655] on storage "Offsite storage" at bounding box center [622, 663] width 281 height 23
click at [522, 576] on div at bounding box center [766, 392] width 1532 height 784
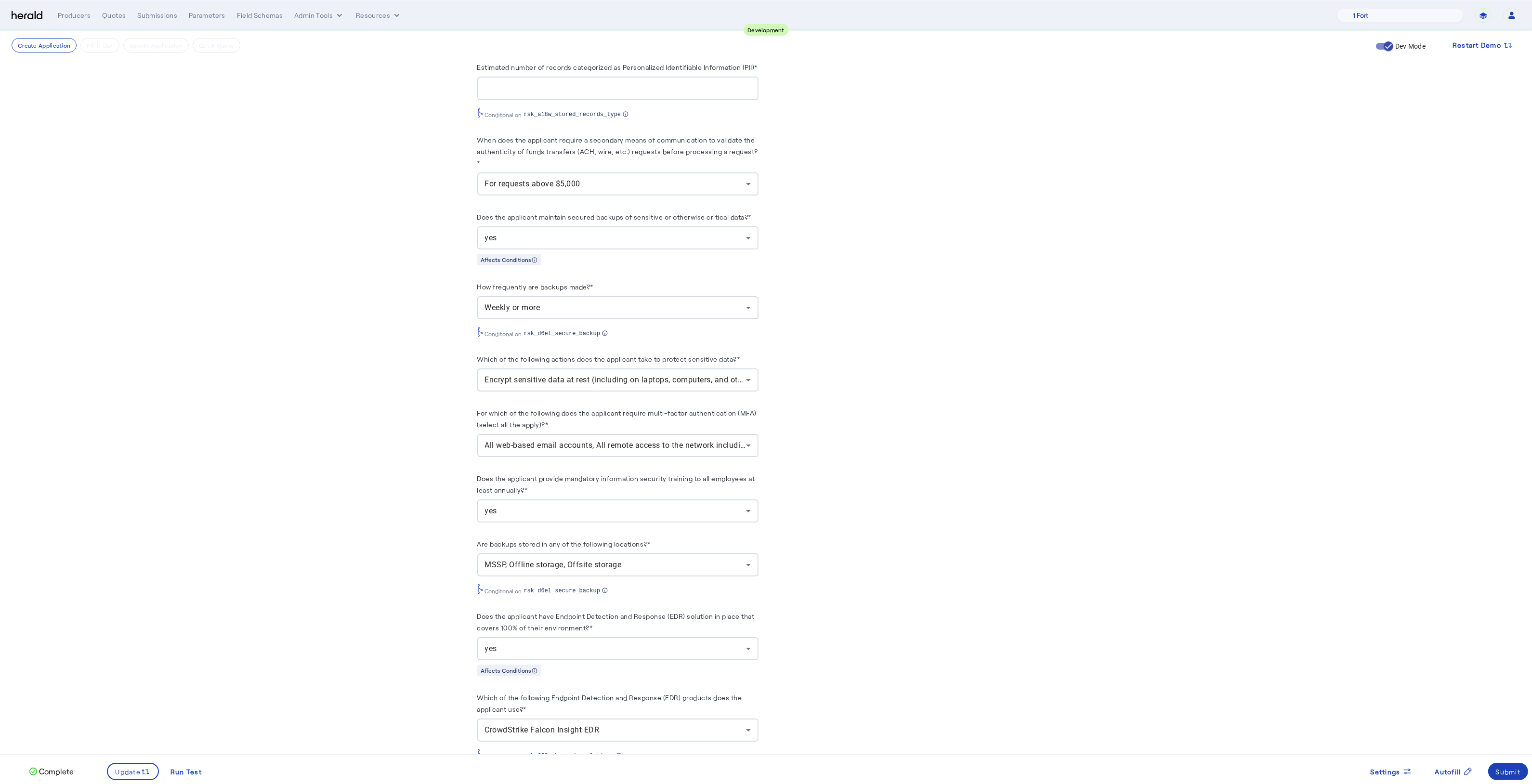
click at [517, 569] on span "MSSP, Offline storage, Offsite storage" at bounding box center [553, 564] width 137 height 9
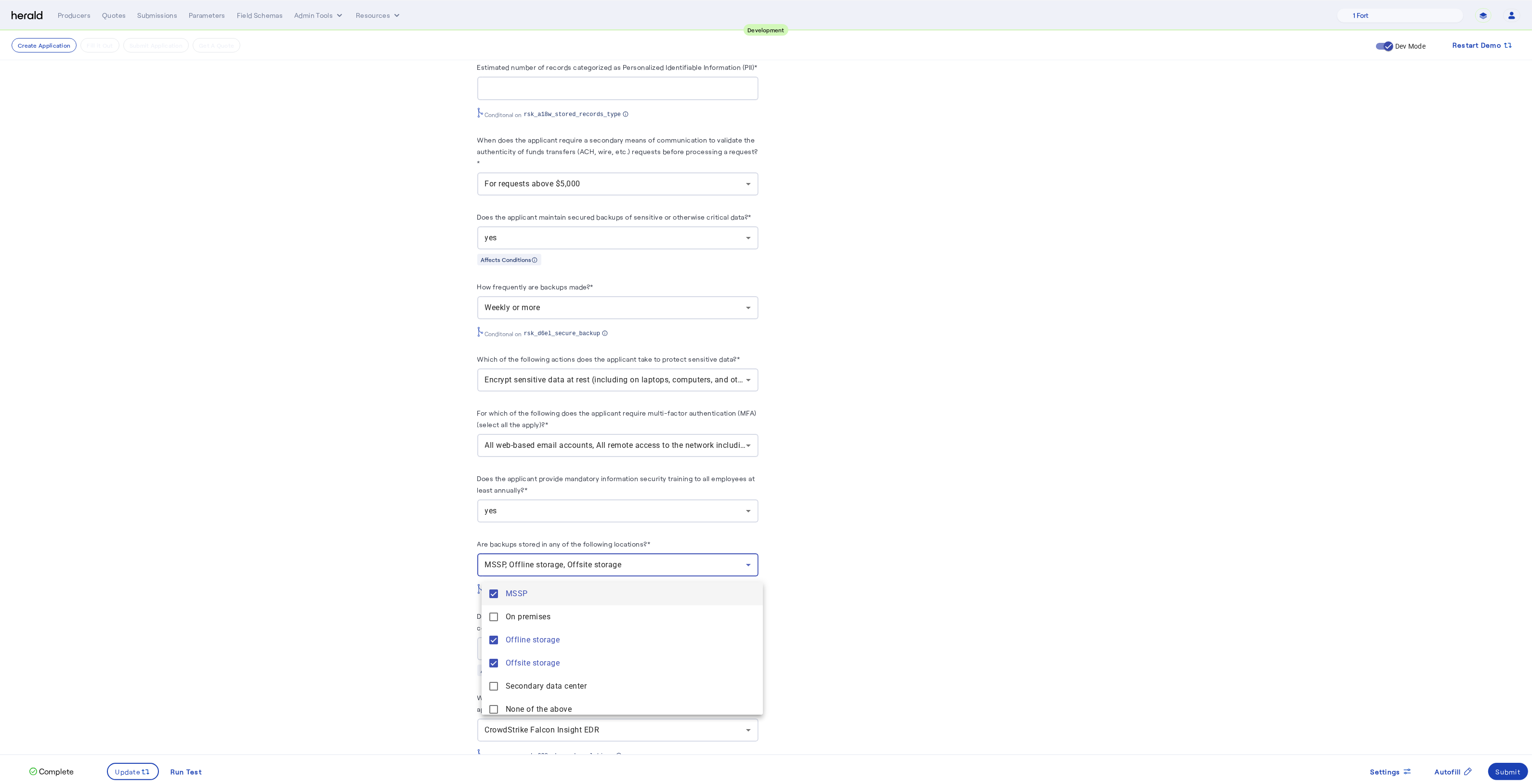
click at [520, 594] on span "MSSP" at bounding box center [630, 593] width 249 height 11
drag, startPoint x: 435, startPoint y: 652, endPoint x: 189, endPoint y: 762, distance: 269.5
click at [434, 656] on div at bounding box center [766, 392] width 1532 height 784
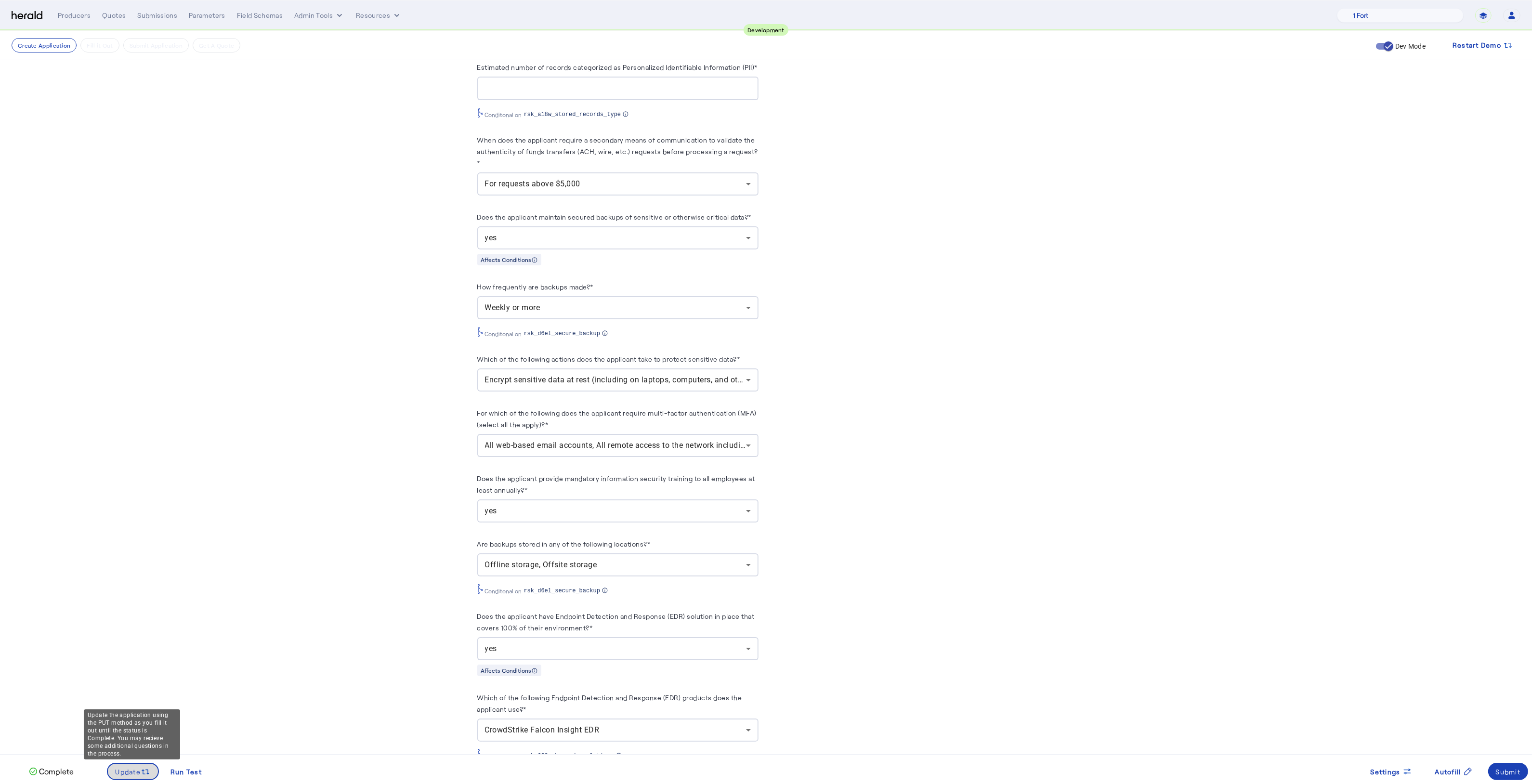
click at [145, 767] on icon at bounding box center [145, 771] width 10 height 10
click at [1513, 772] on div "Submit" at bounding box center [1508, 771] width 25 height 10
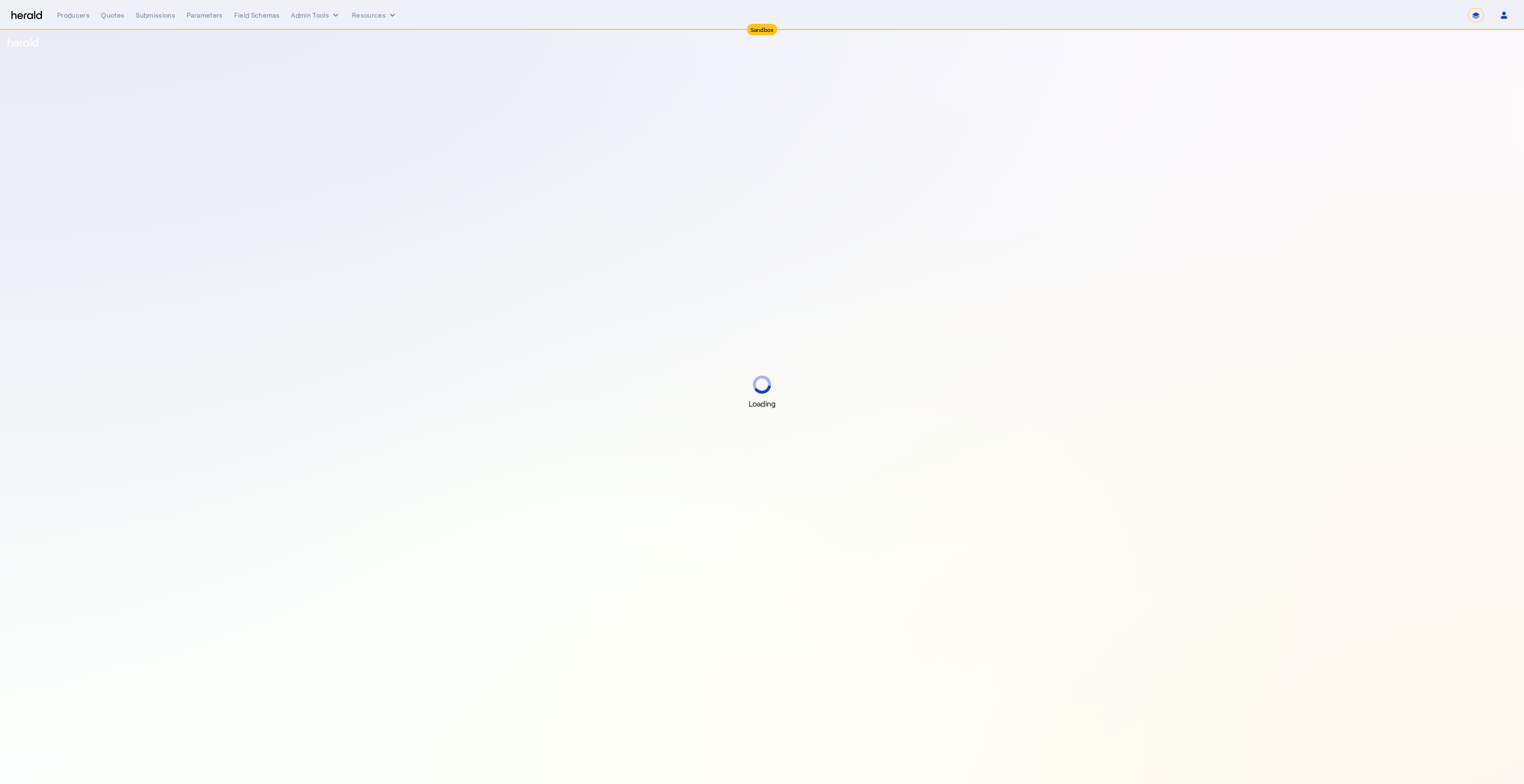
select select "*******"
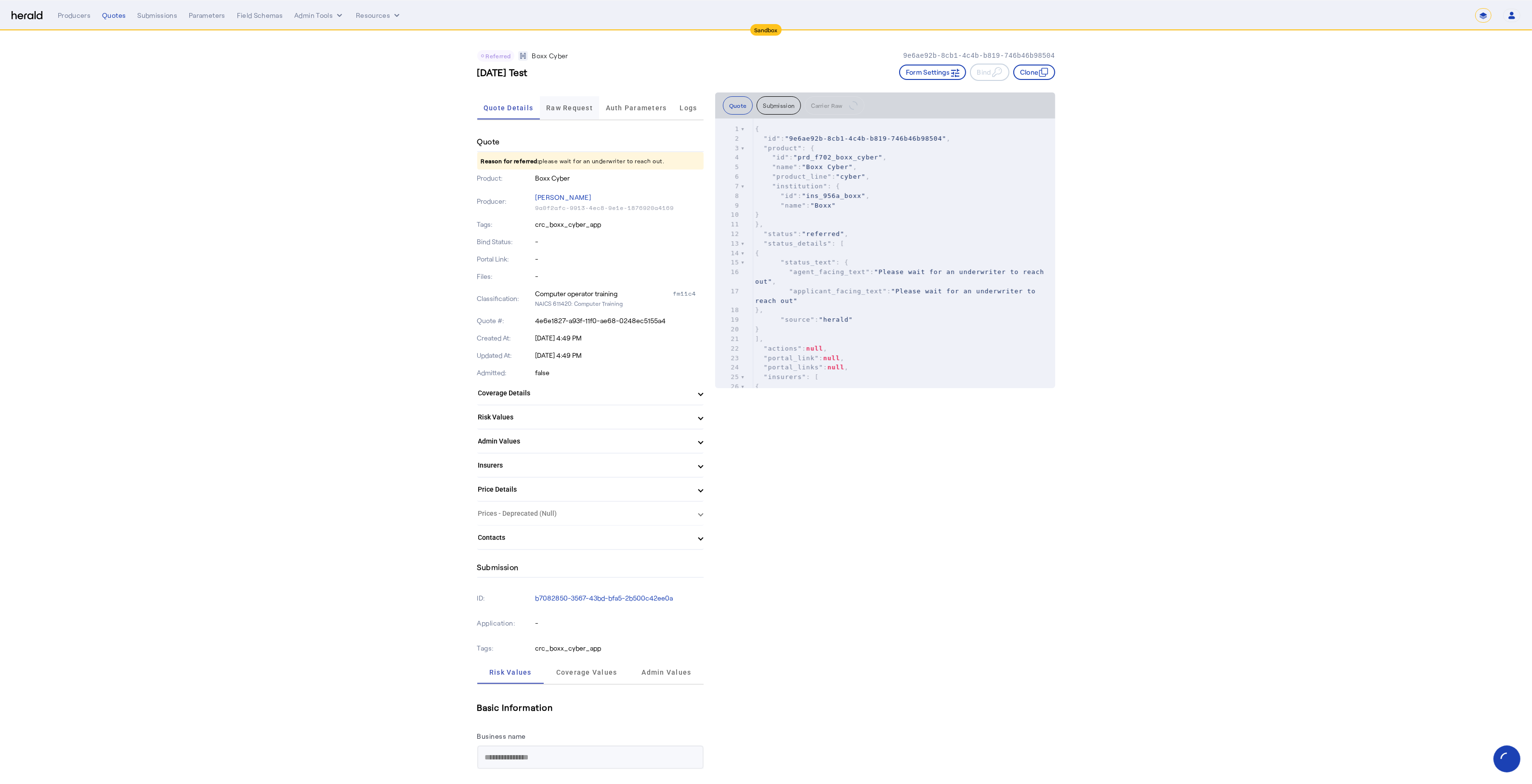
click at [585, 110] on span "Raw Request" at bounding box center [569, 108] width 47 height 7
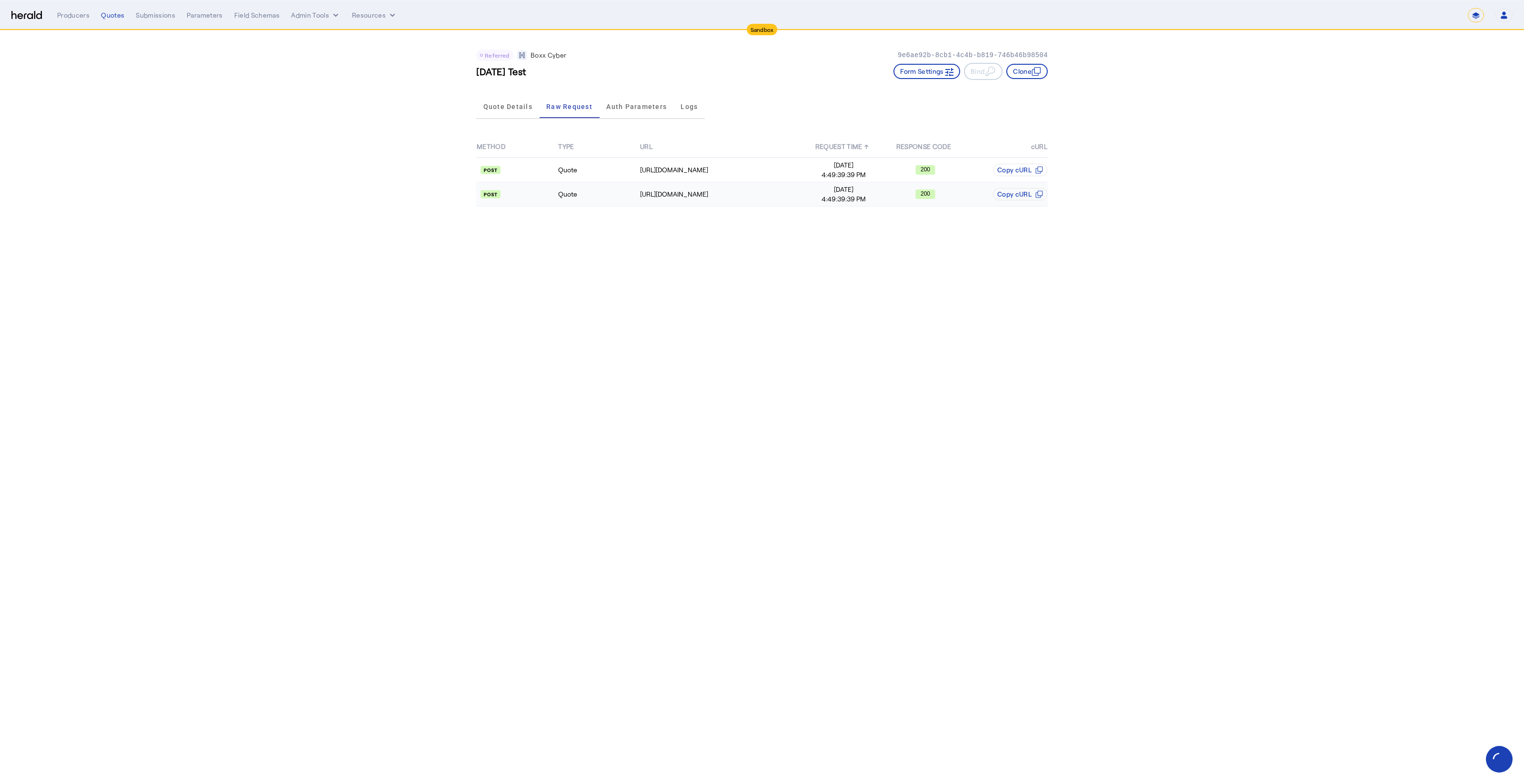
click at [579, 203] on td "Quote" at bounding box center [599, 194] width 82 height 24
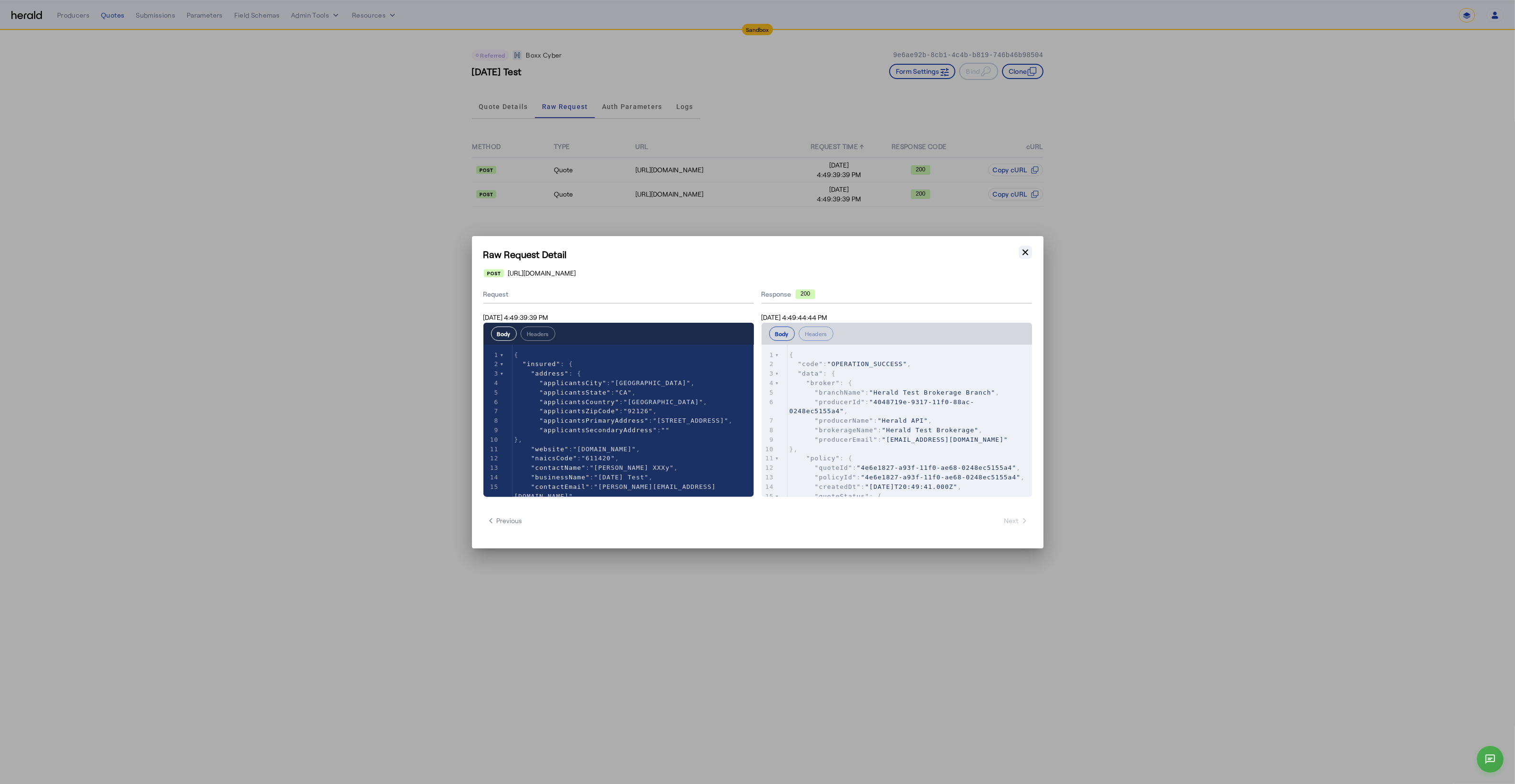
click at [1021, 248] on icon "button" at bounding box center [1025, 252] width 9 height 9
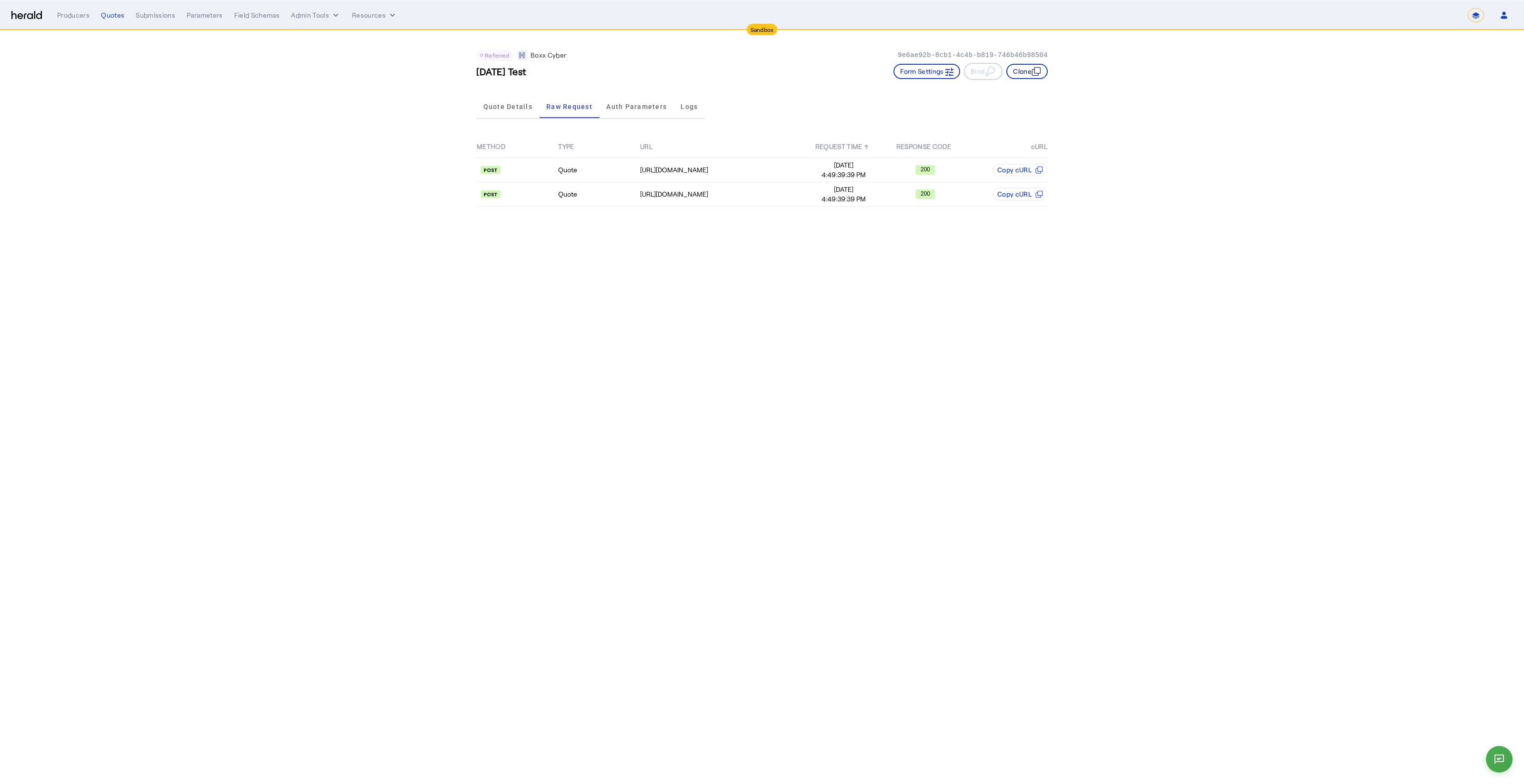
click at [1031, 69] on button "Clone" at bounding box center [1027, 72] width 41 height 15
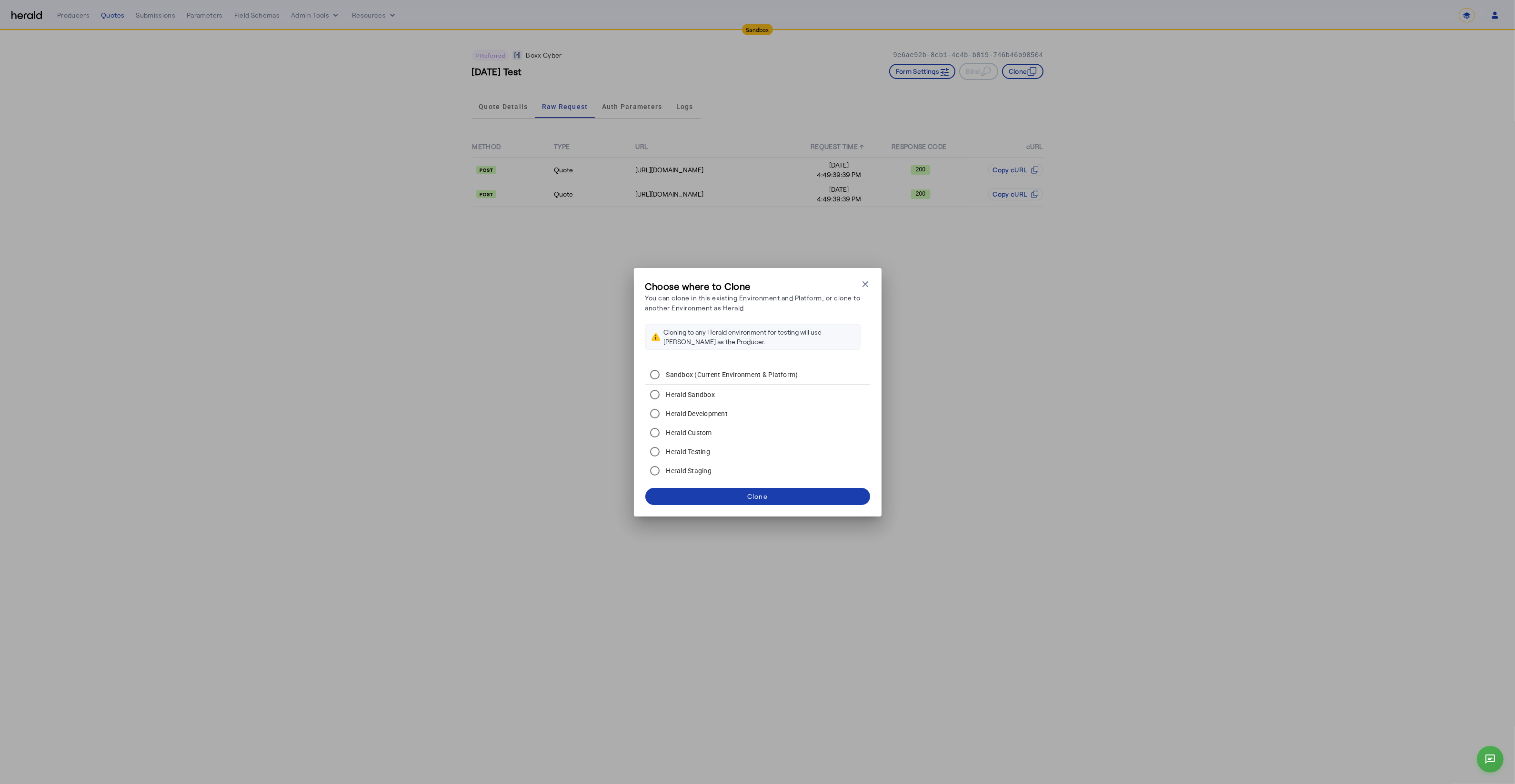
click at [744, 494] on span at bounding box center [758, 496] width 225 height 23
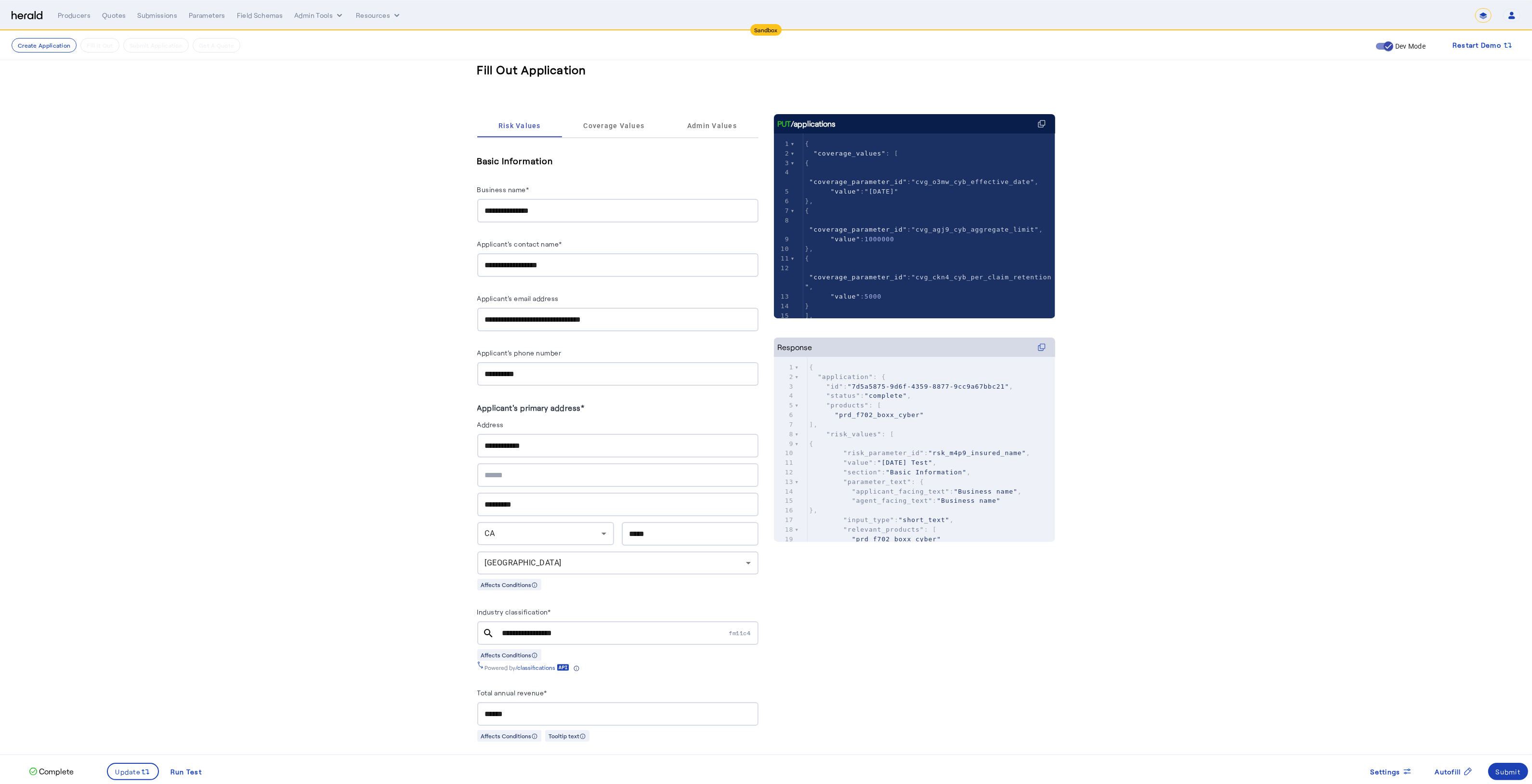
click at [520, 708] on input "******" at bounding box center [618, 713] width 266 height 11
type input "**********"
click at [141, 767] on icon at bounding box center [145, 771] width 10 height 10
click at [1521, 773] on span at bounding box center [1508, 771] width 41 height 23
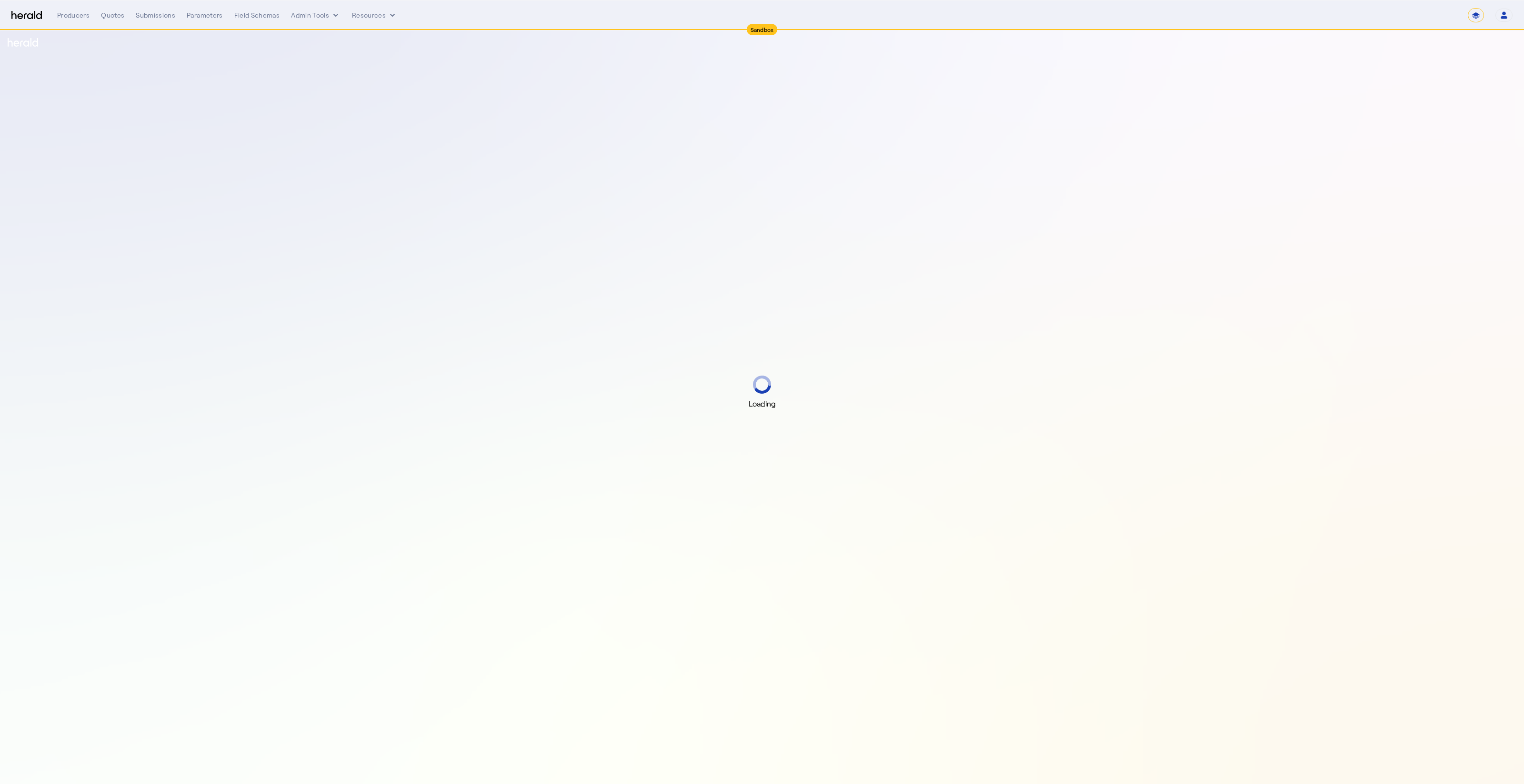
select select "*******"
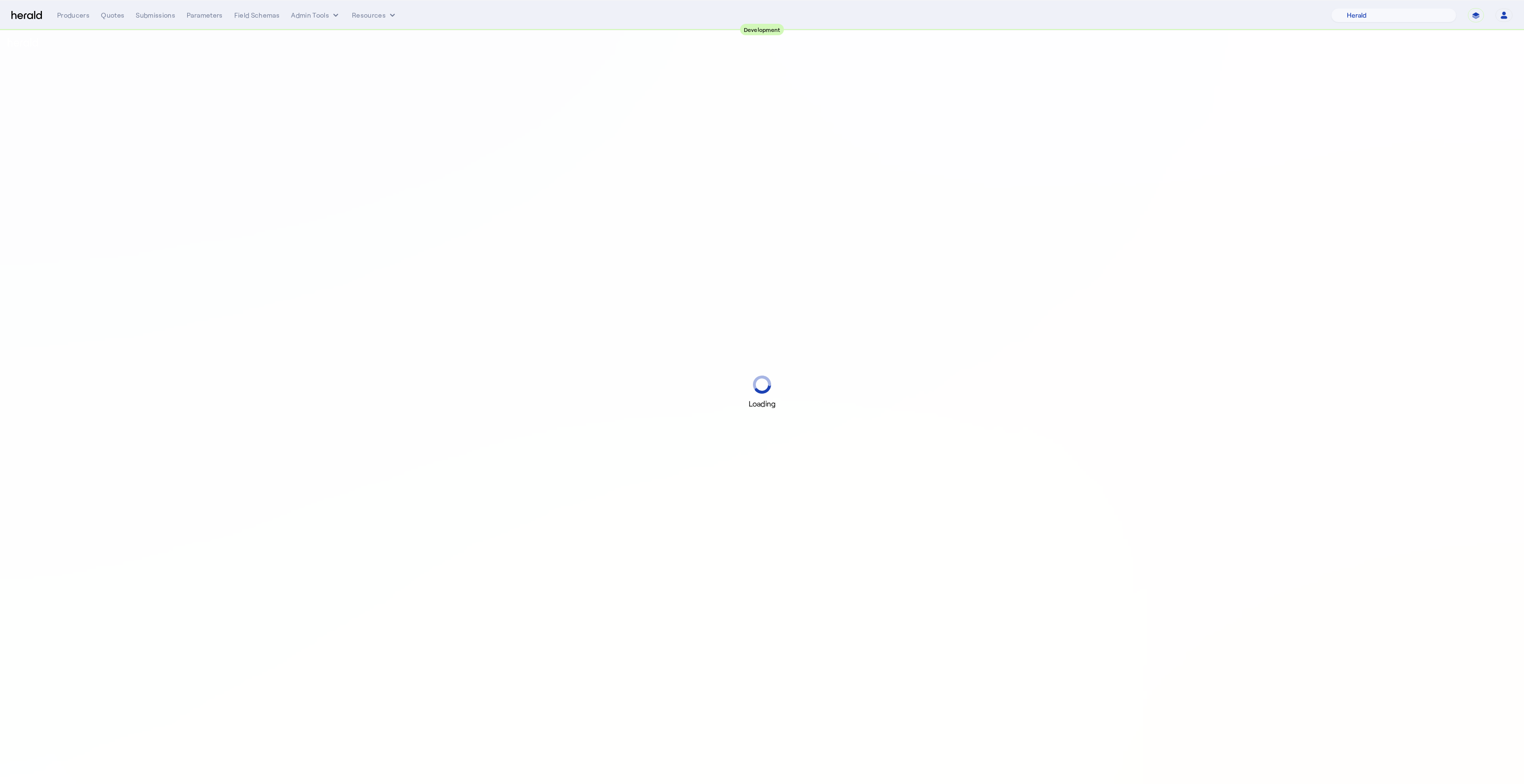
select select "pfm_2v8p_herald_api"
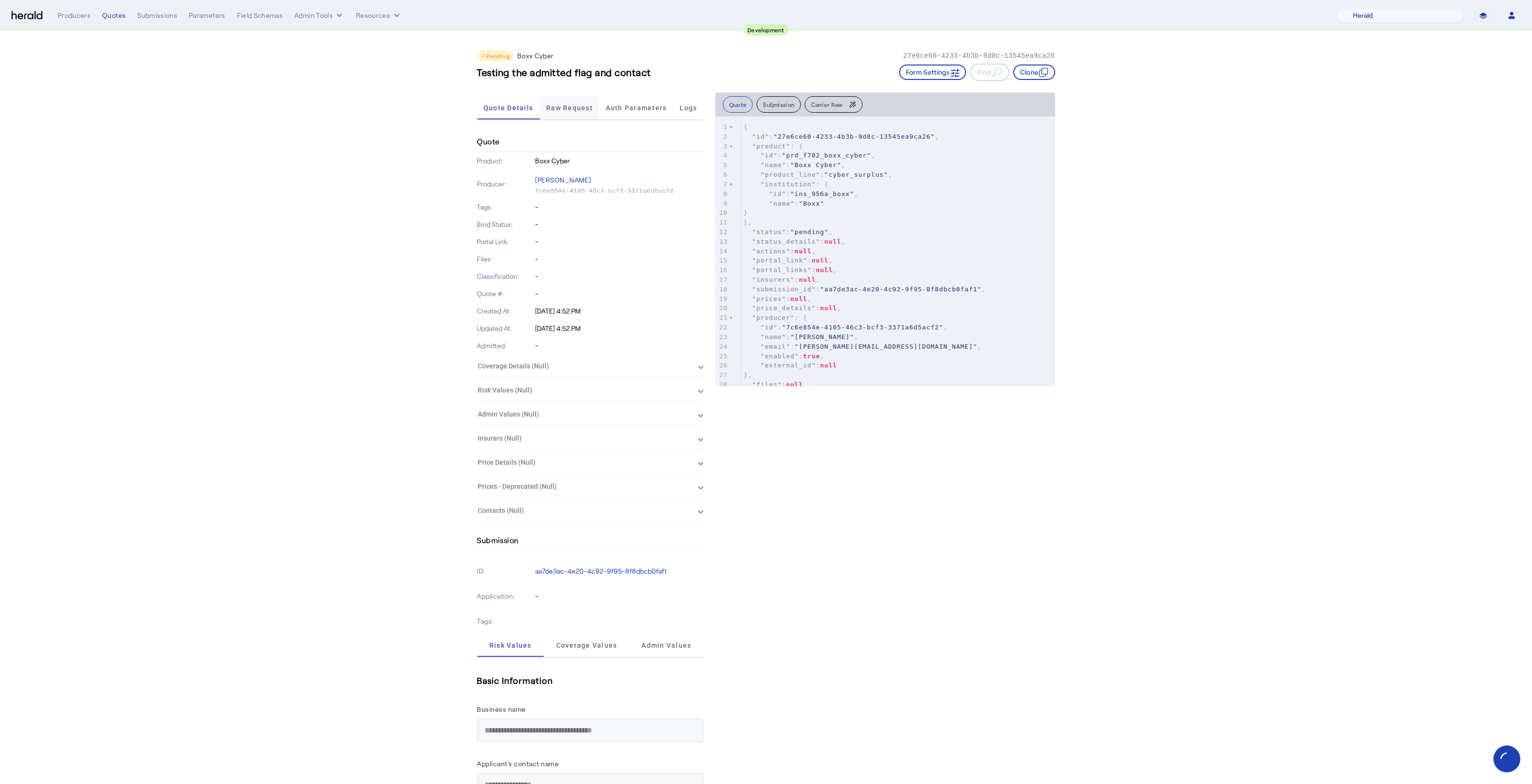
click at [581, 99] on span "Raw Request" at bounding box center [569, 108] width 47 height 23
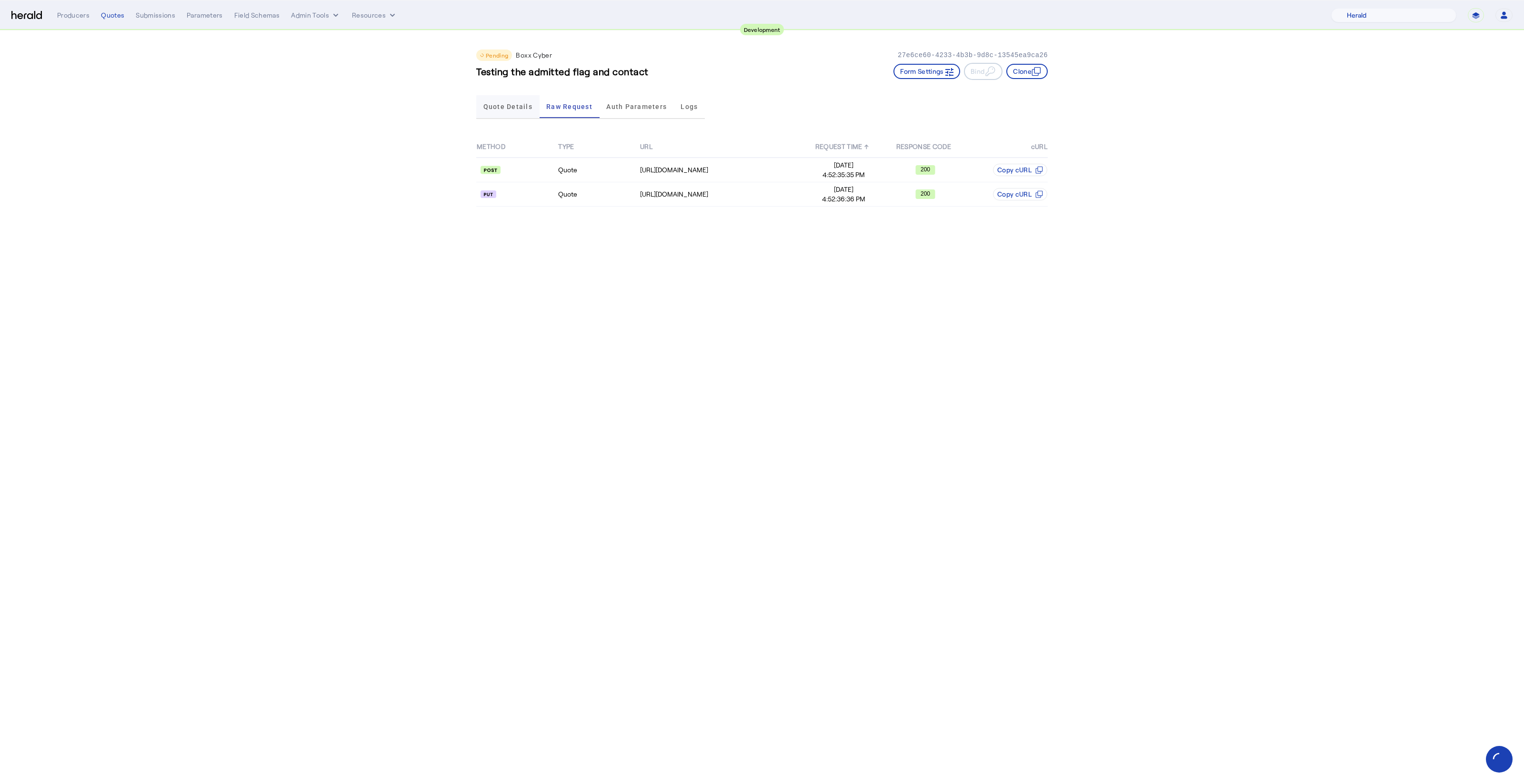
click at [502, 103] on span "Quote Details" at bounding box center [508, 106] width 49 height 7
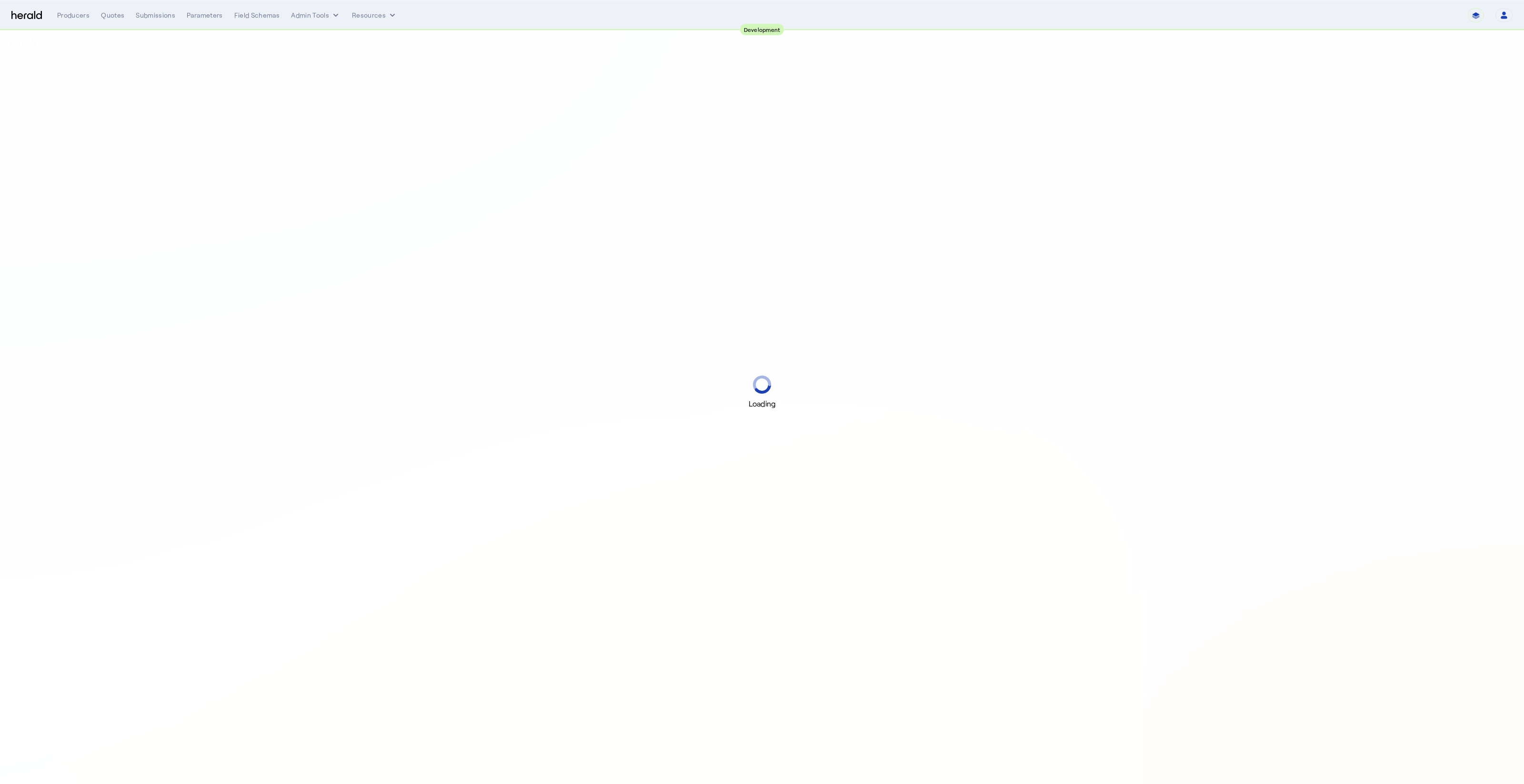
select select "pfm_2v8p_herald_api"
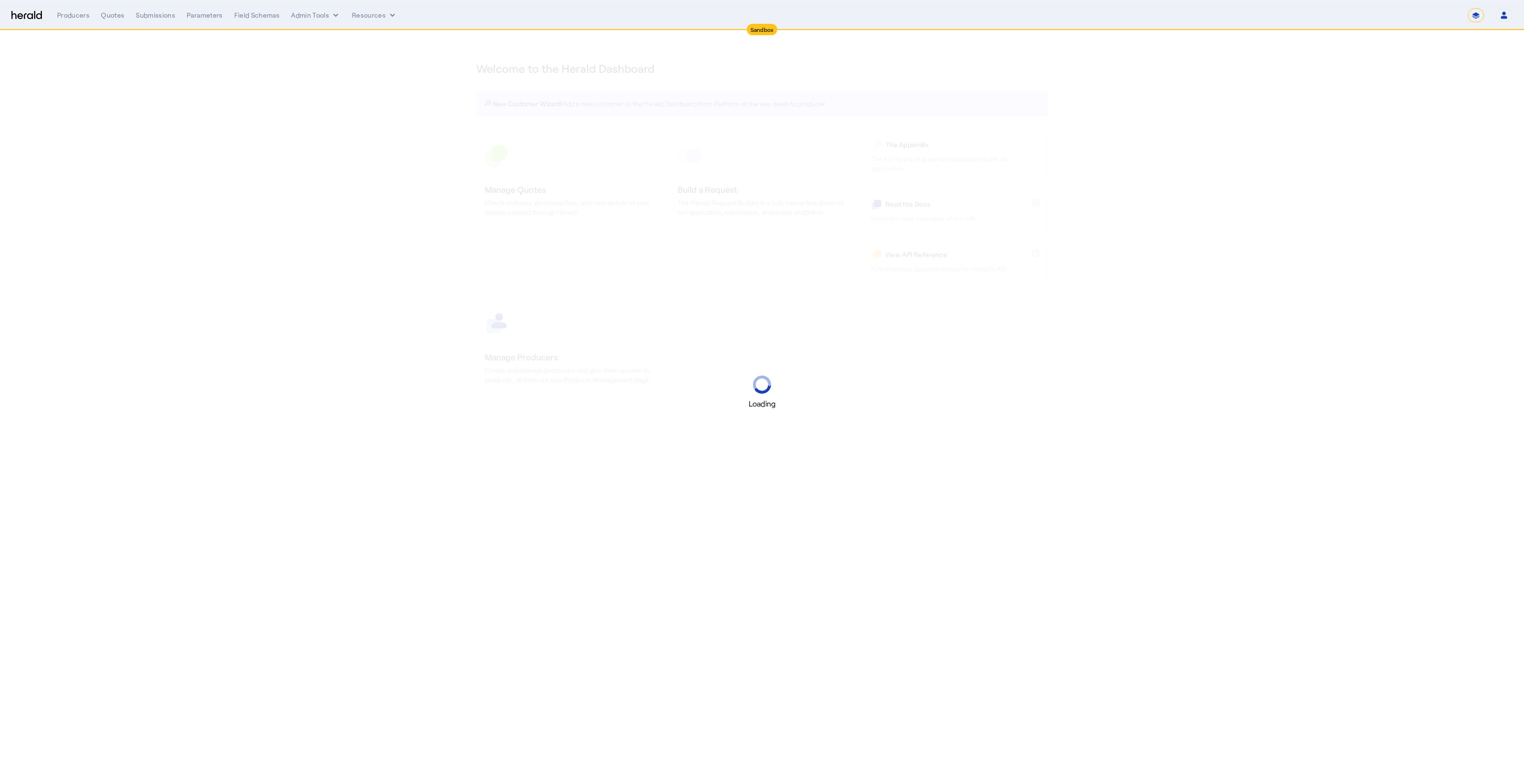
select select "*******"
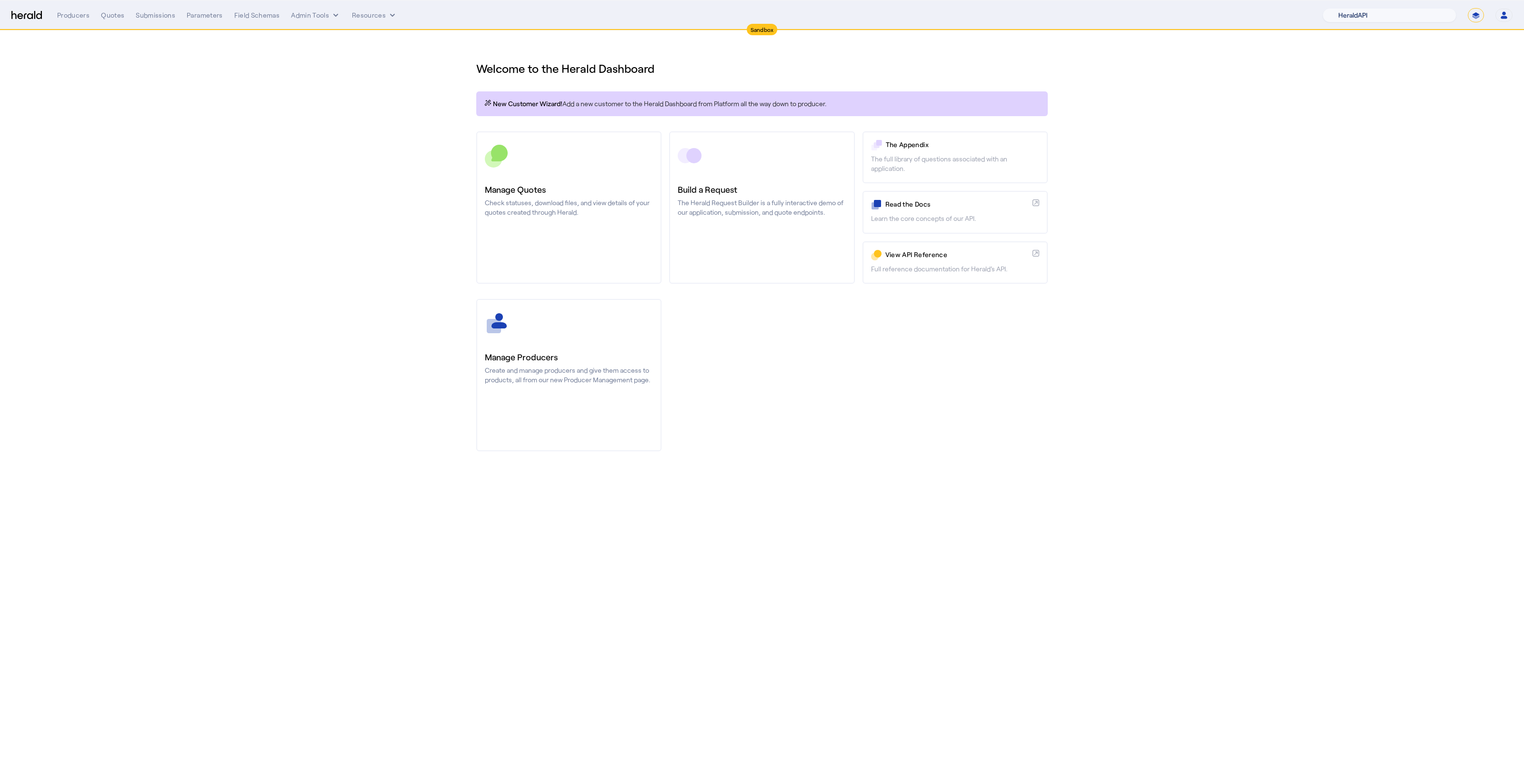
click at [1433, 12] on select "1Fort Acrisure Acturis Affinity Advisors Affinity Risk Agentero AmWins Anzen Ao…" at bounding box center [1389, 15] width 134 height 14
click at [1348, 8] on select "1Fort Acrisure Acturis Affinity Advisors Affinity Risk Agentero AmWins Anzen Ao…" at bounding box center [1389, 15] width 134 height 14
click at [1431, 14] on select "1Fort Acrisure Acturis Affinity Advisors Affinity Risk Agentero AmWins Anzen Ao…" at bounding box center [1389, 15] width 134 height 14
select select "pfm_h3db_crc"
click at [1348, 8] on select "1Fort Acrisure Acturis Affinity Advisors Affinity Risk Agentero AmWins Anzen Ao…" at bounding box center [1389, 15] width 134 height 14
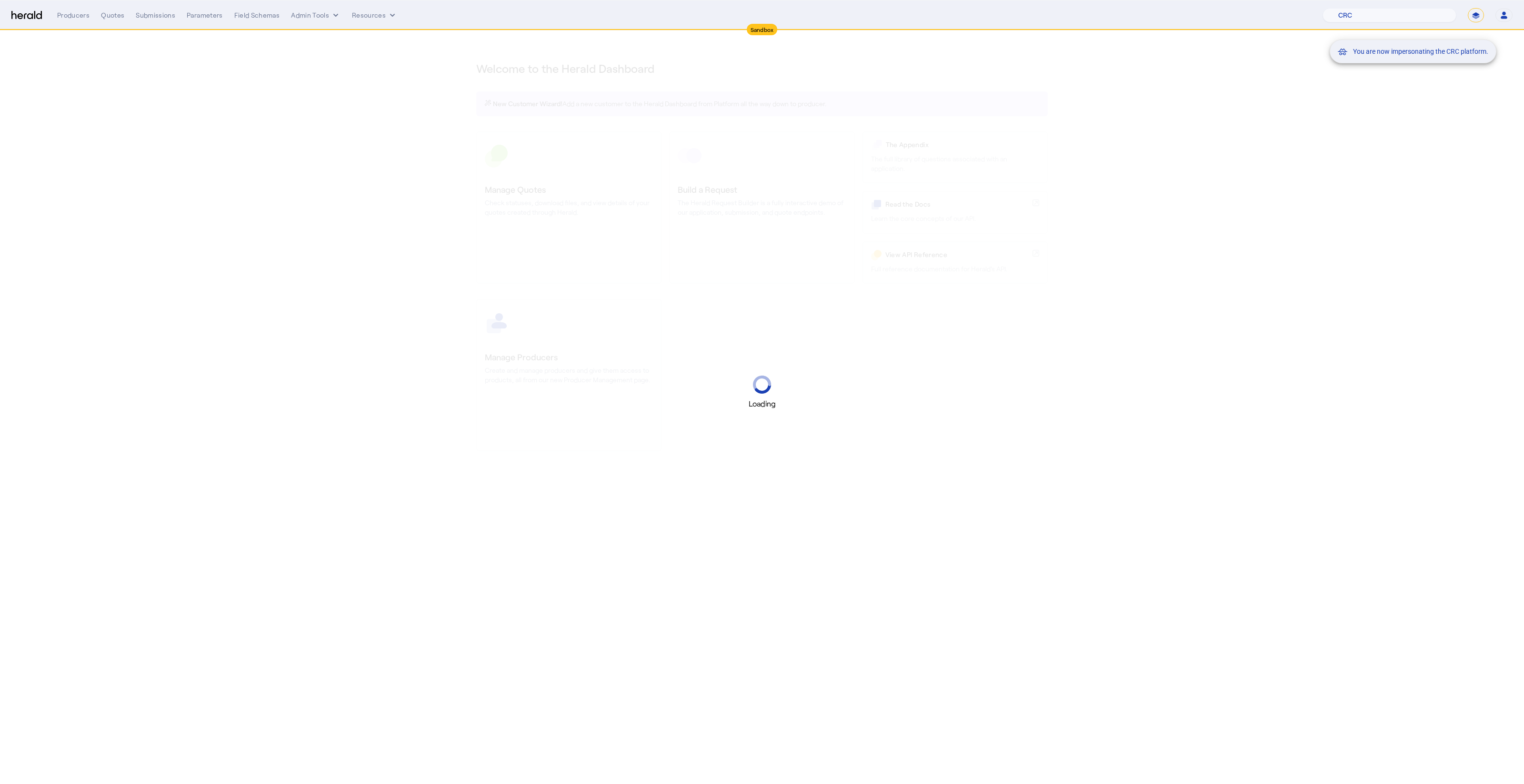
click at [379, 231] on div "You are now impersonating the CRC platform." at bounding box center [762, 392] width 1524 height 784
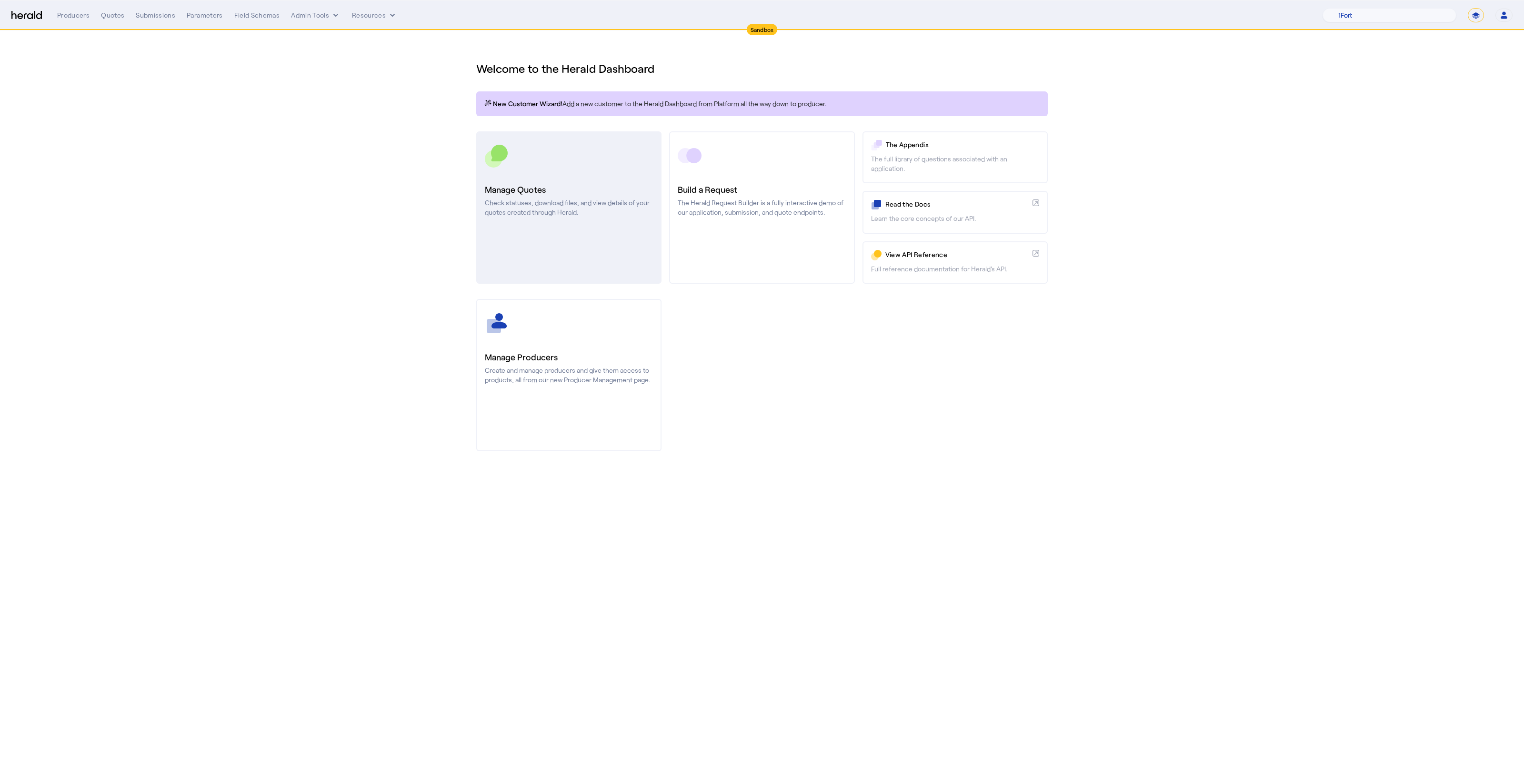
click at [522, 174] on link "Manage Quotes Check statuses, download files, and view details of your quotes c…" at bounding box center [569, 208] width 185 height 153
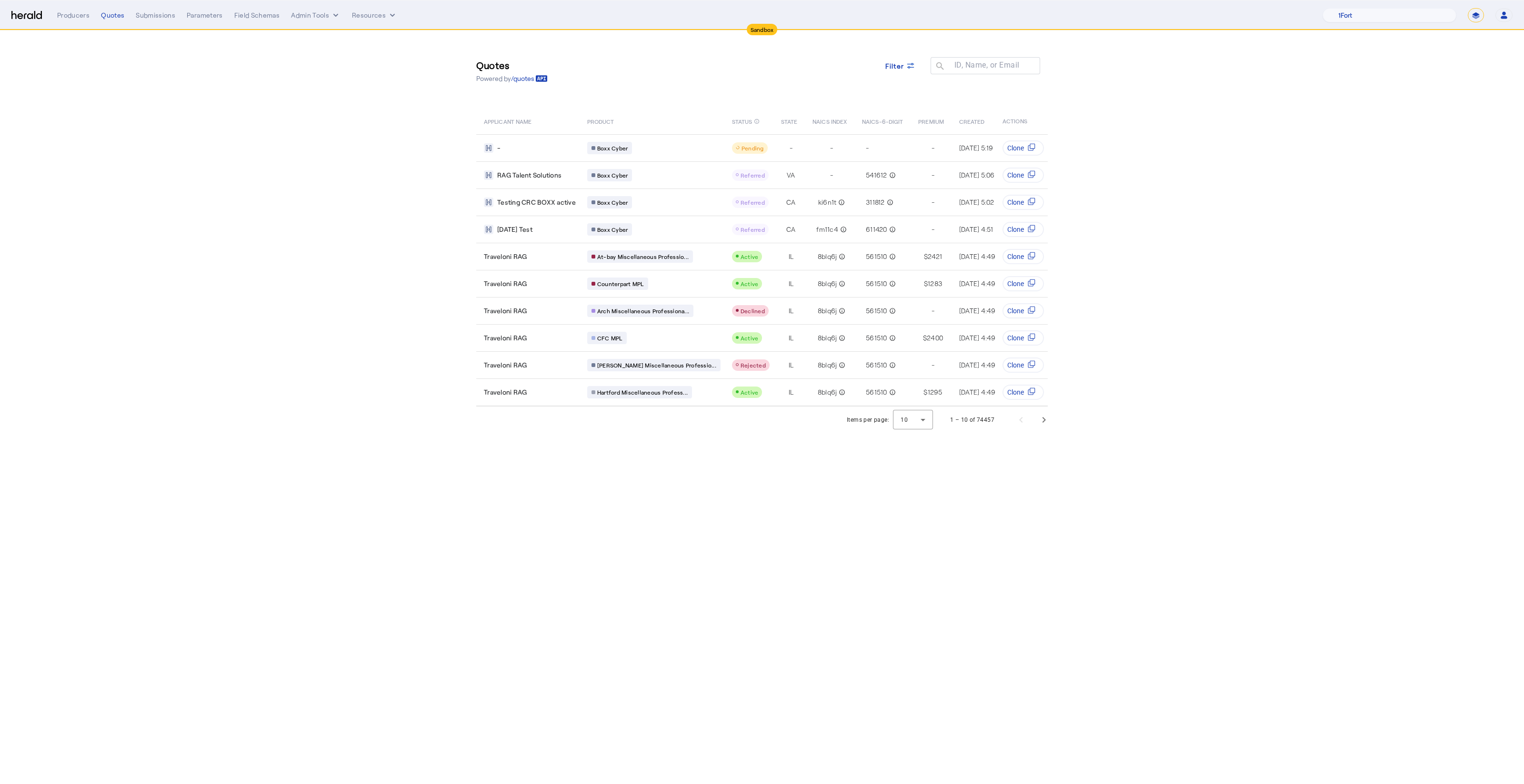
click at [522, 174] on span "RAG Talent Solutions" at bounding box center [529, 175] width 64 height 9
click at [201, 186] on section "Quotes Powered by /quotes Filter ID, Name, or Email search APPLICANT NAME PRODU…" at bounding box center [762, 232] width 1524 height 403
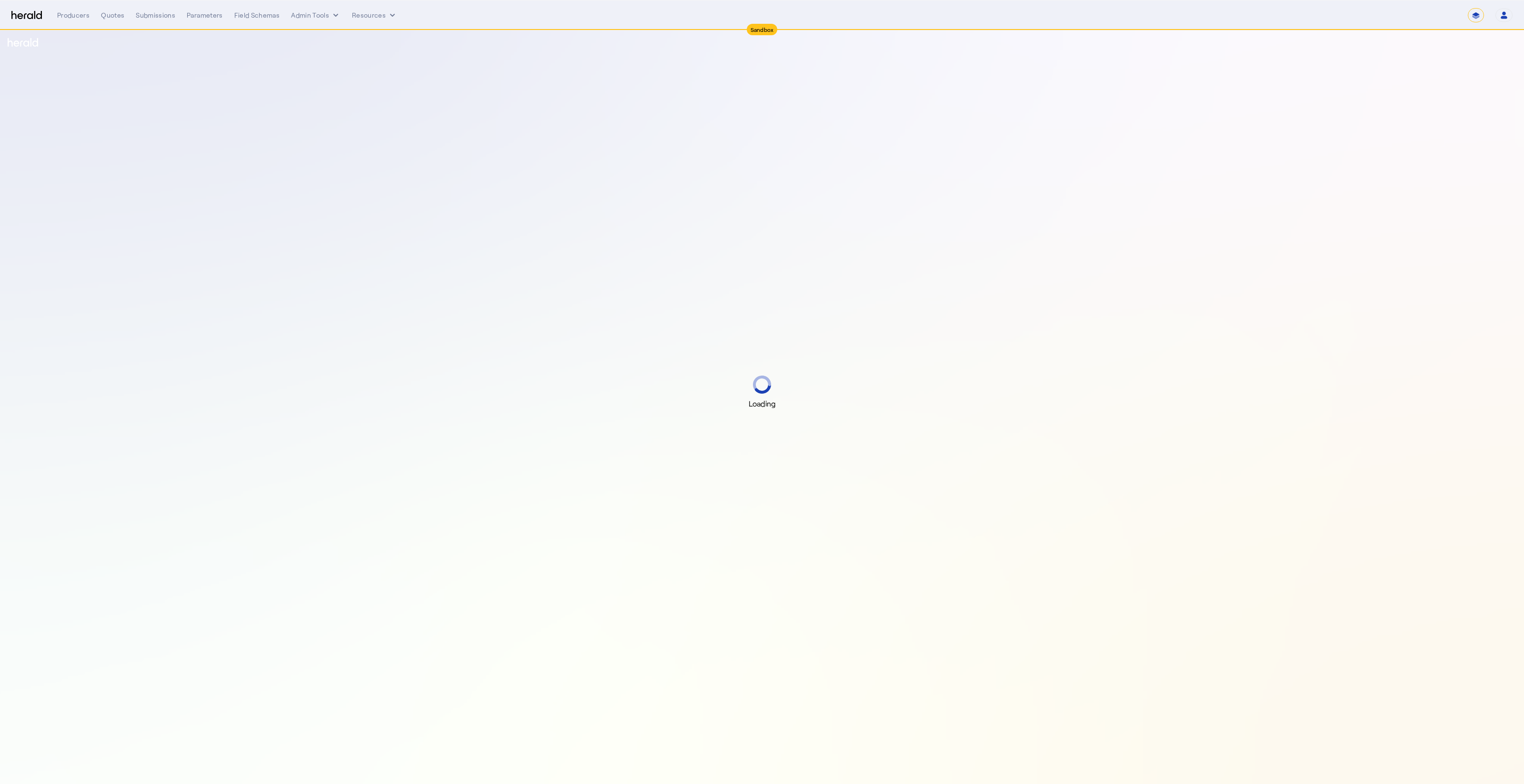
select select "*******"
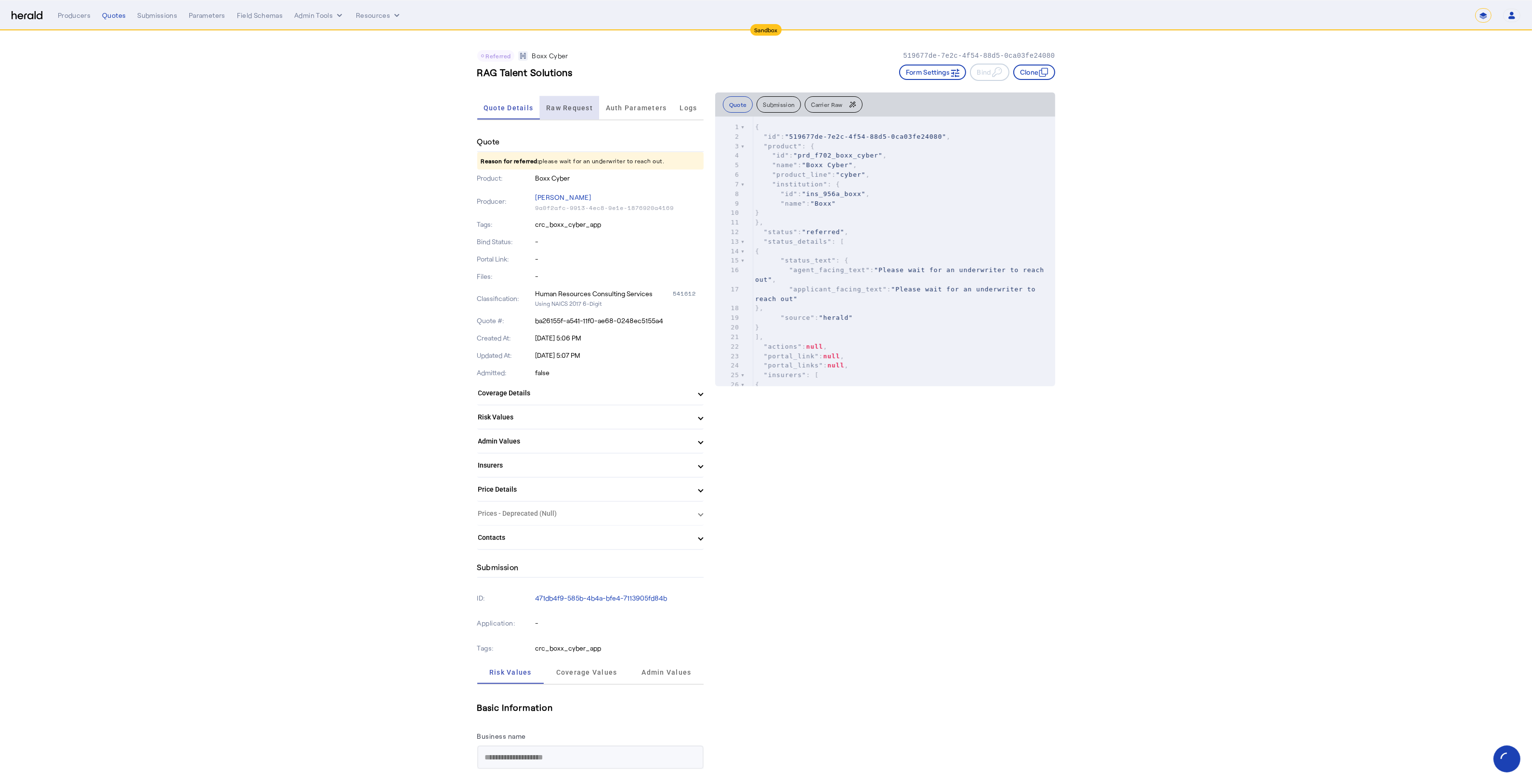
click at [579, 105] on span "Raw Request" at bounding box center [569, 108] width 47 height 7
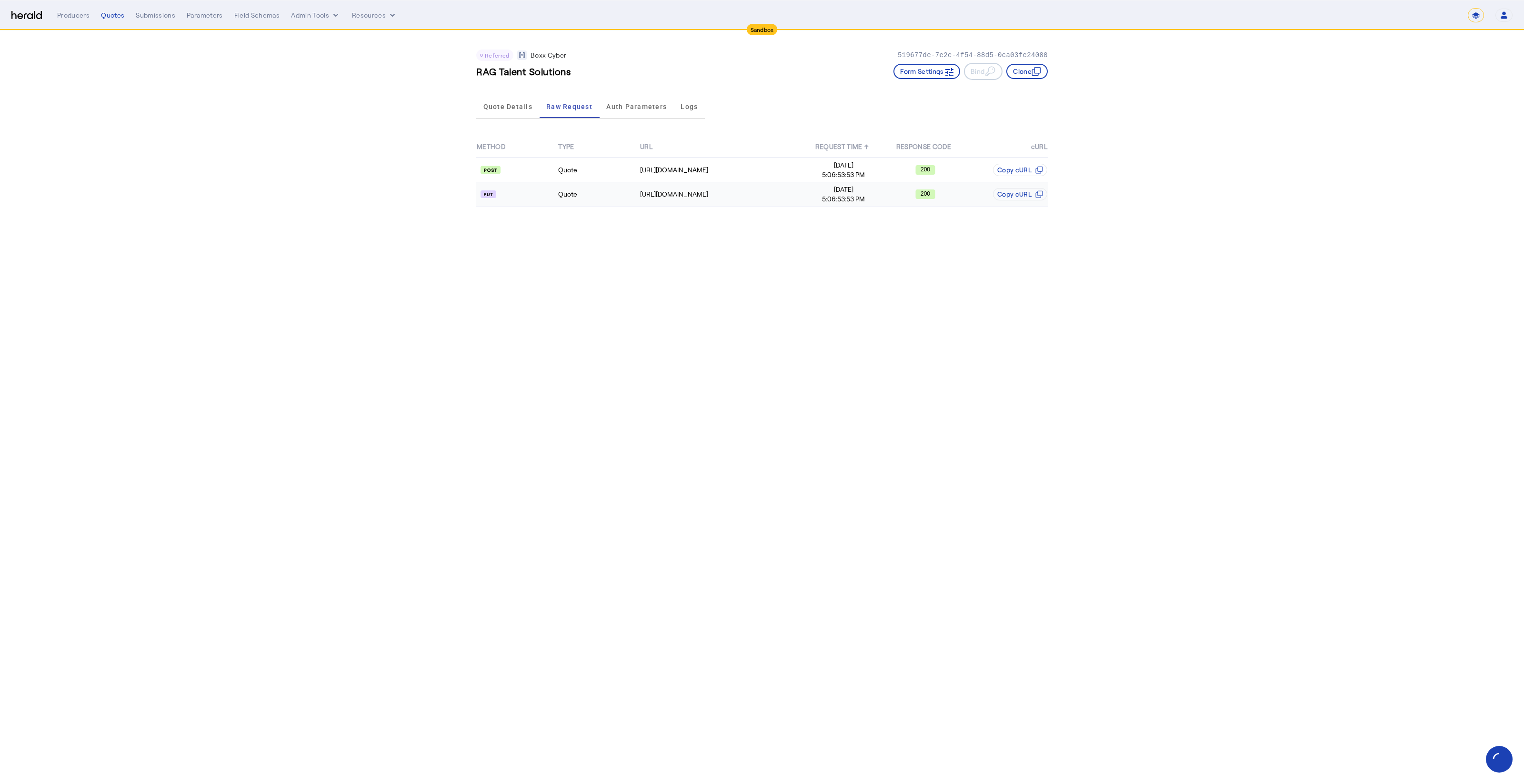
click at [618, 198] on td "Quote" at bounding box center [599, 194] width 82 height 24
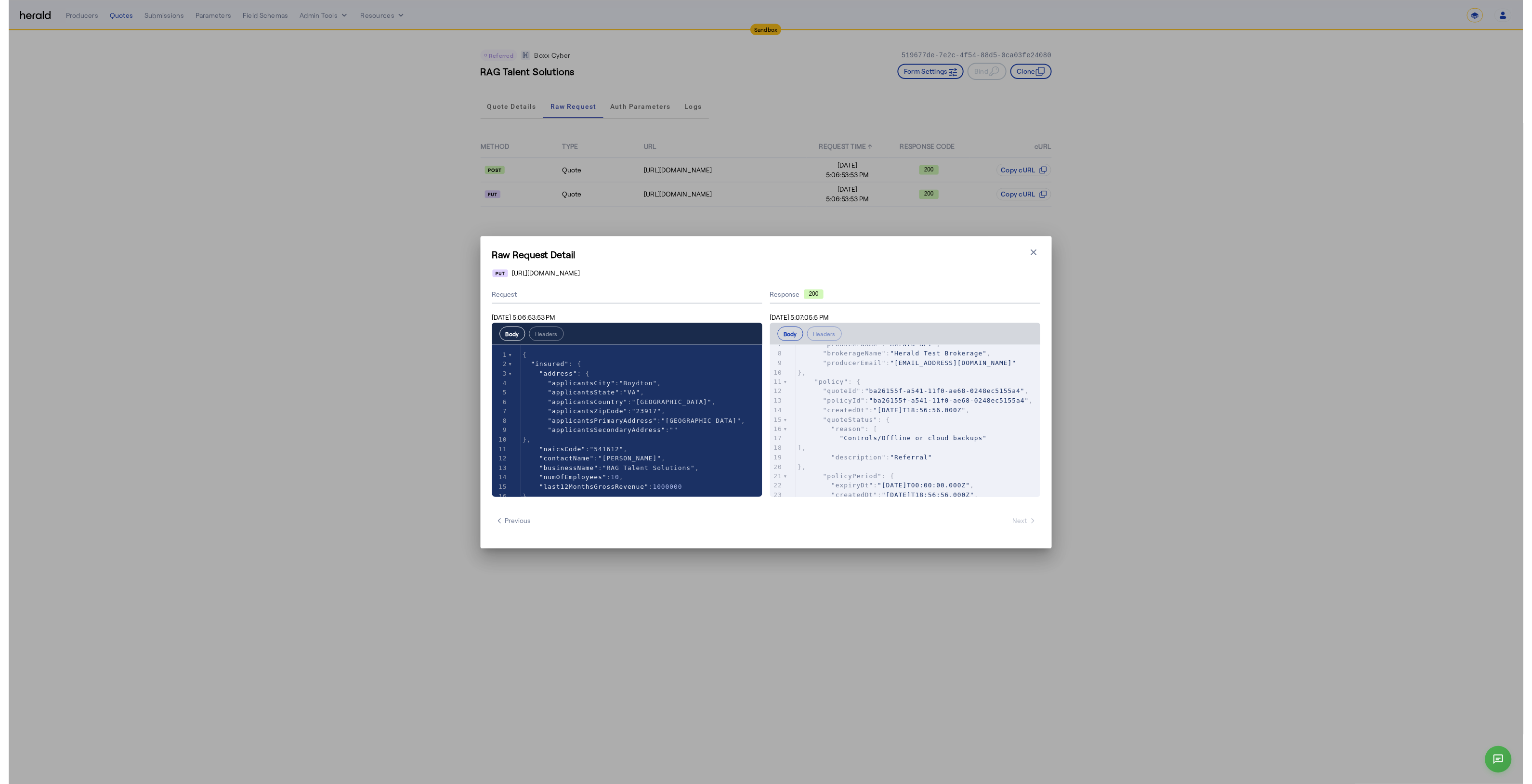
scroll to position [104, 0]
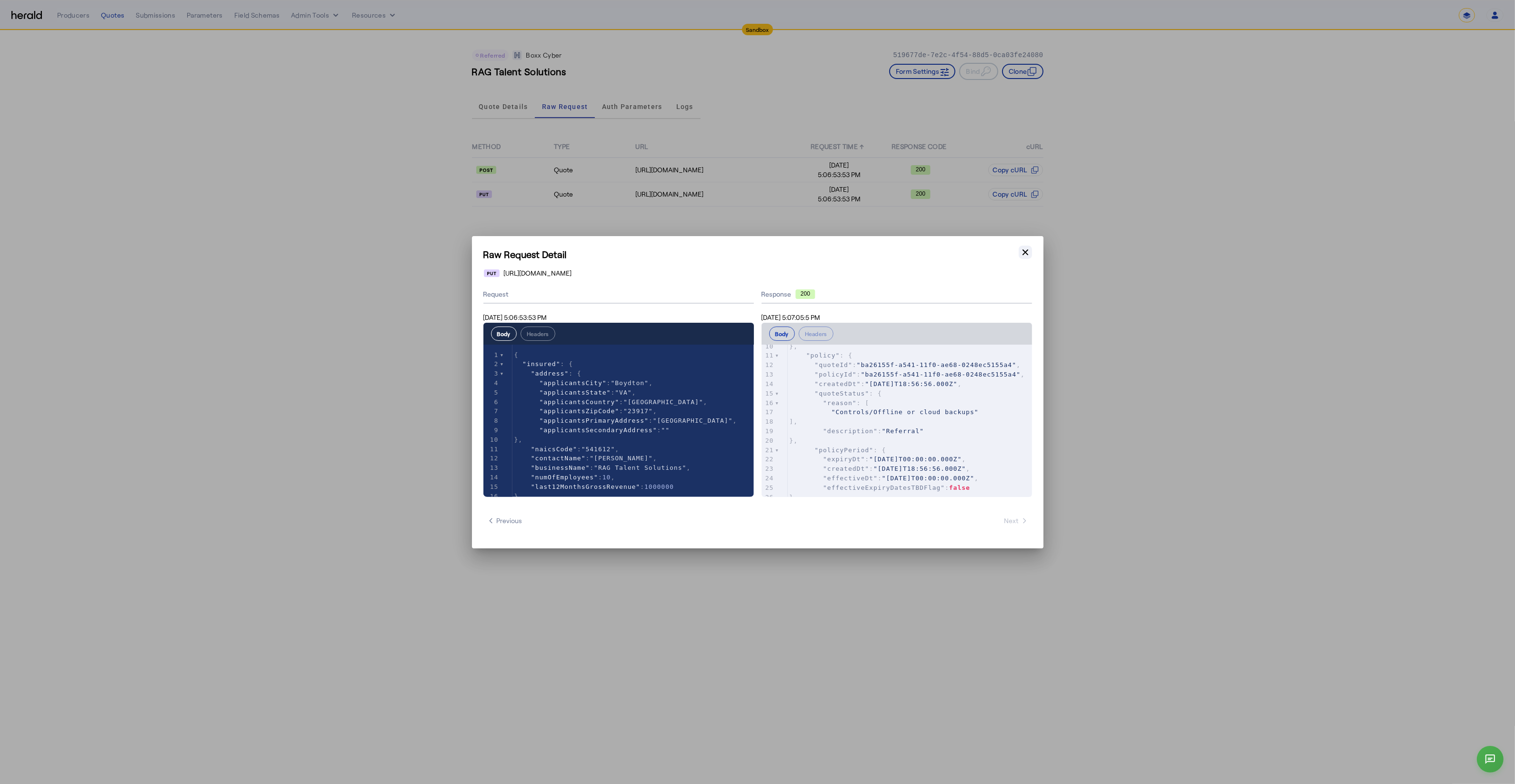
click at [1023, 246] on button "Close modal" at bounding box center [1025, 252] width 14 height 14
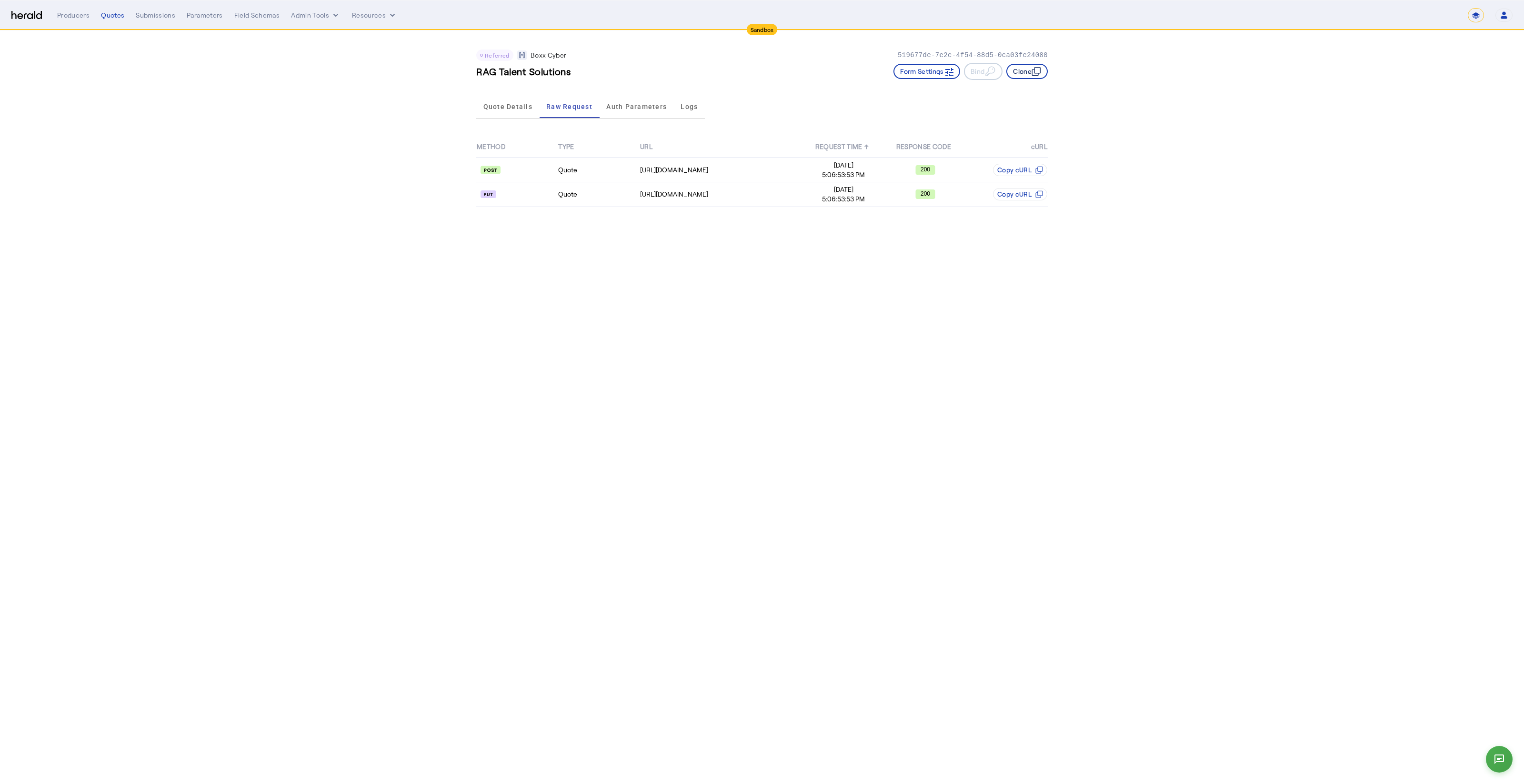
click at [1022, 76] on button "Clone" at bounding box center [1027, 72] width 41 height 15
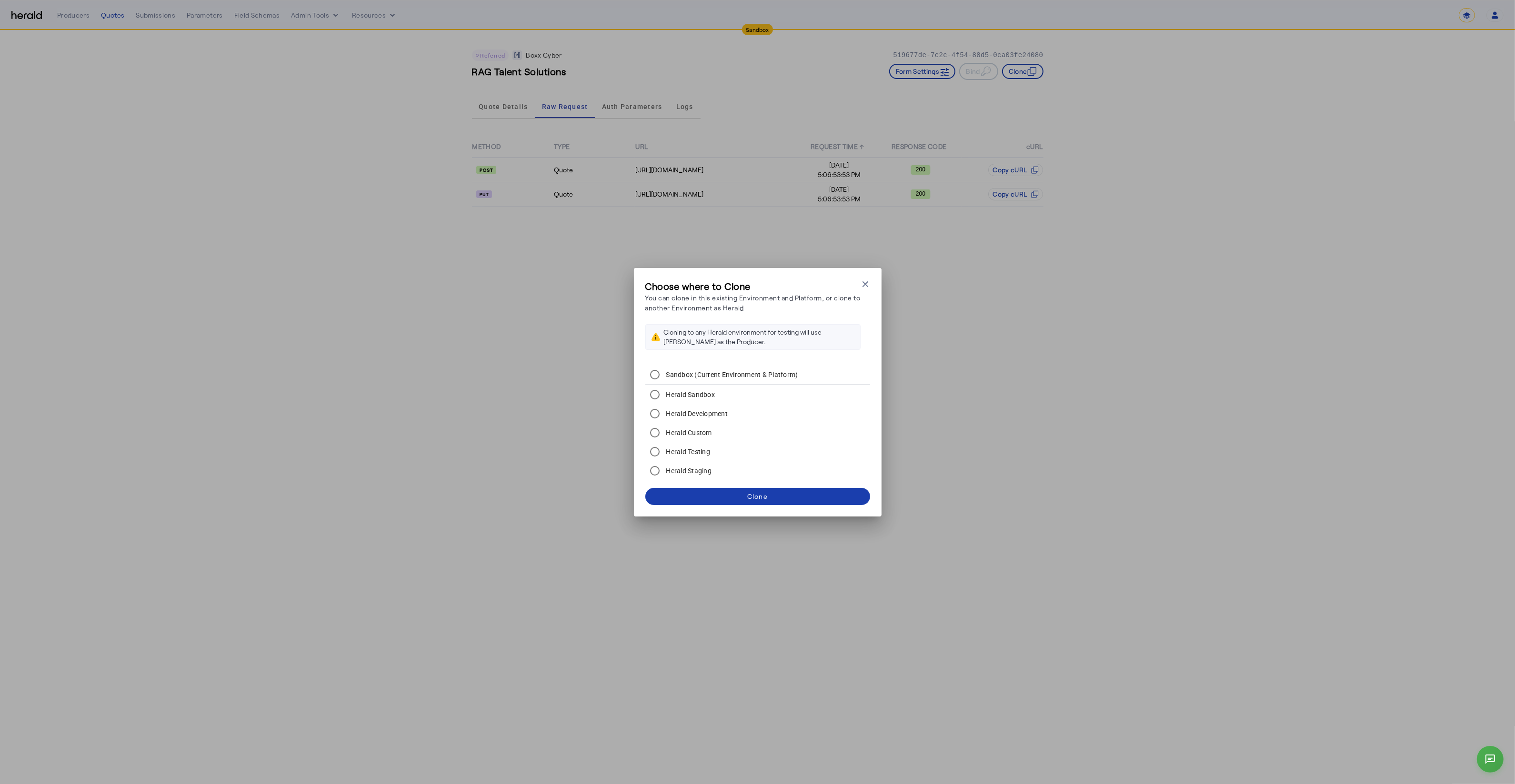
click at [803, 505] on span at bounding box center [758, 496] width 225 height 23
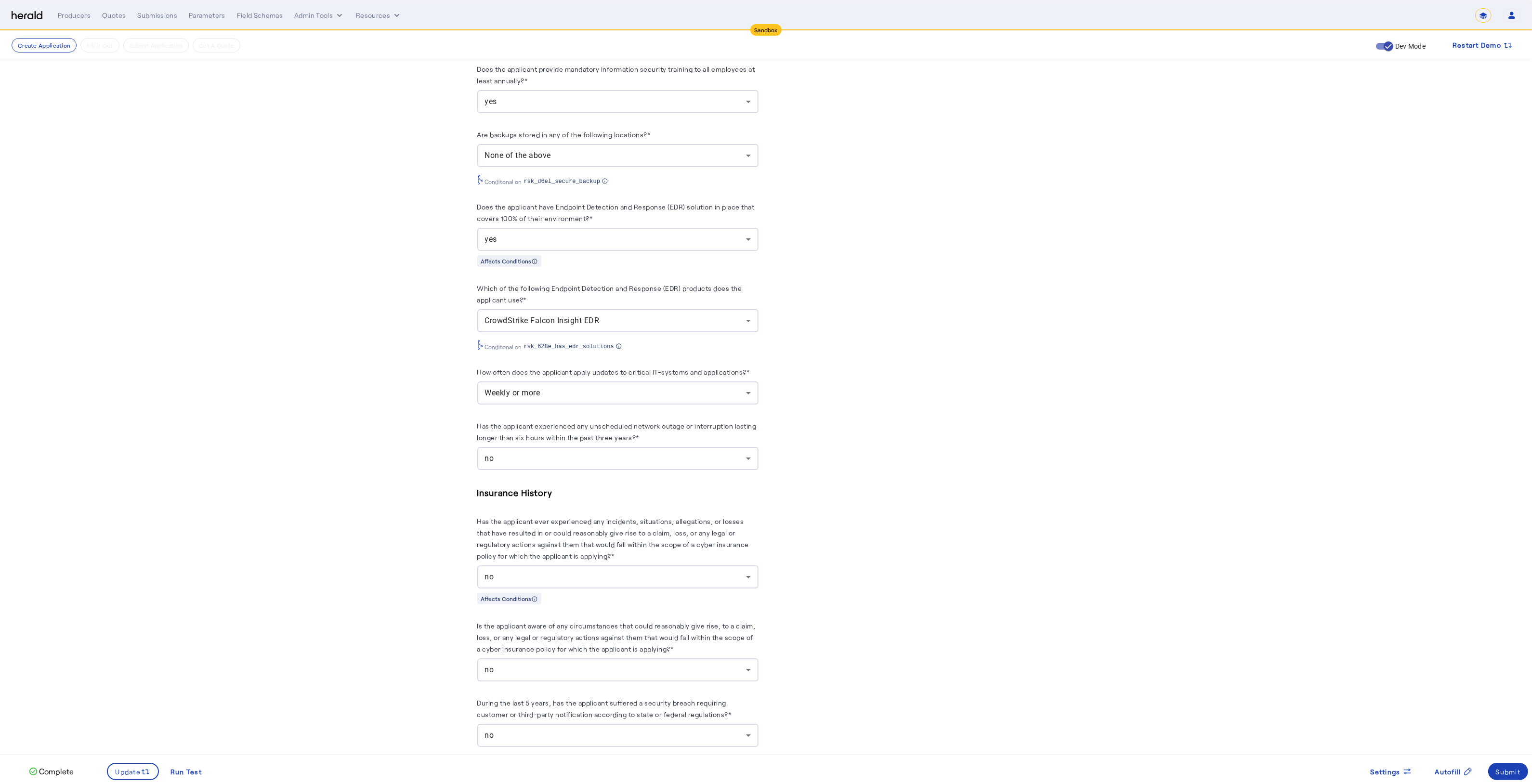
scroll to position [1320, 0]
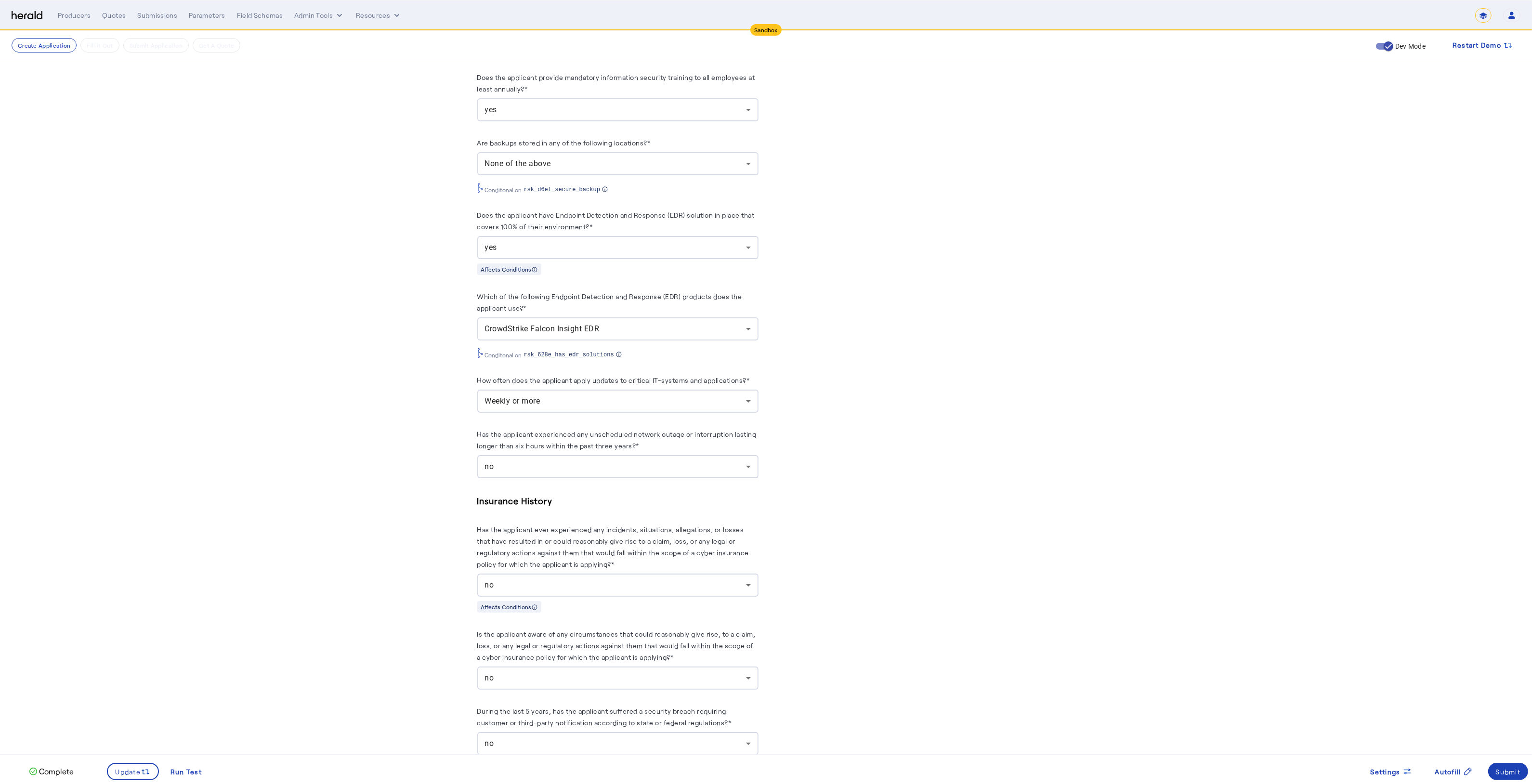
click at [565, 145] on herald-label "Are backups stored in any of the following locations?*" at bounding box center [564, 145] width 173 height 16
click at [569, 166] on div "None of the above" at bounding box center [618, 163] width 266 height 23
click at [529, 247] on span "Offsite storage" at bounding box center [630, 245] width 249 height 11
click at [529, 221] on span "Offline storage" at bounding box center [630, 222] width 249 height 11
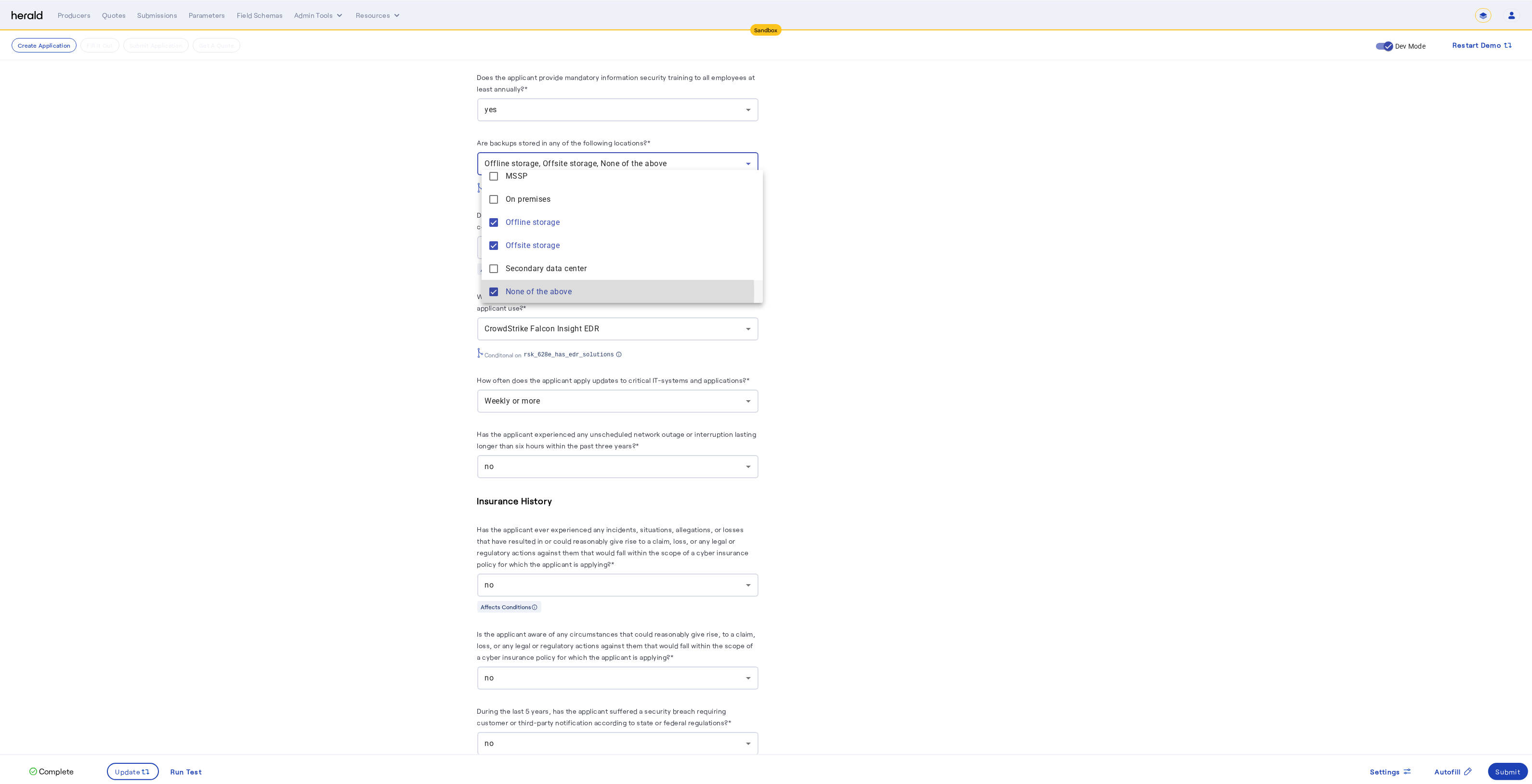
click at [534, 292] on span "None of the above" at bounding box center [630, 291] width 249 height 11
click at [138, 765] on div at bounding box center [766, 392] width 1532 height 784
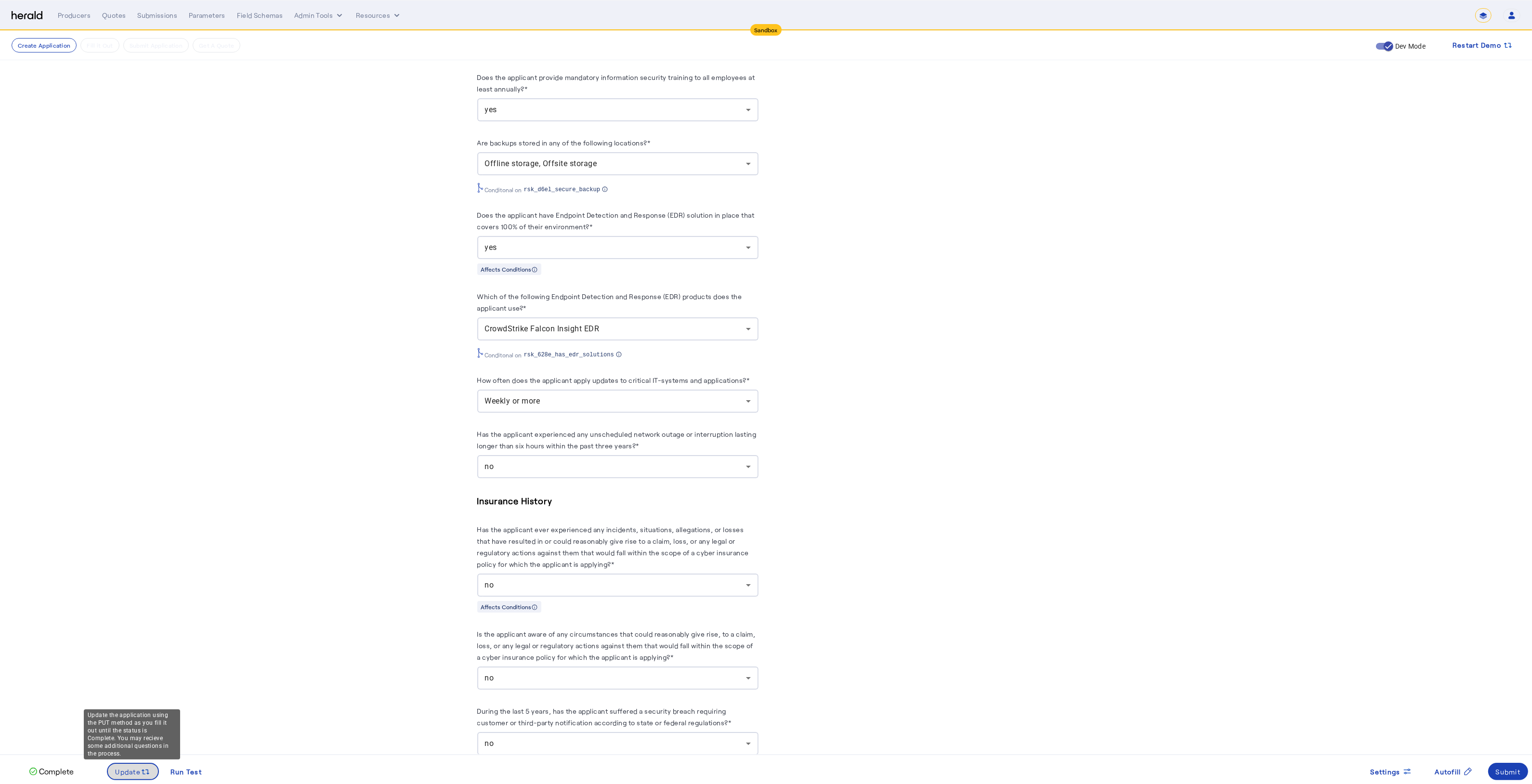
click at [148, 767] on icon at bounding box center [145, 771] width 10 height 10
click at [1504, 768] on div "Submit" at bounding box center [1508, 771] width 25 height 10
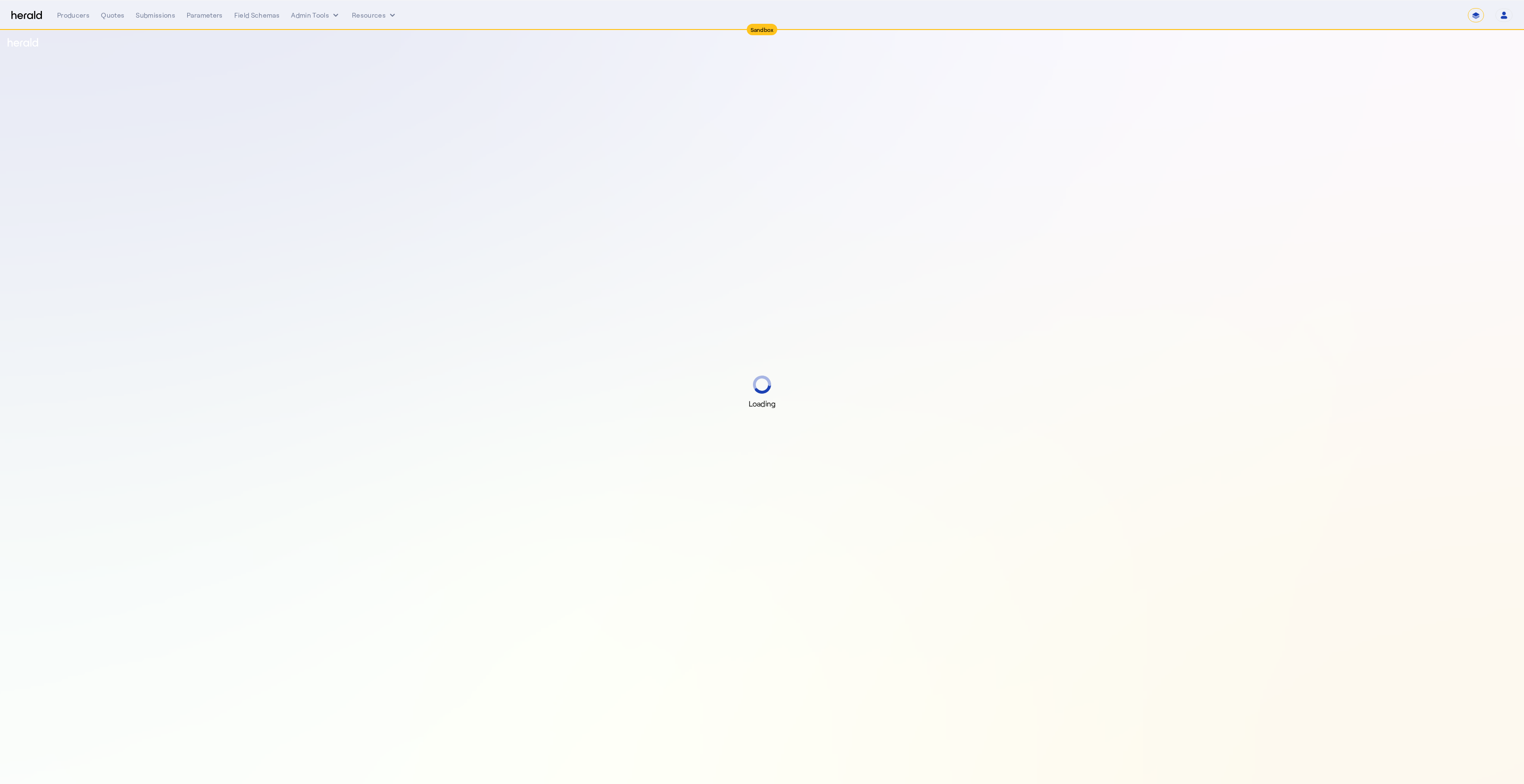
select select "*******"
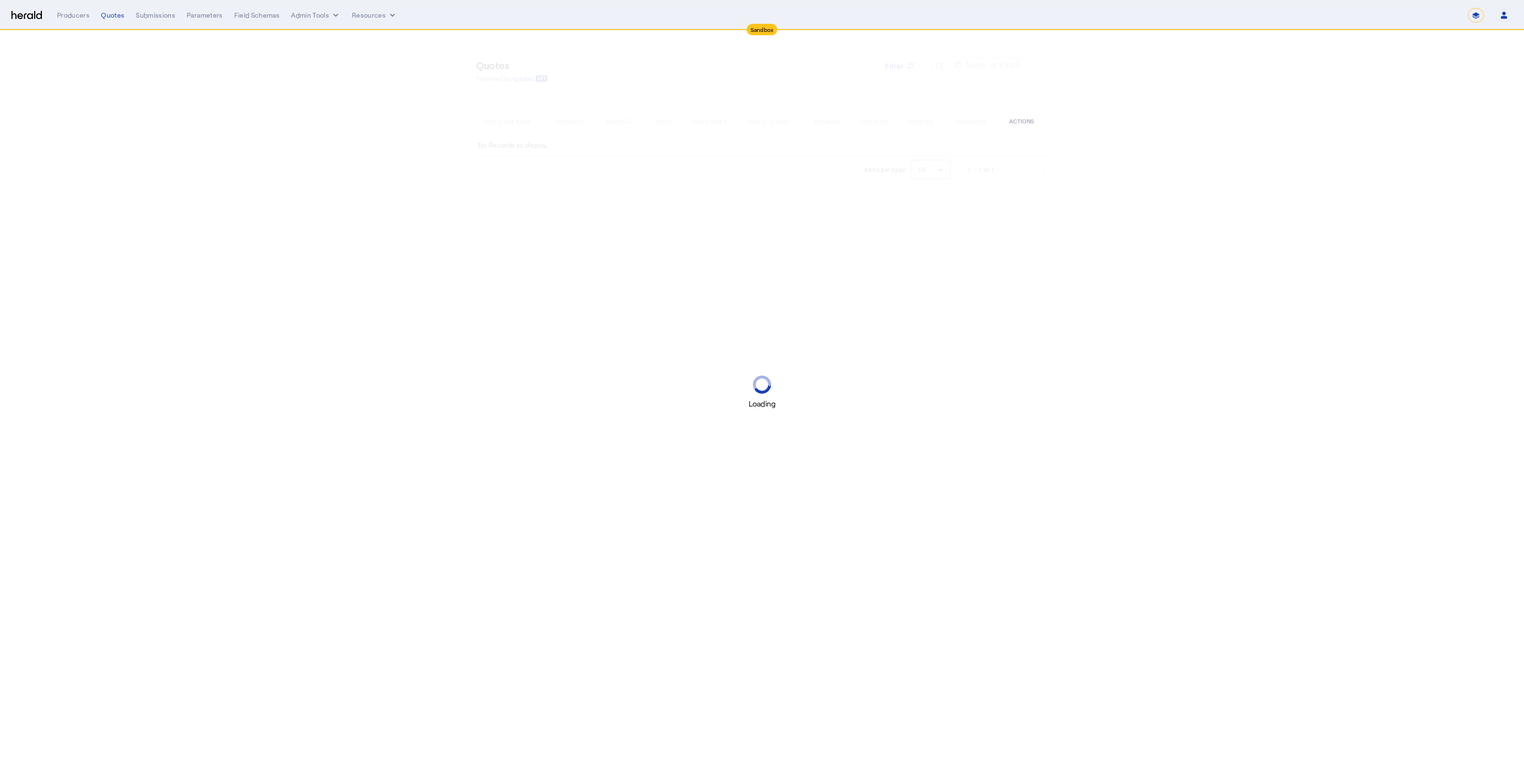
select select "*******"
select select "pfm_h3db_crc"
click at [244, 155] on section "Quotes Powered by /quotes Filter ID, Name, or Email search APPLICANT NAME PRODU…" at bounding box center [762, 232] width 1524 height 403
